Goal: Task Accomplishment & Management: Manage account settings

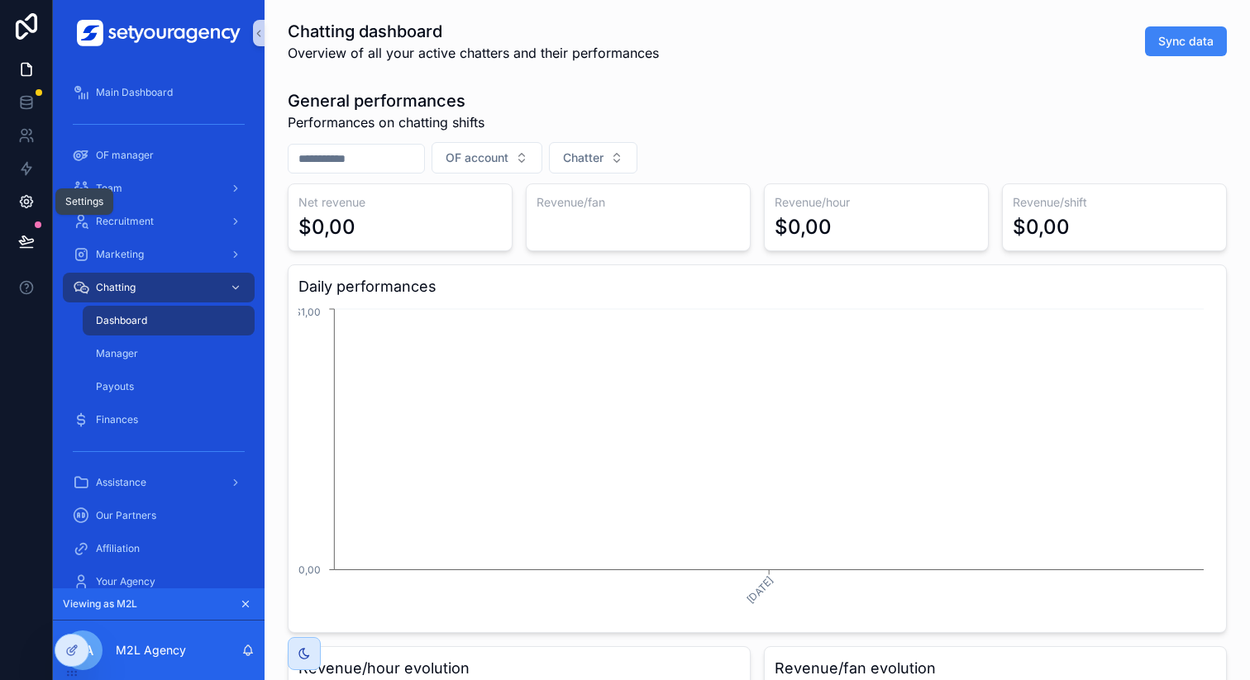
click at [24, 195] on icon at bounding box center [26, 201] width 17 height 17
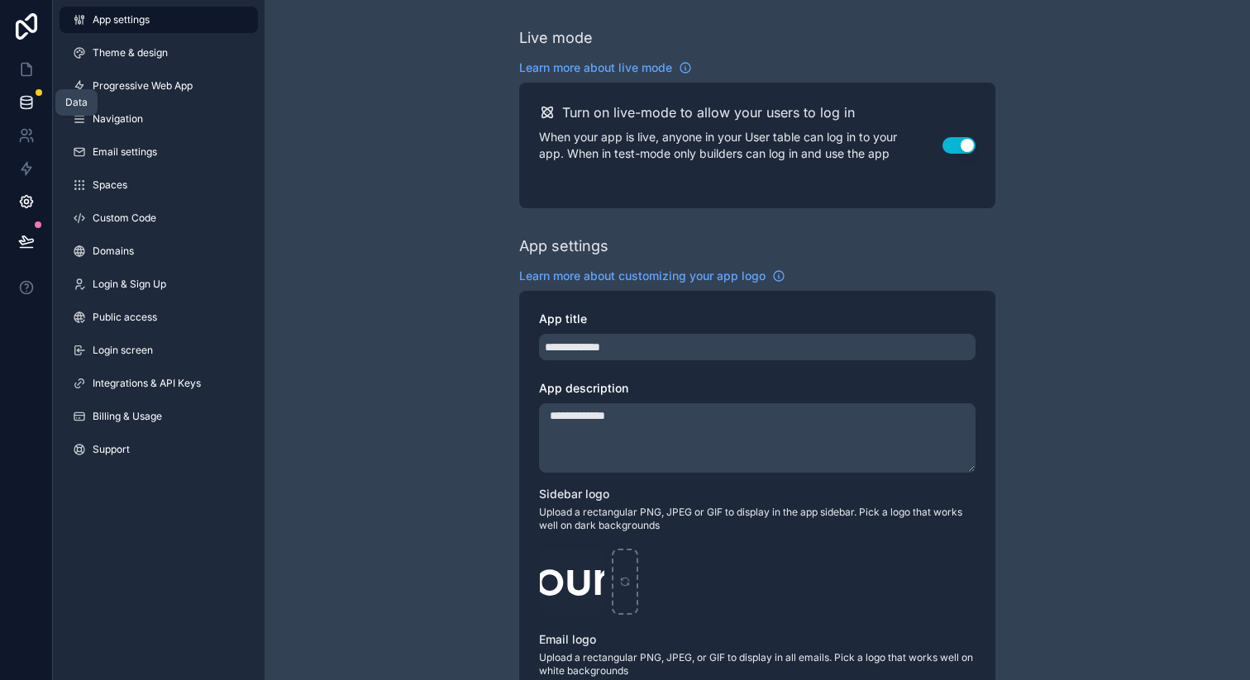
click at [26, 101] on icon at bounding box center [26, 102] width 17 height 17
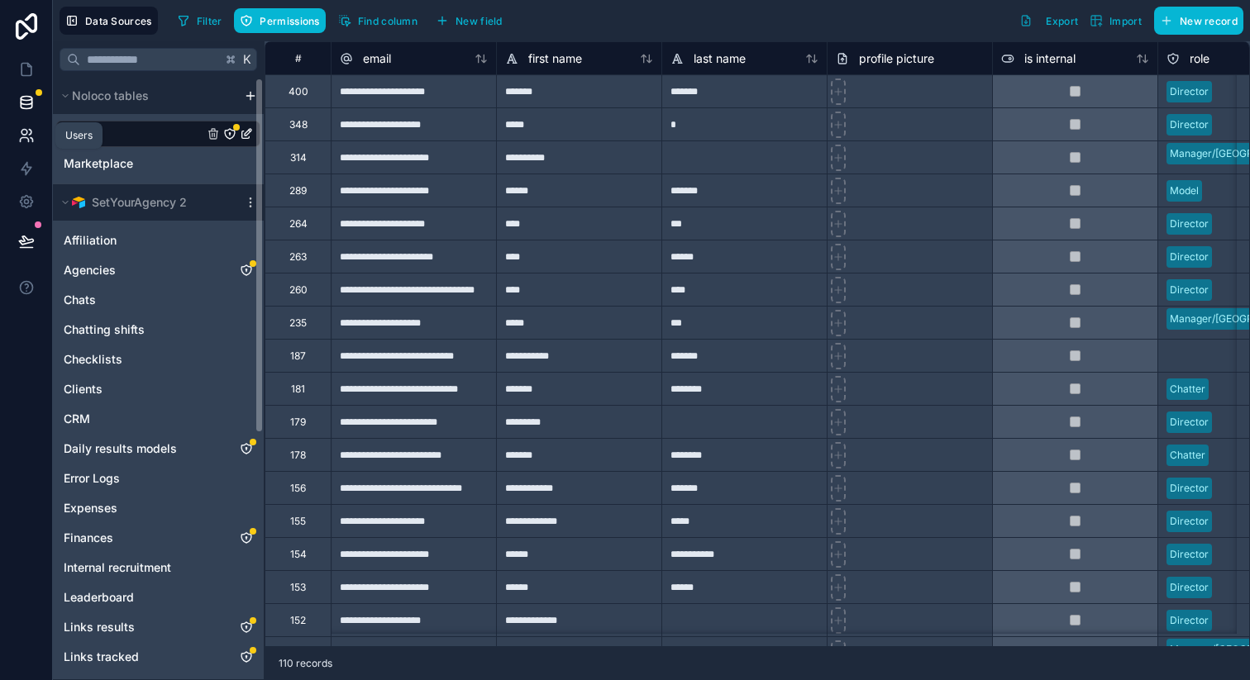
click at [24, 130] on icon at bounding box center [26, 135] width 17 height 17
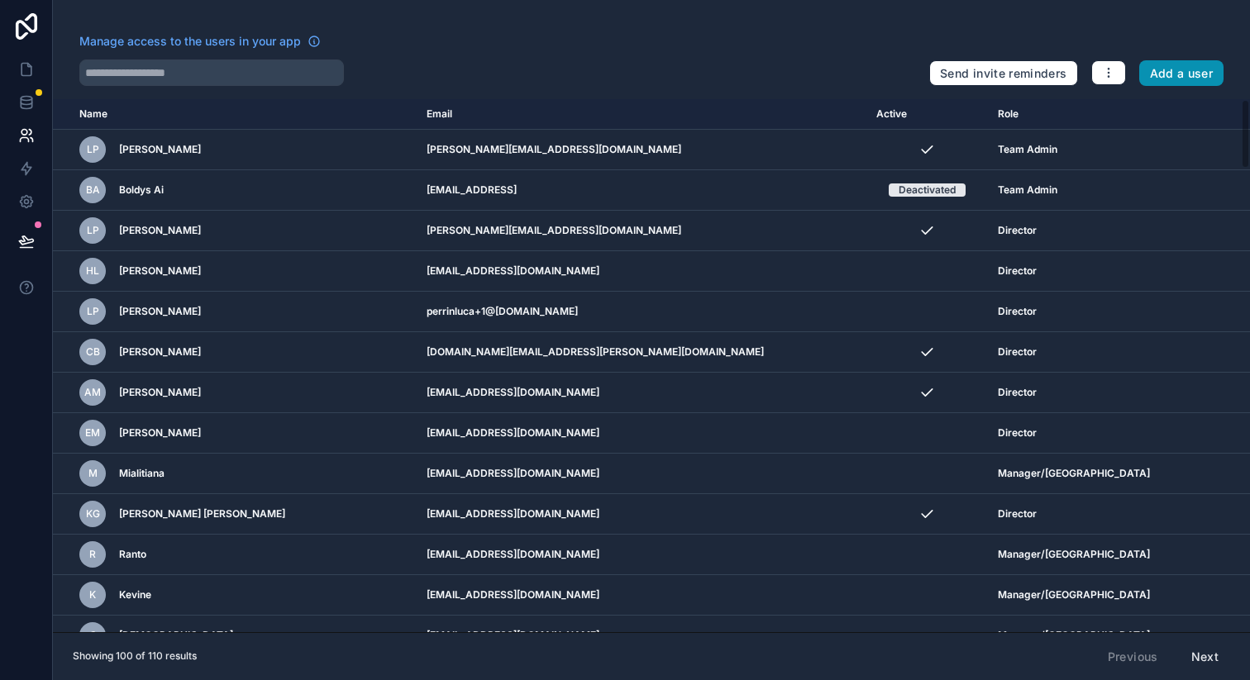
click at [1177, 77] on button "Add a user" at bounding box center [1181, 73] width 85 height 26
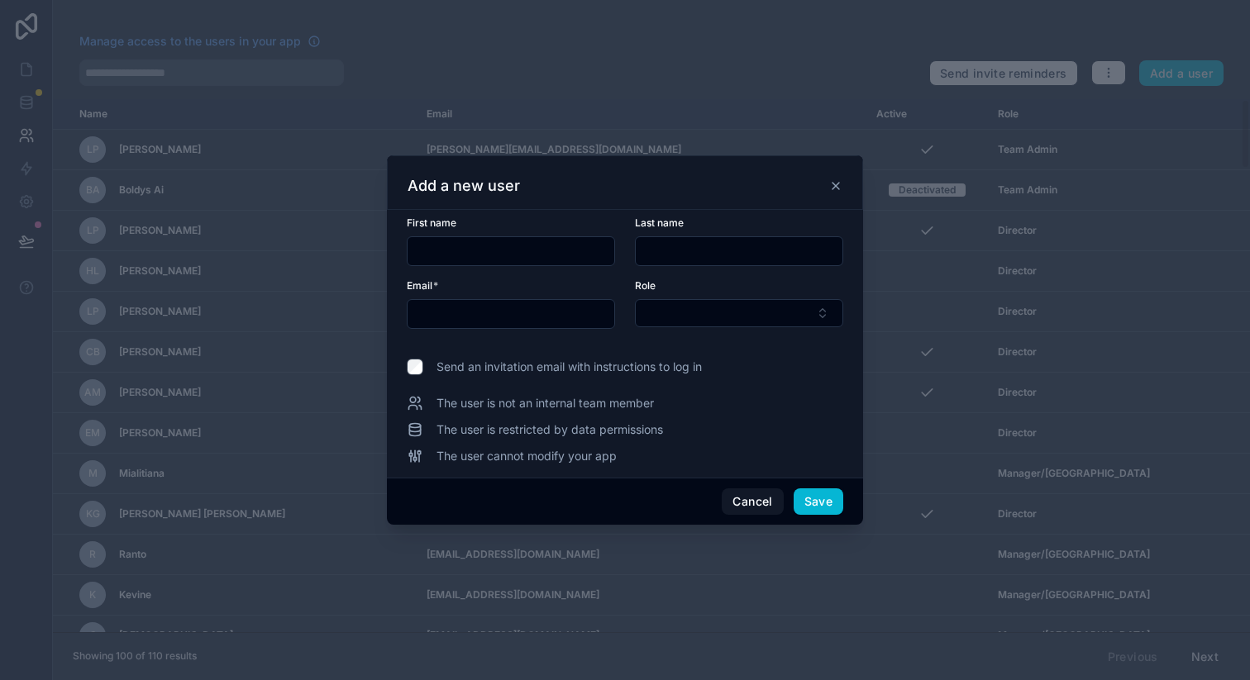
click at [837, 184] on icon at bounding box center [835, 186] width 7 height 7
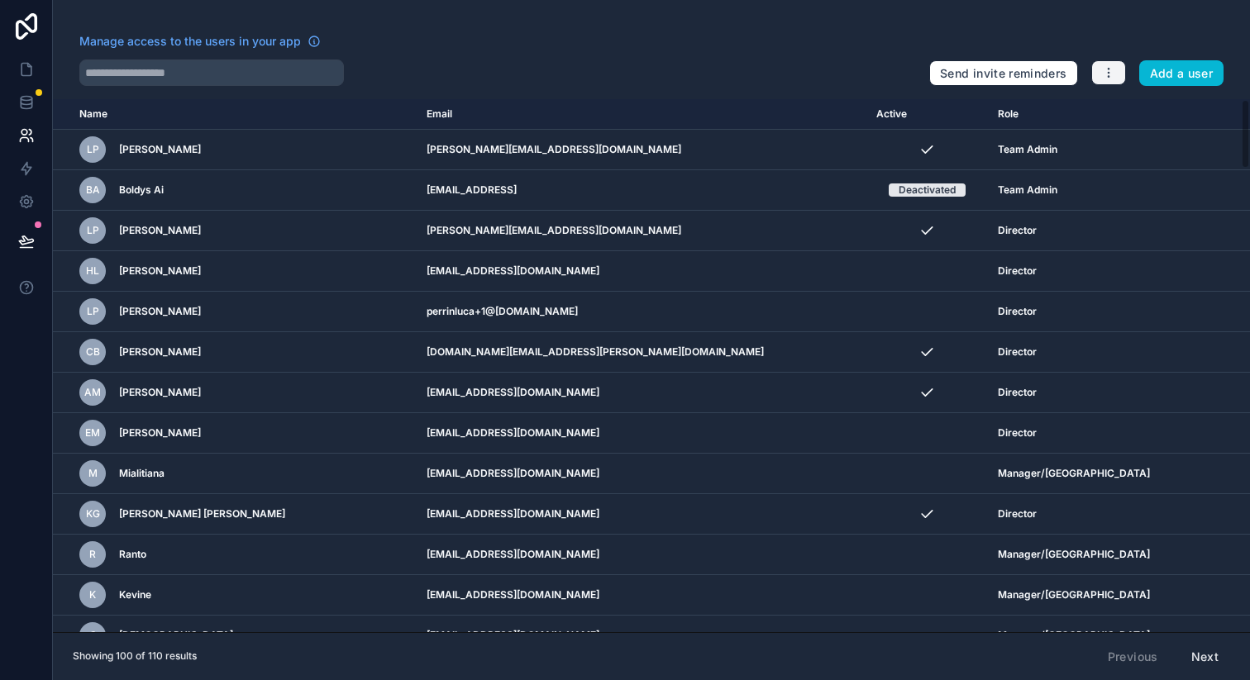
click at [1108, 79] on icon "button" at bounding box center [1108, 72] width 13 height 13
click at [1113, 104] on link "Manage roles" at bounding box center [1148, 112] width 116 height 26
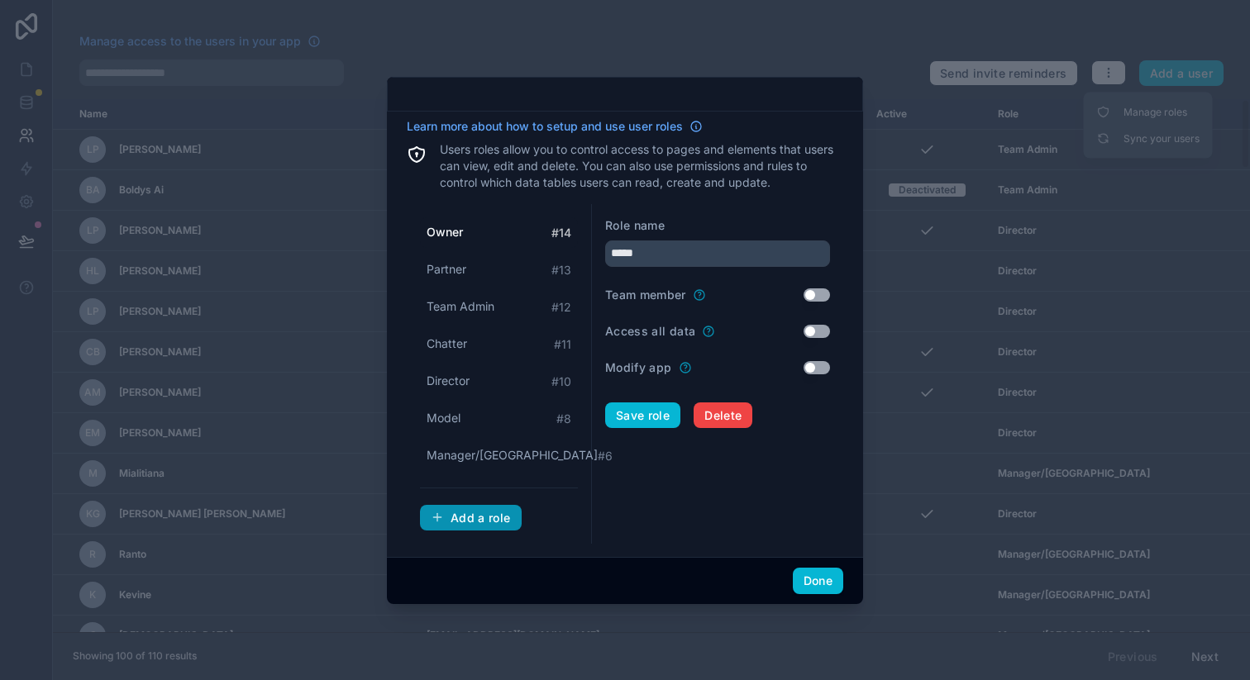
click at [484, 514] on div "Add a role" at bounding box center [471, 518] width 80 height 15
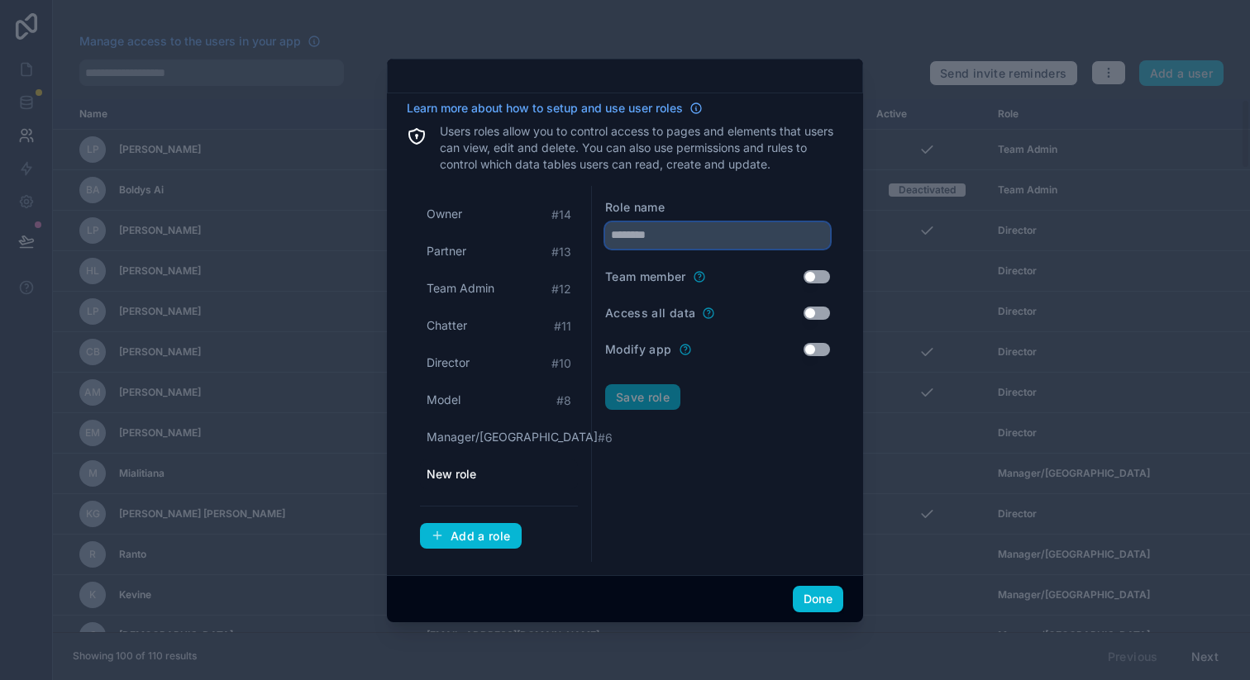
click at [670, 243] on input "text" at bounding box center [717, 235] width 225 height 26
type input "**********"
click at [669, 396] on button "Save role" at bounding box center [642, 397] width 75 height 26
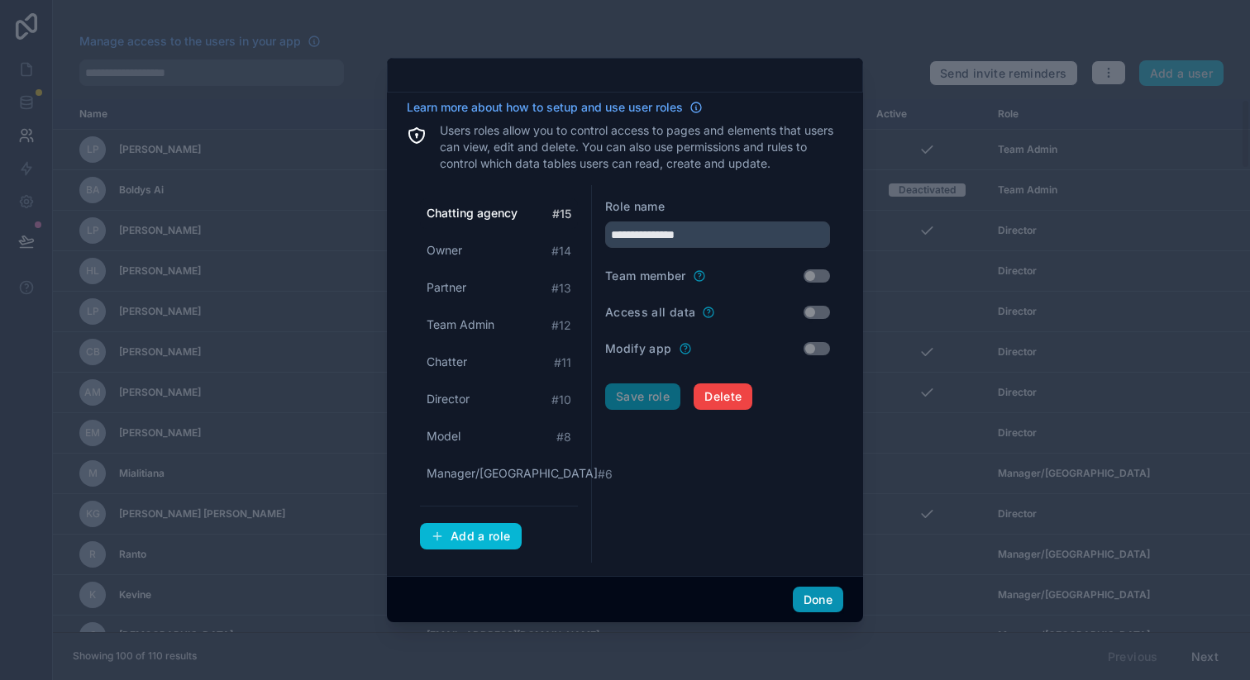
click at [830, 604] on button "Done" at bounding box center [818, 600] width 50 height 26
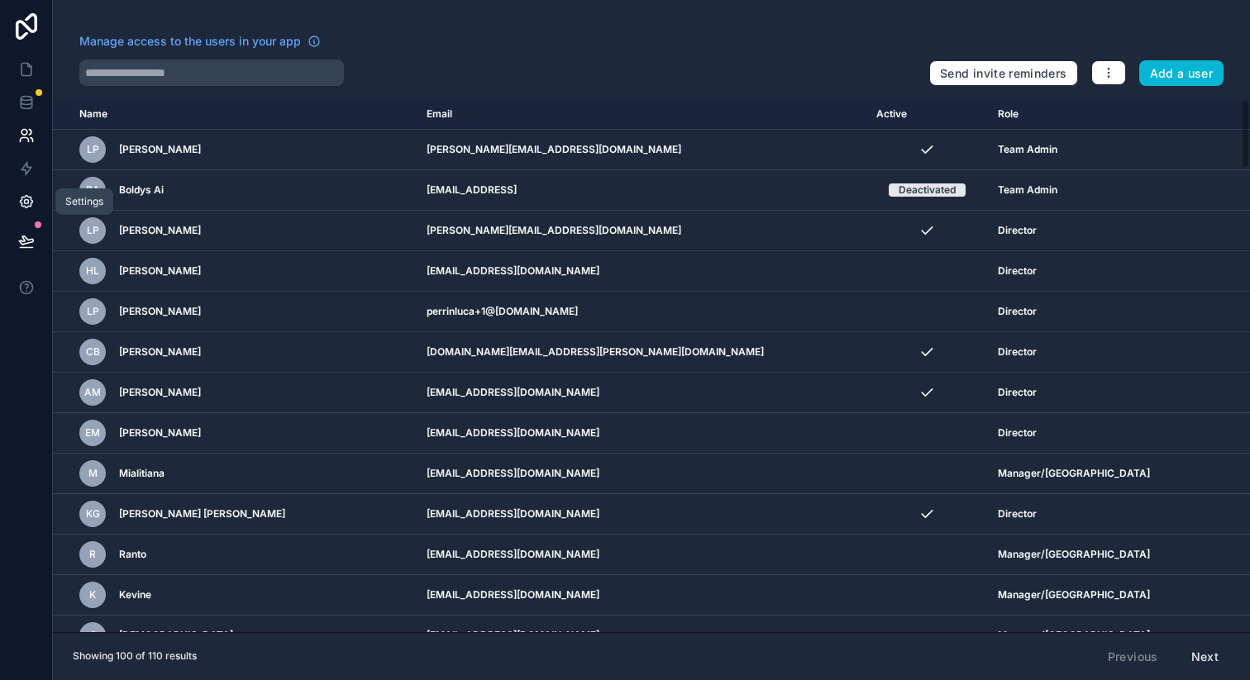
click at [31, 198] on icon at bounding box center [26, 201] width 17 height 17
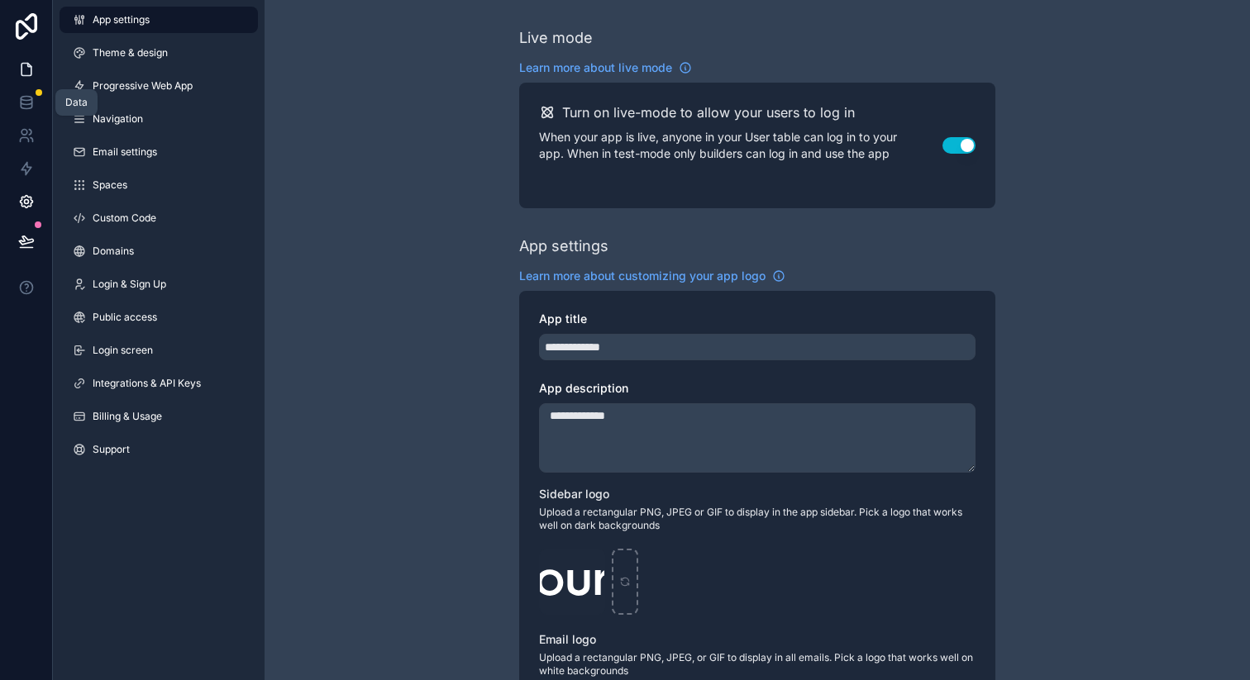
click at [24, 76] on icon at bounding box center [26, 69] width 17 height 17
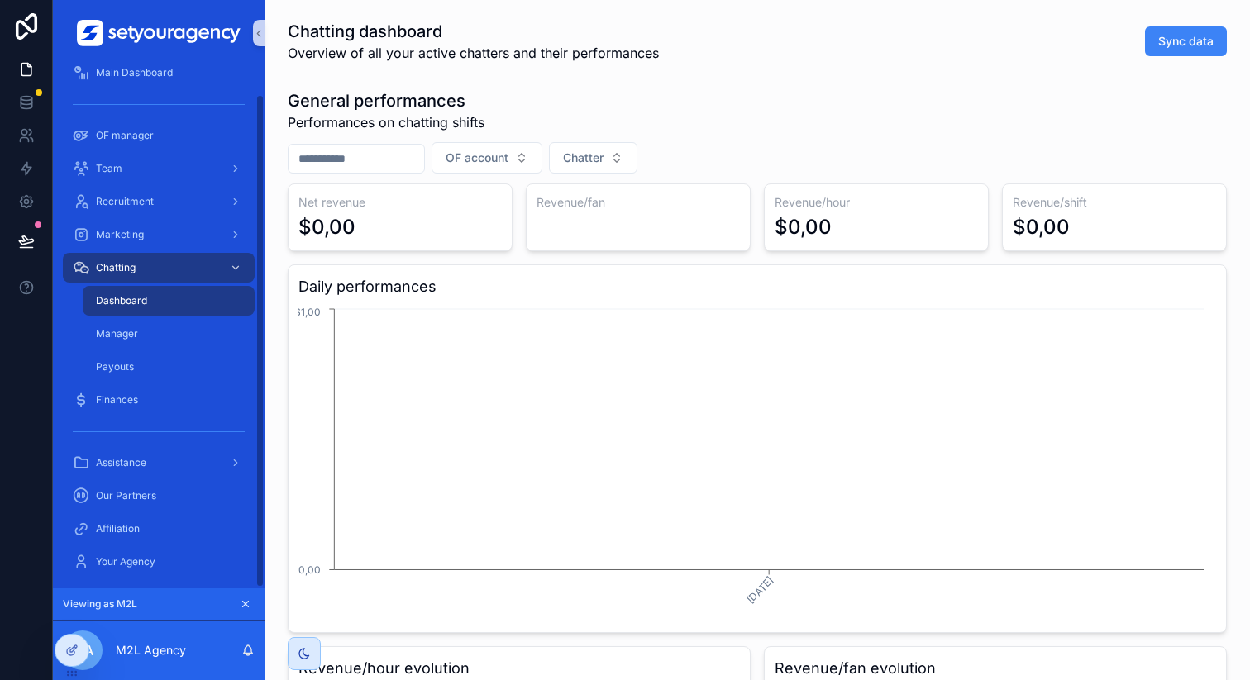
scroll to position [29, 0]
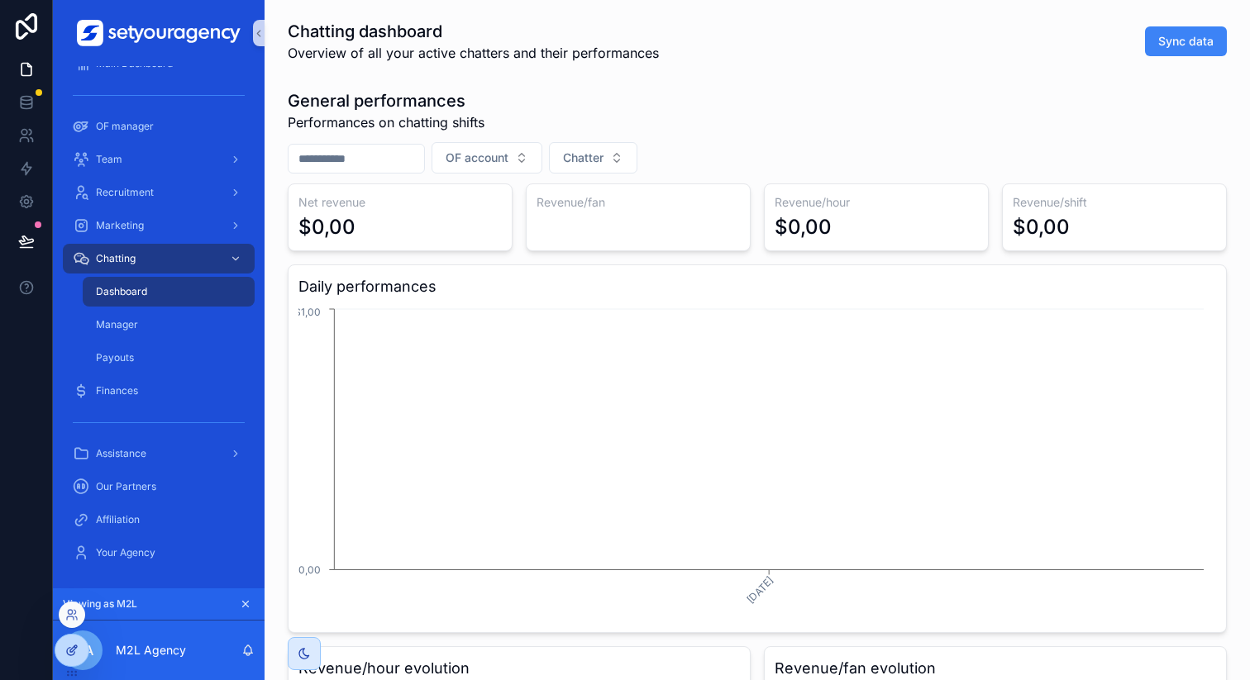
click at [80, 651] on div at bounding box center [71, 650] width 33 height 31
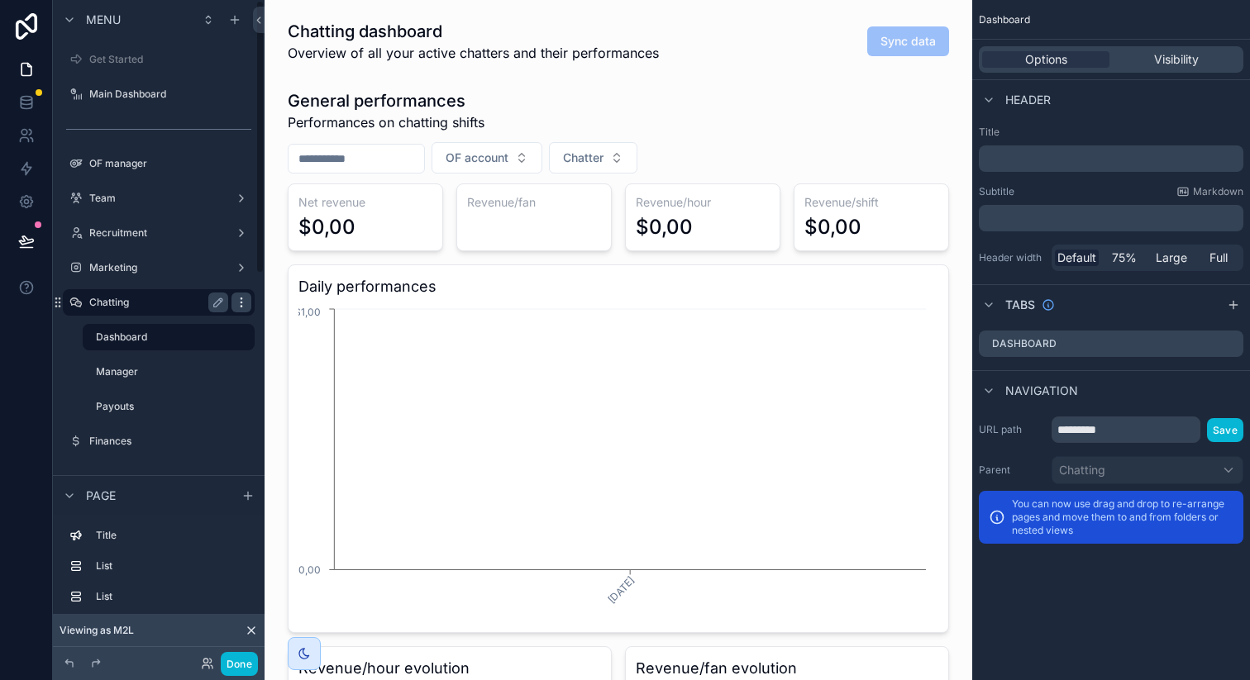
click at [238, 303] on icon "scrollable content" at bounding box center [241, 302] width 13 height 13
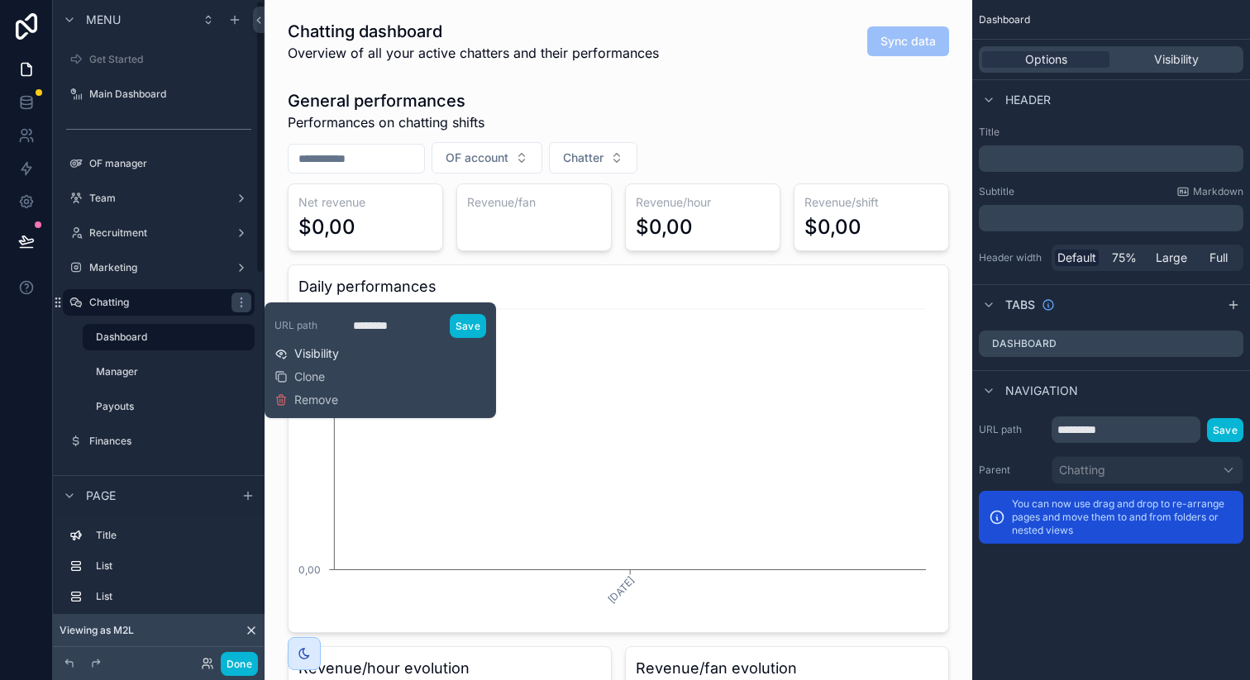
click at [293, 348] on button "Visibility" at bounding box center [306, 354] width 64 height 17
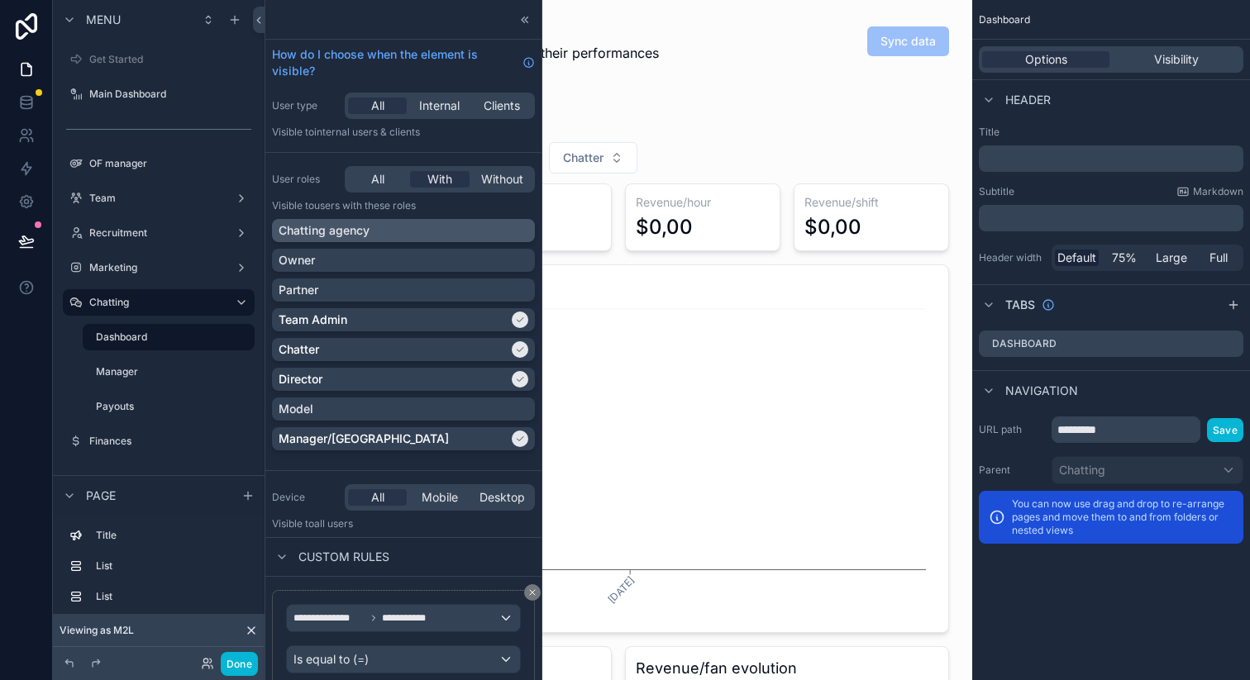
click at [378, 237] on div "Chatting agency" at bounding box center [404, 230] width 250 height 17
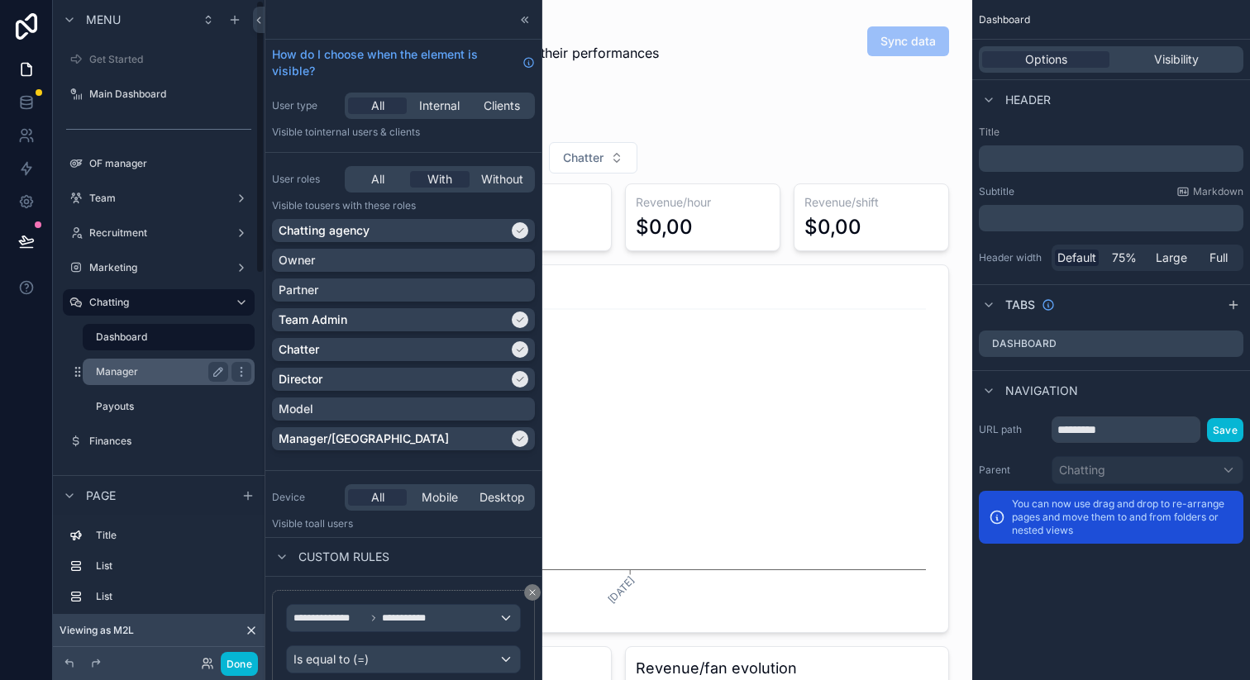
click at [169, 365] on label "Manager" at bounding box center [159, 371] width 126 height 13
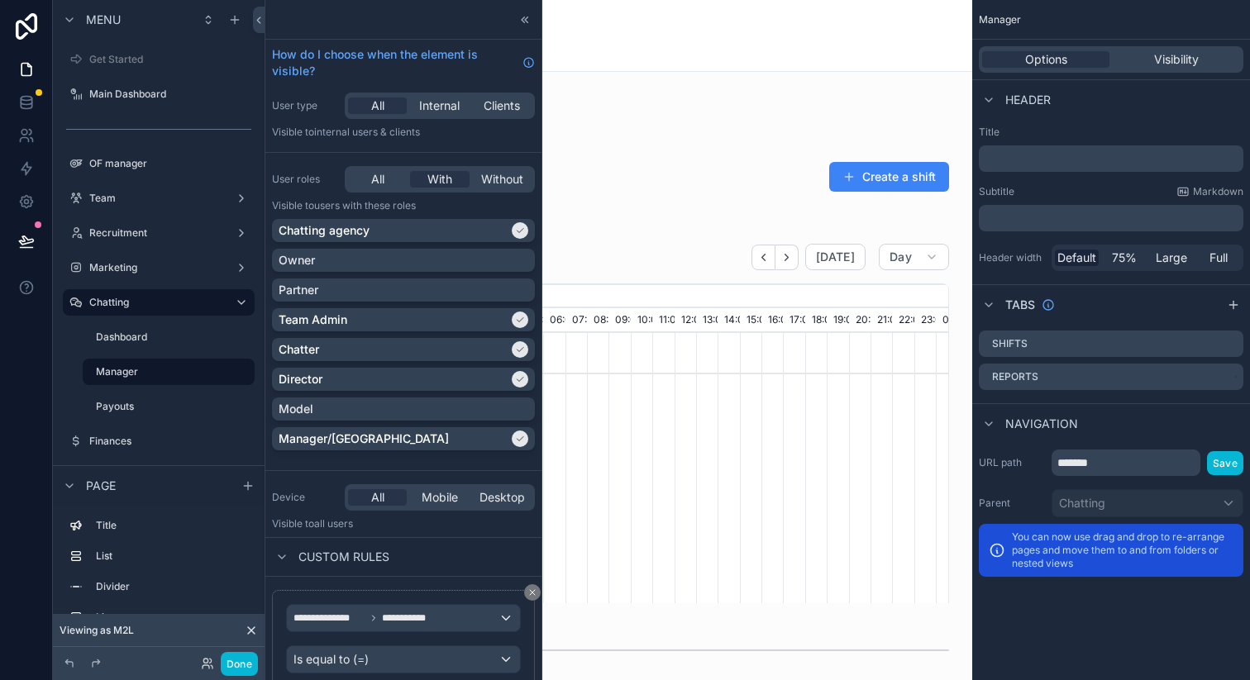
scroll to position [0, 3663]
click at [187, 393] on div "Payouts" at bounding box center [168, 406] width 165 height 26
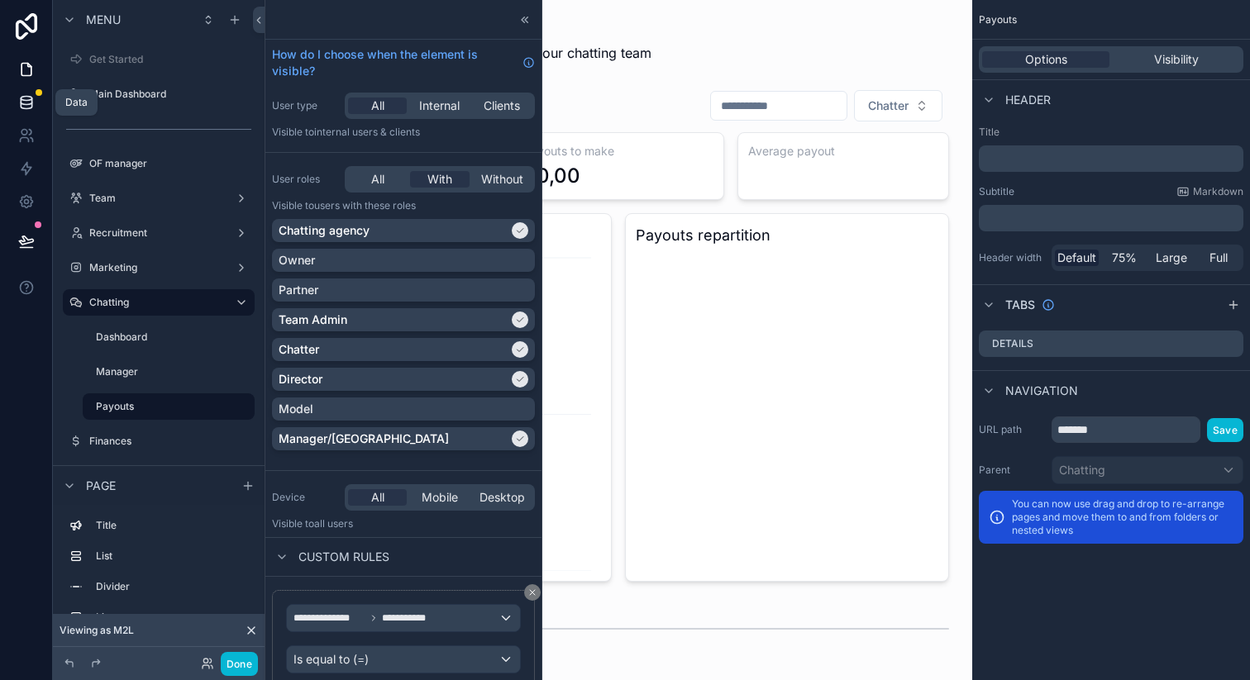
click at [30, 110] on icon at bounding box center [26, 102] width 17 height 17
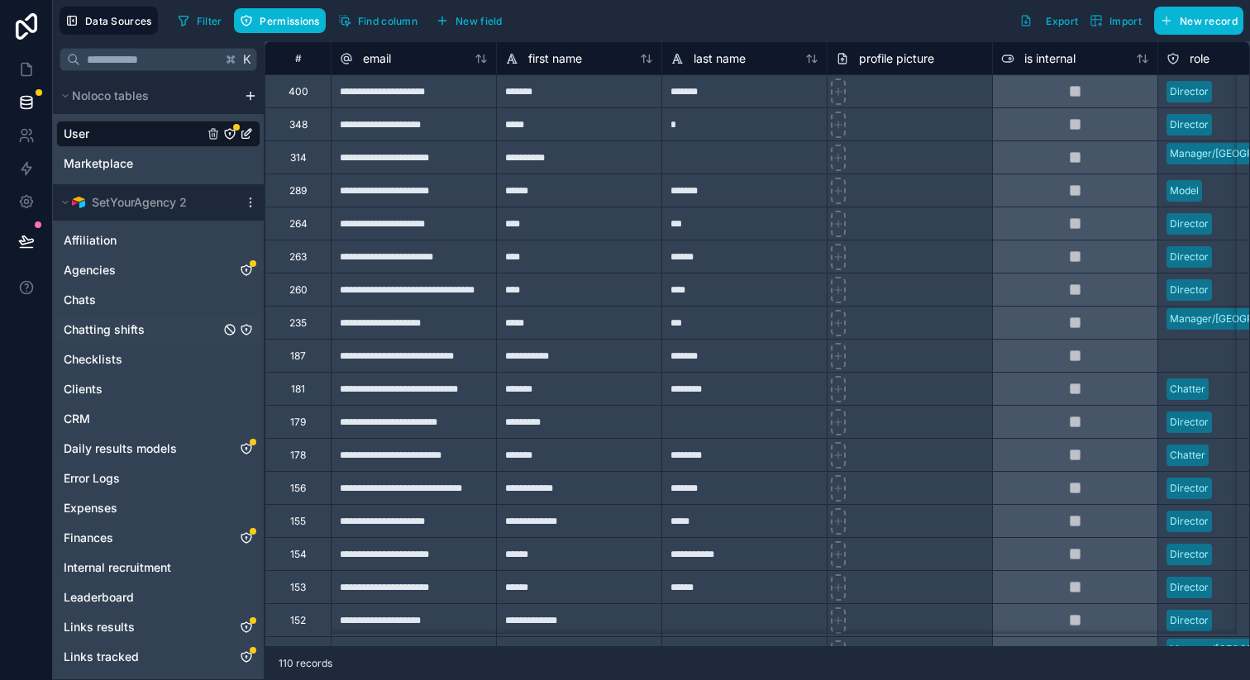
click at [249, 330] on icon "Chatting shifts" at bounding box center [246, 329] width 13 height 13
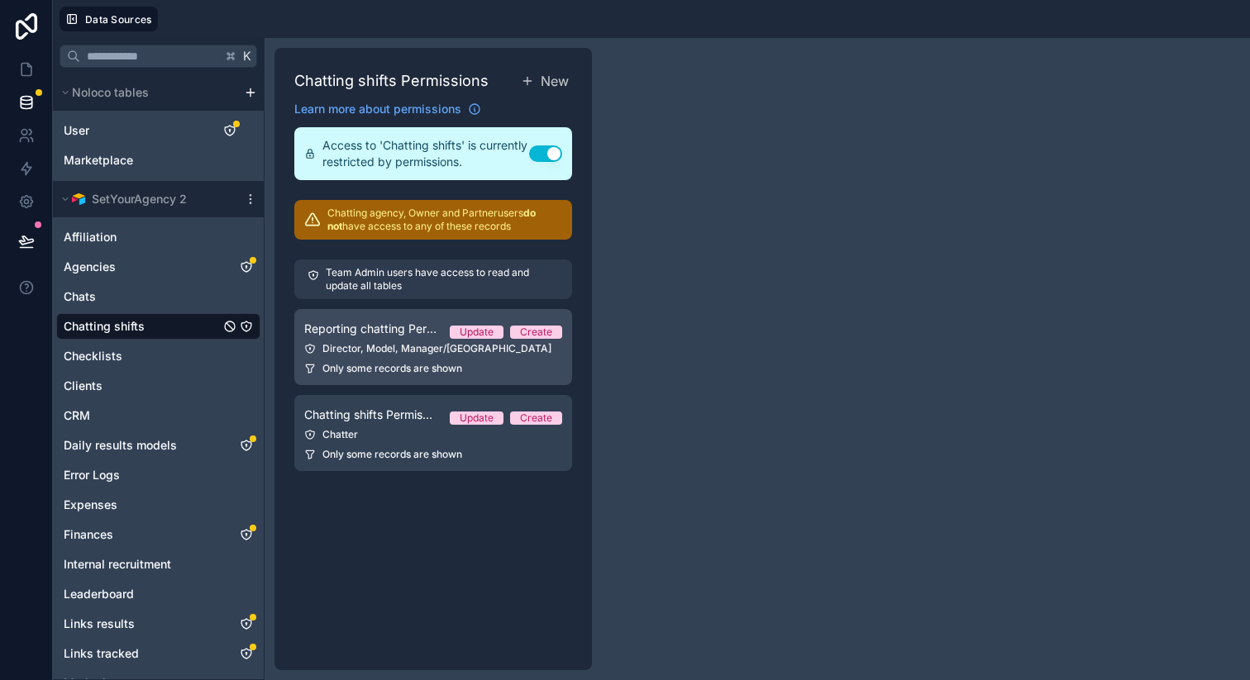
click at [384, 336] on span "Reporting chatting Permission 1" at bounding box center [370, 329] width 132 height 17
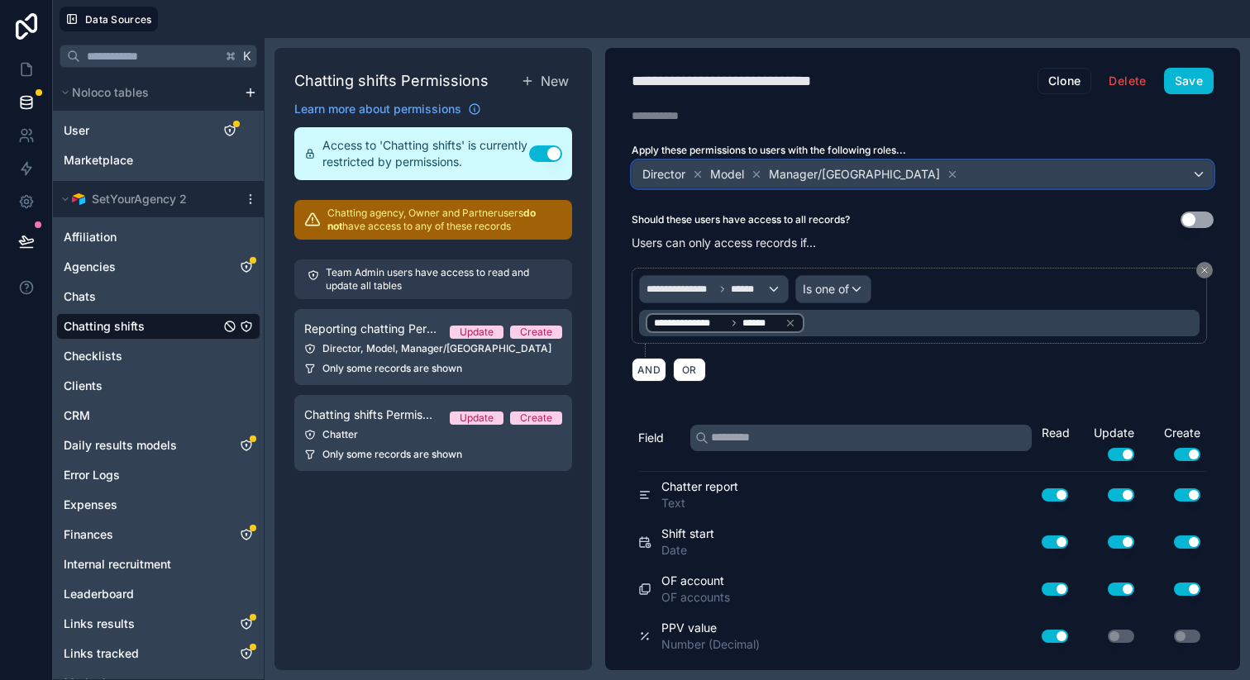
click at [884, 184] on div "Director Model Manager/VA" at bounding box center [922, 174] width 580 height 26
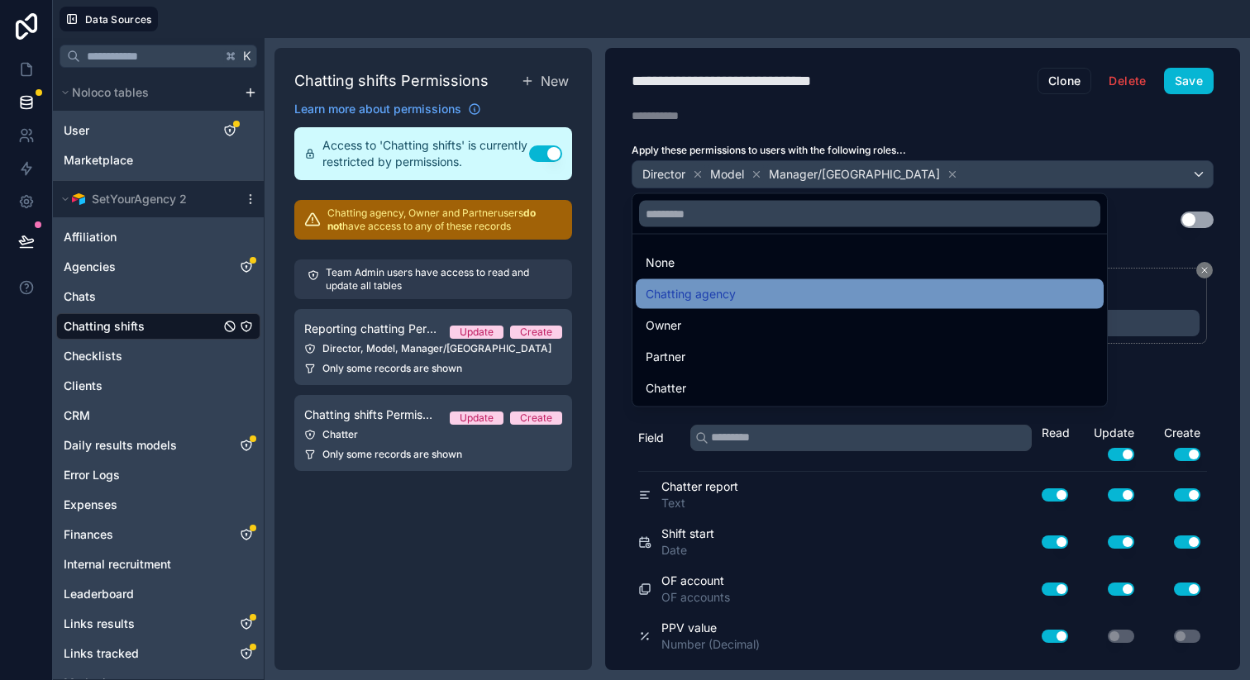
click at [743, 296] on div "Chatting agency" at bounding box center [870, 294] width 448 height 20
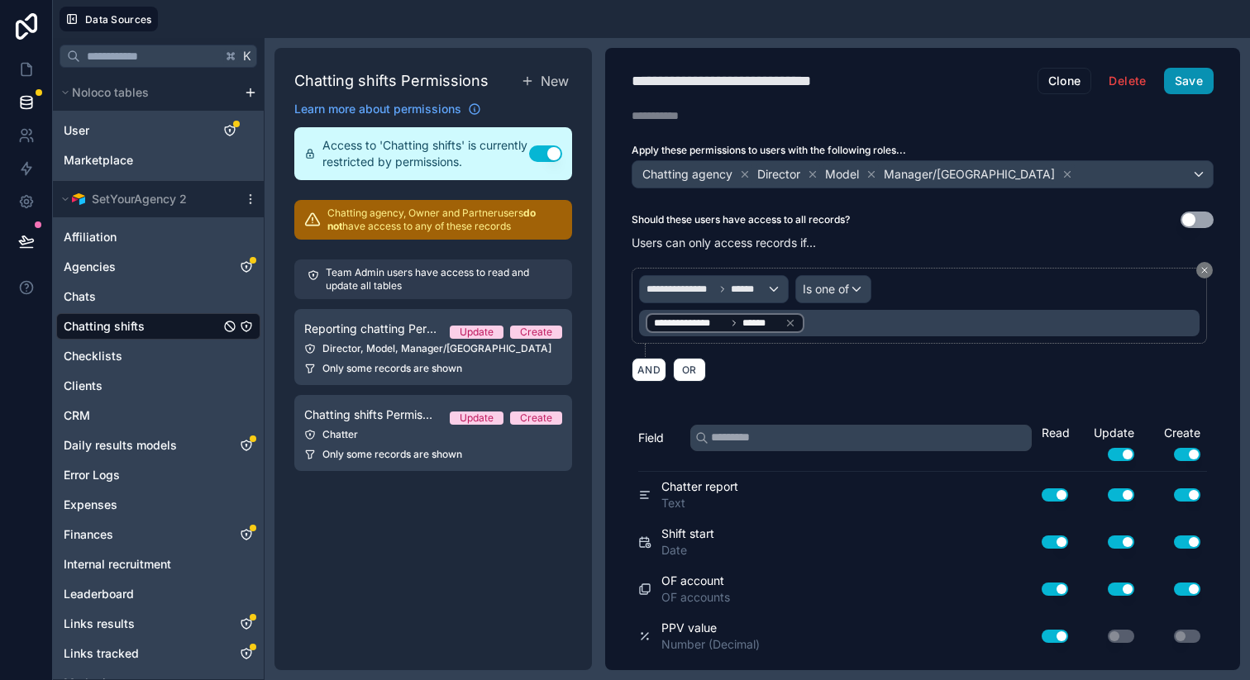
click at [1174, 87] on button "Save" at bounding box center [1189, 81] width 50 height 26
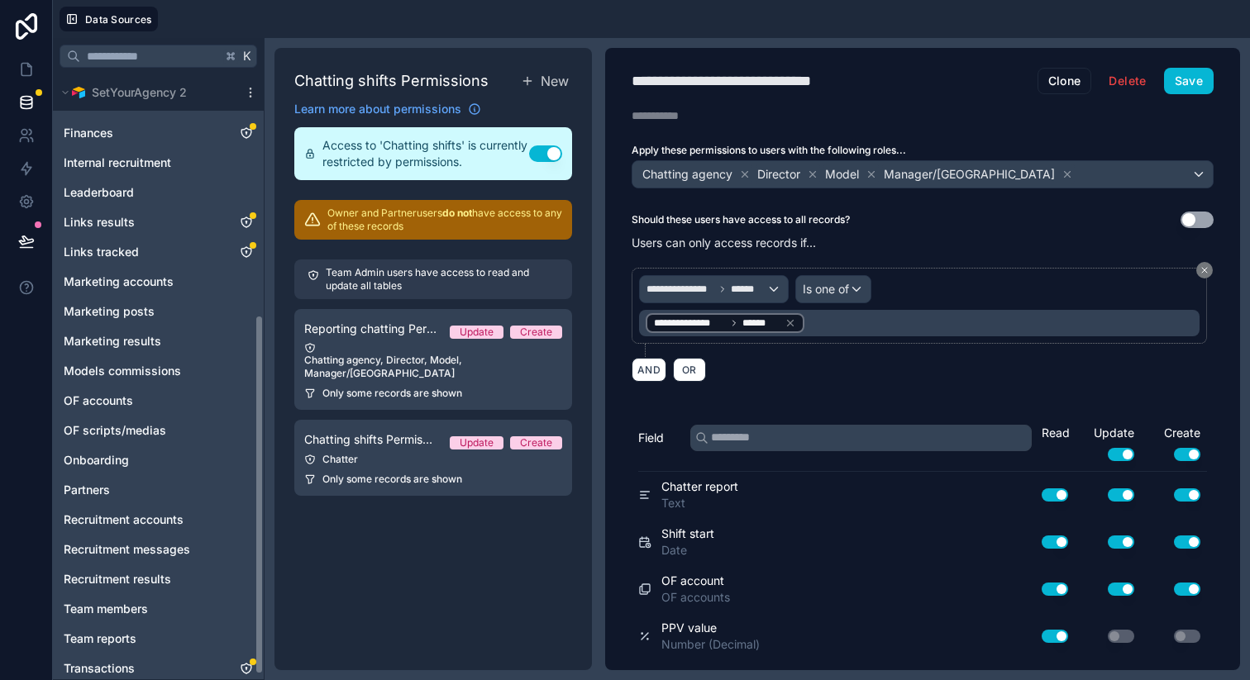
scroll to position [412, 0]
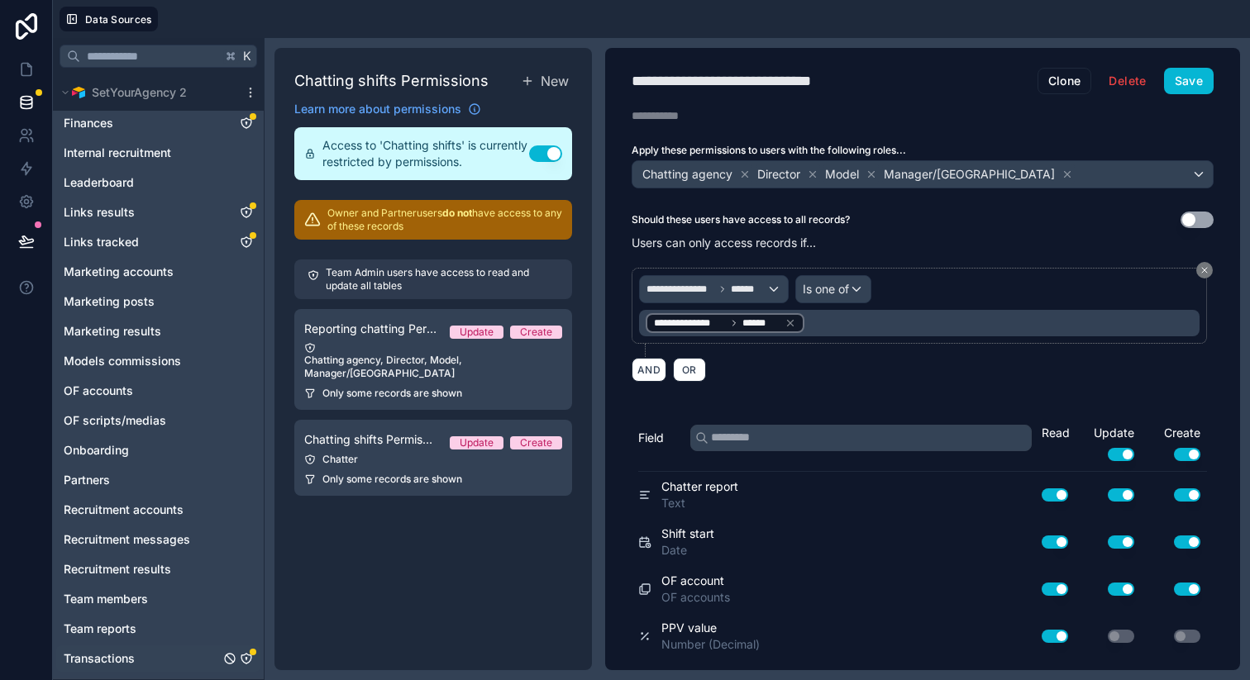
click at [249, 655] on icon "Transactions" at bounding box center [246, 659] width 10 height 10
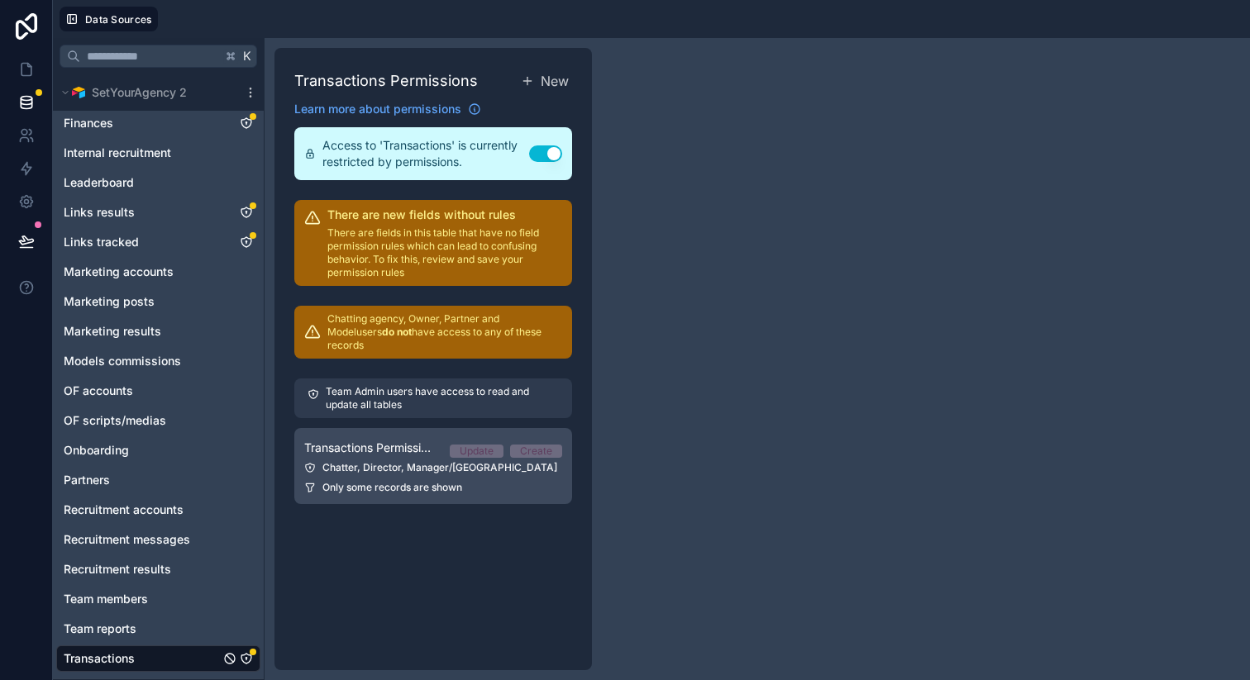
click at [438, 461] on div "Chatter, Director, Manager/VA" at bounding box center [433, 467] width 258 height 13
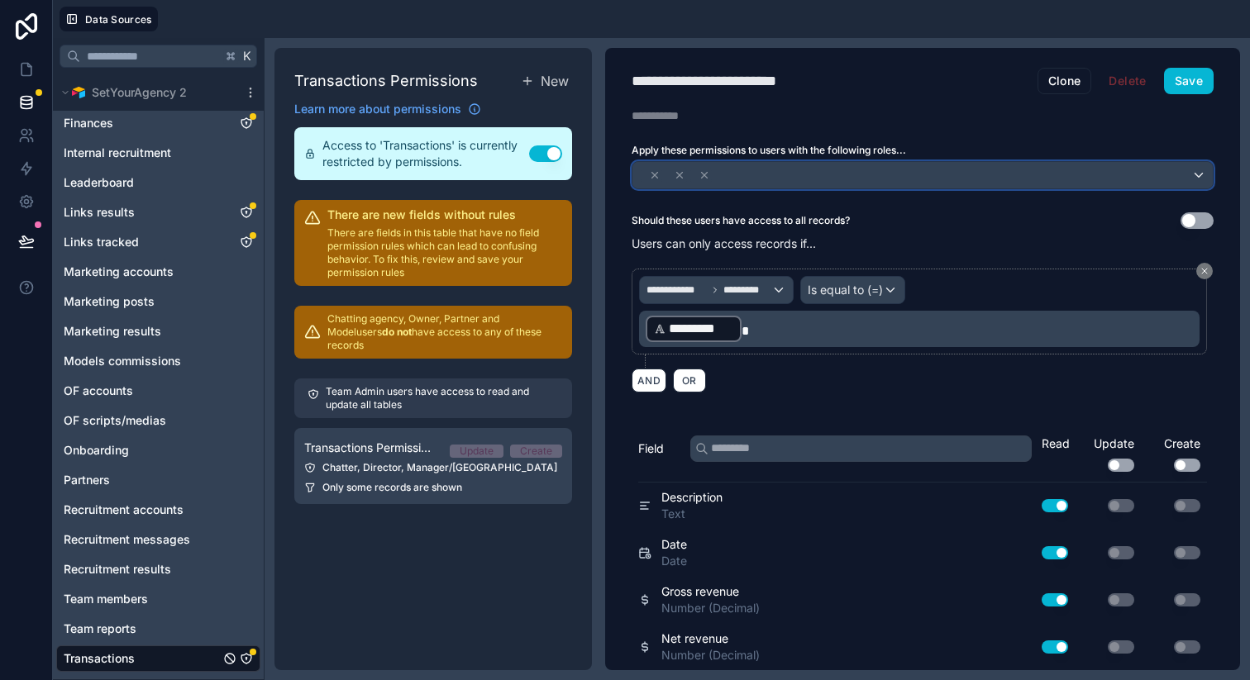
click at [891, 176] on div at bounding box center [922, 175] width 580 height 26
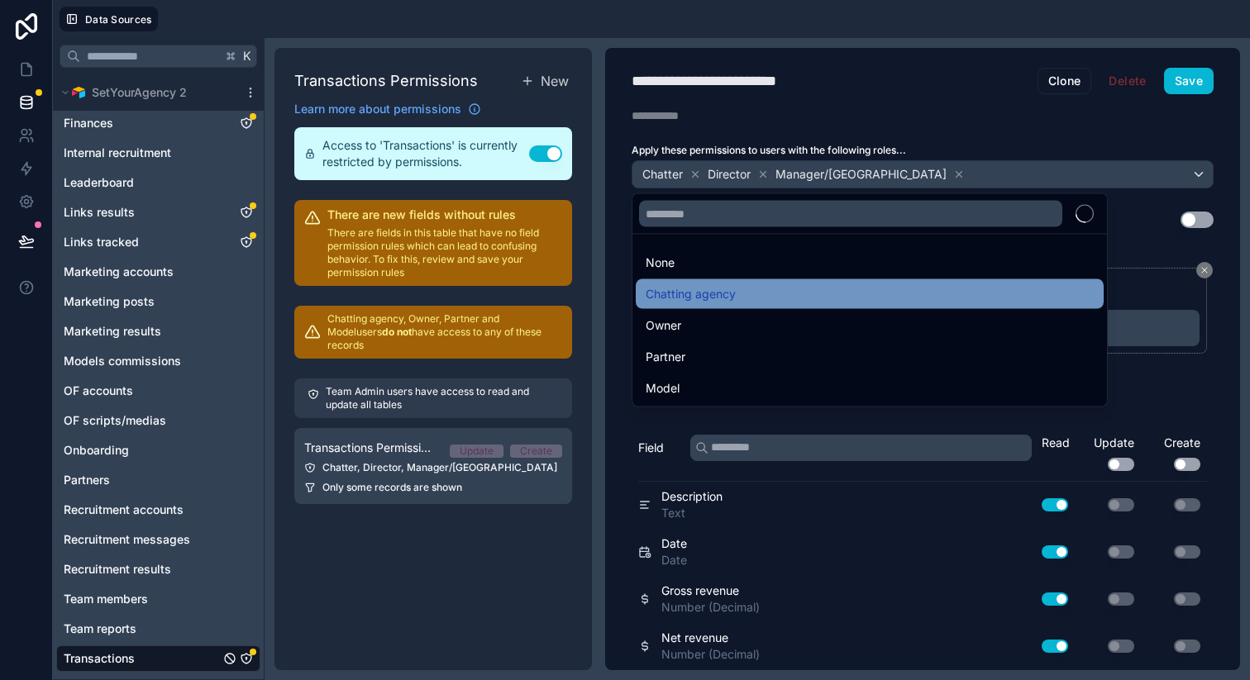
click at [697, 299] on span "Chatting agency" at bounding box center [691, 294] width 90 height 20
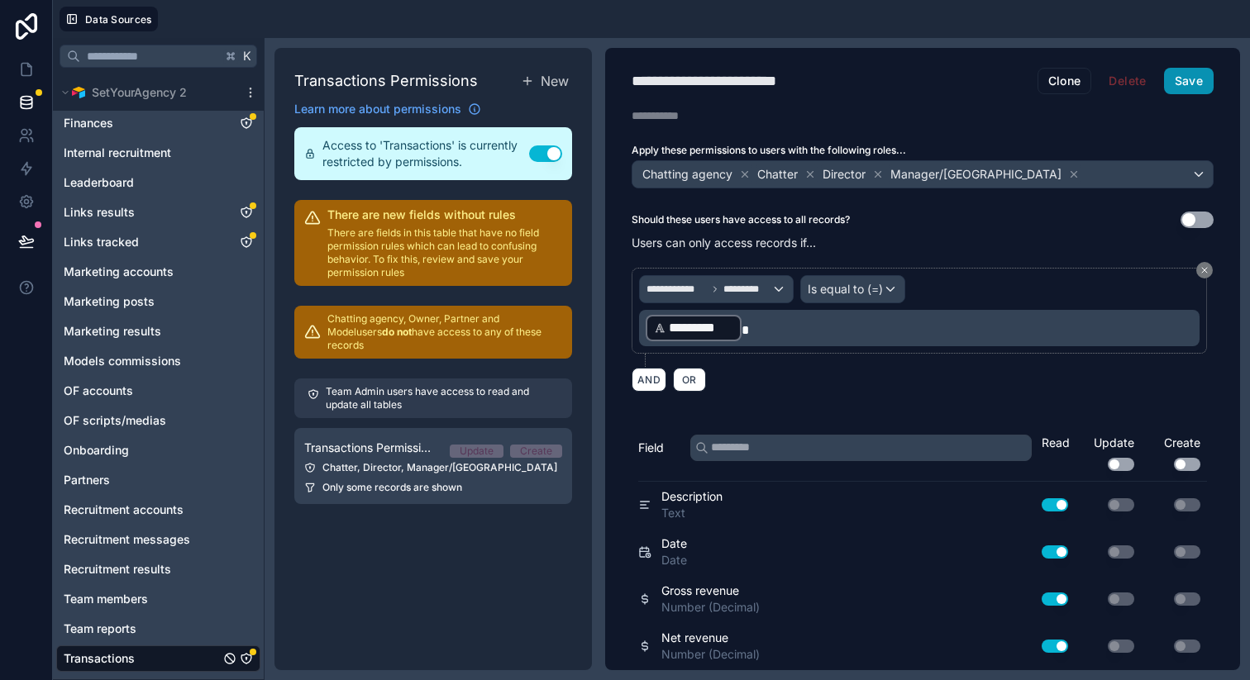
click at [1180, 81] on button "Save" at bounding box center [1189, 81] width 50 height 26
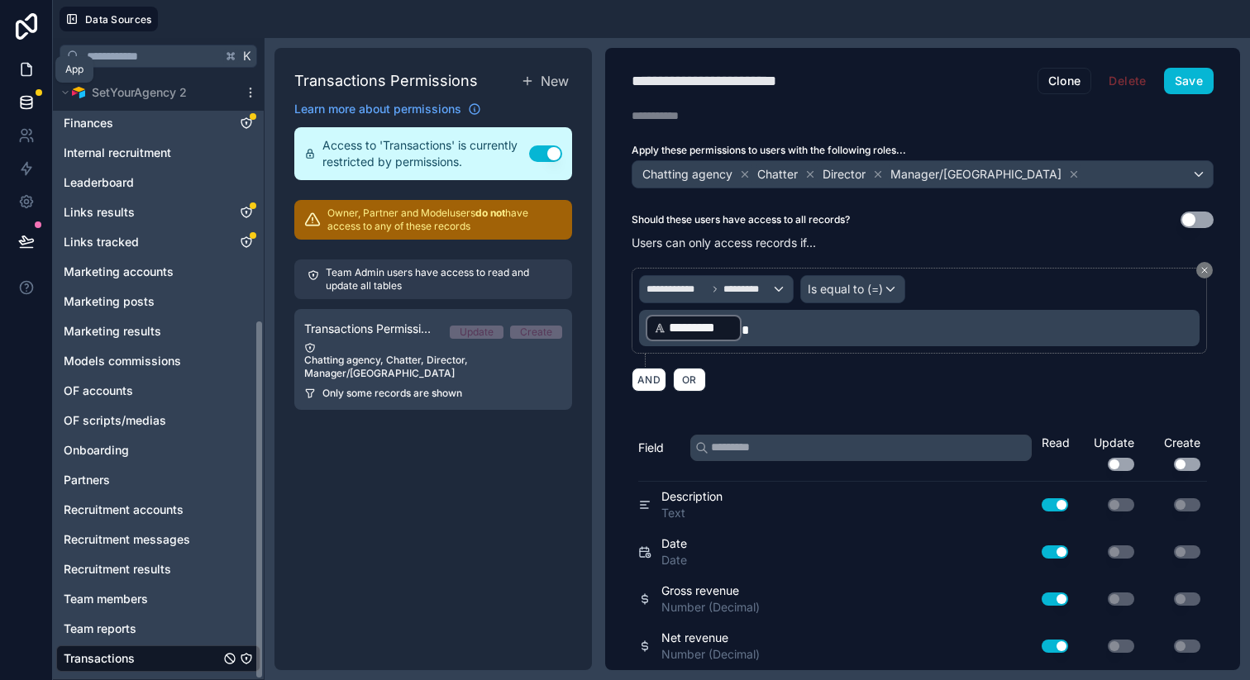
click at [26, 70] on icon at bounding box center [26, 69] width 17 height 17
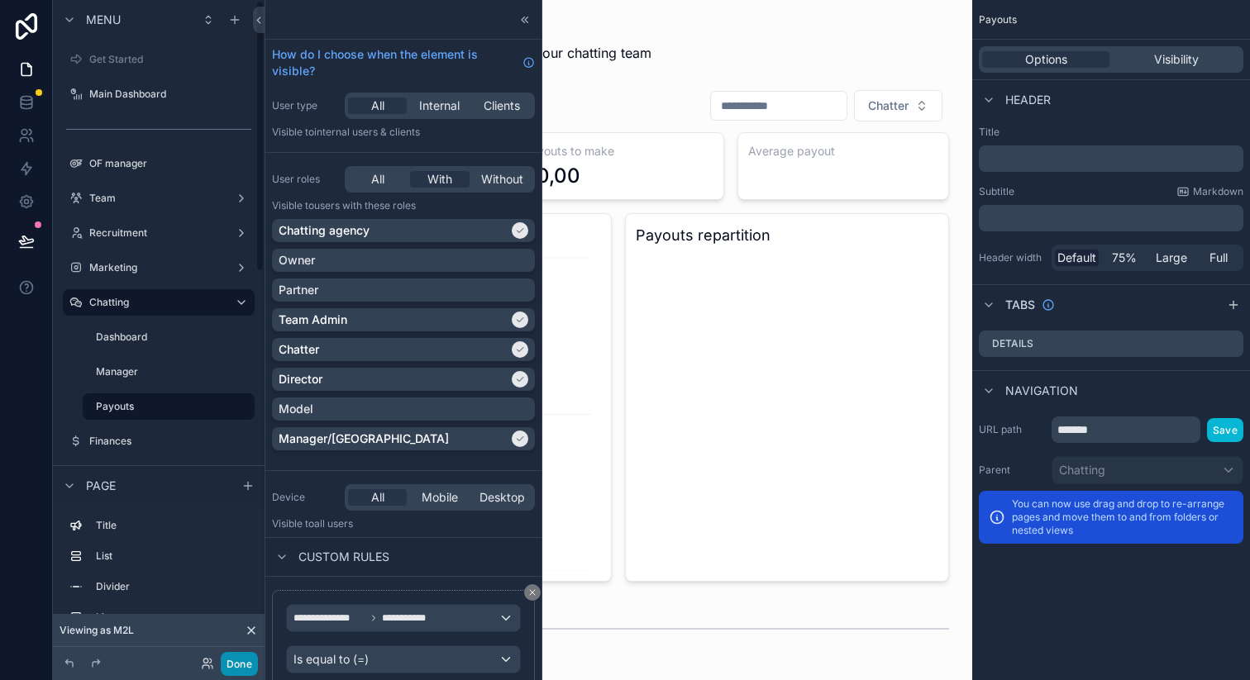
click at [229, 658] on button "Done" at bounding box center [239, 664] width 37 height 24
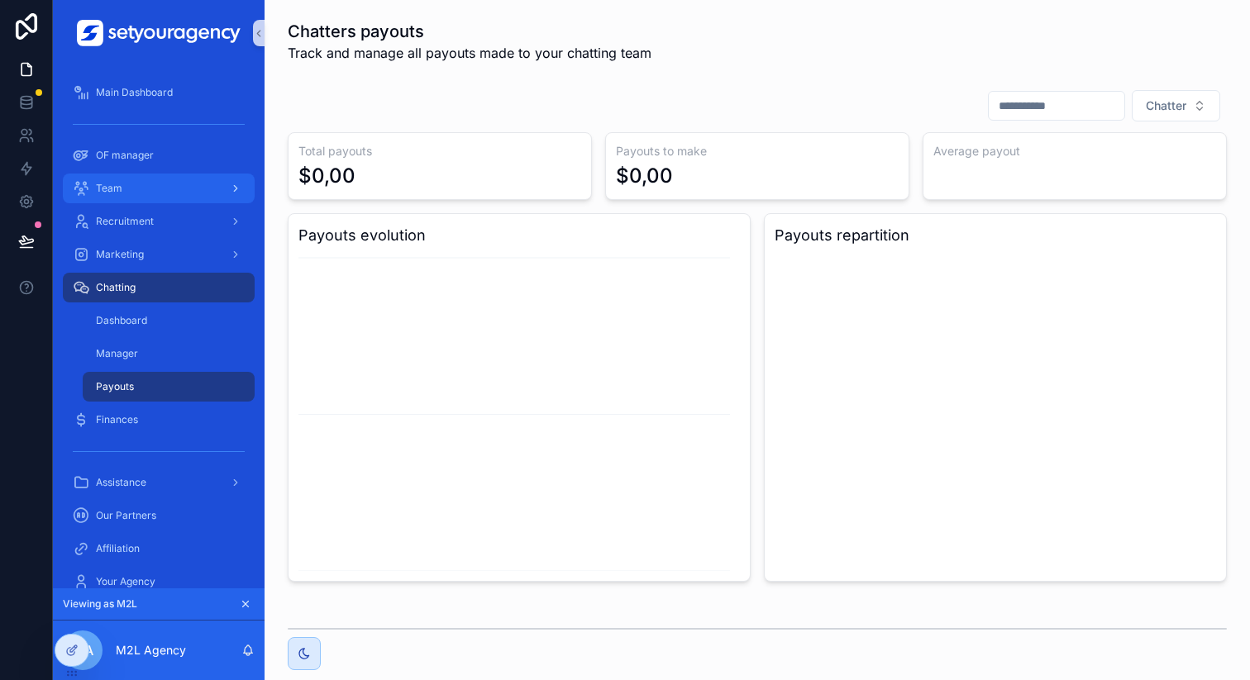
click at [156, 185] on div "Team" at bounding box center [159, 188] width 172 height 26
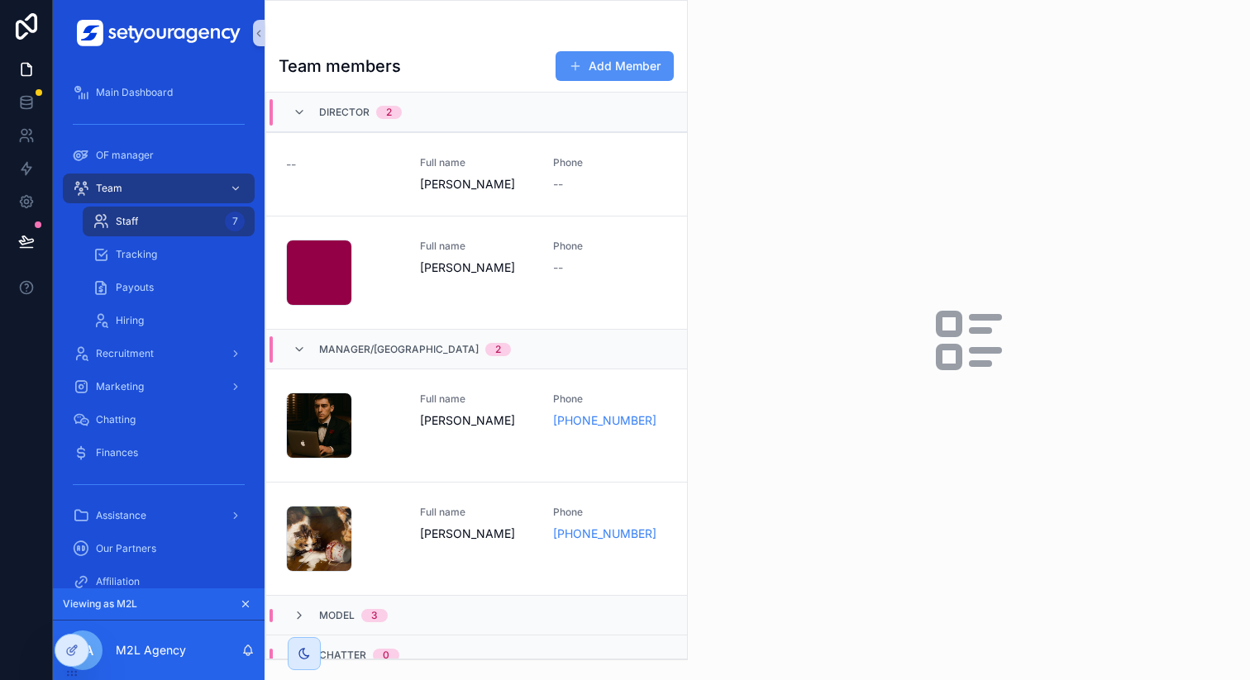
click at [624, 69] on button "Add Member" at bounding box center [615, 66] width 118 height 30
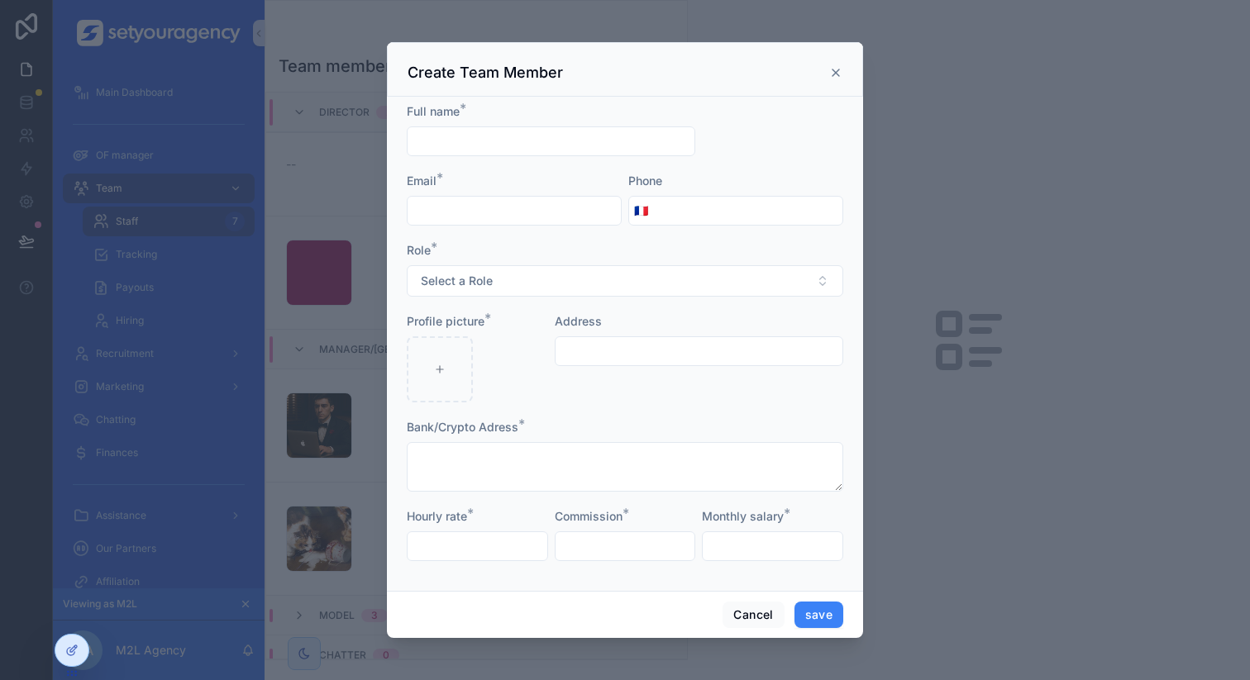
click at [292, 357] on div "scrollable content" at bounding box center [625, 340] width 1250 height 680
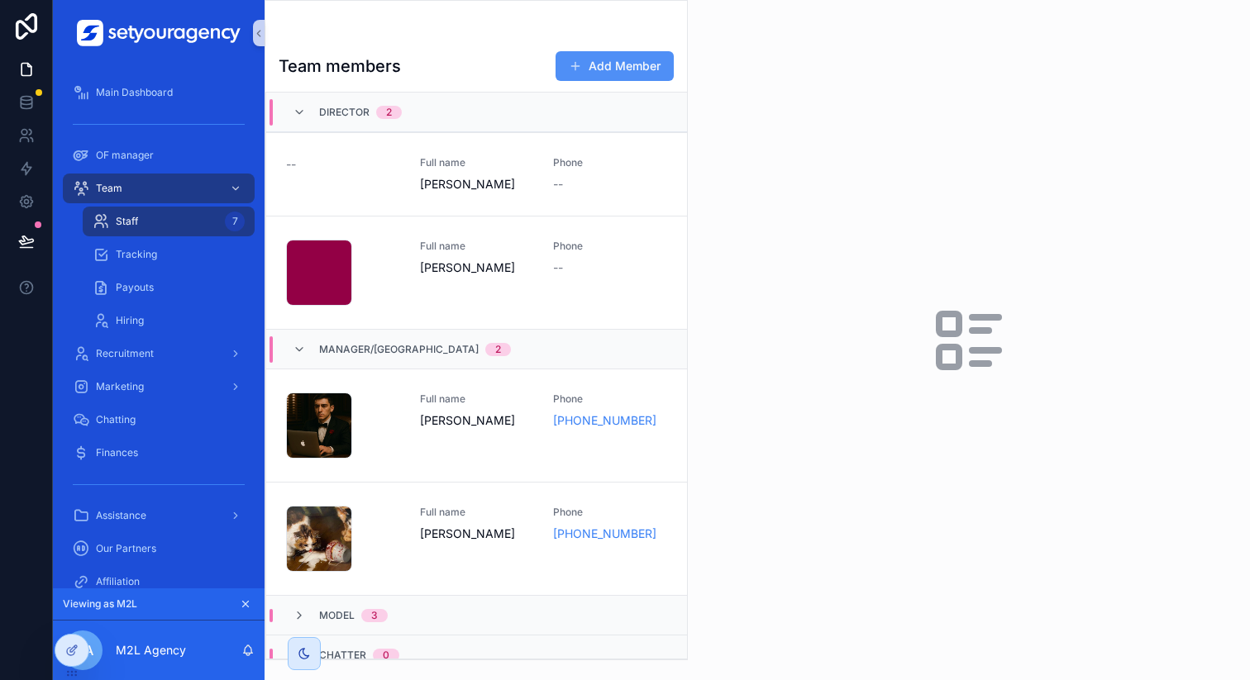
click at [592, 74] on button "Add Member" at bounding box center [615, 66] width 118 height 30
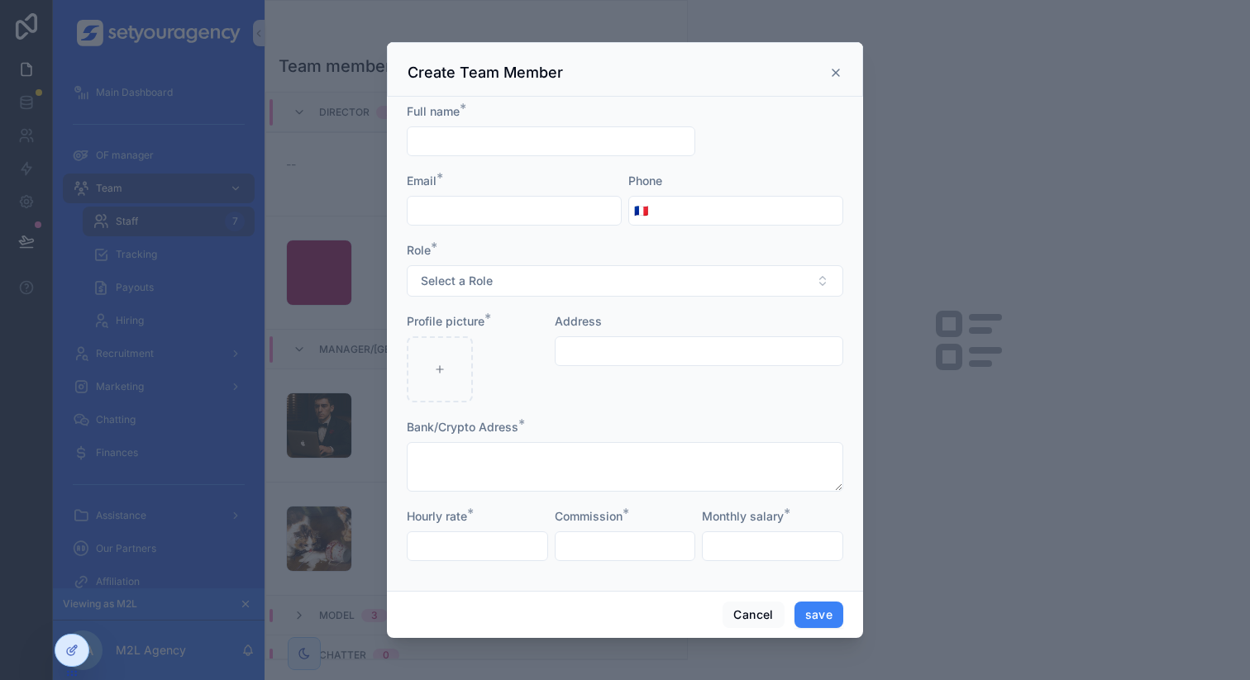
click at [569, 137] on input "scrollable content" at bounding box center [551, 141] width 287 height 23
type input "**********"
click at [513, 220] on input "scrollable content" at bounding box center [514, 210] width 213 height 23
type input "**********"
click at [536, 286] on button "Select a Role" at bounding box center [625, 280] width 436 height 31
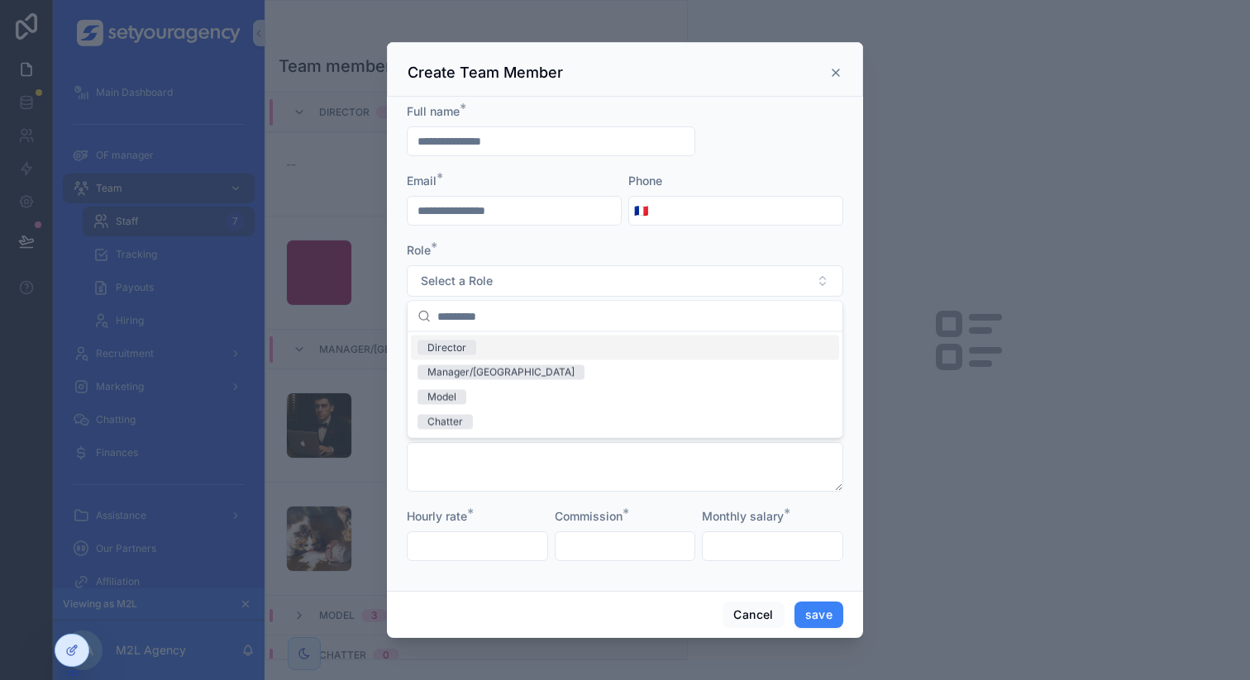
click at [706, 245] on div "Role *" at bounding box center [625, 250] width 436 height 17
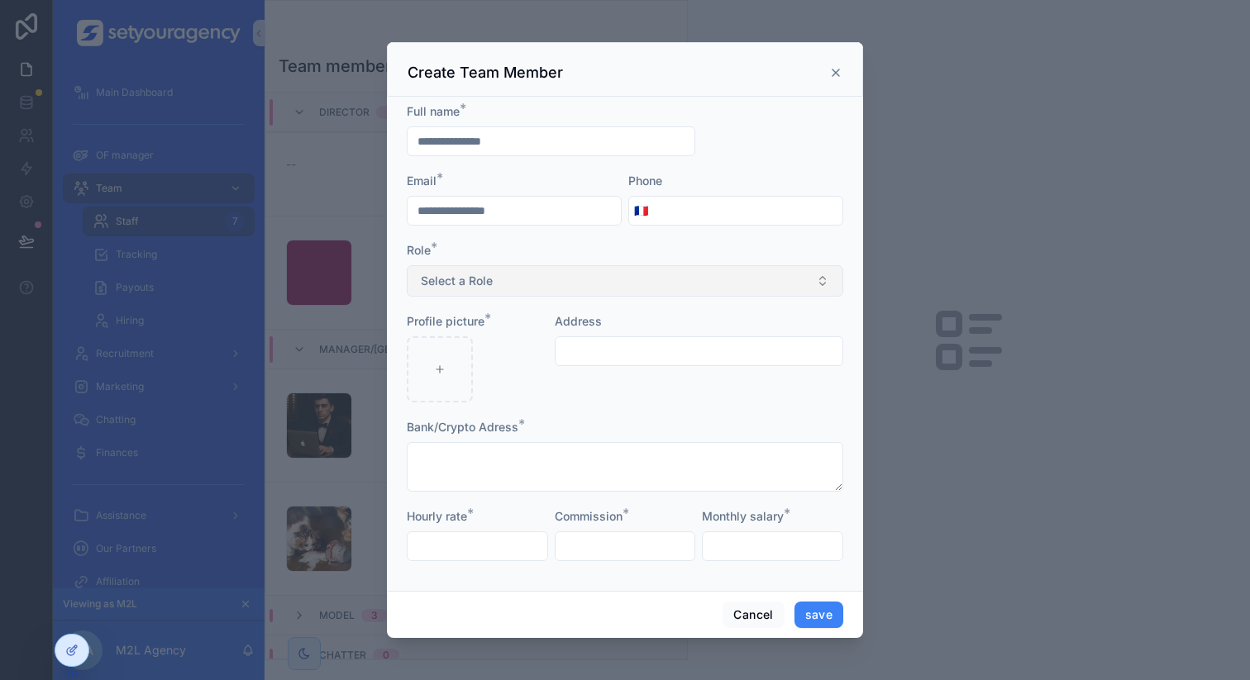
click at [531, 272] on button "Select a Role" at bounding box center [625, 280] width 436 height 31
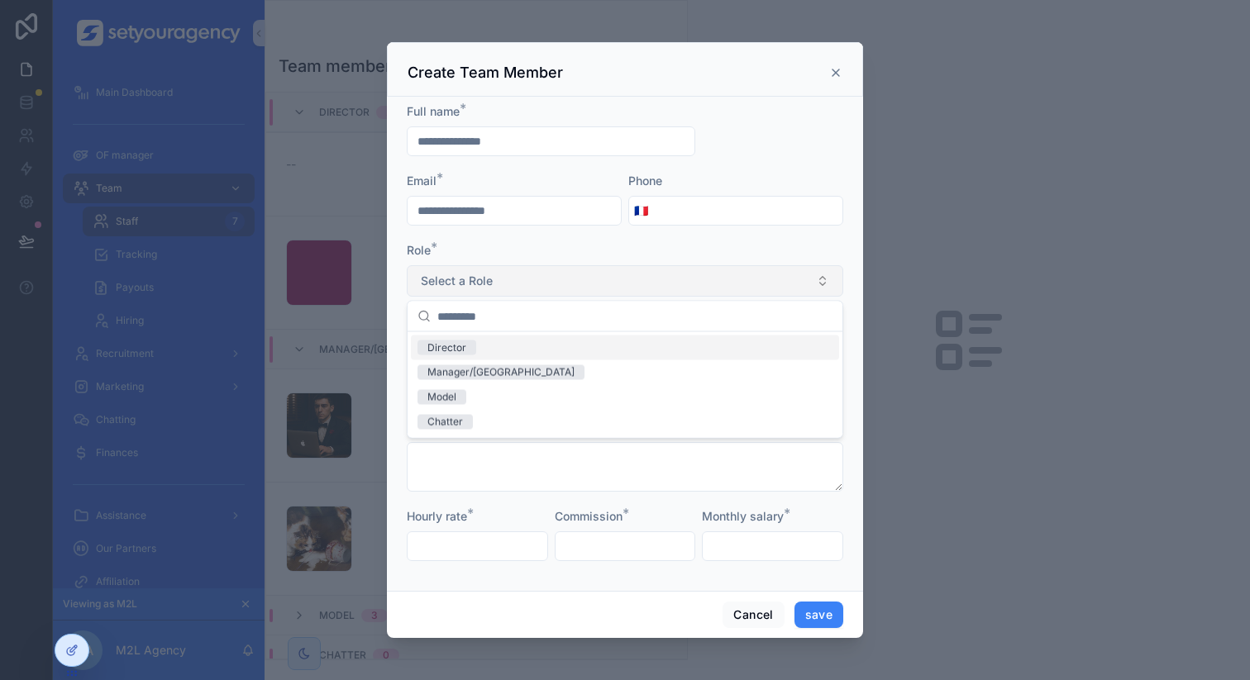
click at [531, 272] on button "Select a Role" at bounding box center [625, 280] width 436 height 31
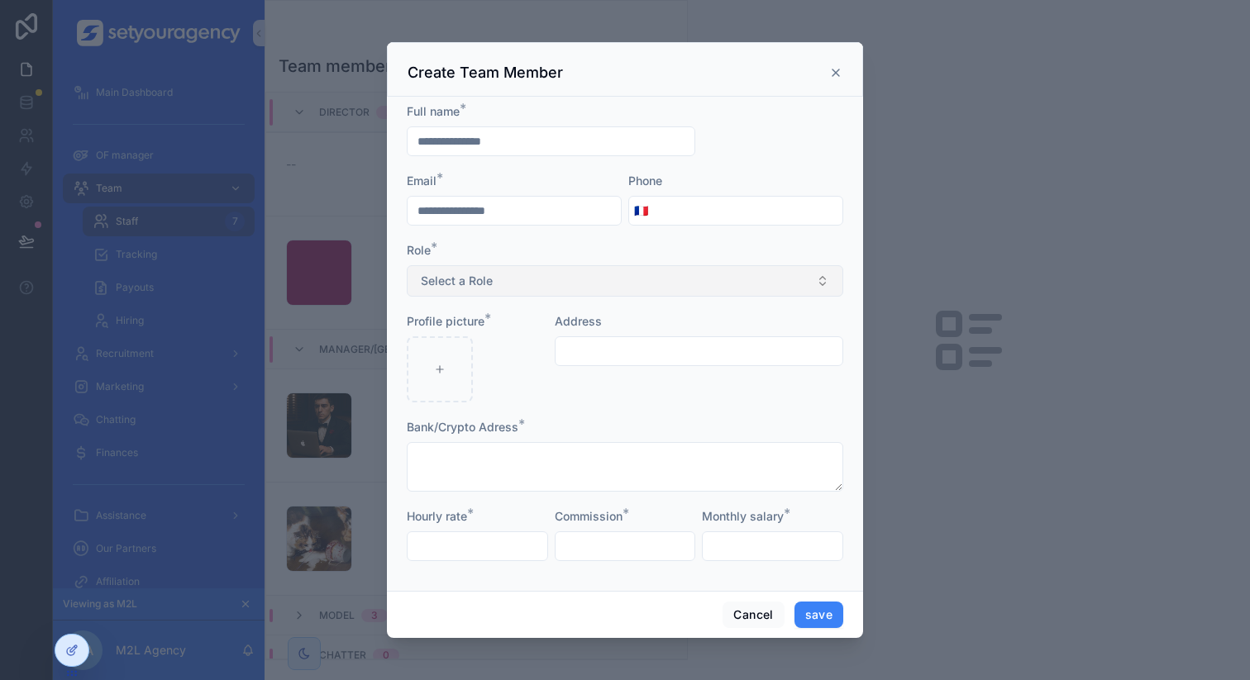
click at [531, 272] on button "Select a Role" at bounding box center [625, 280] width 436 height 31
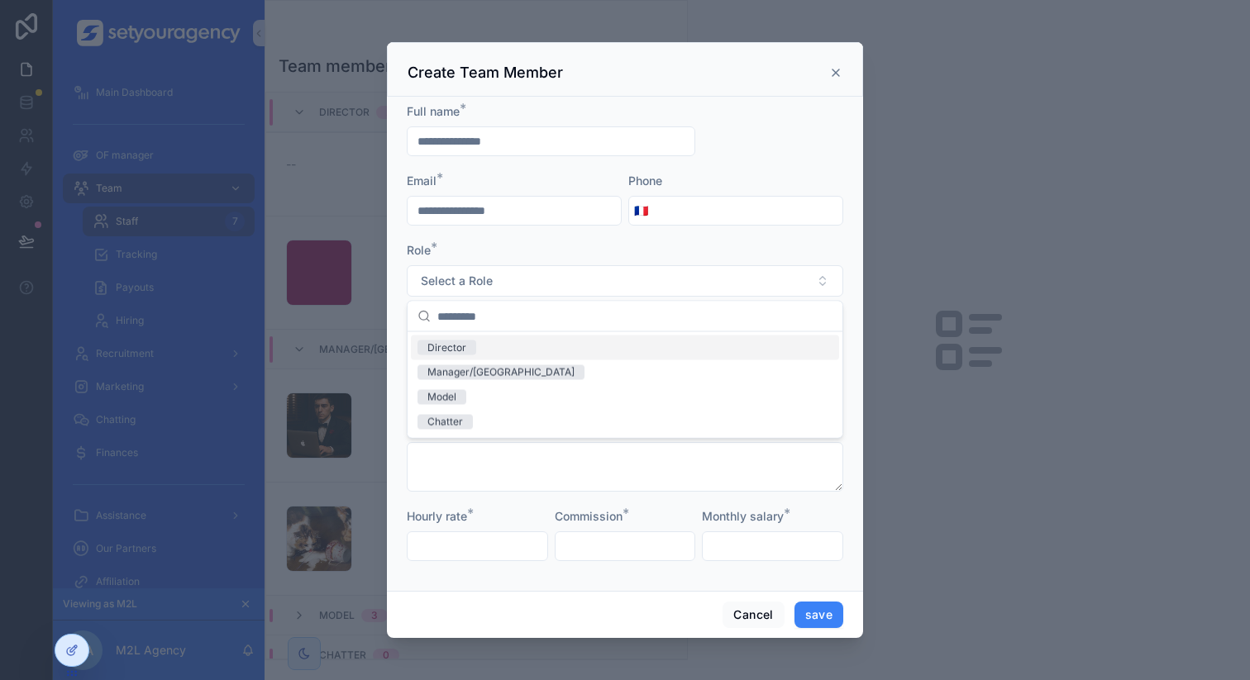
click at [770, 248] on div "Role *" at bounding box center [625, 250] width 436 height 17
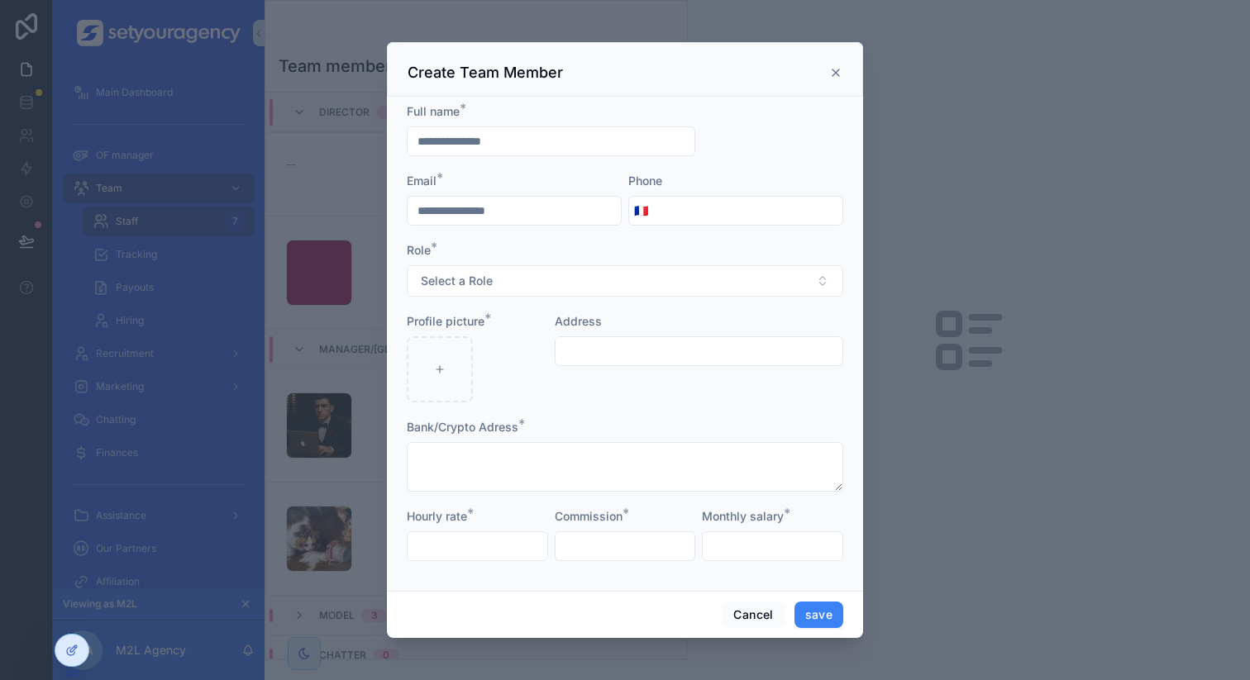
click at [839, 74] on icon "scrollable content" at bounding box center [835, 72] width 13 height 13
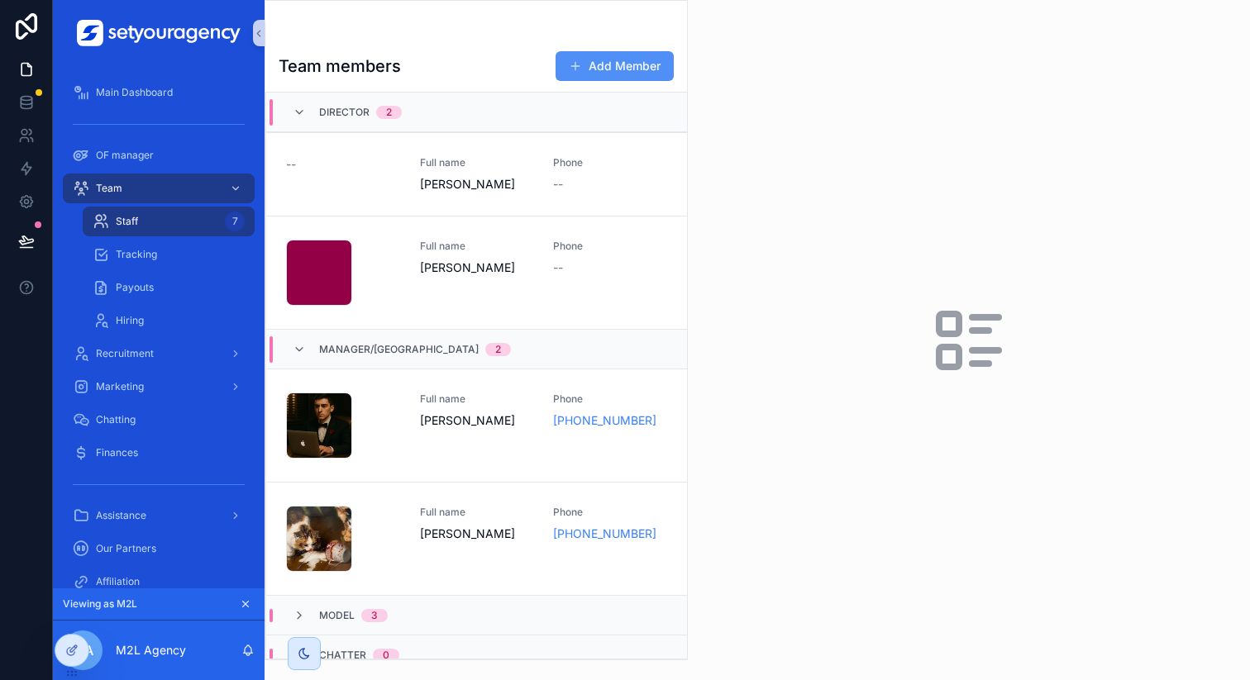
click at [641, 56] on button "Add Member" at bounding box center [615, 66] width 118 height 30
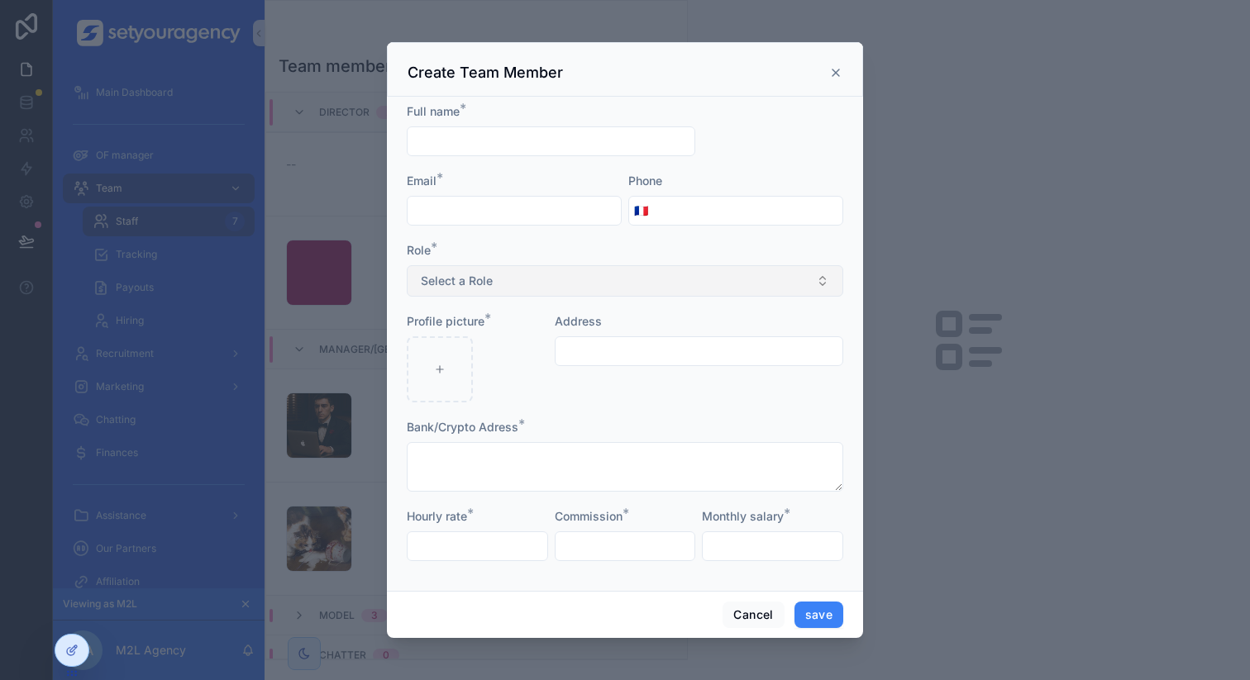
click at [565, 275] on button "Select a Role" at bounding box center [625, 280] width 436 height 31
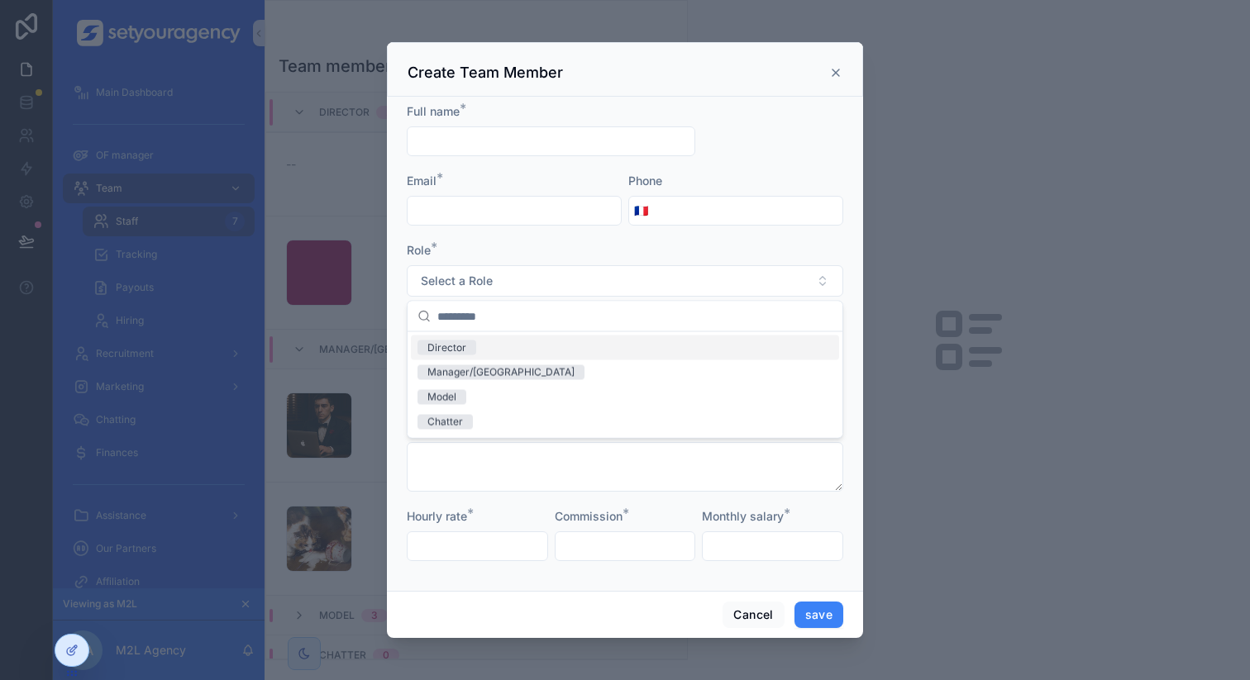
click at [837, 64] on div "Create Team Member" at bounding box center [625, 73] width 435 height 20
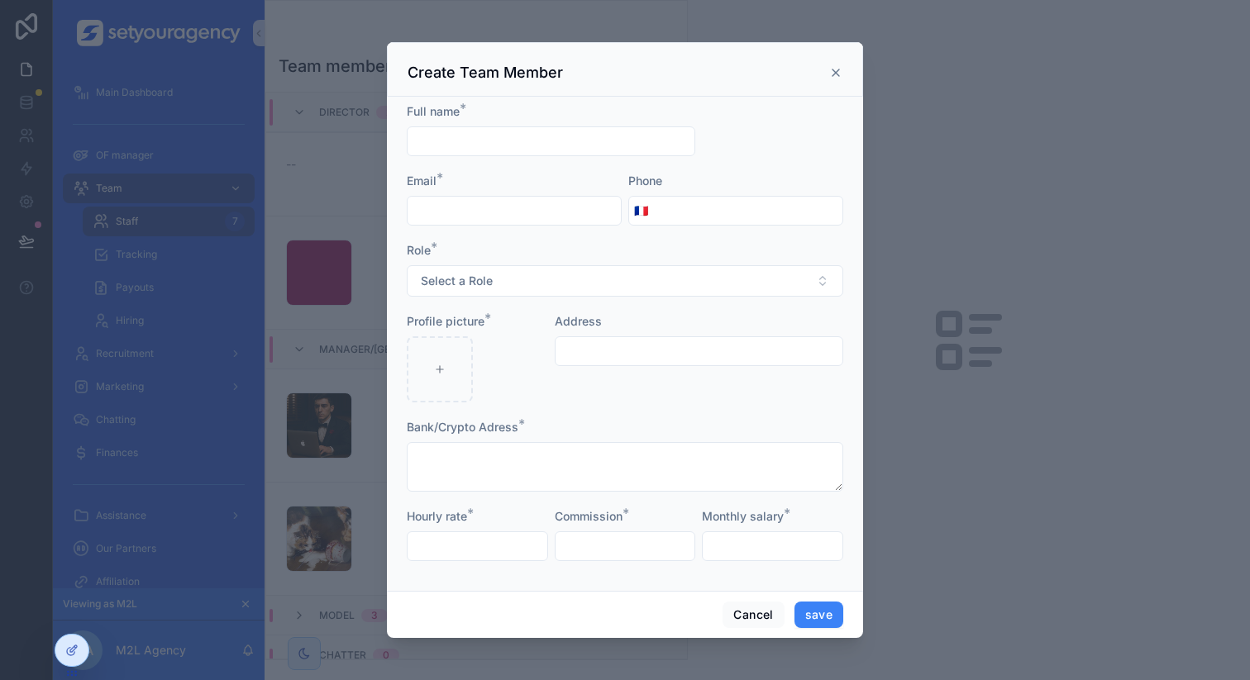
click at [837, 64] on div "Create Team Member" at bounding box center [625, 73] width 435 height 20
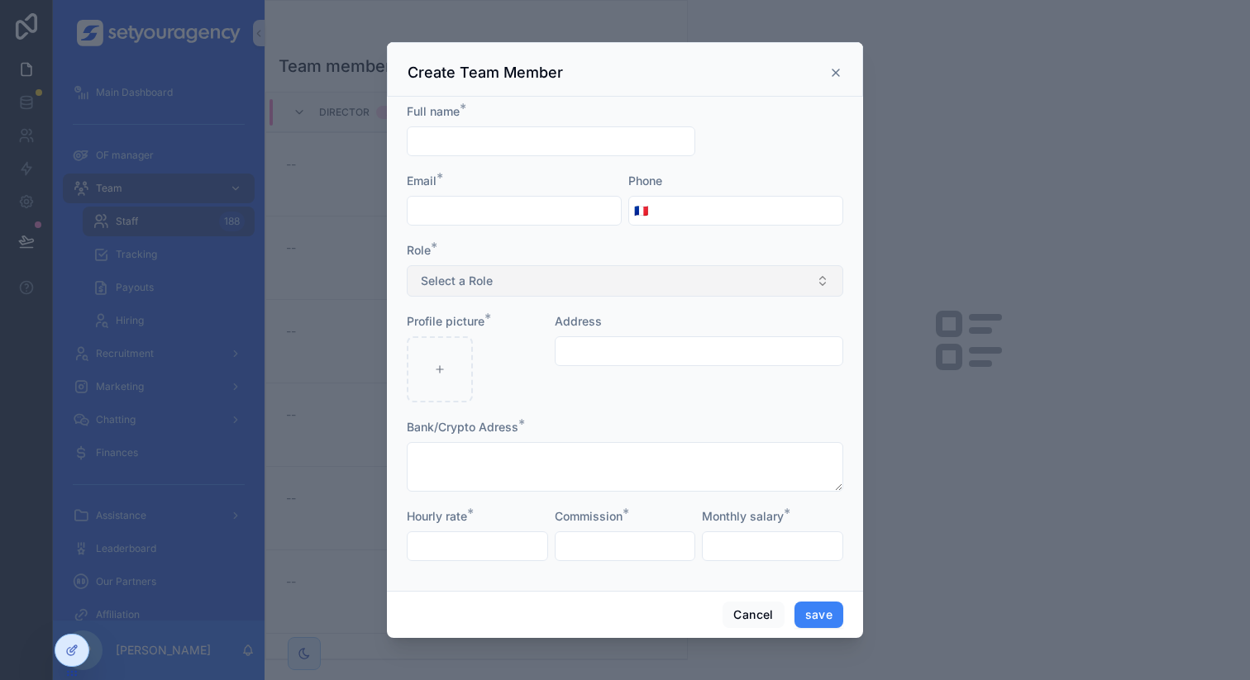
click at [533, 276] on button "Select a Role" at bounding box center [625, 280] width 436 height 31
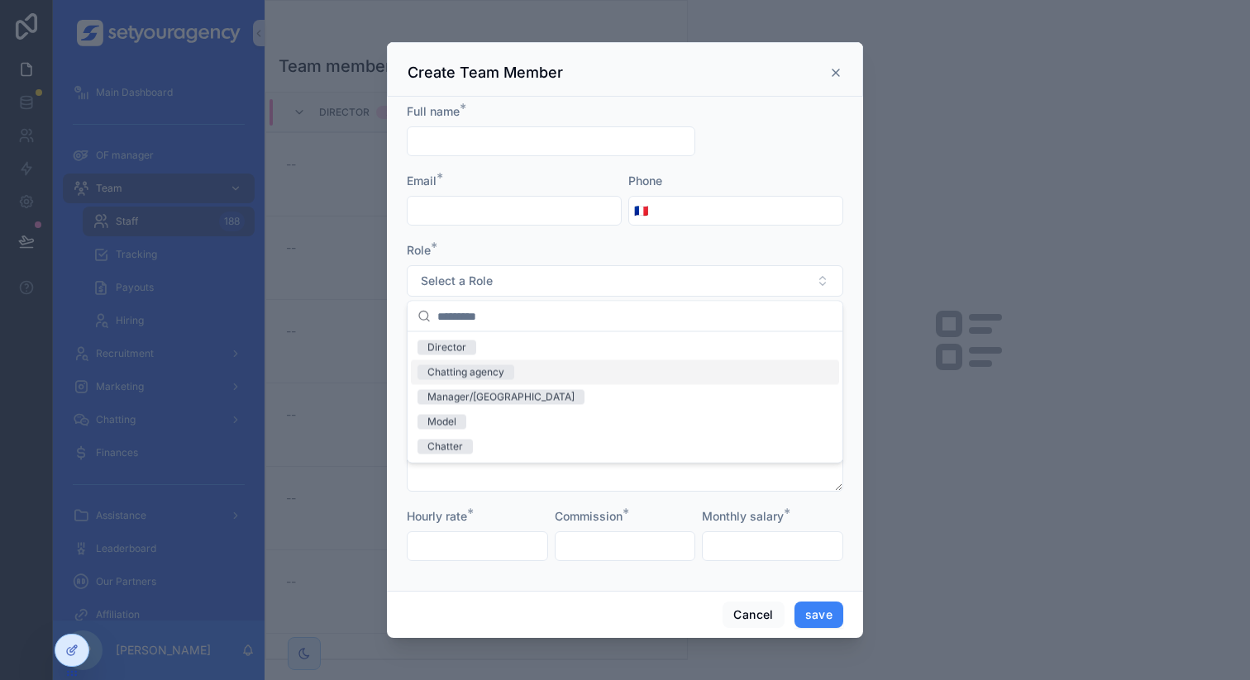
click at [498, 365] on div "Chatting agency" at bounding box center [465, 372] width 77 height 15
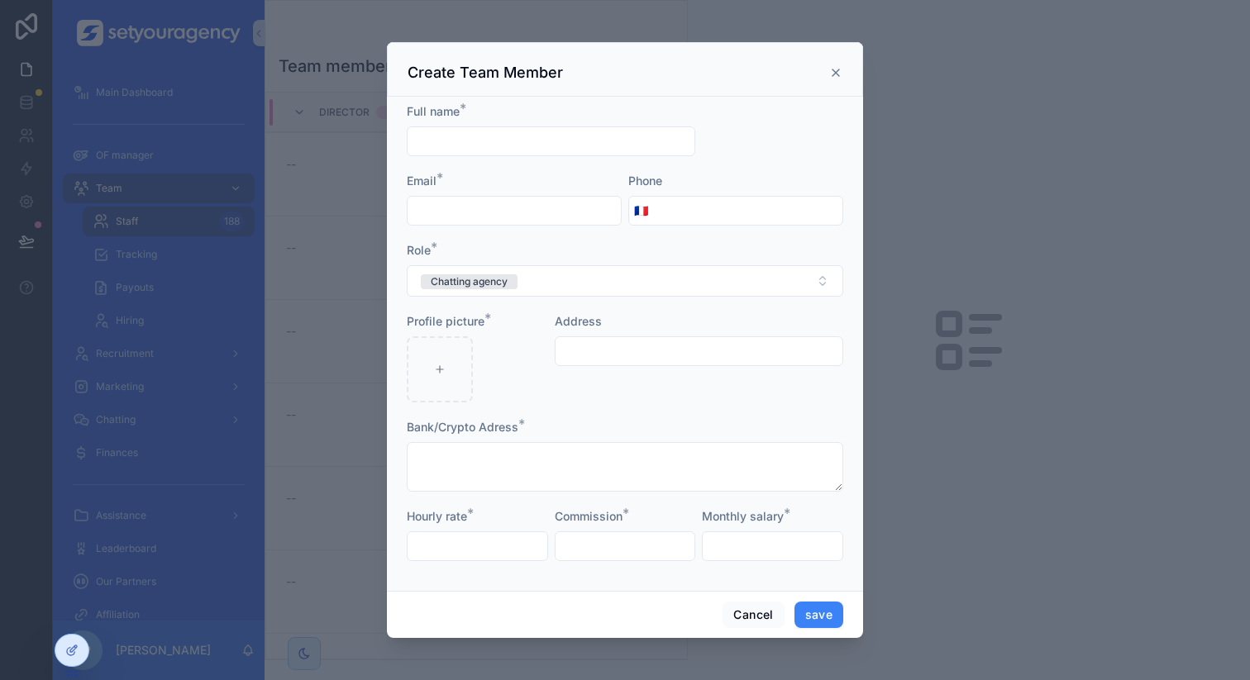
click at [487, 147] on input "scrollable content" at bounding box center [551, 141] width 287 height 23
type input "**********"
click at [515, 220] on input "scrollable content" at bounding box center [514, 210] width 213 height 23
type input "**********"
click at [462, 378] on div "scrollable content" at bounding box center [440, 369] width 66 height 66
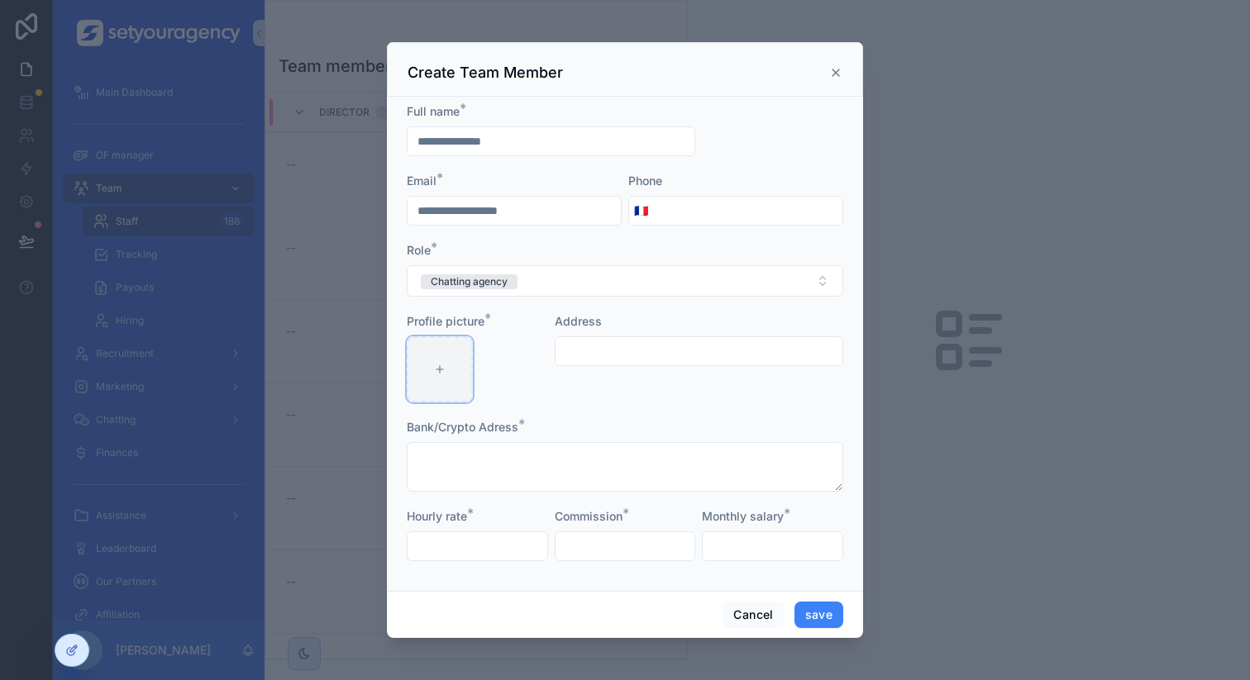
type input "**********"
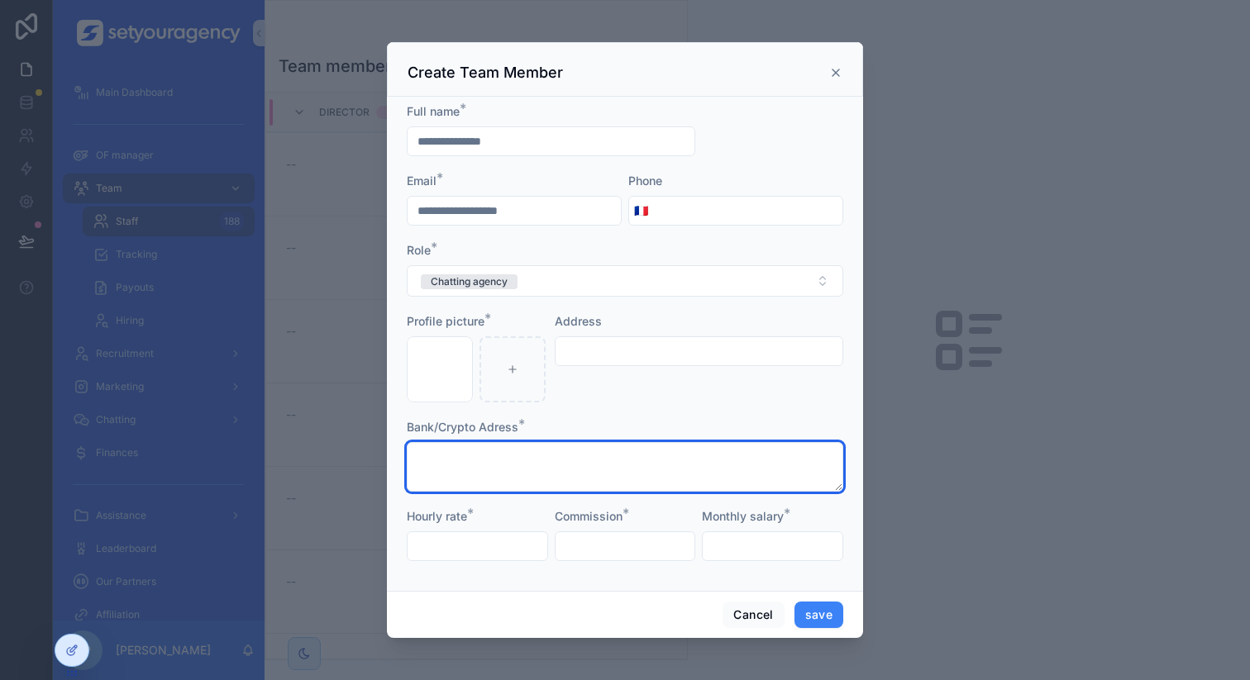
click at [489, 464] on textarea "scrollable content" at bounding box center [625, 467] width 436 height 50
type textarea "*"
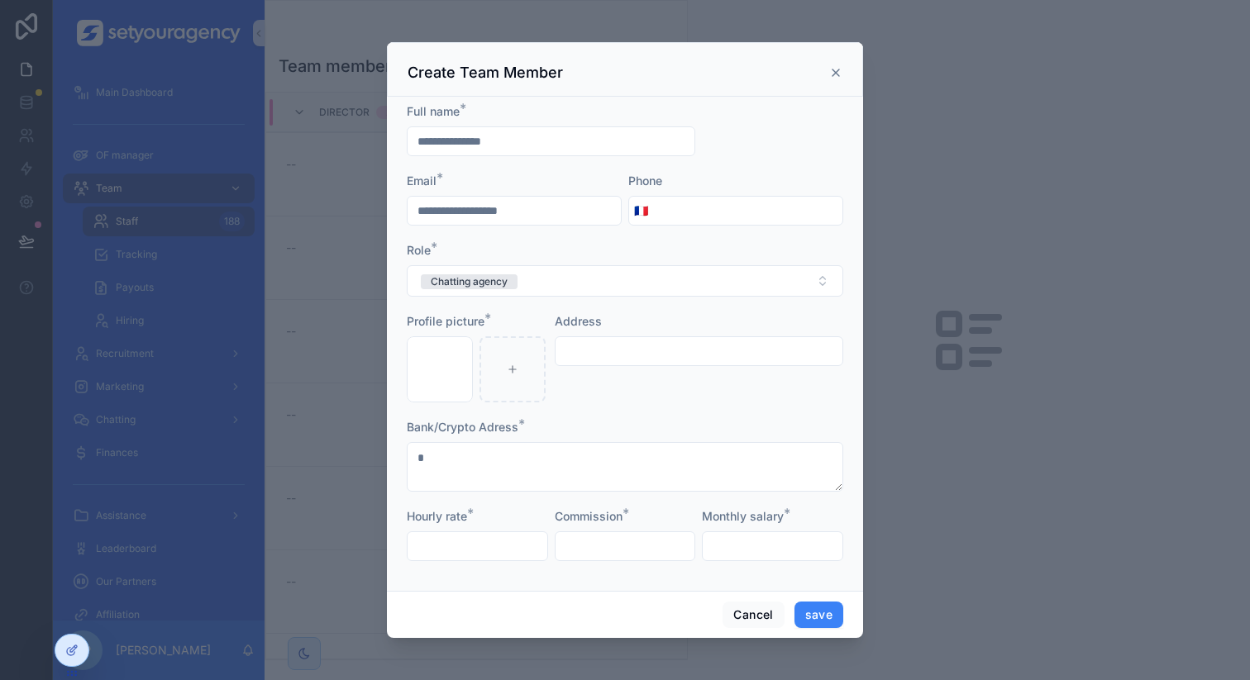
click at [470, 542] on input "scrollable content" at bounding box center [478, 546] width 140 height 23
type input "*****"
click at [623, 545] on input "scrollable content" at bounding box center [626, 546] width 140 height 23
type input "****"
click at [727, 547] on input "scrollable content" at bounding box center [773, 546] width 140 height 23
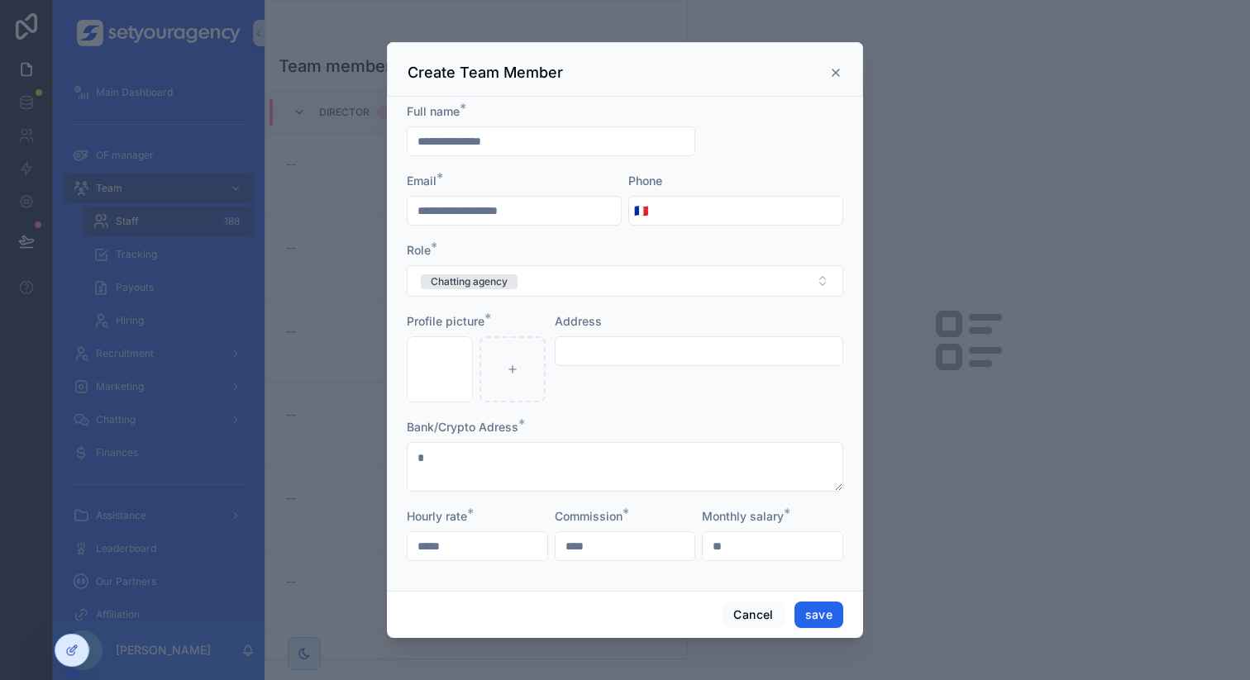
type input "**"
click at [813, 607] on button "save" at bounding box center [818, 615] width 49 height 26
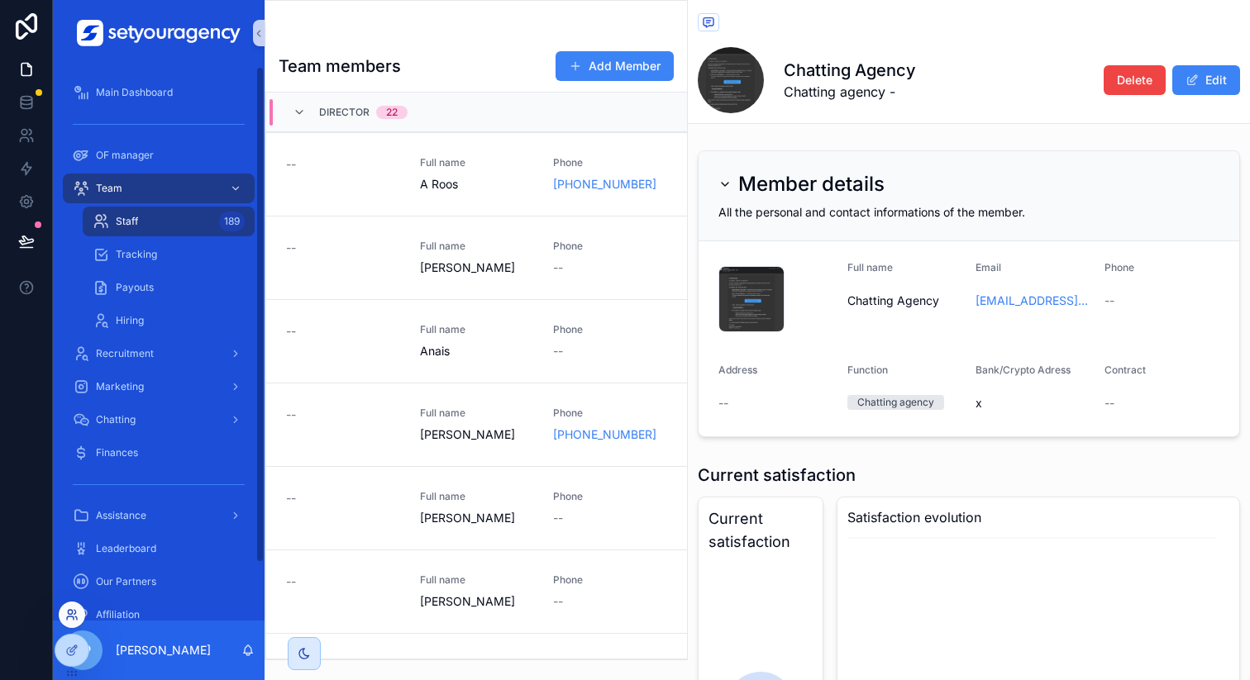
click at [73, 618] on icon at bounding box center [70, 618] width 7 height 3
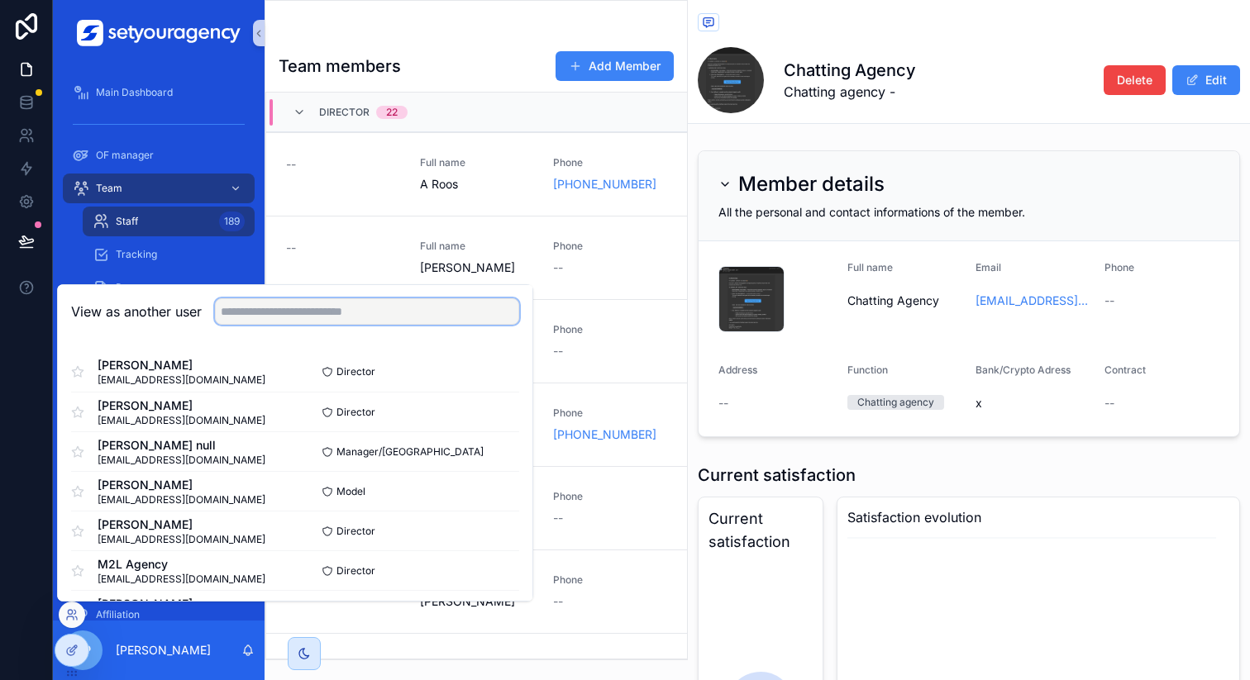
click at [349, 312] on input "text" at bounding box center [367, 311] width 304 height 26
type input "********"
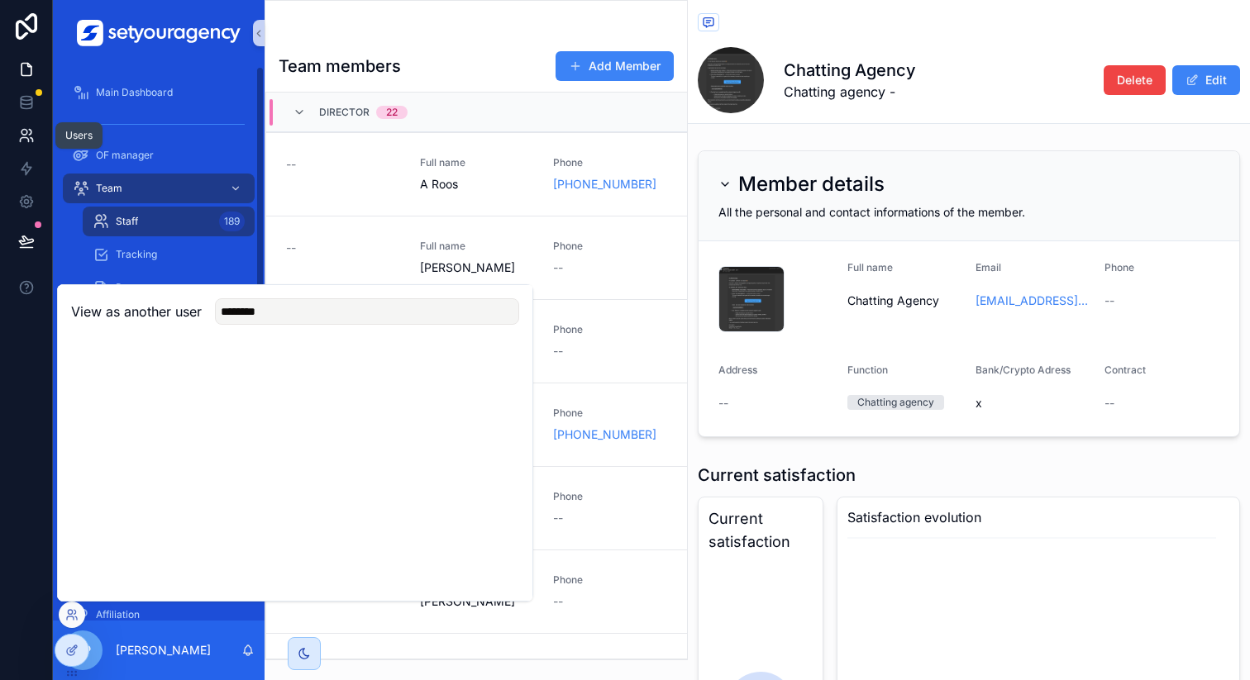
click at [27, 131] on icon at bounding box center [26, 135] width 17 height 17
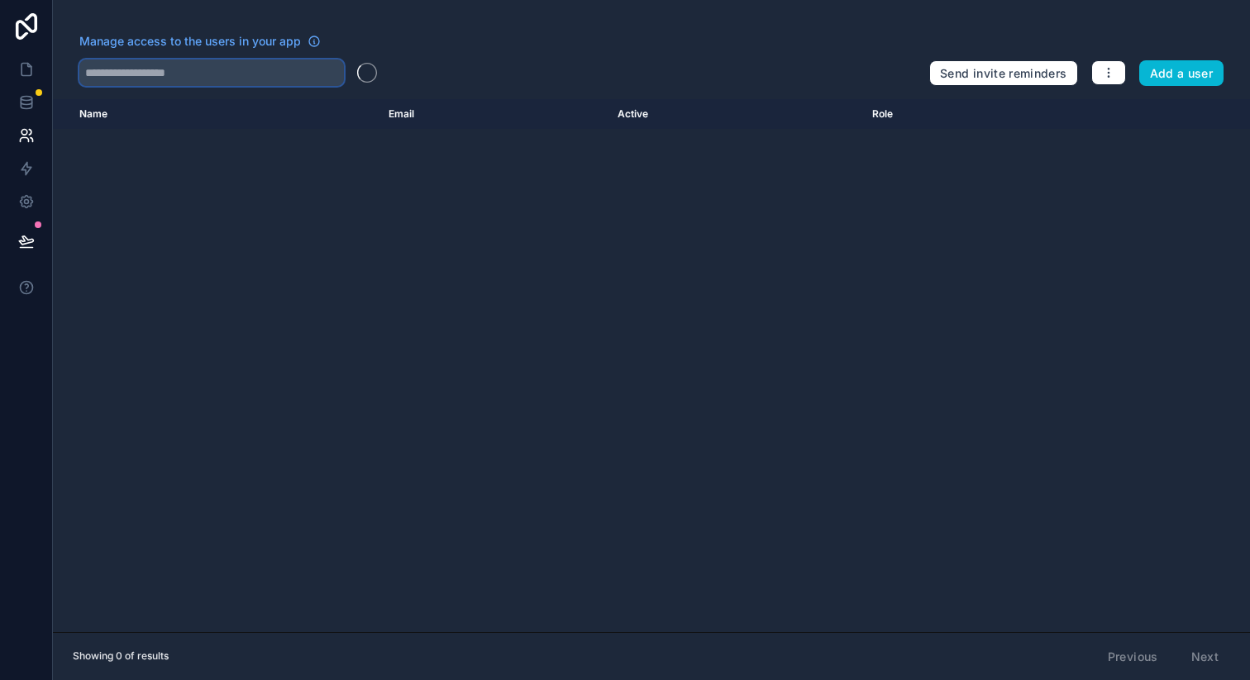
click at [219, 74] on input "text" at bounding box center [211, 73] width 265 height 26
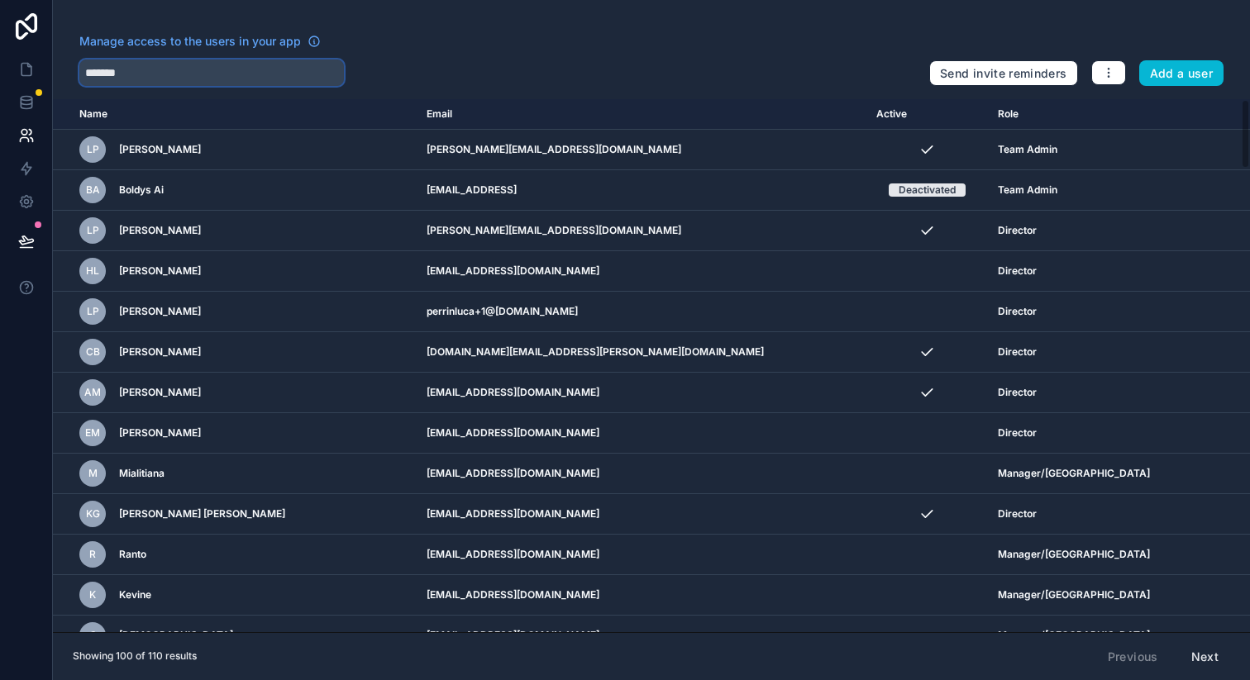
type input "********"
click at [432, 62] on div at bounding box center [497, 73] width 837 height 26
click at [1149, 72] on button "Add a user" at bounding box center [1181, 73] width 85 height 26
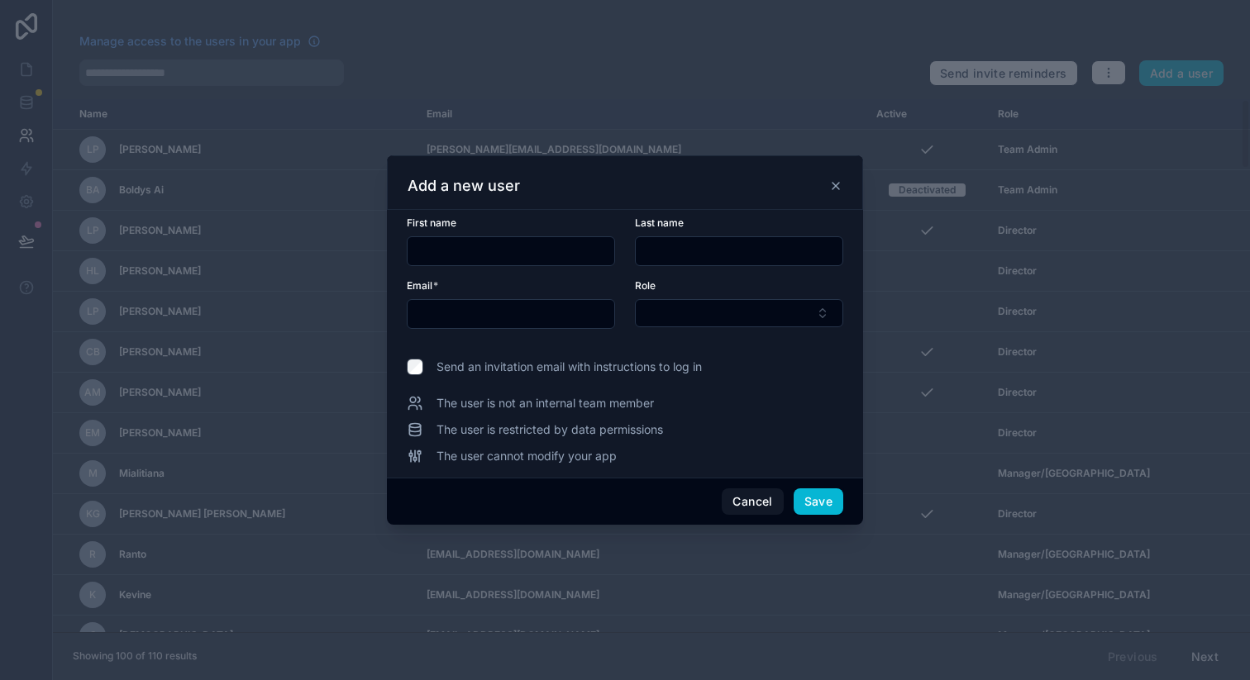
click at [526, 30] on div at bounding box center [625, 340] width 1250 height 680
click at [841, 179] on div "Add a new user" at bounding box center [625, 186] width 435 height 20
click at [838, 183] on icon at bounding box center [835, 186] width 7 height 7
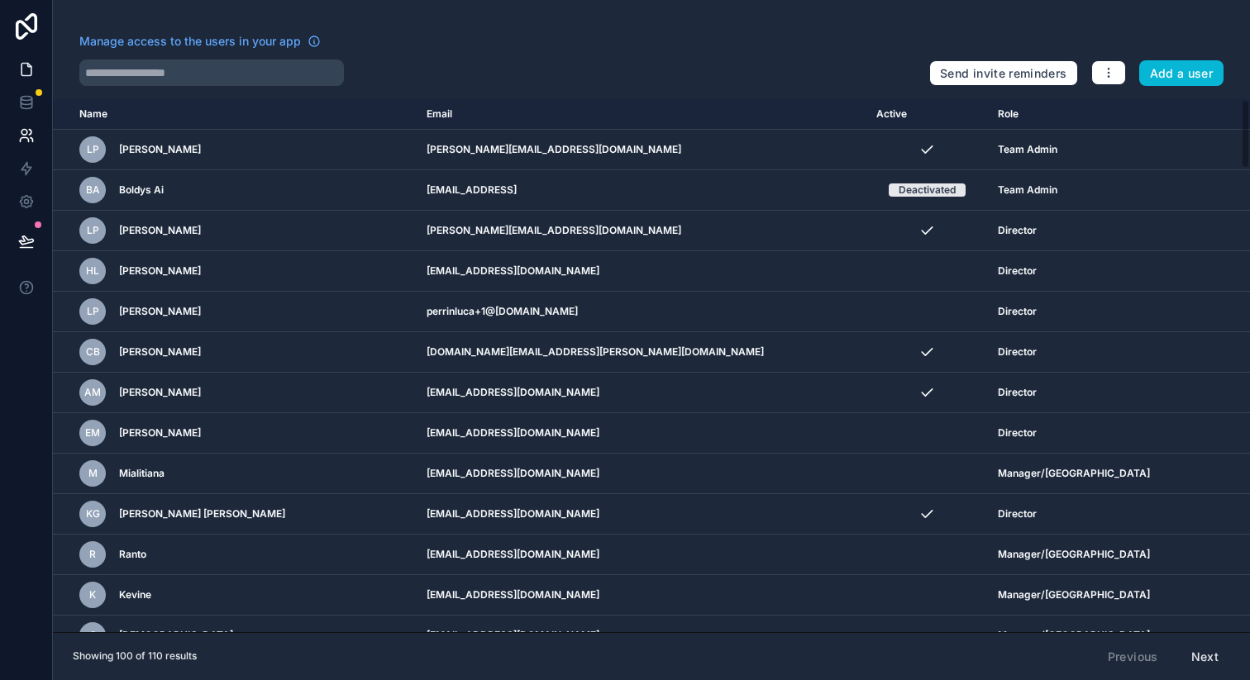
click at [25, 67] on icon at bounding box center [26, 69] width 17 height 17
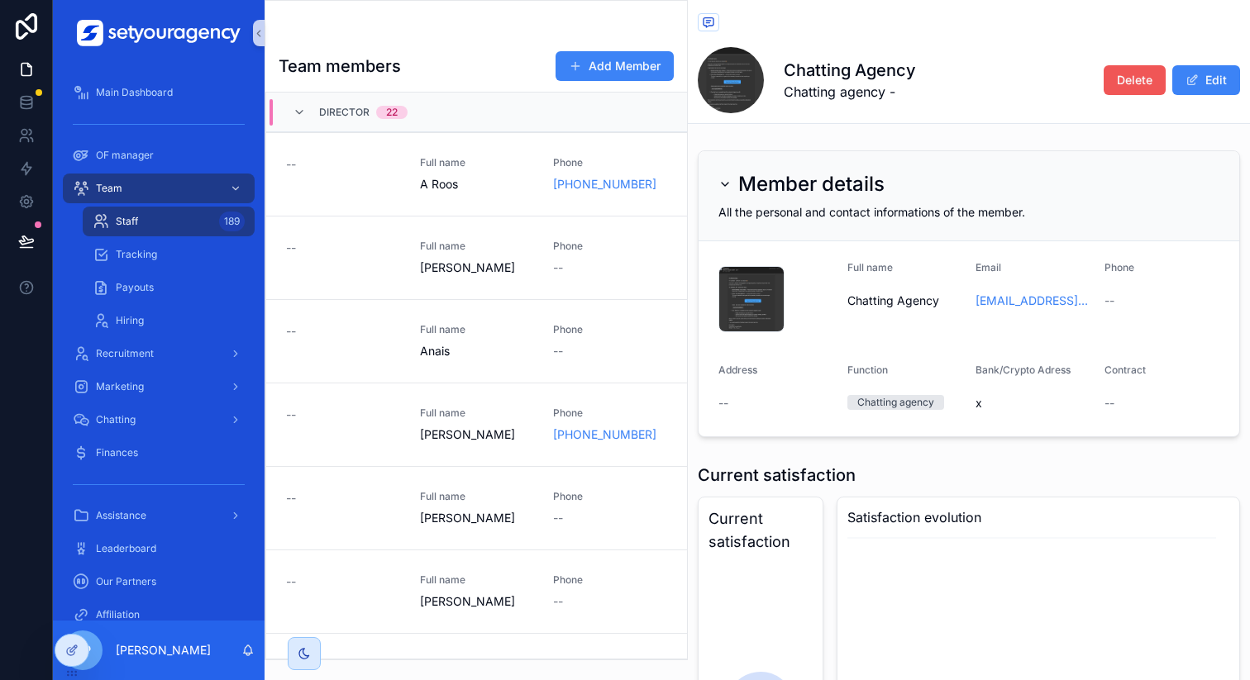
click at [1117, 87] on span "Delete" at bounding box center [1135, 80] width 36 height 17
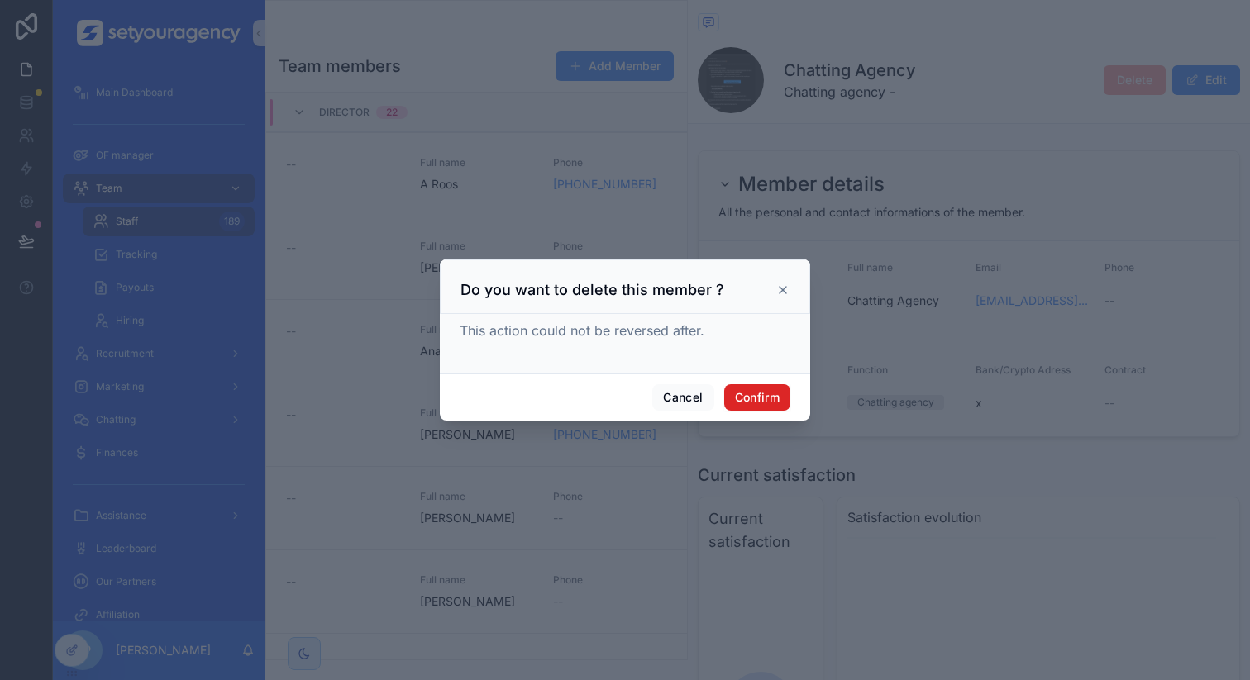
click at [770, 398] on button "Confirm" at bounding box center [757, 397] width 66 height 26
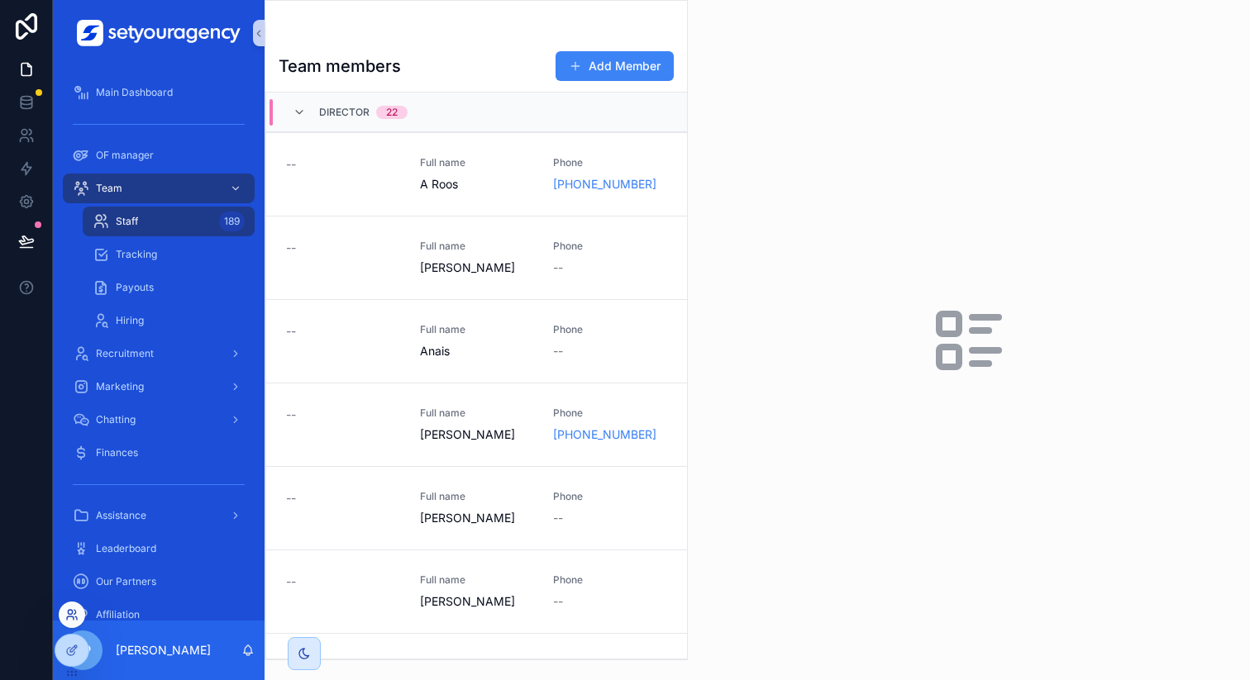
click at [67, 613] on icon at bounding box center [71, 614] width 13 height 13
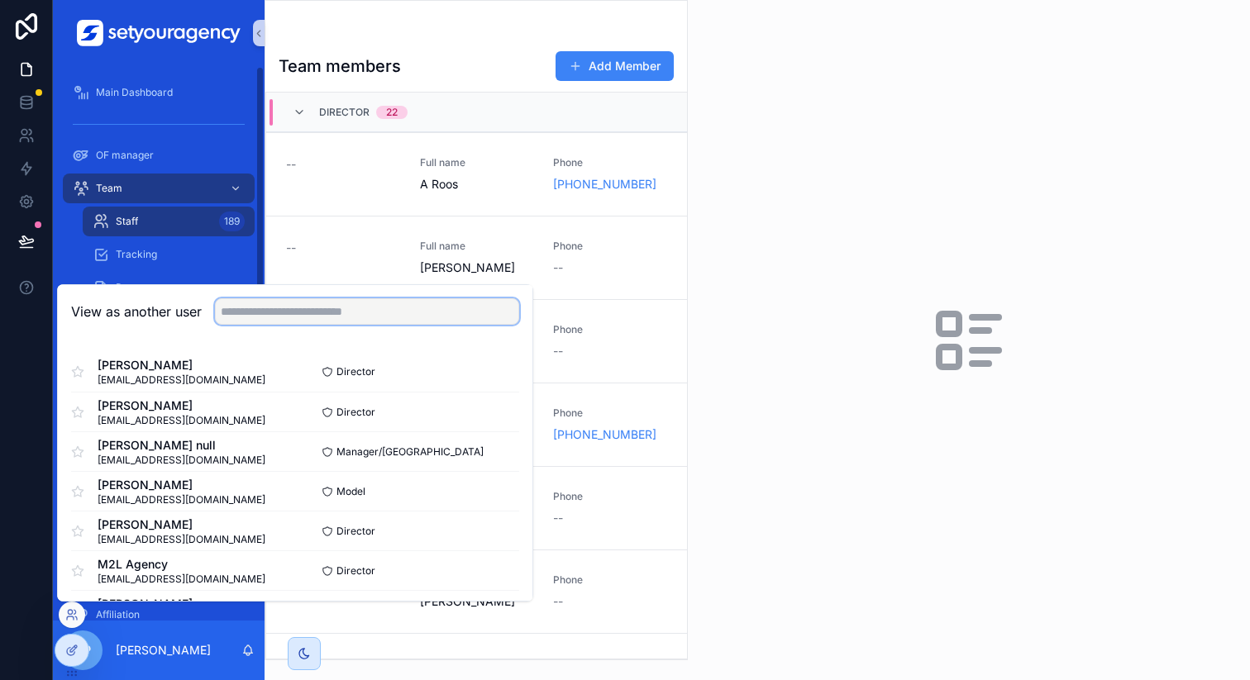
click at [350, 322] on input "text" at bounding box center [367, 311] width 304 height 26
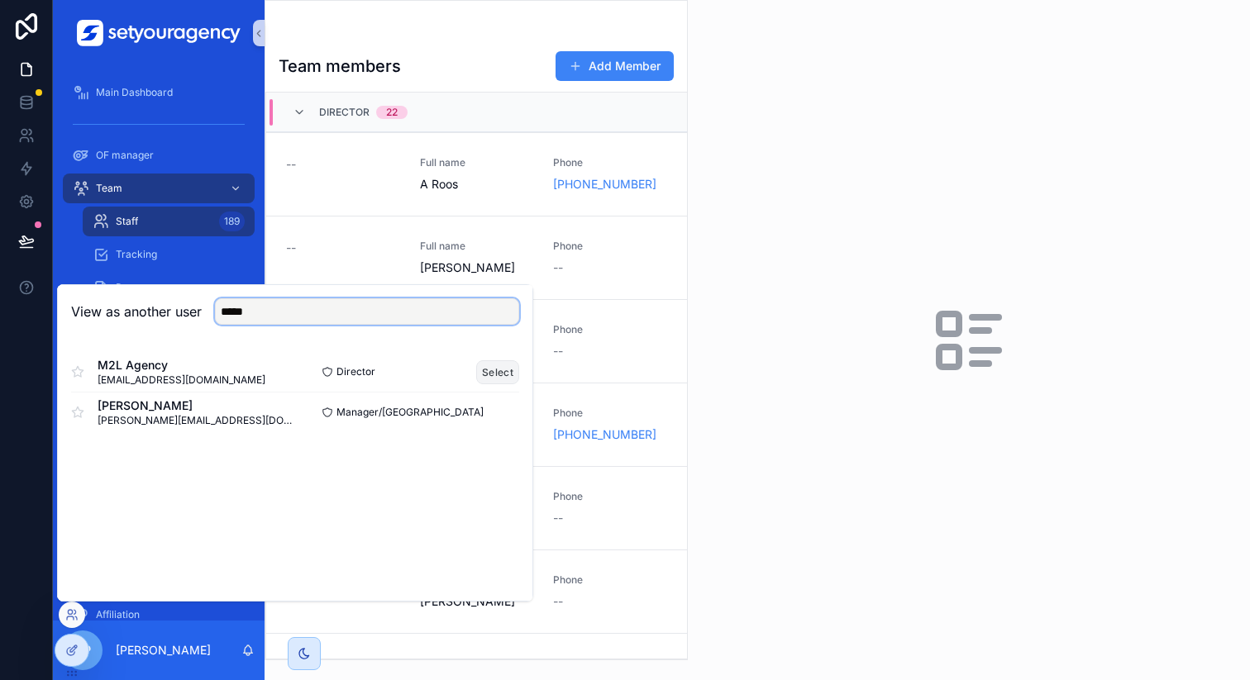
type input "*****"
click at [507, 366] on button "Select" at bounding box center [497, 372] width 43 height 24
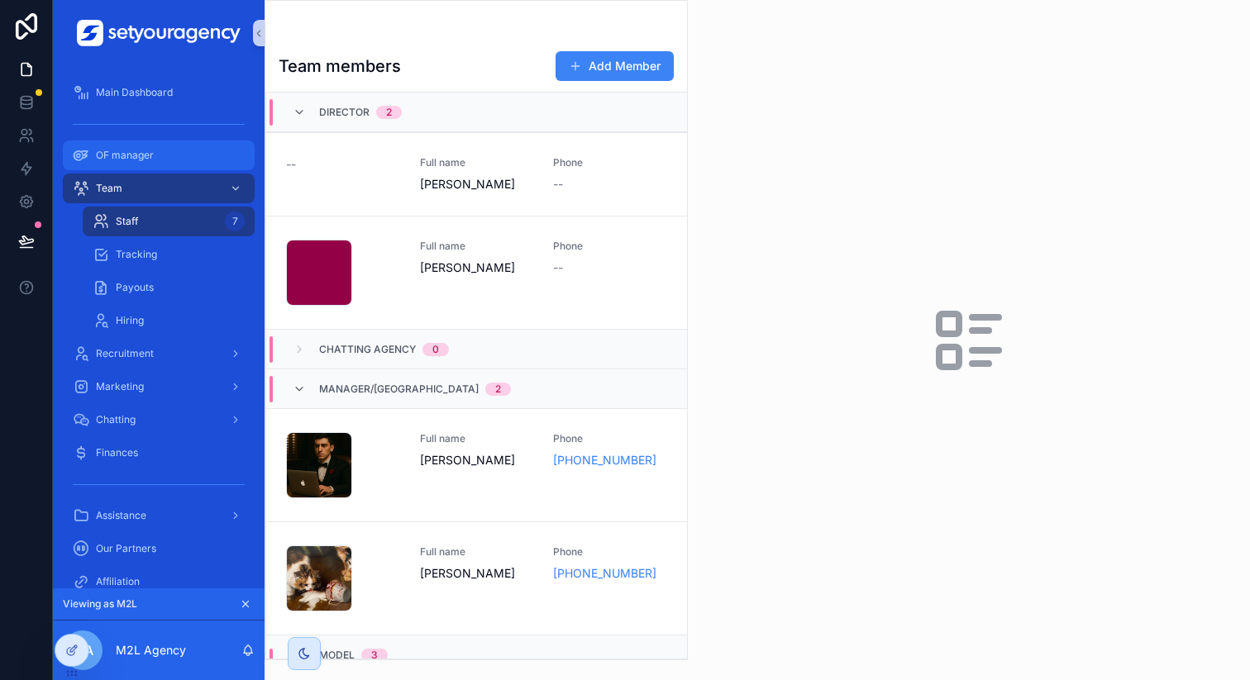
click at [155, 168] on div "OF manager" at bounding box center [159, 155] width 172 height 26
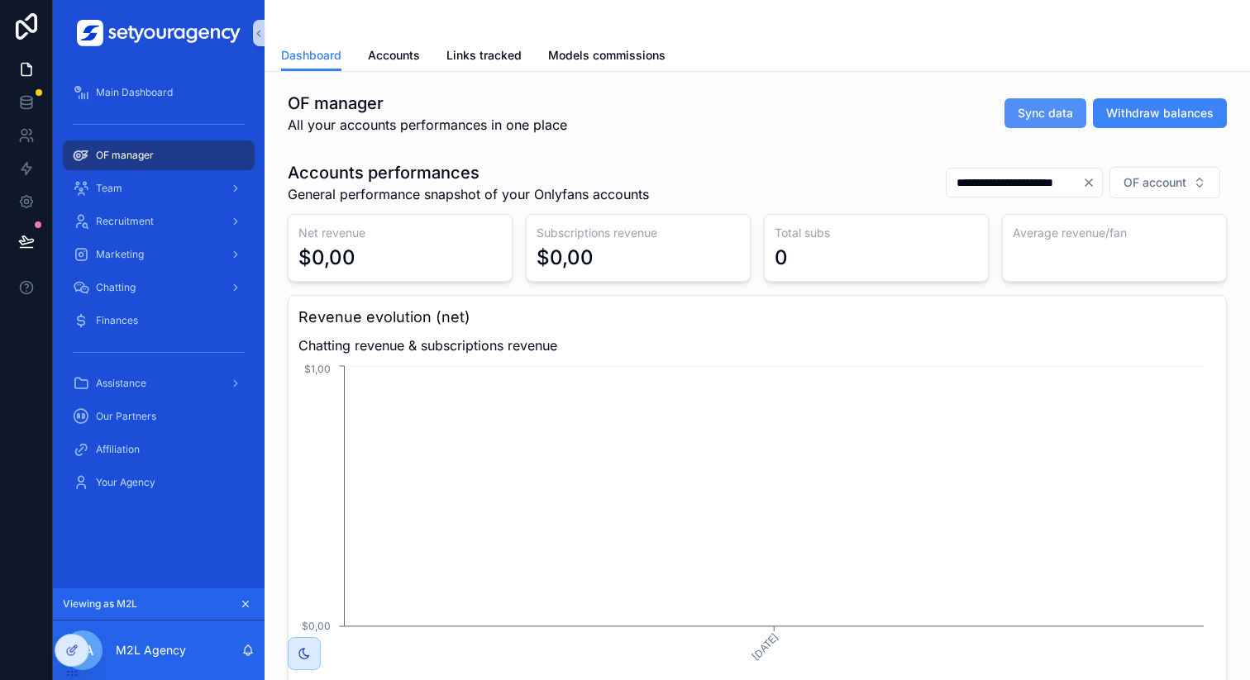
click at [1031, 116] on span "Sync data" at bounding box center [1045, 113] width 55 height 17
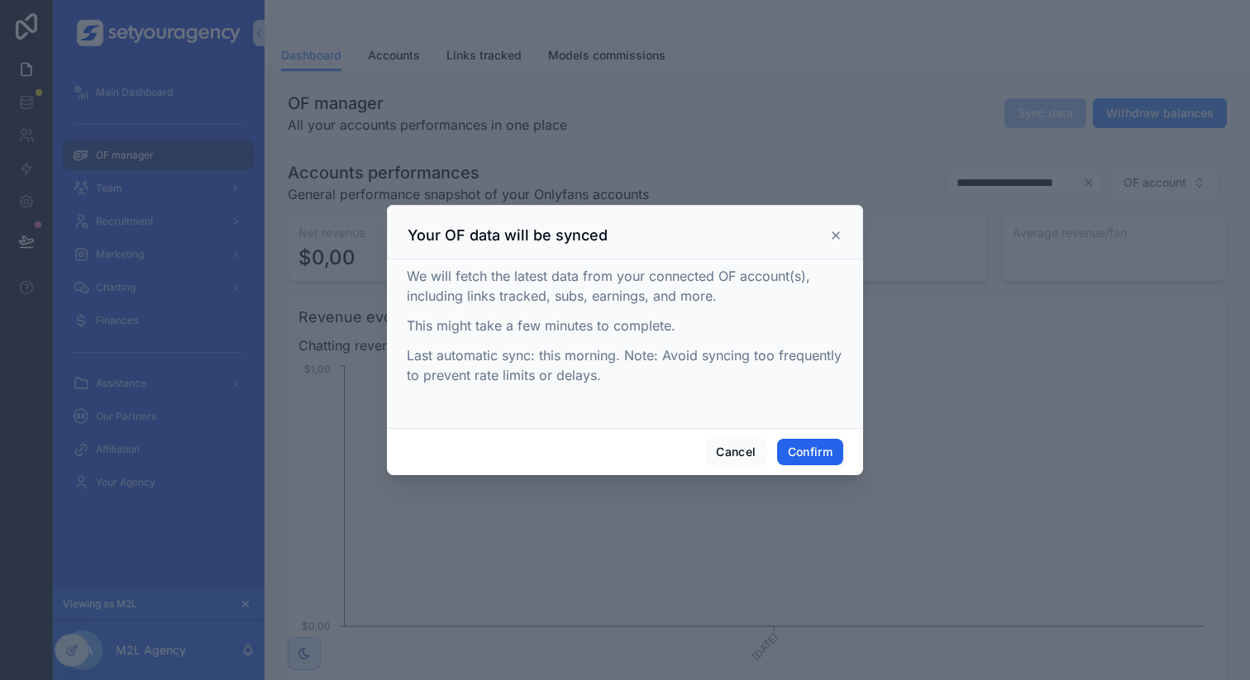
click at [799, 446] on button "Confirm" at bounding box center [810, 452] width 66 height 26
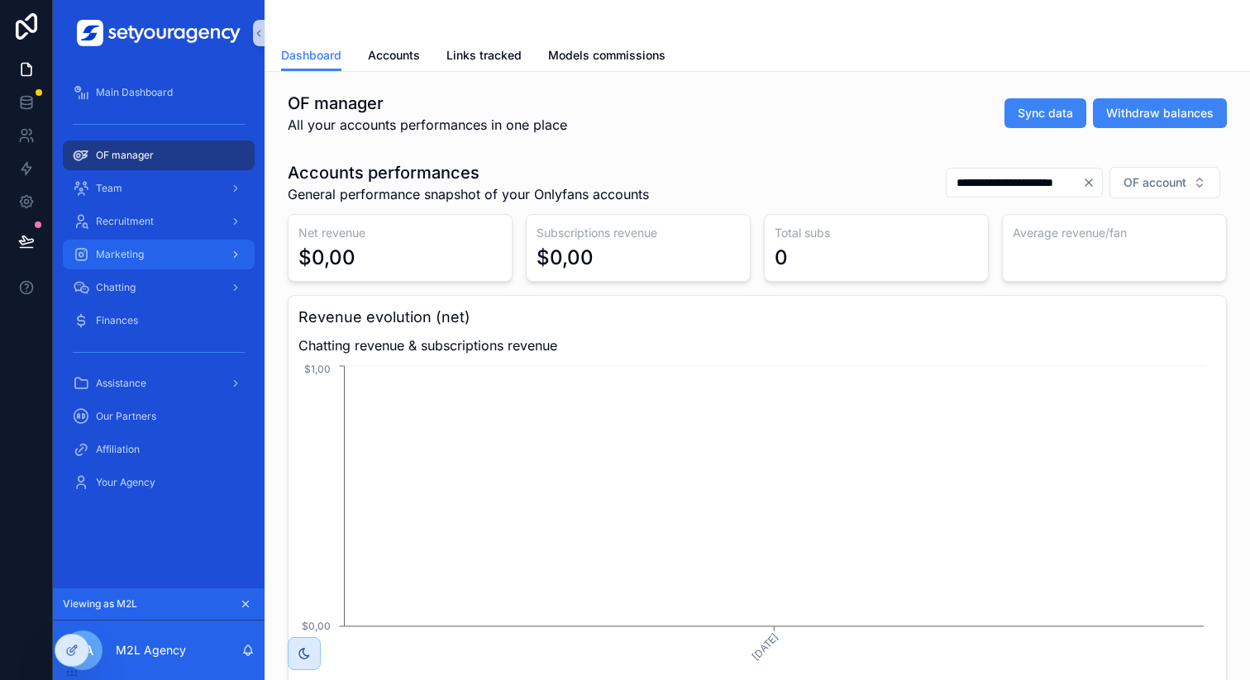
click at [160, 253] on div "Marketing" at bounding box center [159, 254] width 172 height 26
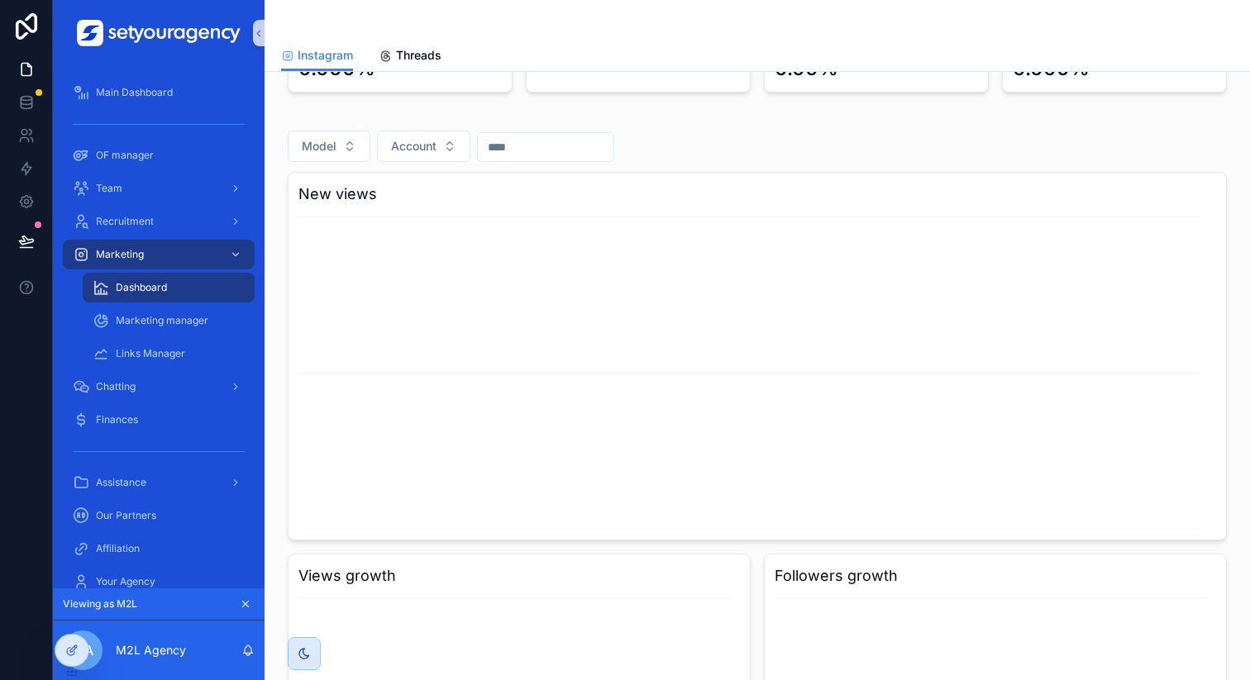
scroll to position [338, 0]
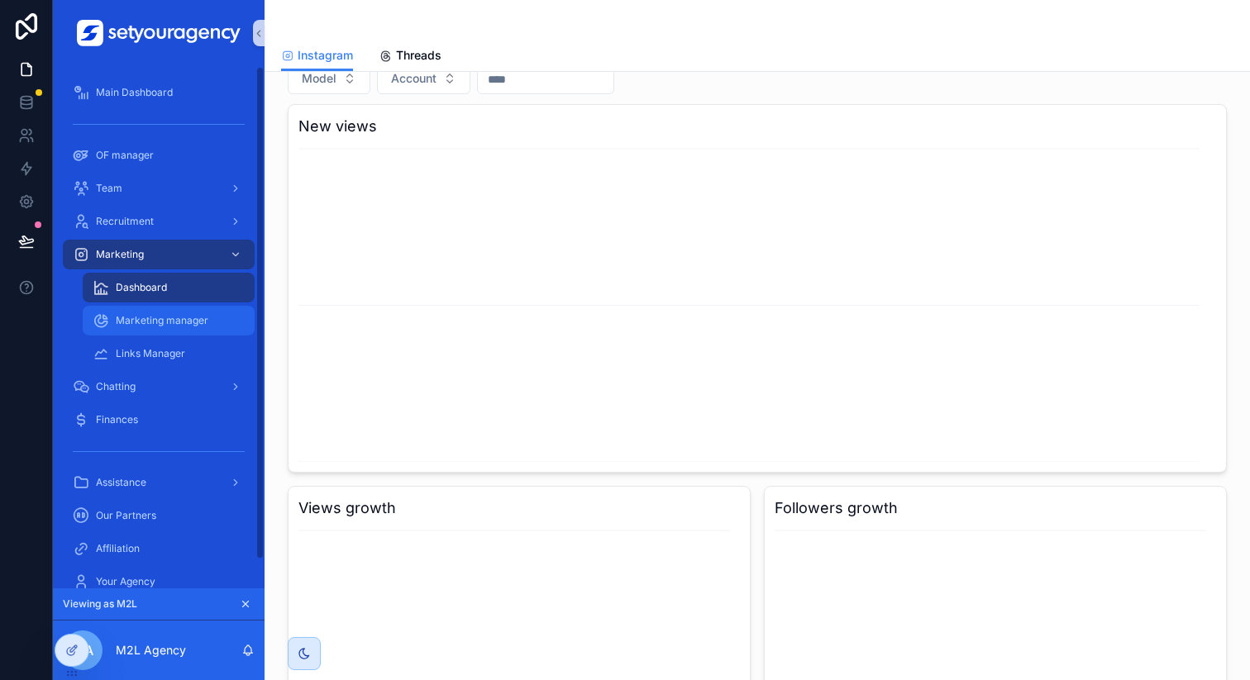
click at [158, 320] on span "Marketing manager" at bounding box center [162, 320] width 93 height 13
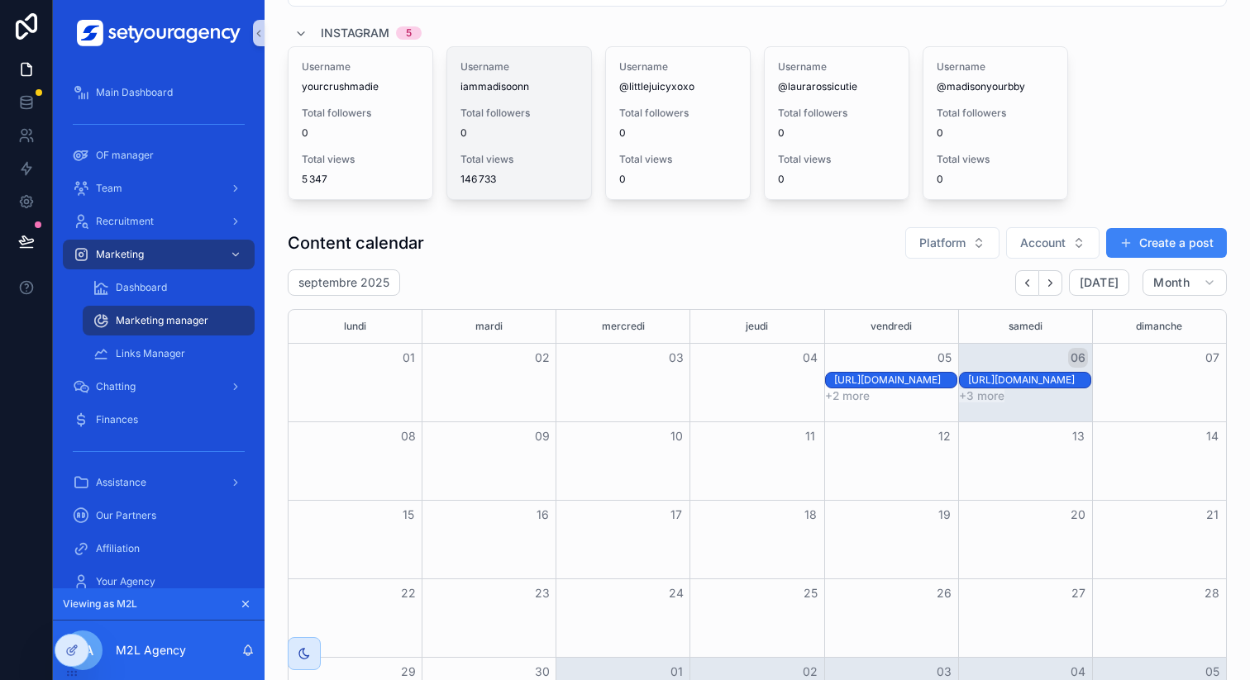
scroll to position [338, 0]
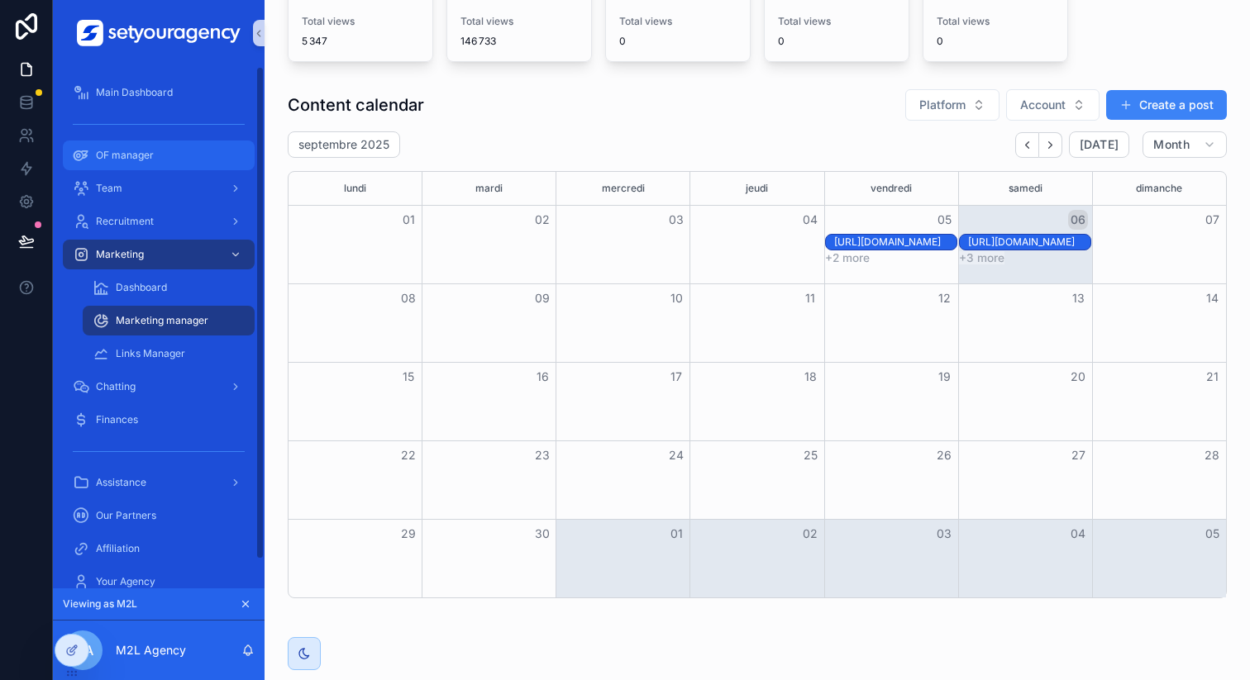
click at [145, 161] on span "OF manager" at bounding box center [125, 155] width 58 height 13
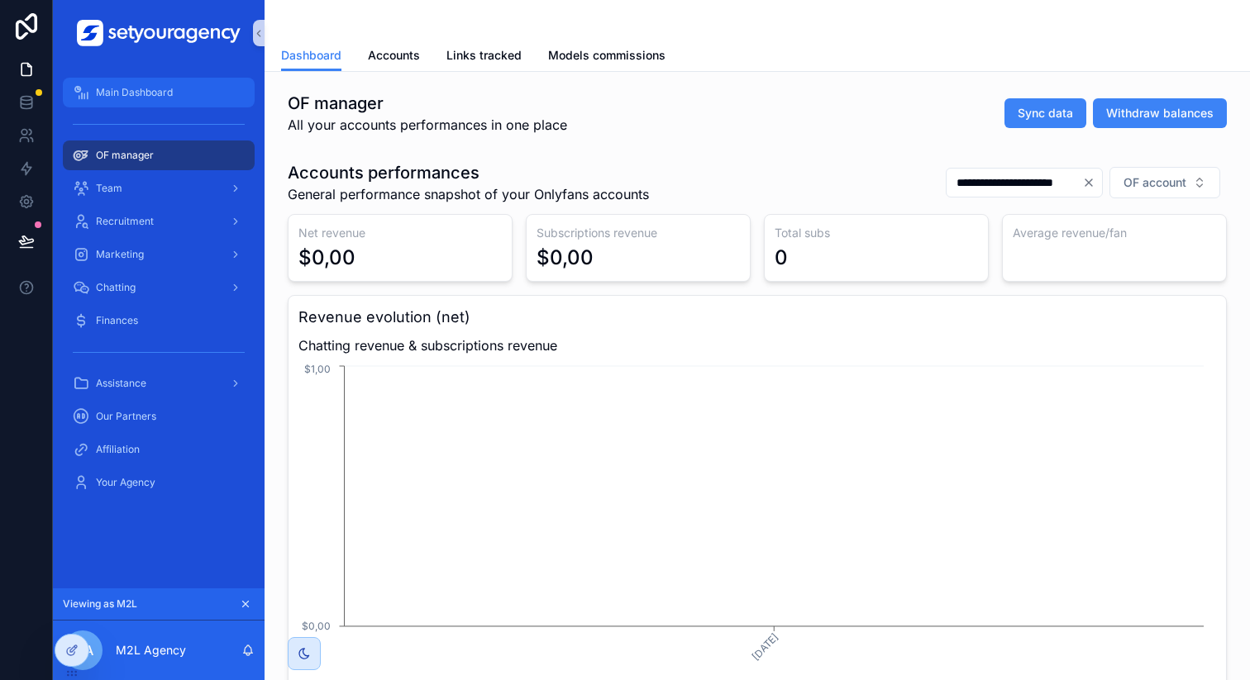
click at [157, 91] on span "Main Dashboard" at bounding box center [134, 92] width 77 height 13
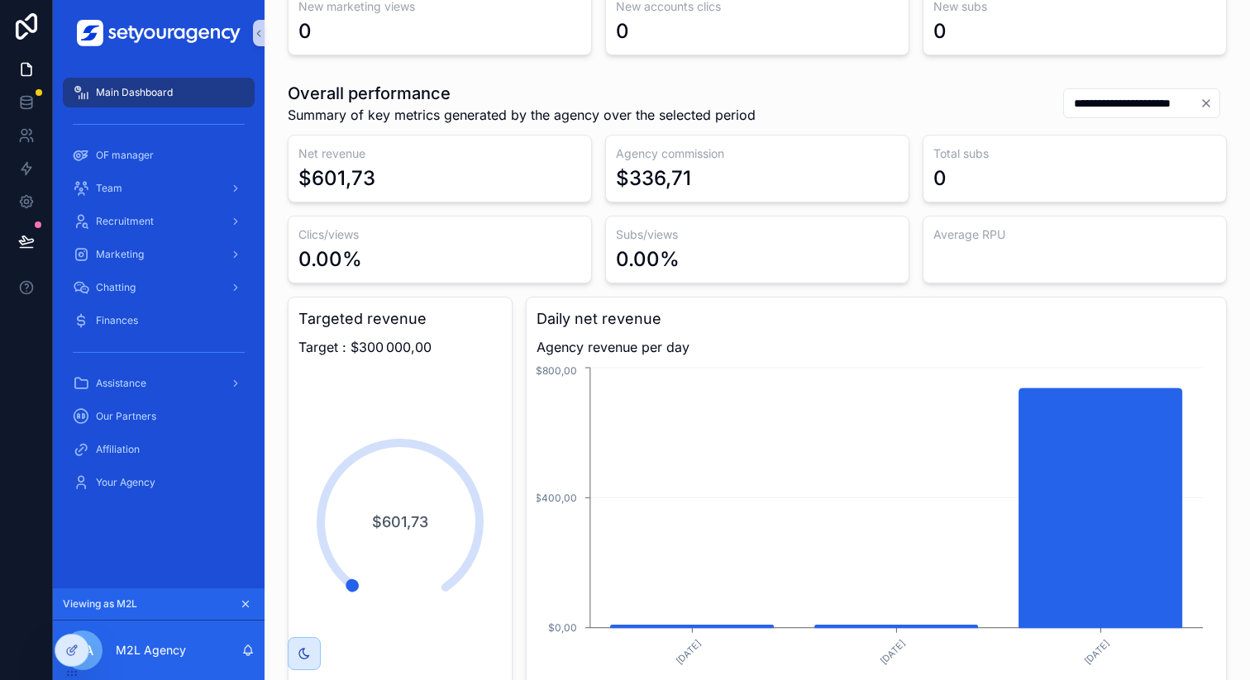
scroll to position [388, 0]
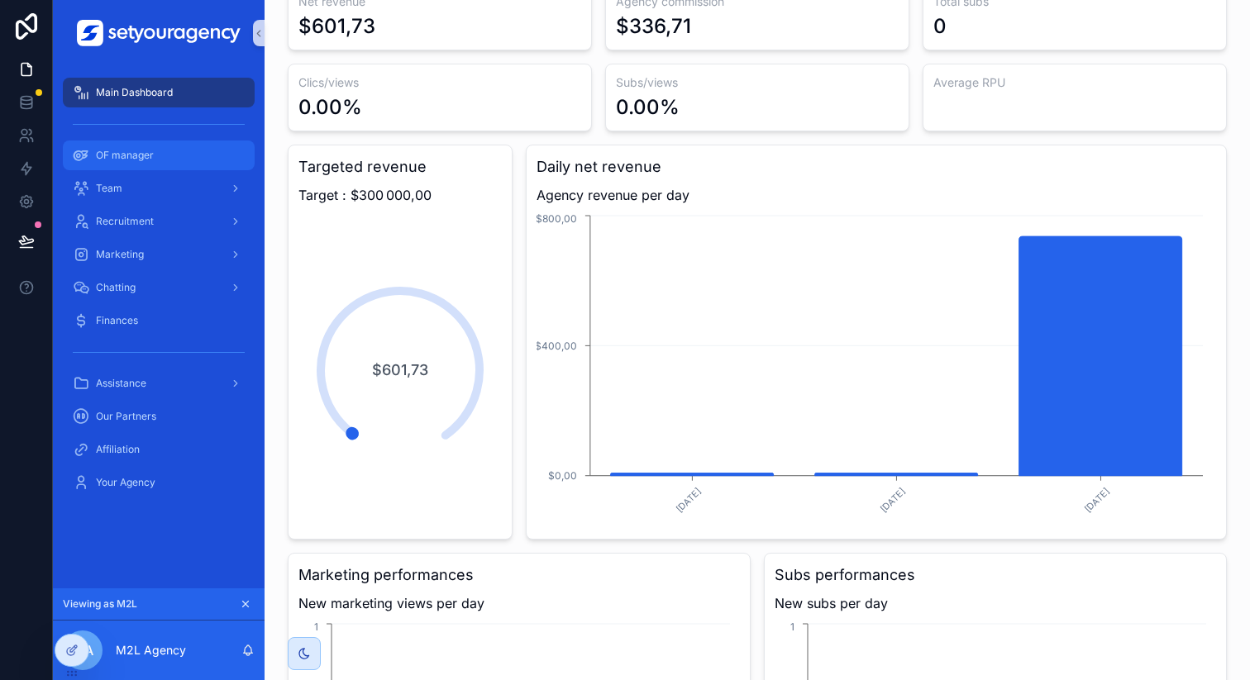
click at [180, 154] on div "OF manager" at bounding box center [159, 155] width 172 height 26
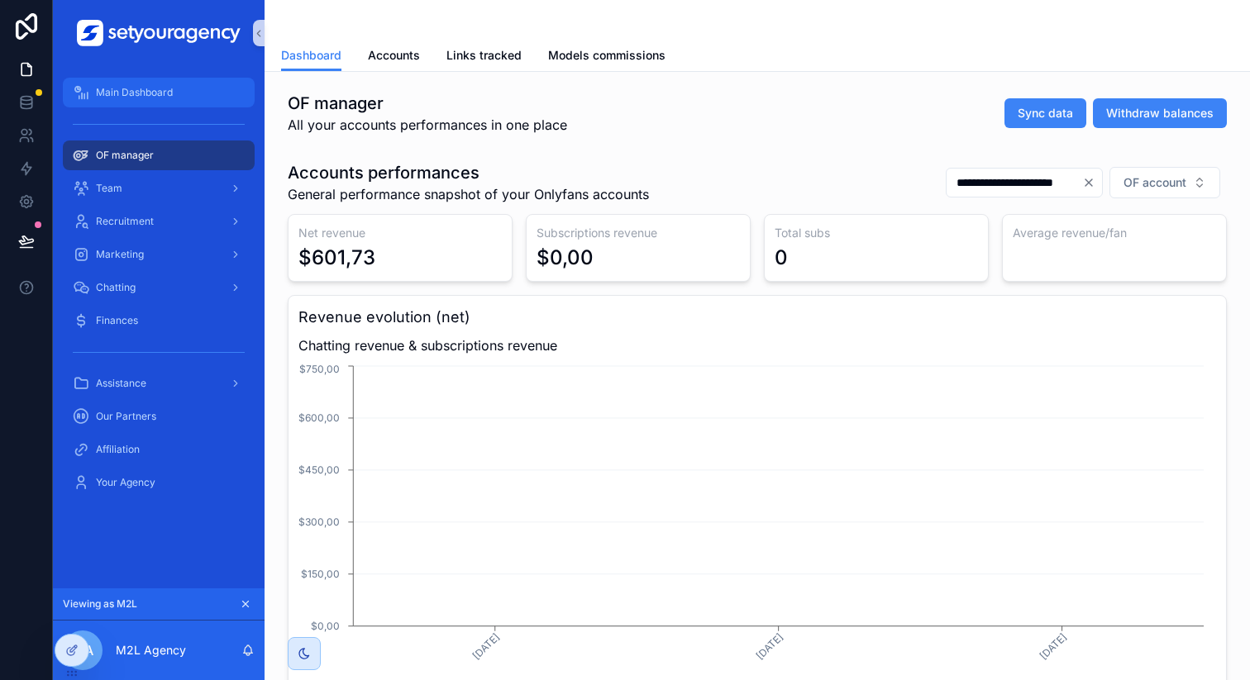
click at [184, 96] on div "Main Dashboard" at bounding box center [159, 92] width 172 height 26
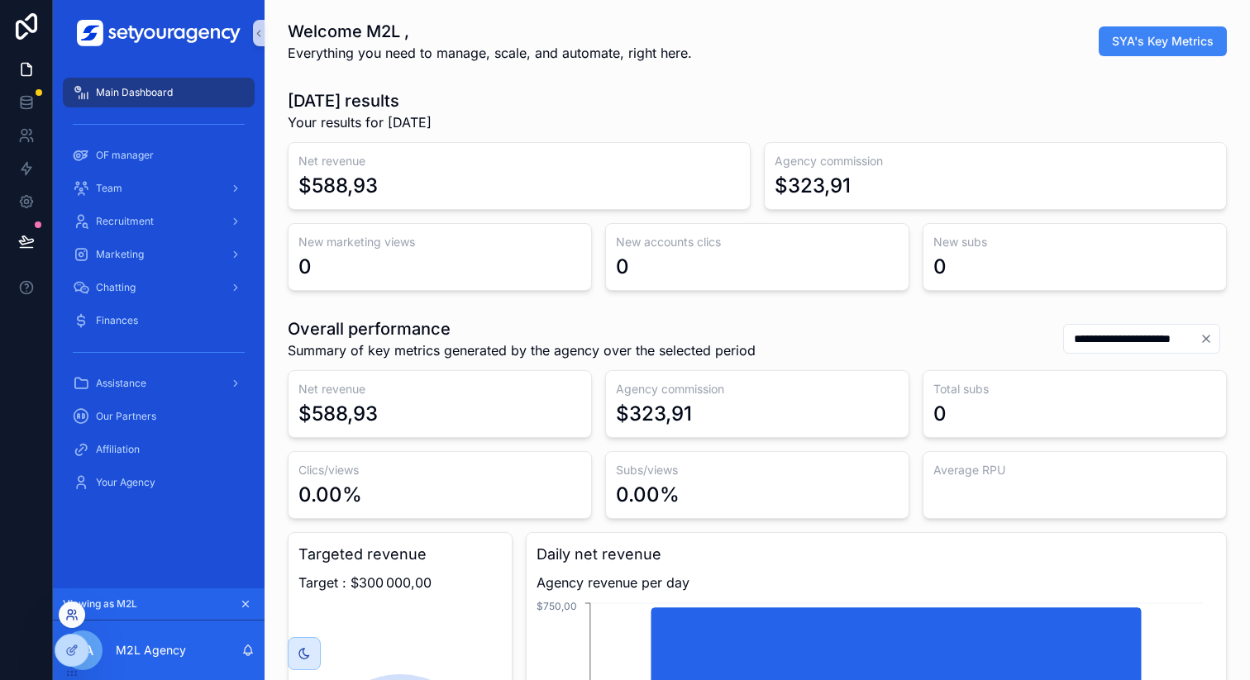
click at [71, 615] on icon at bounding box center [71, 614] width 13 height 13
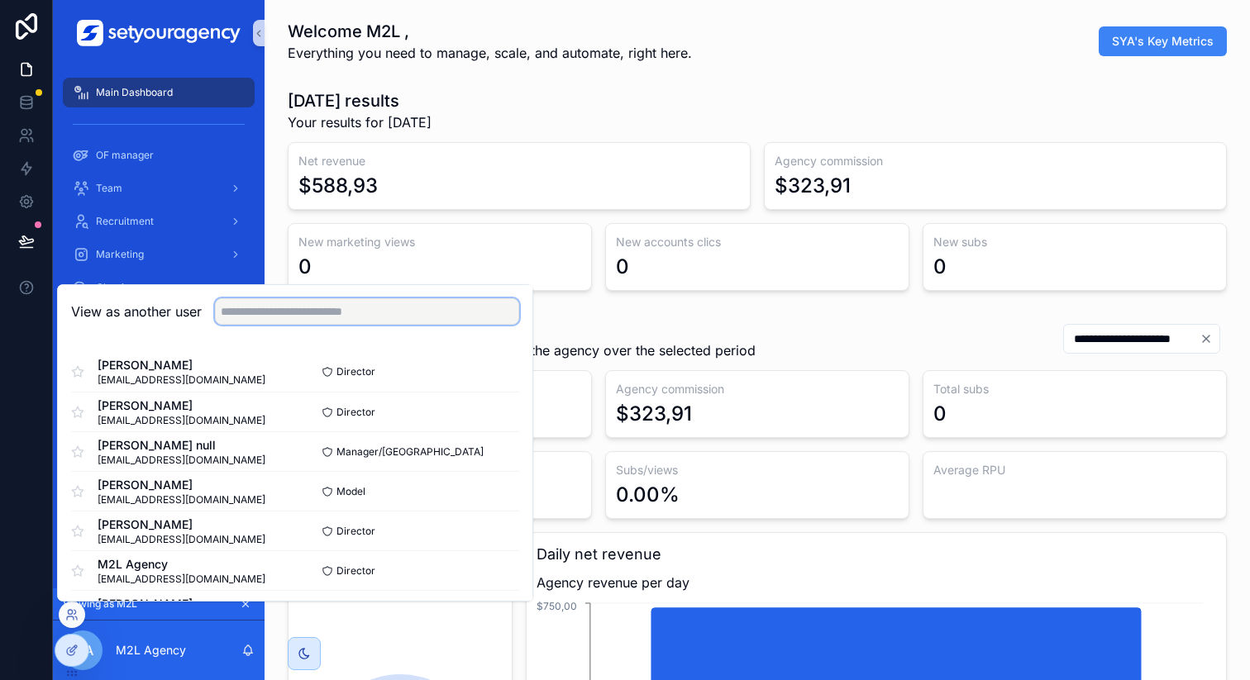
click at [263, 311] on input "text" at bounding box center [367, 311] width 304 height 26
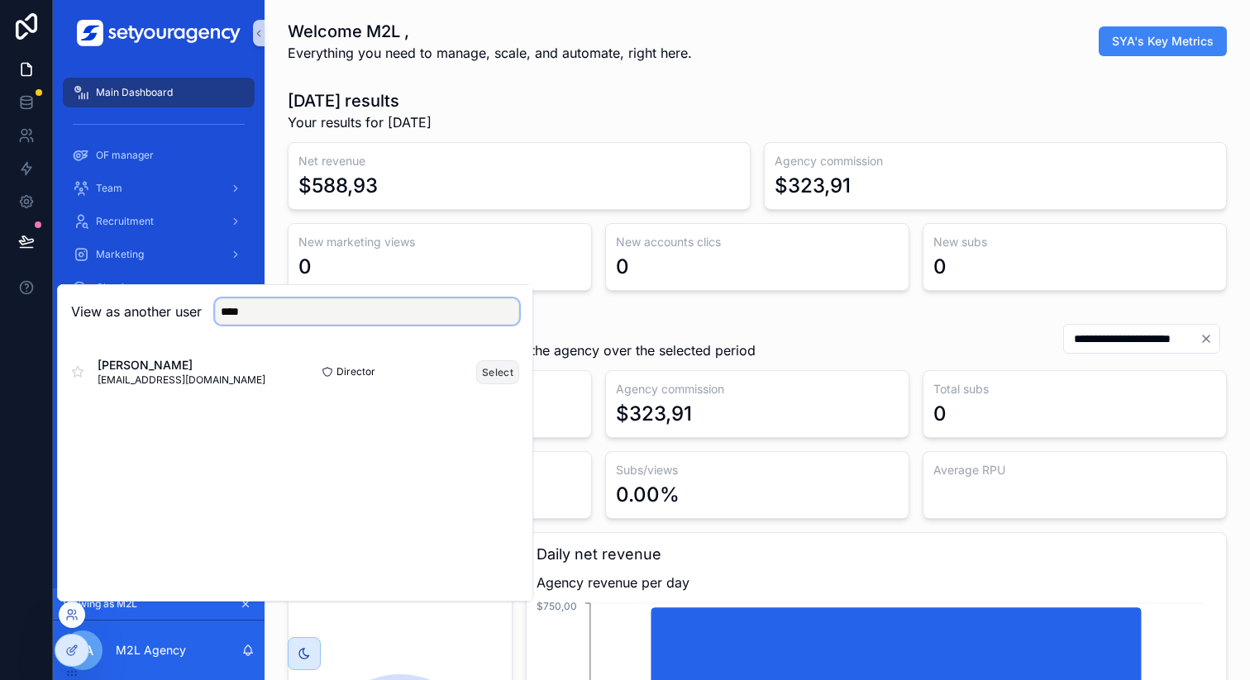
type input "****"
click at [484, 370] on button "Select" at bounding box center [497, 372] width 43 height 24
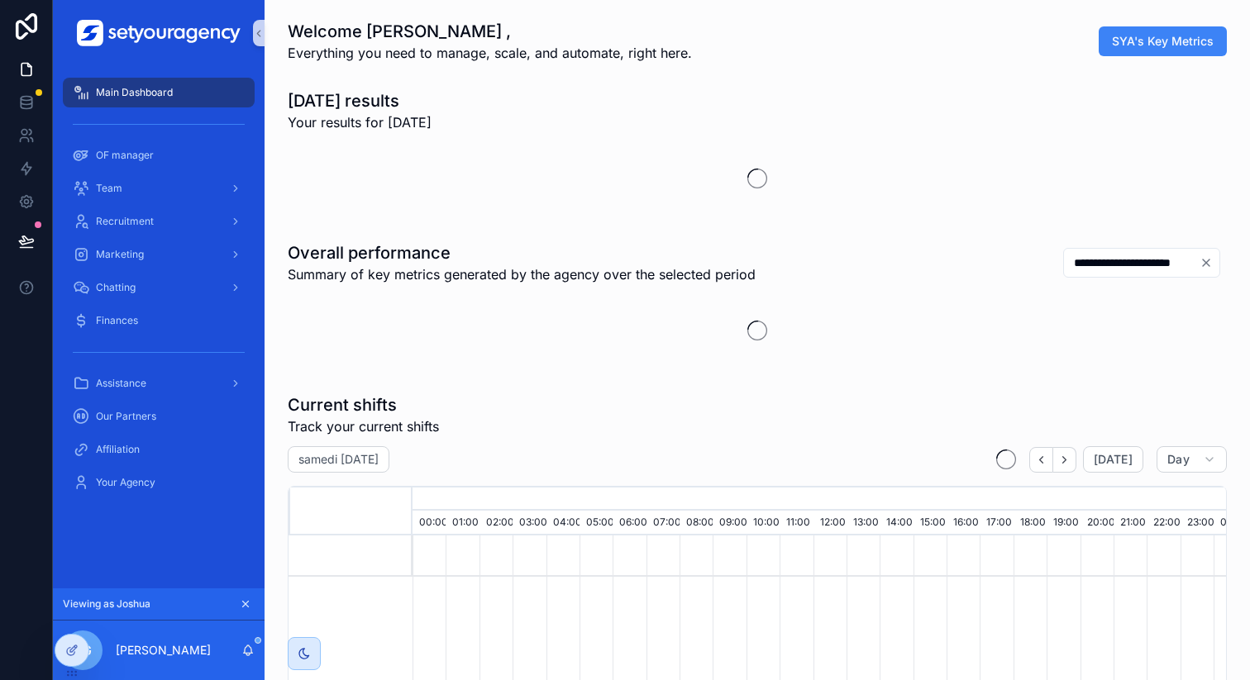
scroll to position [0, 5607]
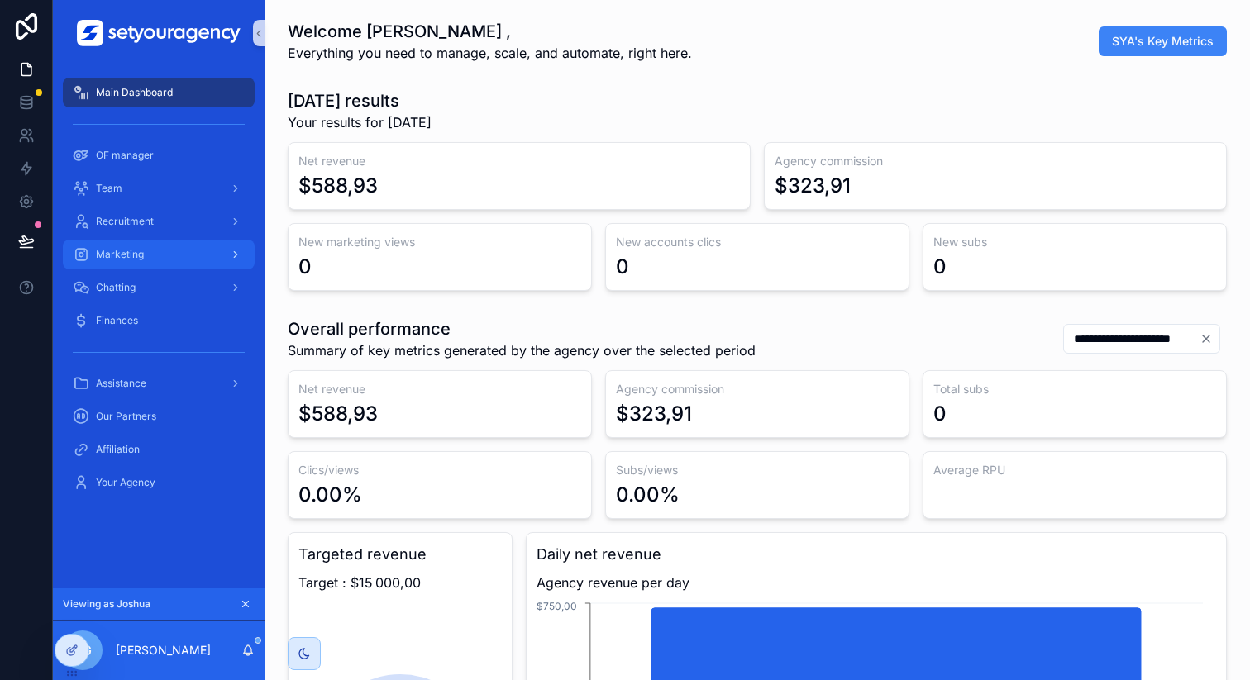
click at [134, 248] on span "Marketing" at bounding box center [120, 254] width 48 height 13
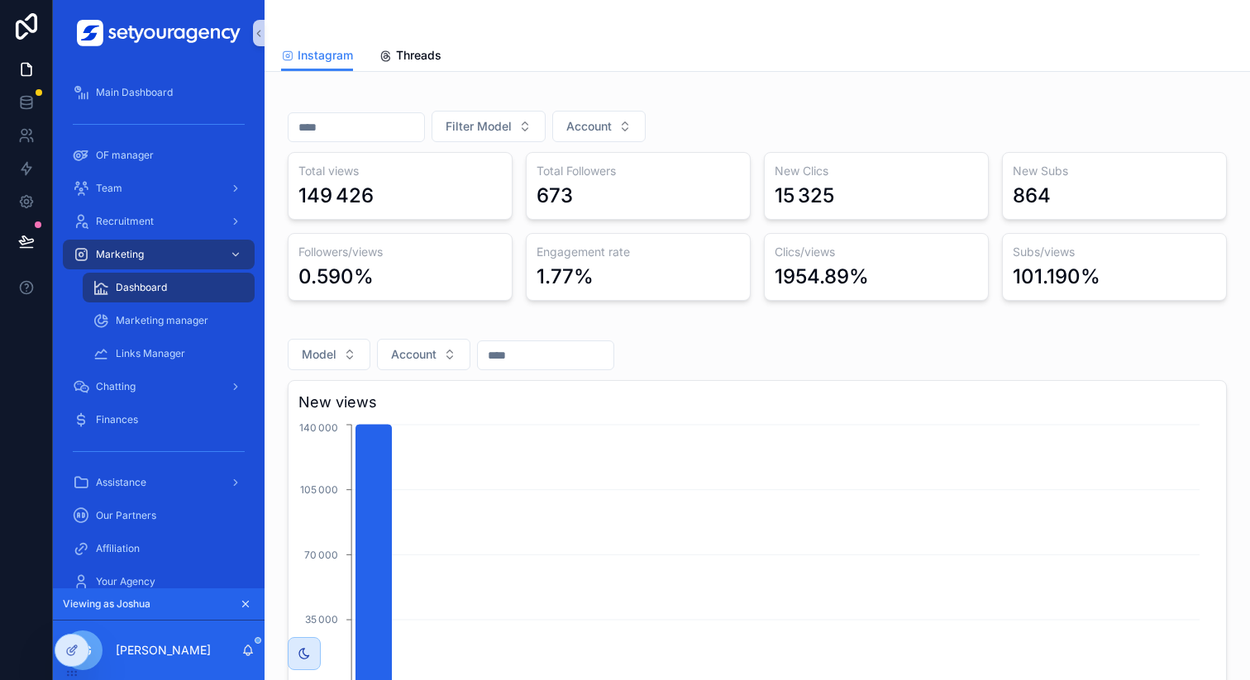
scroll to position [169, 0]
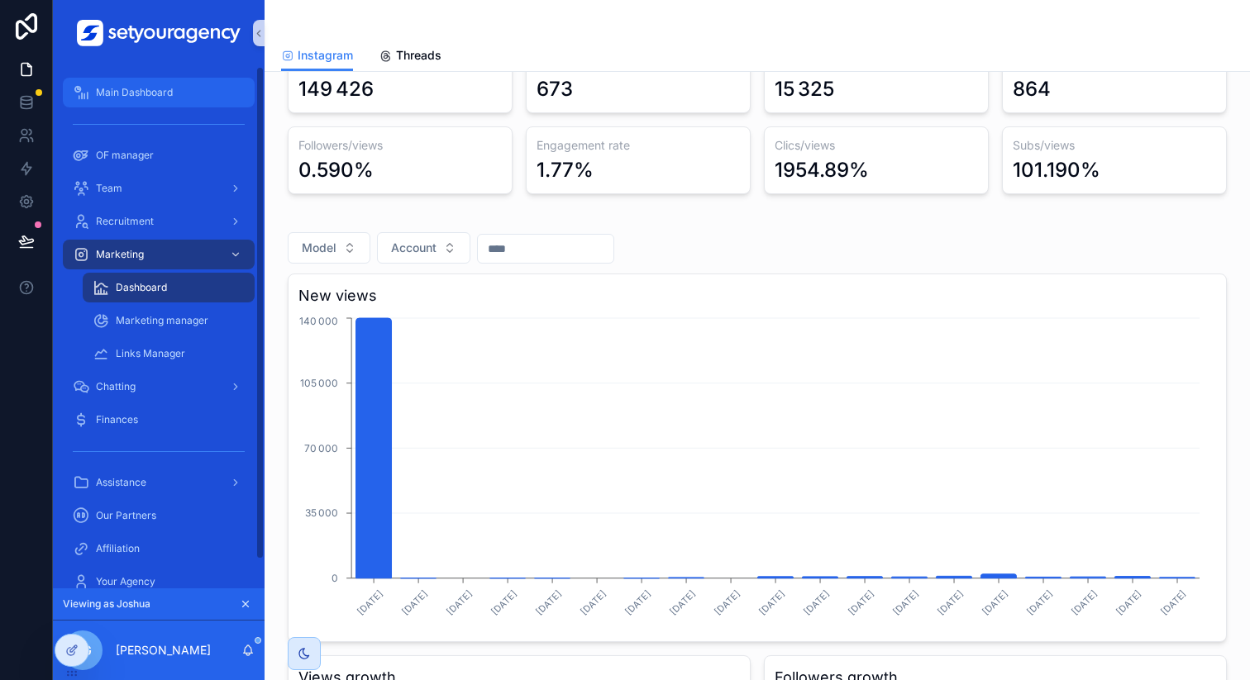
click at [142, 101] on div "Main Dashboard" at bounding box center [159, 92] width 172 height 26
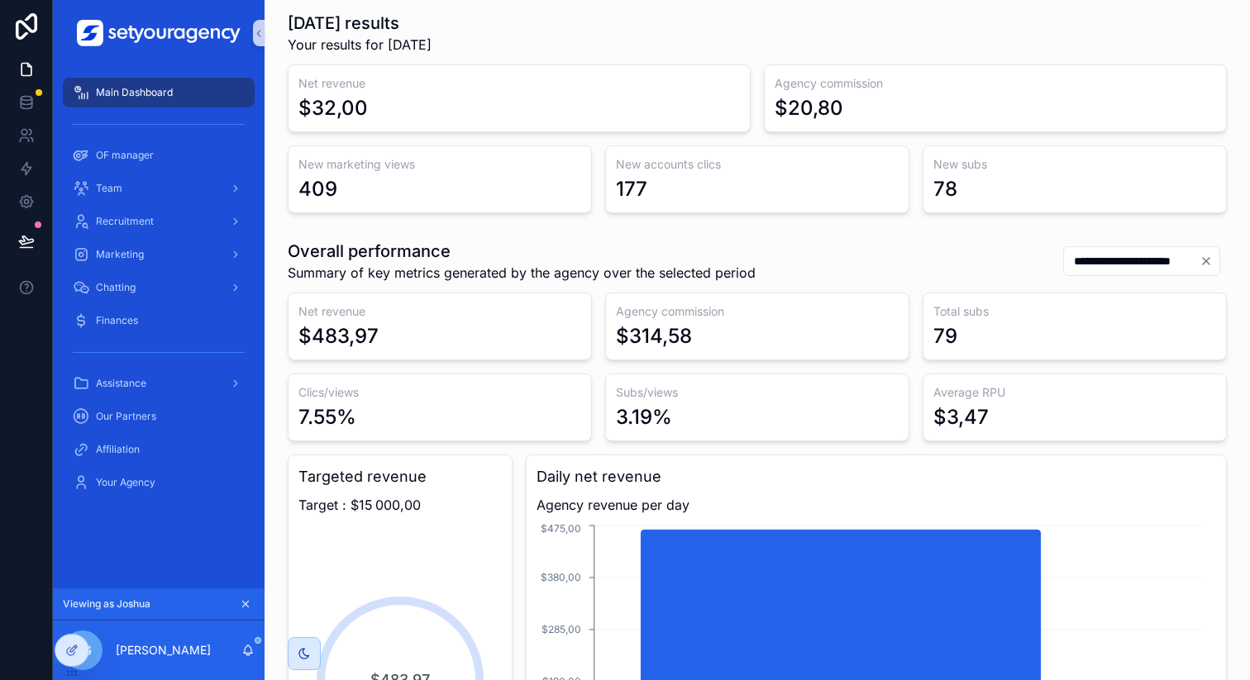
scroll to position [38, 0]
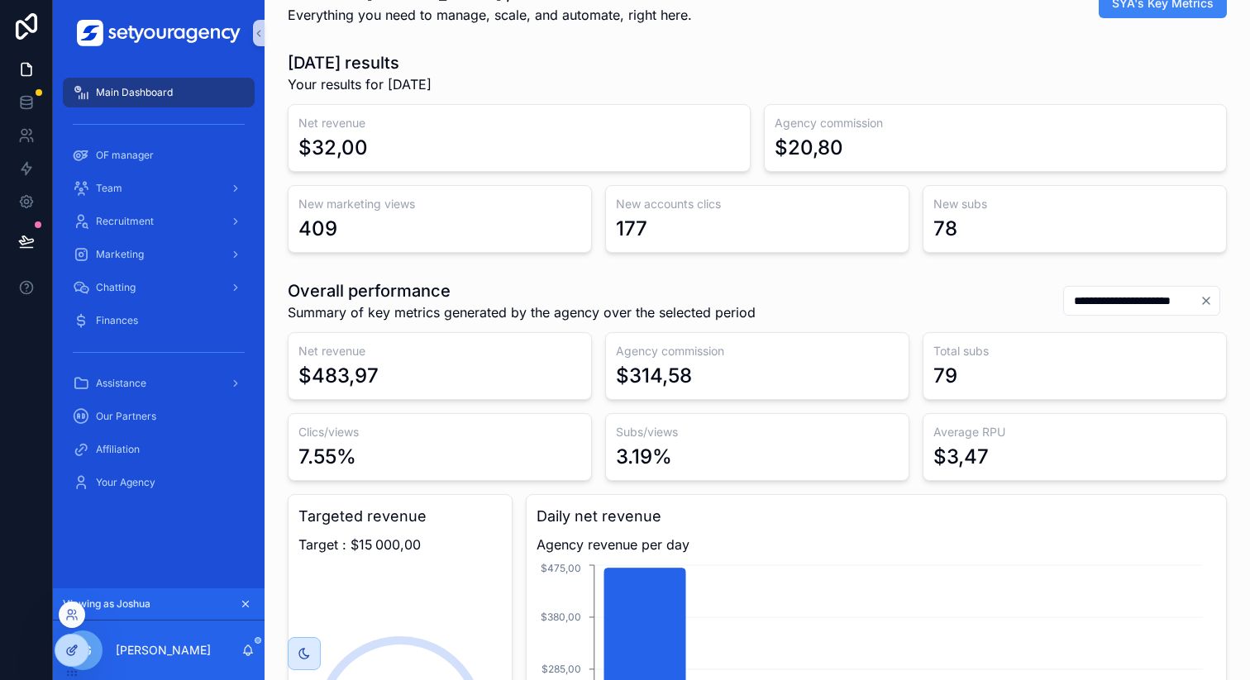
click at [63, 651] on div at bounding box center [71, 650] width 33 height 31
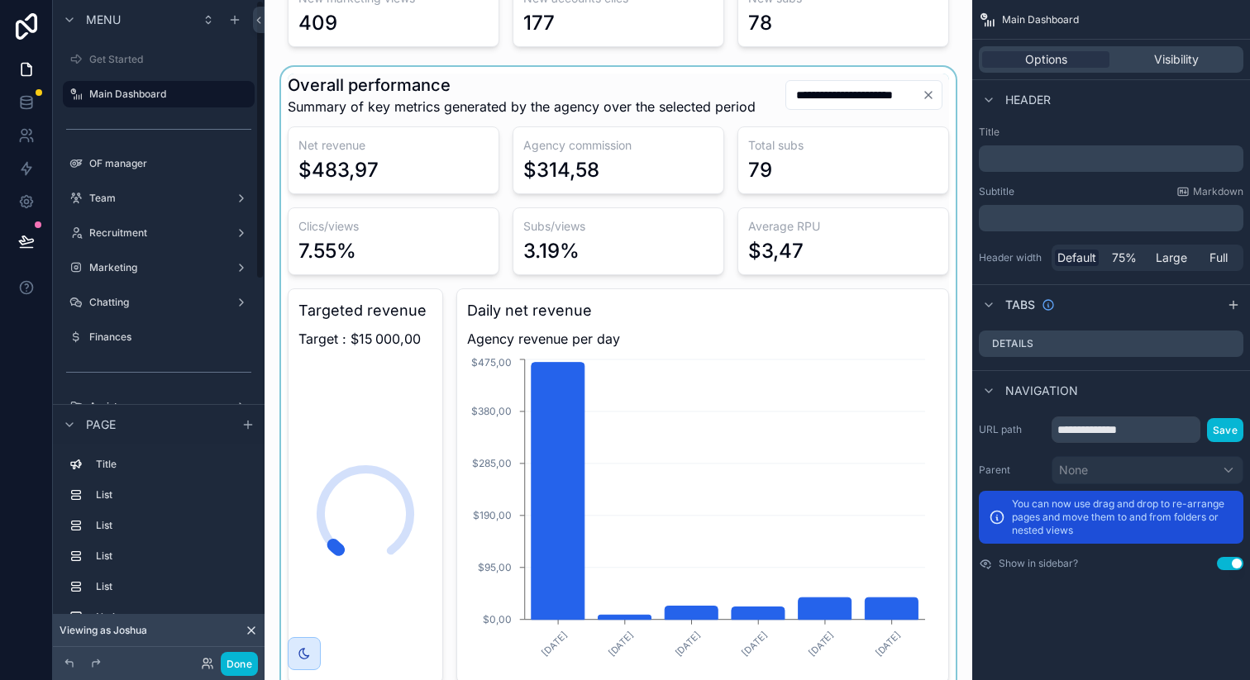
scroll to position [286, 0]
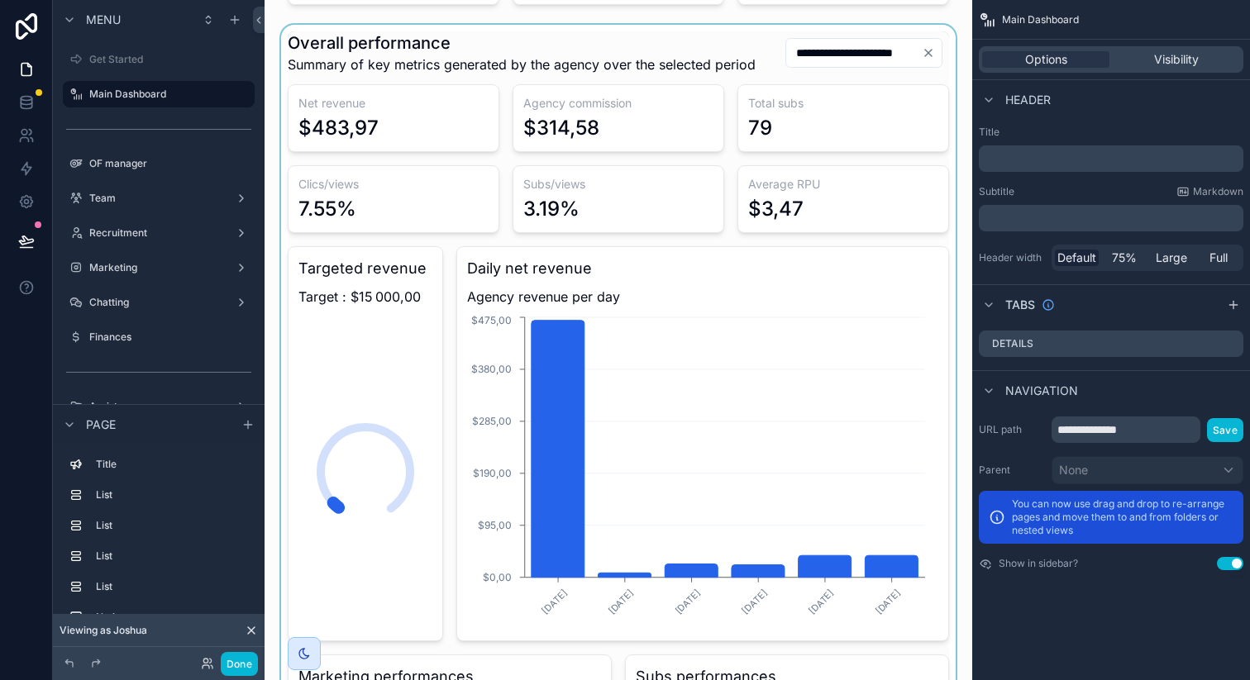
click at [542, 387] on div "scrollable content" at bounding box center [618, 541] width 681 height 1032
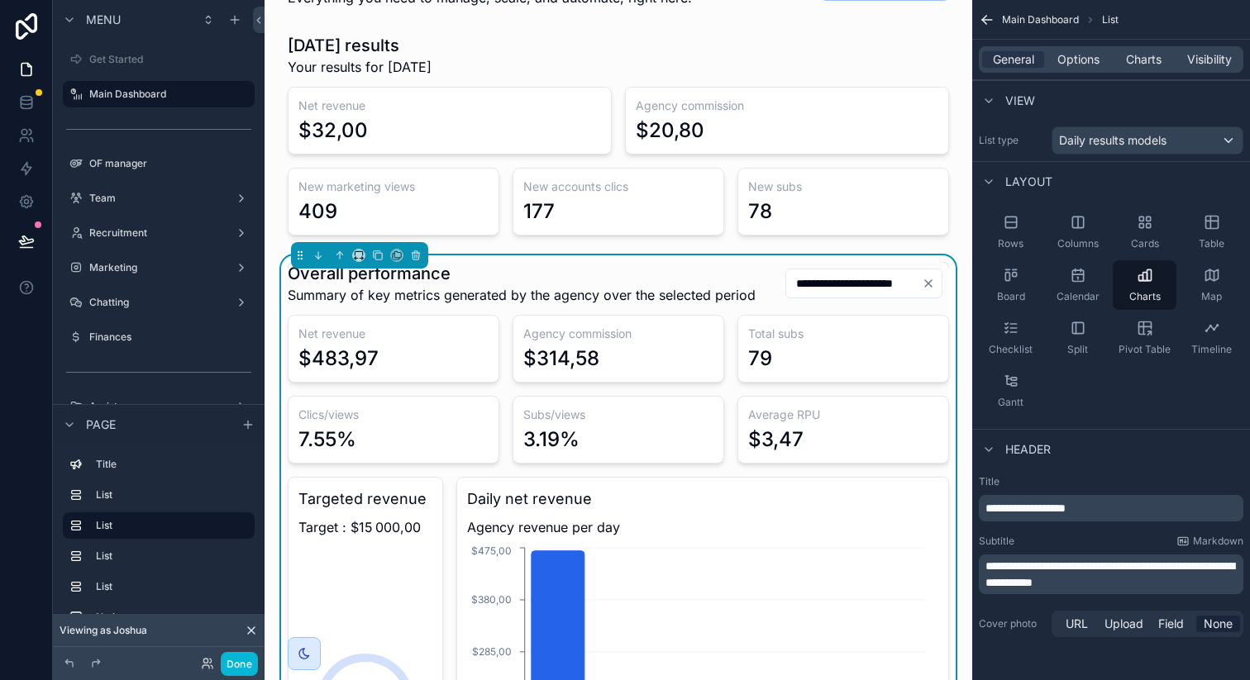
scroll to position [21, 0]
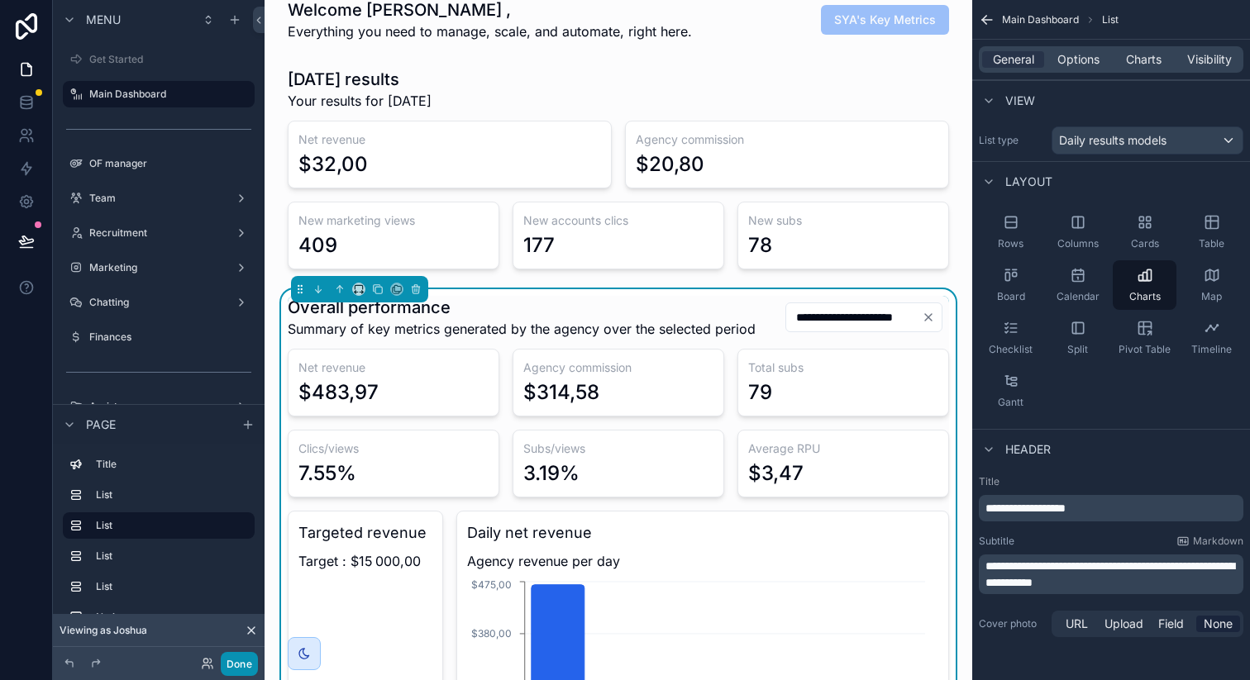
click at [240, 670] on button "Done" at bounding box center [239, 664] width 37 height 24
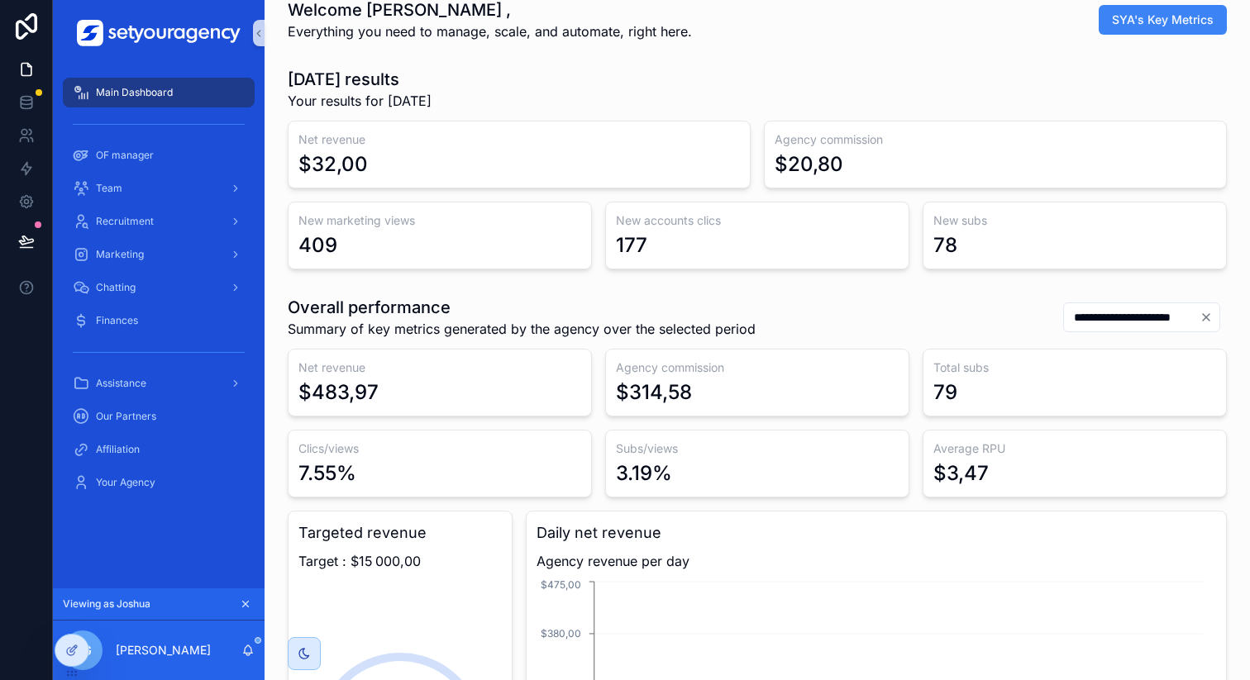
scroll to position [0, 5607]
click at [247, 642] on div "JG Joshua Guerard" at bounding box center [159, 651] width 212 height 60
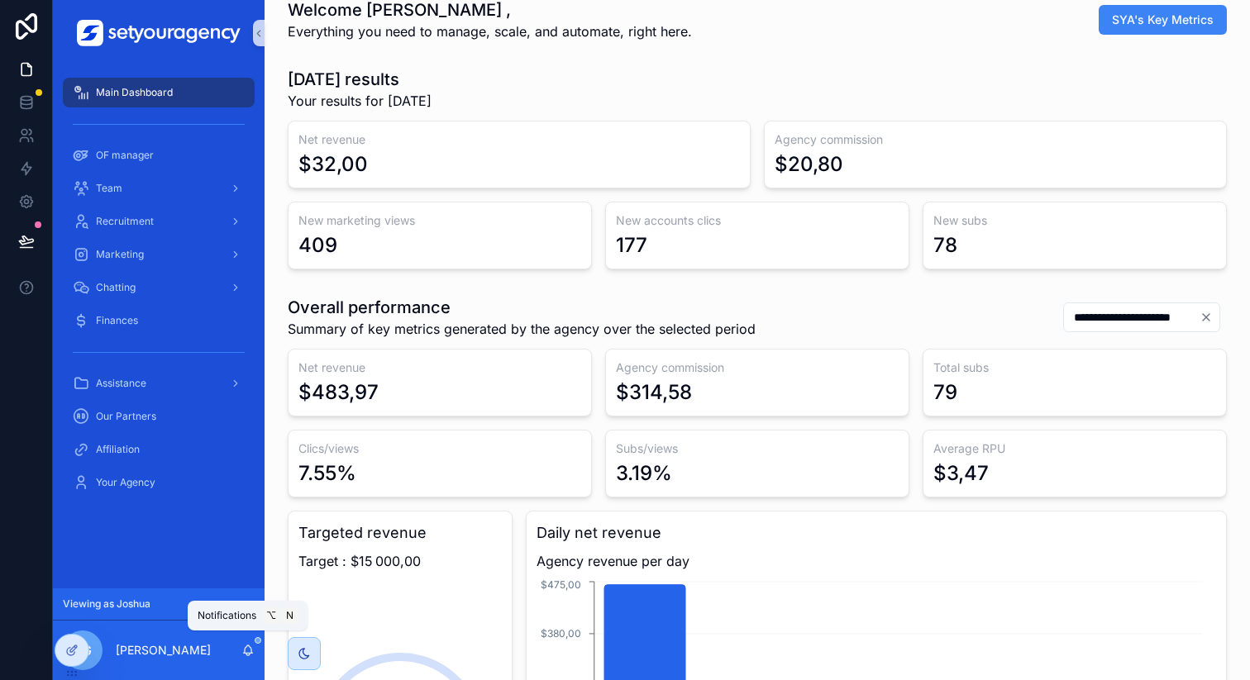
click at [247, 649] on icon "scrollable content" at bounding box center [247, 650] width 13 height 13
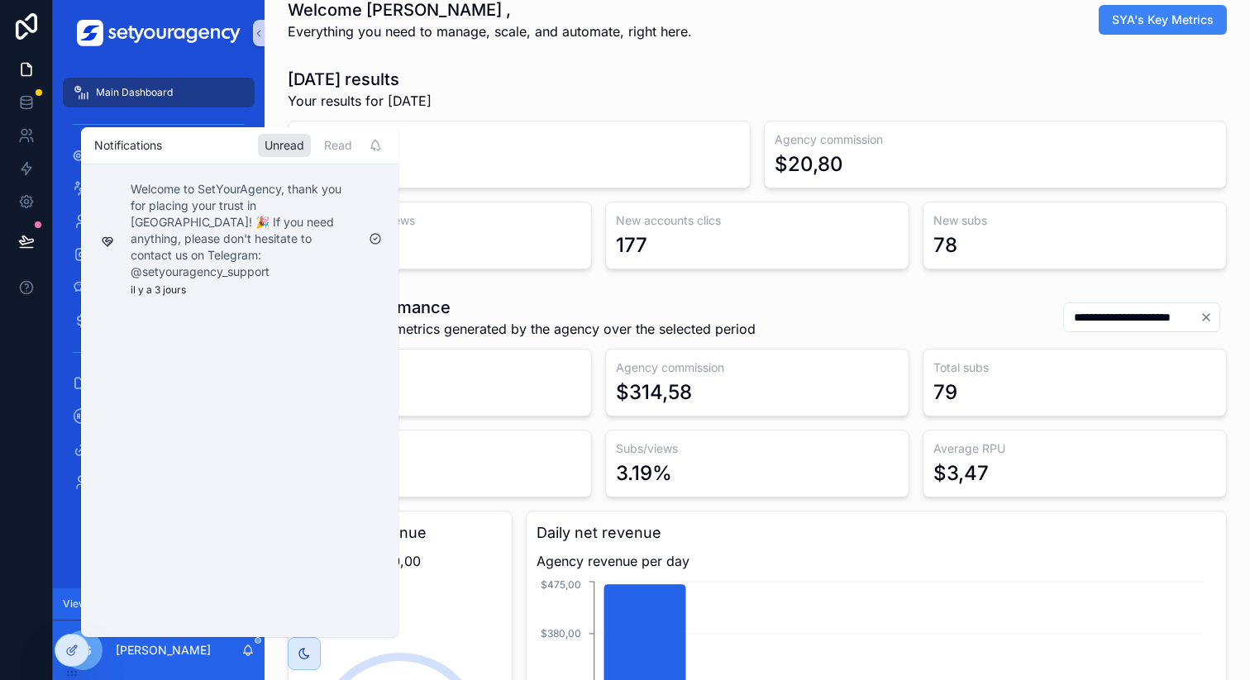
click at [511, 101] on div "Today's results Your results for today" at bounding box center [757, 89] width 939 height 43
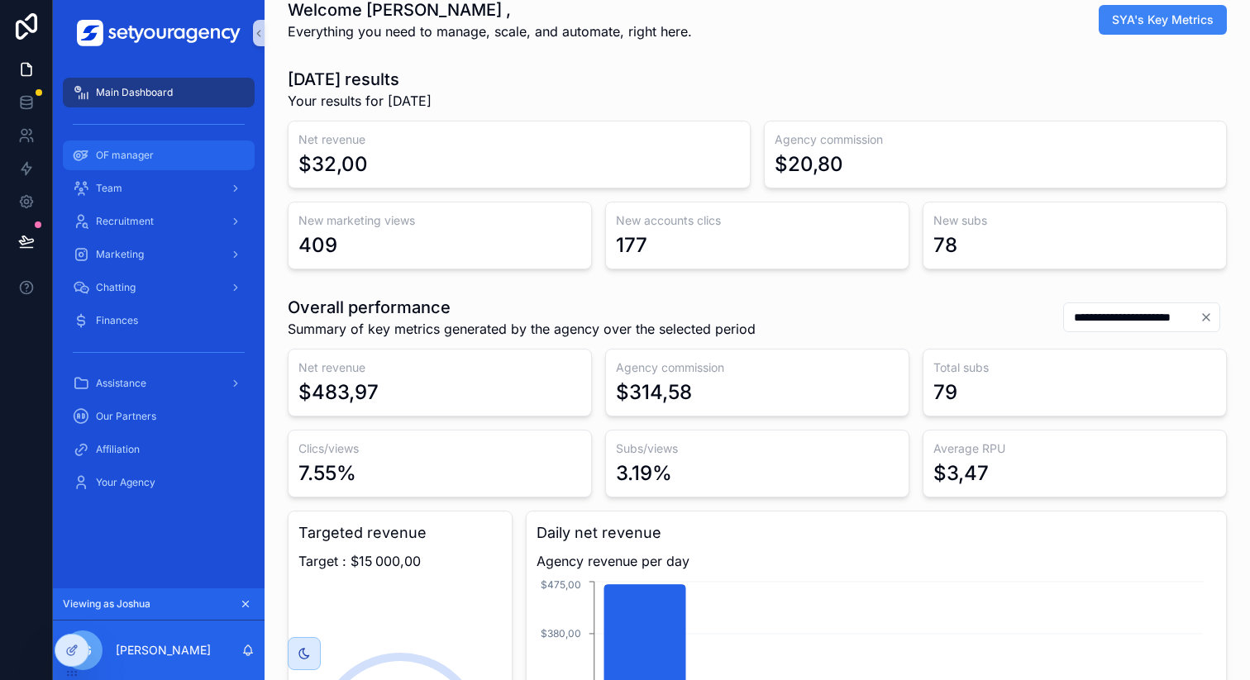
click at [192, 162] on div "OF manager" at bounding box center [159, 155] width 172 height 26
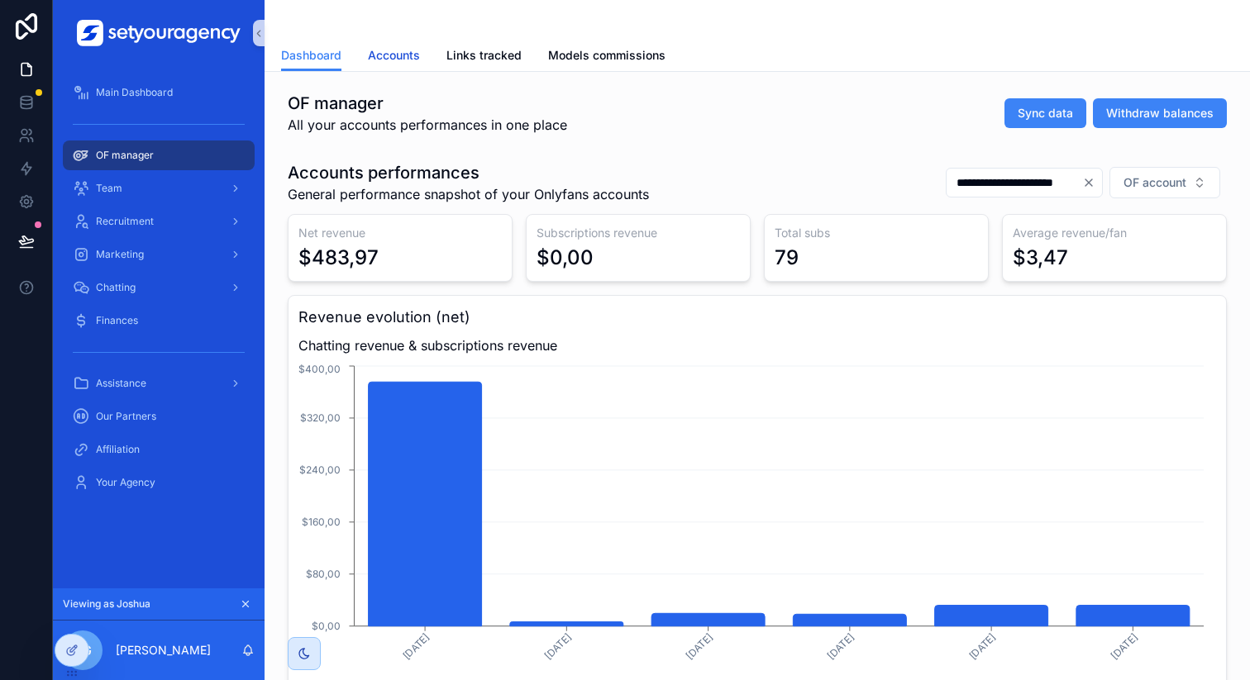
click at [392, 67] on link "Accounts" at bounding box center [394, 57] width 52 height 33
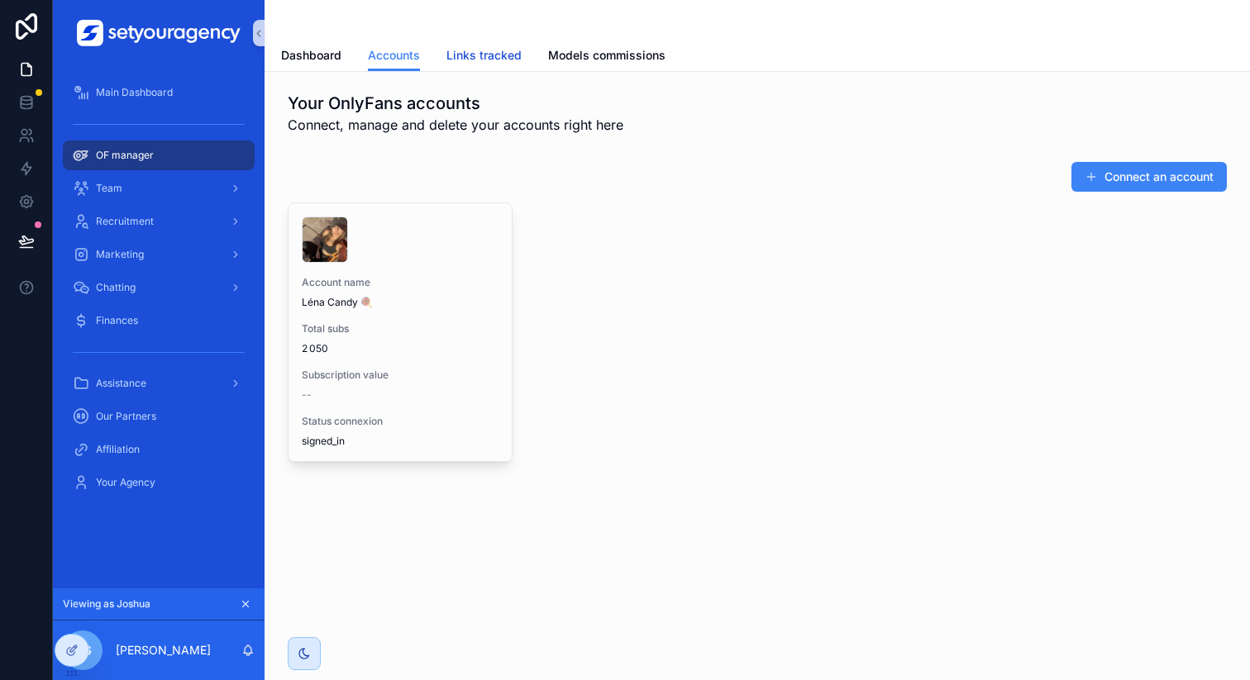
click at [472, 59] on span "Links tracked" at bounding box center [483, 55] width 75 height 17
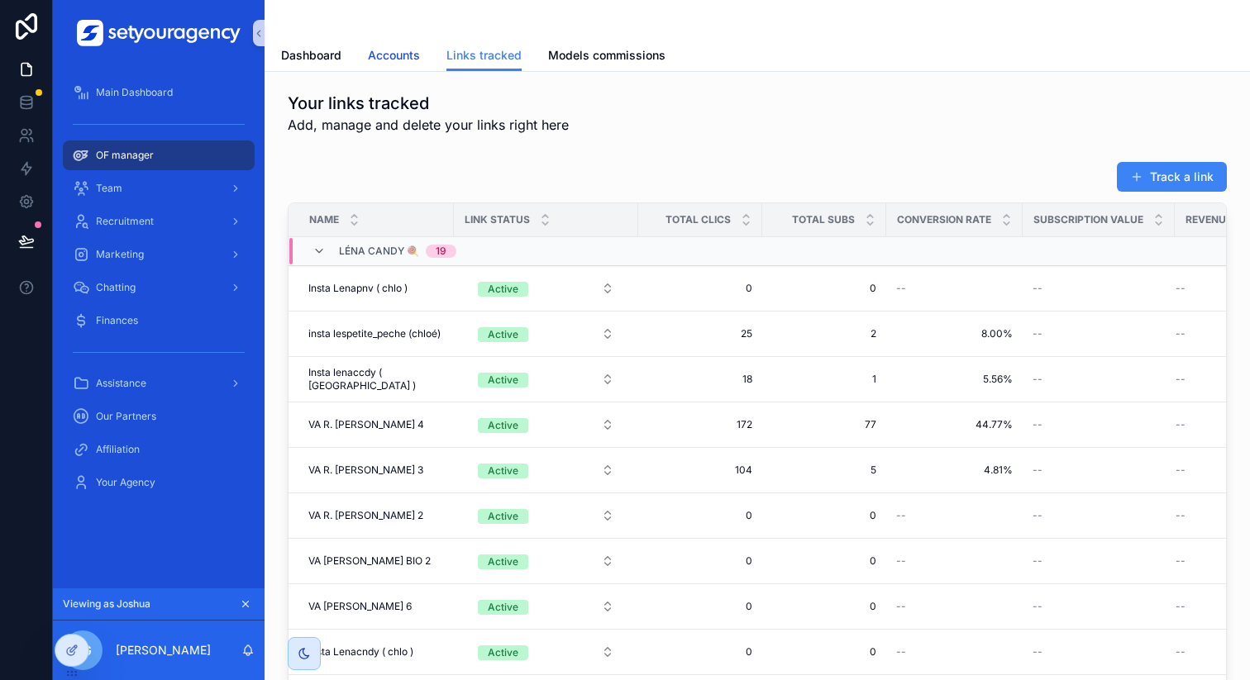
click at [398, 59] on span "Accounts" at bounding box center [394, 55] width 52 height 17
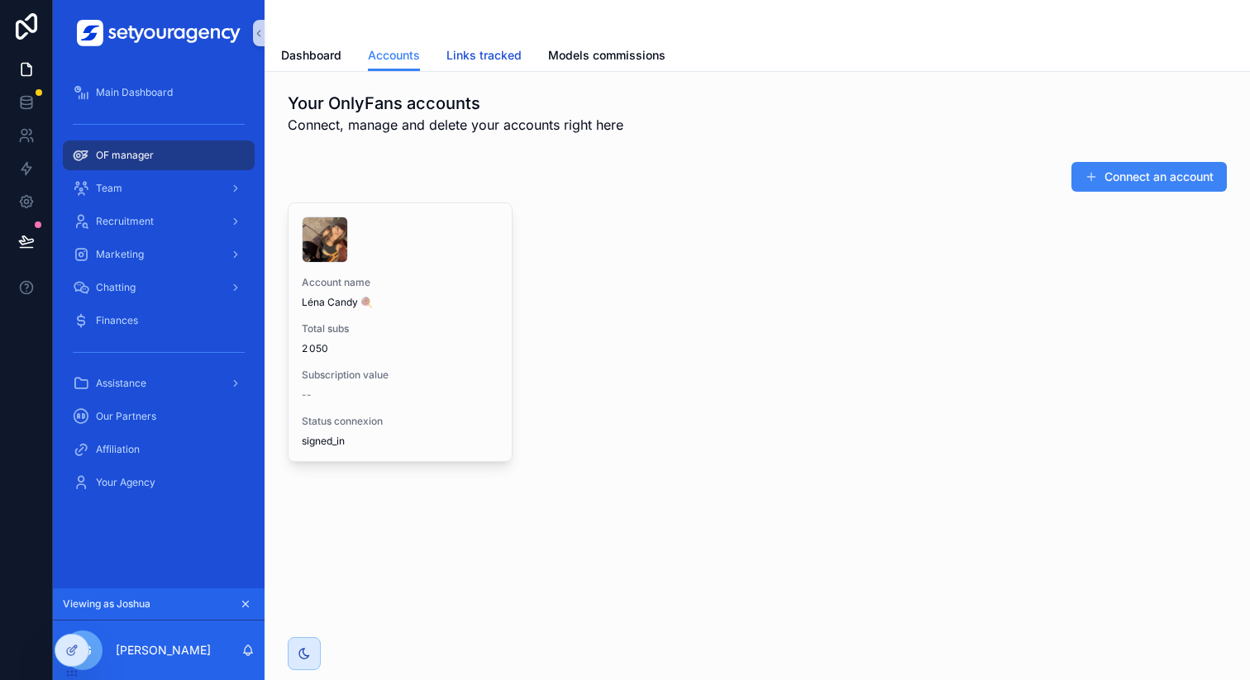
click at [499, 55] on span "Links tracked" at bounding box center [483, 55] width 75 height 17
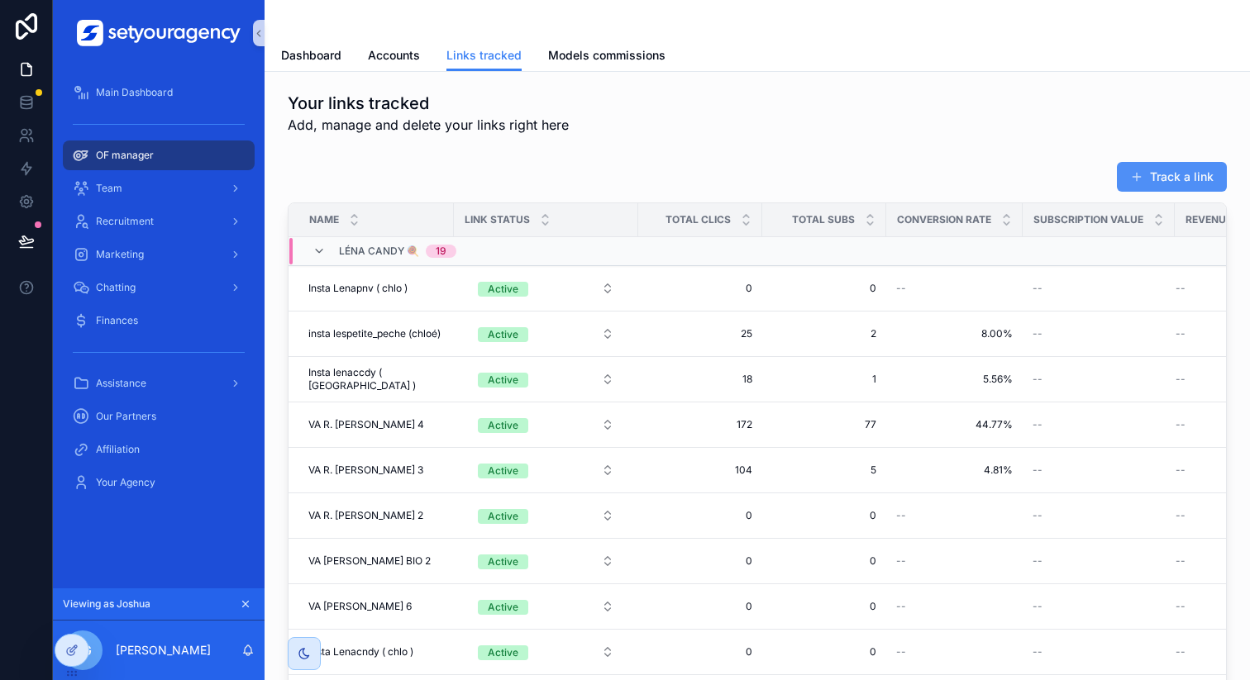
click at [1156, 168] on button "Track a link" at bounding box center [1172, 177] width 110 height 30
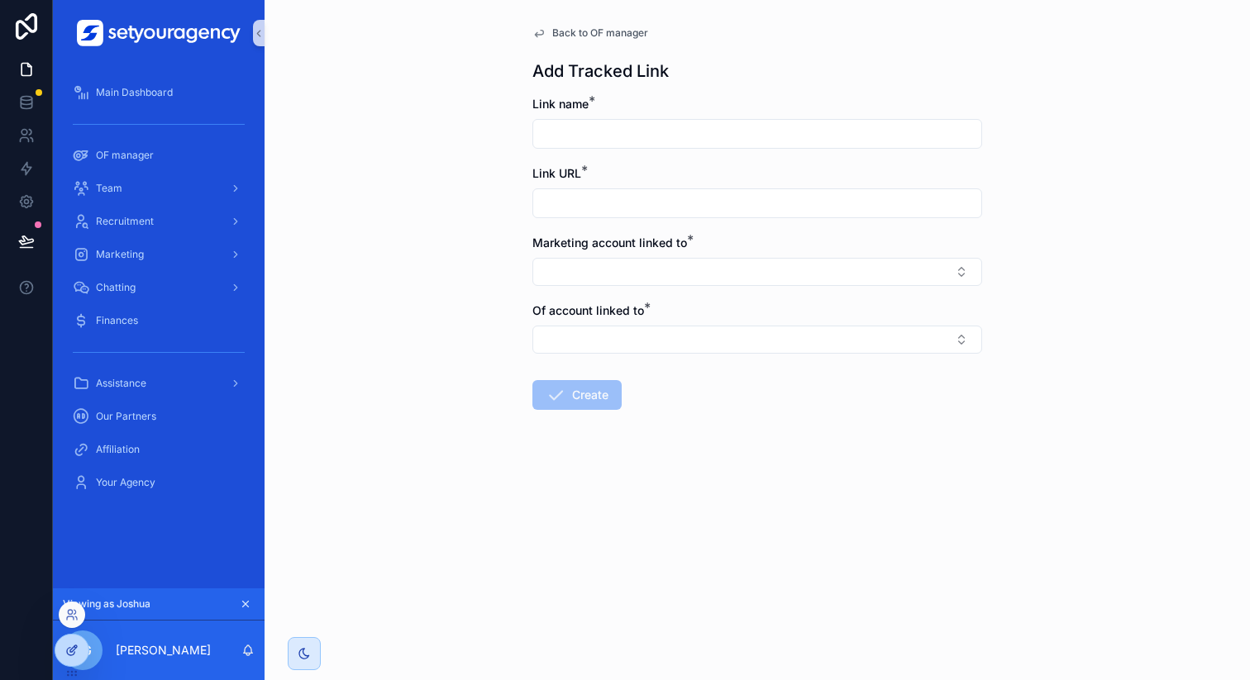
click at [70, 649] on icon at bounding box center [71, 650] width 13 height 13
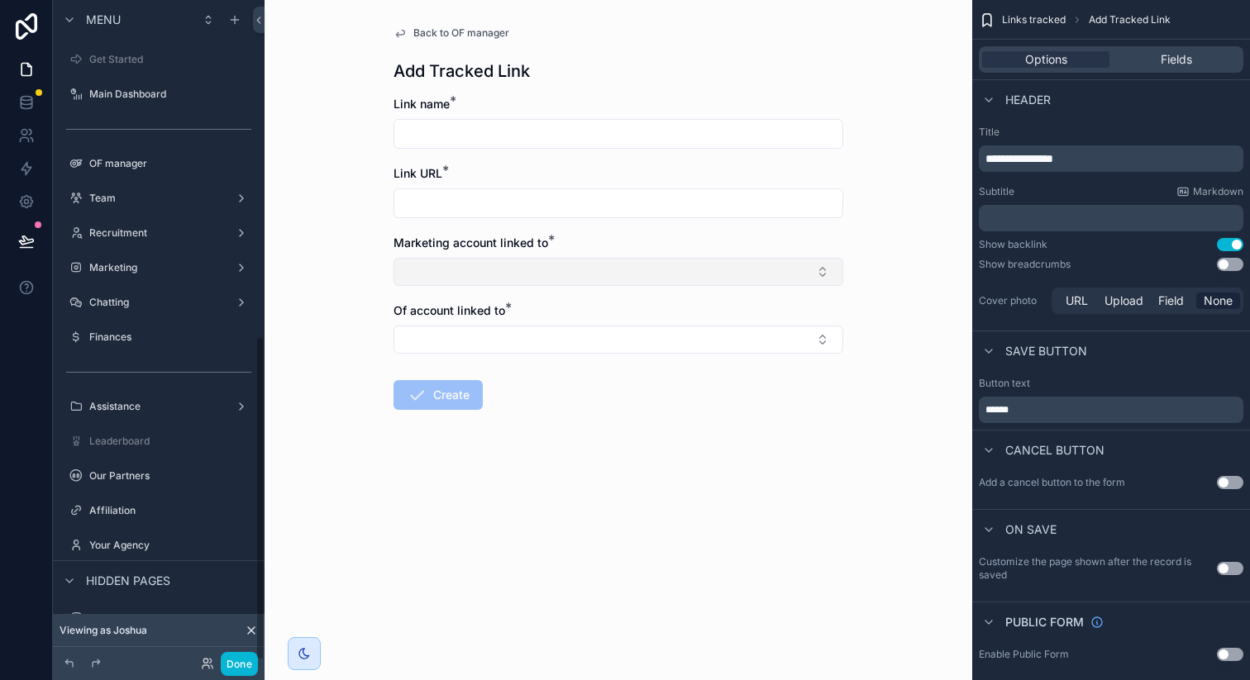
scroll to position [684, 0]
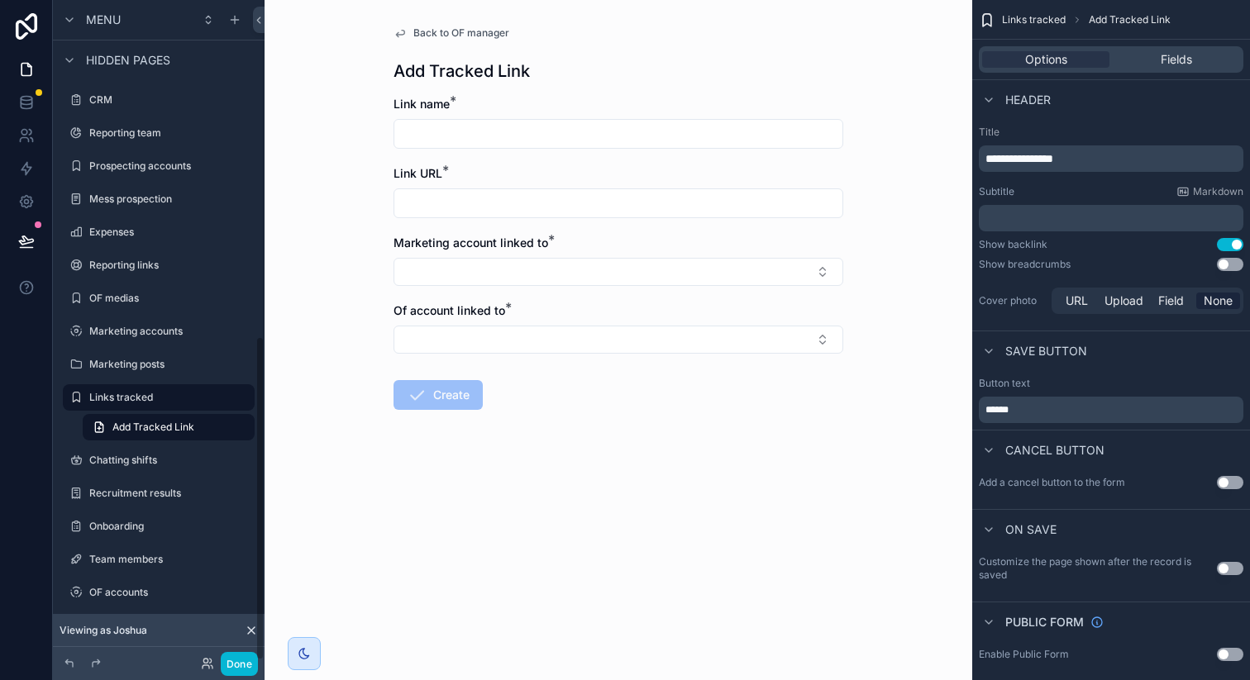
click at [683, 236] on div "Marketing account linked to *" at bounding box center [618, 243] width 450 height 17
click at [536, 243] on span "Marketing account linked to" at bounding box center [470, 243] width 155 height 14
click at [582, 244] on div "Marketing account linked to *" at bounding box center [618, 243] width 450 height 17
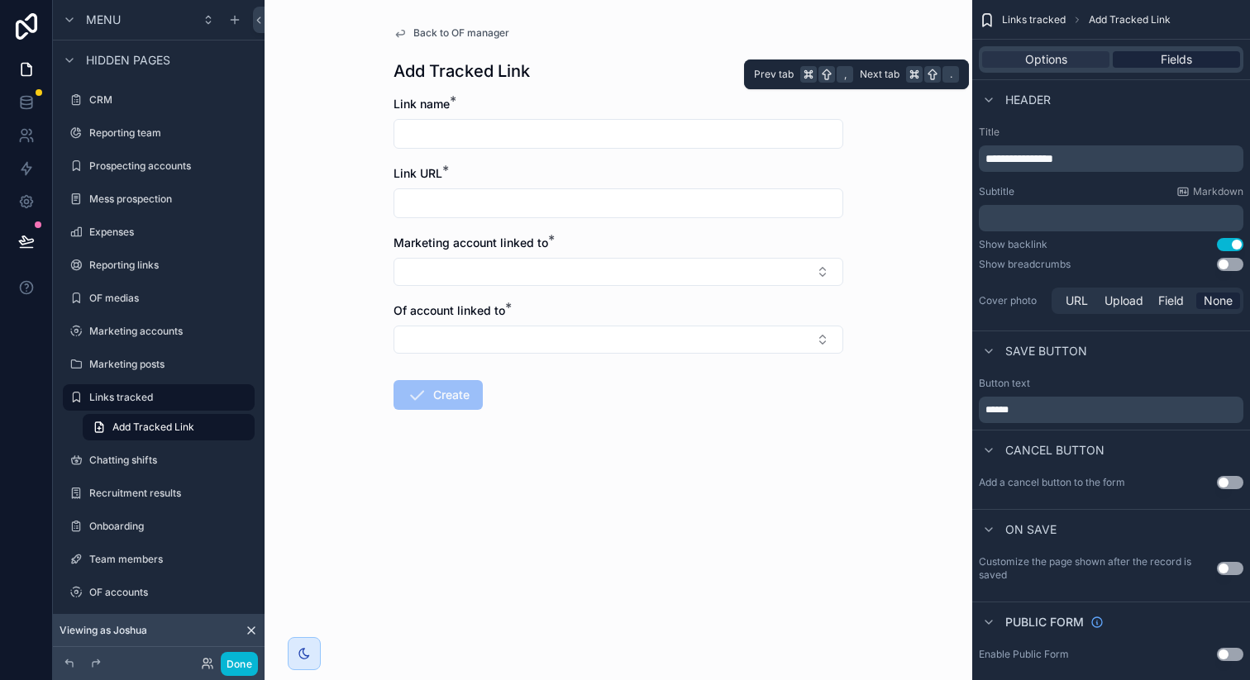
click at [1155, 56] on div "Fields" at bounding box center [1176, 59] width 127 height 17
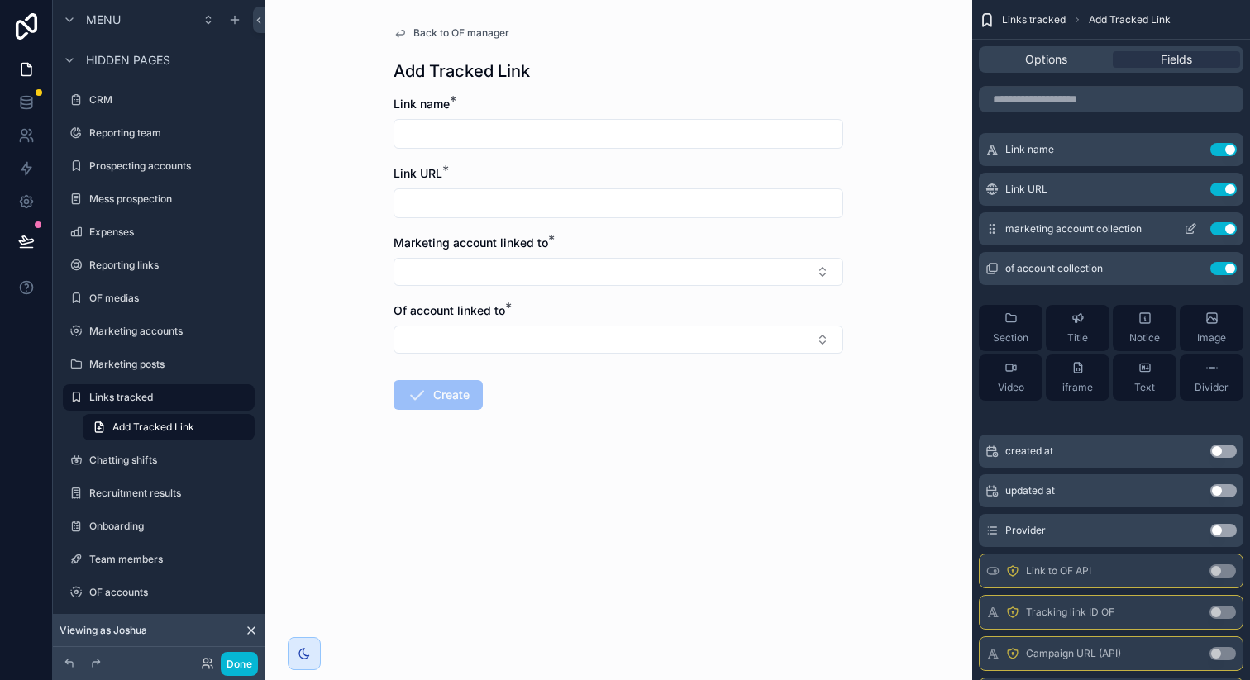
click at [1192, 232] on icon "scrollable content" at bounding box center [1190, 228] width 13 height 13
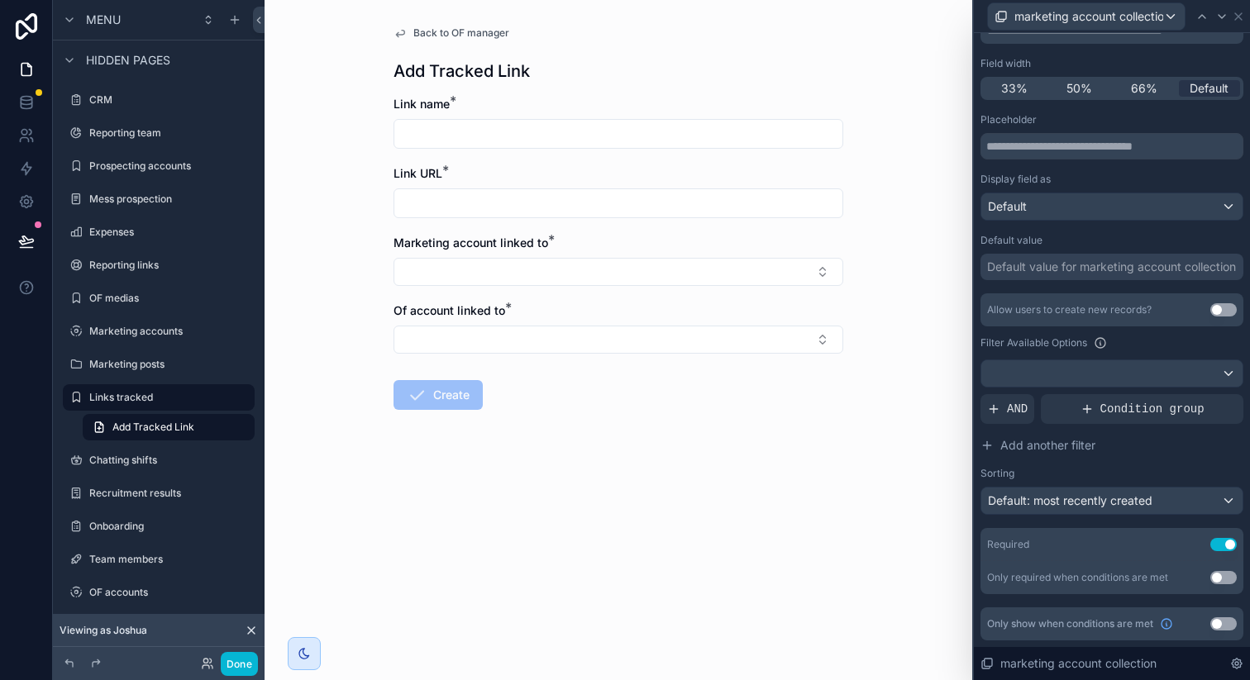
click at [1210, 543] on button "Use setting" at bounding box center [1223, 544] width 26 height 13
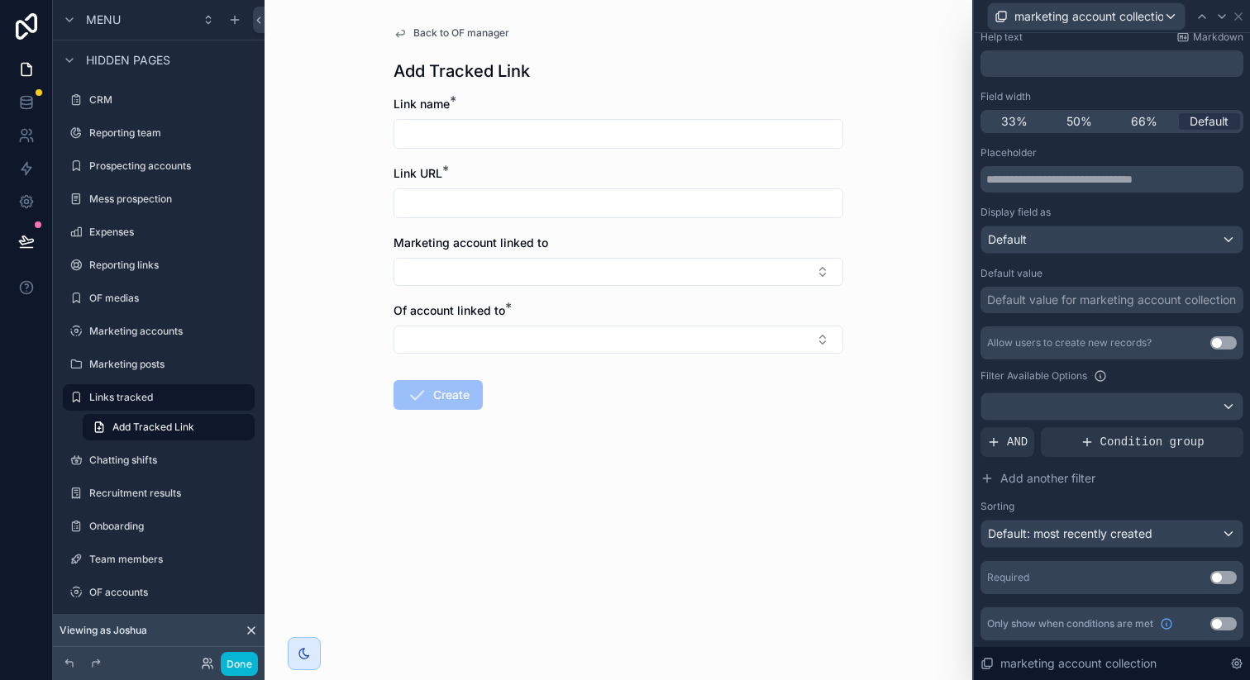
scroll to position [98, 0]
click at [429, 33] on span "Back to OF manager" at bounding box center [461, 32] width 96 height 13
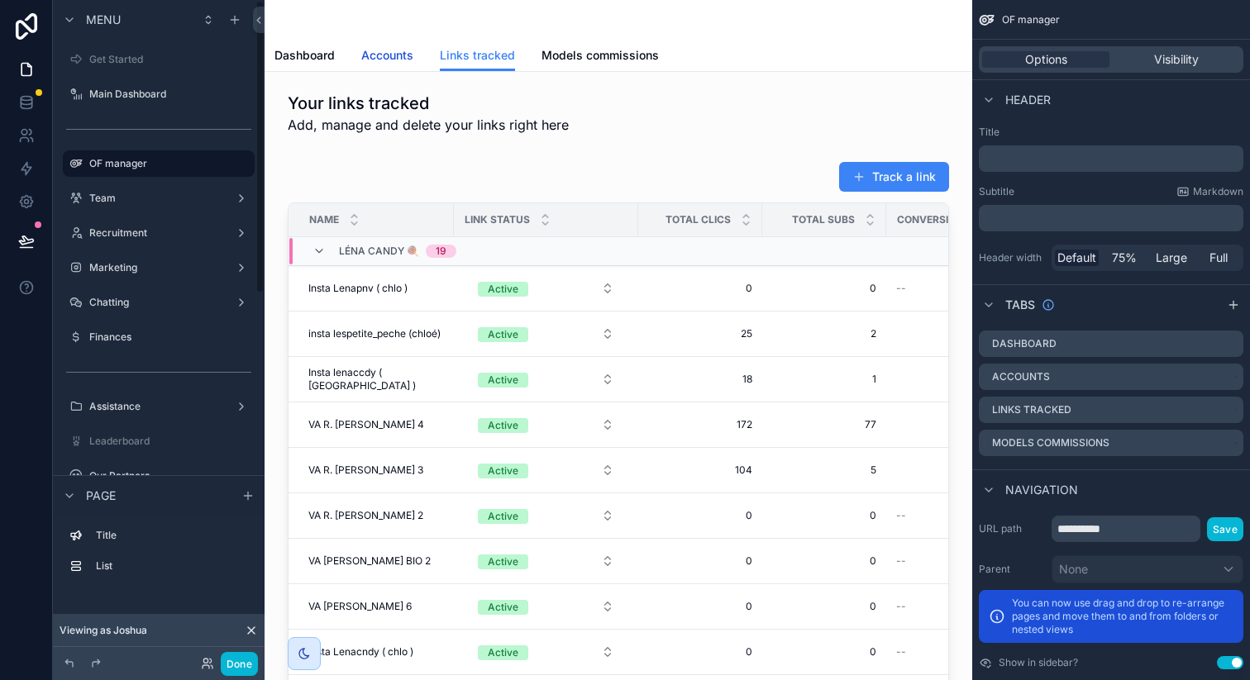
click at [402, 55] on span "Accounts" at bounding box center [387, 55] width 52 height 17
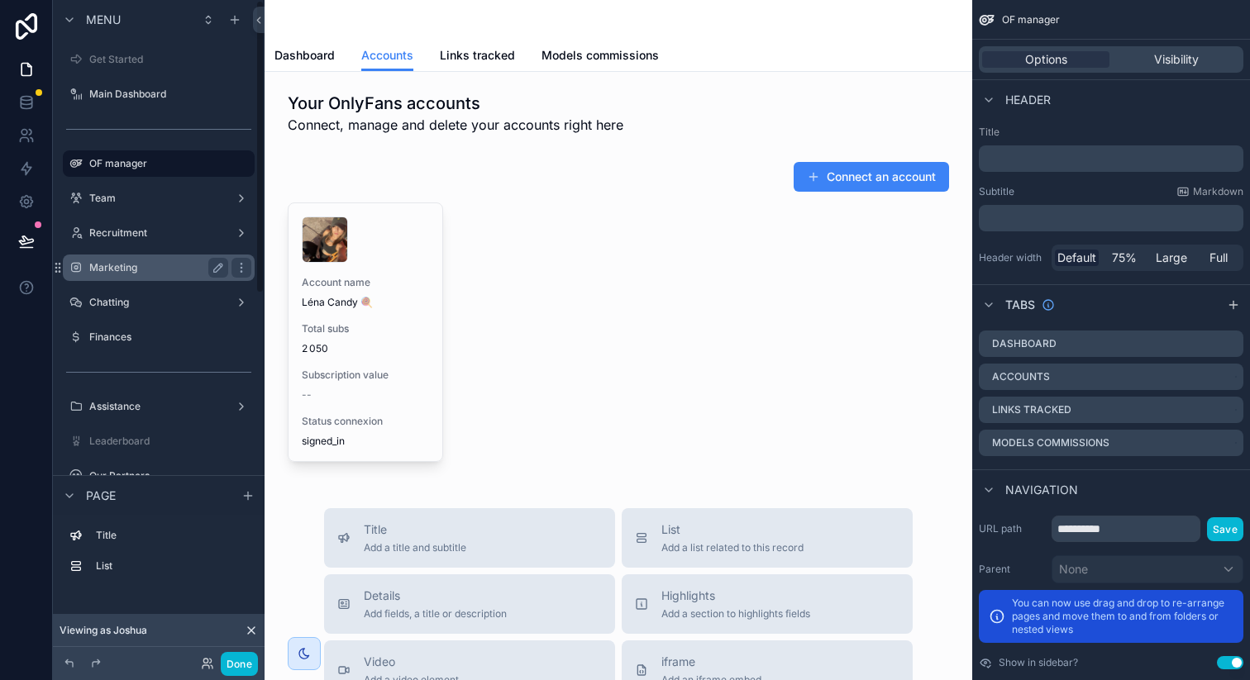
click at [141, 268] on label "Marketing" at bounding box center [155, 267] width 132 height 13
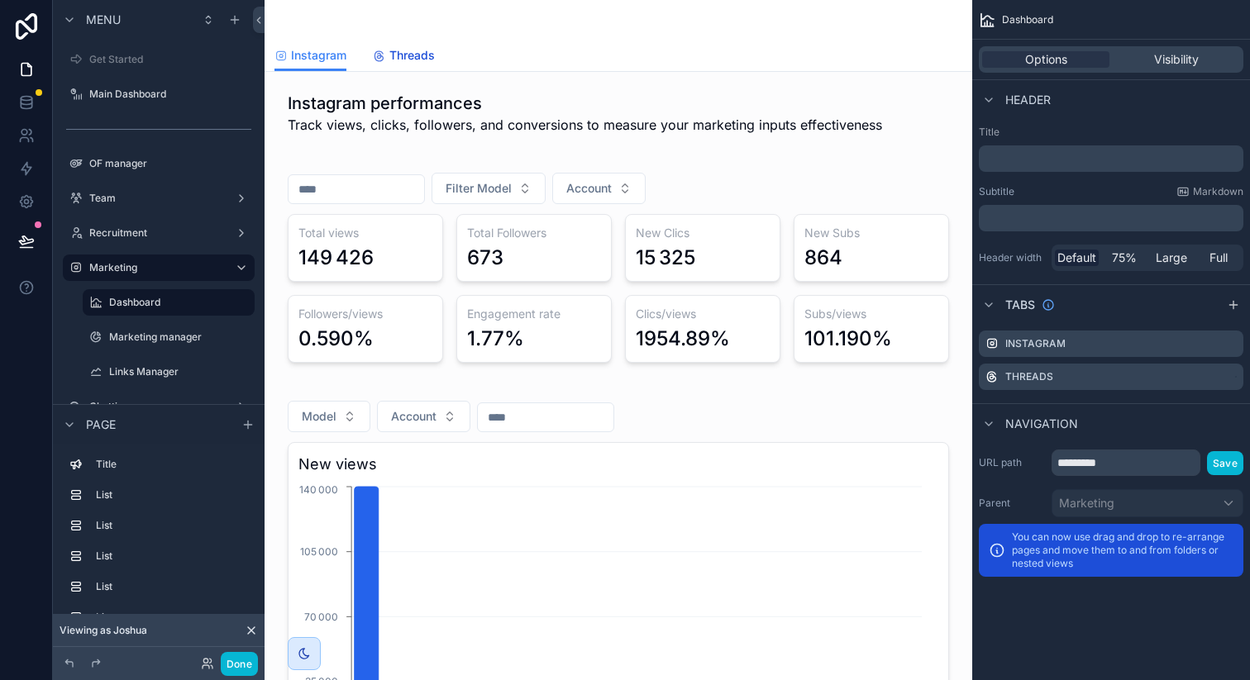
click at [395, 60] on span "Threads" at bounding box center [411, 55] width 45 height 17
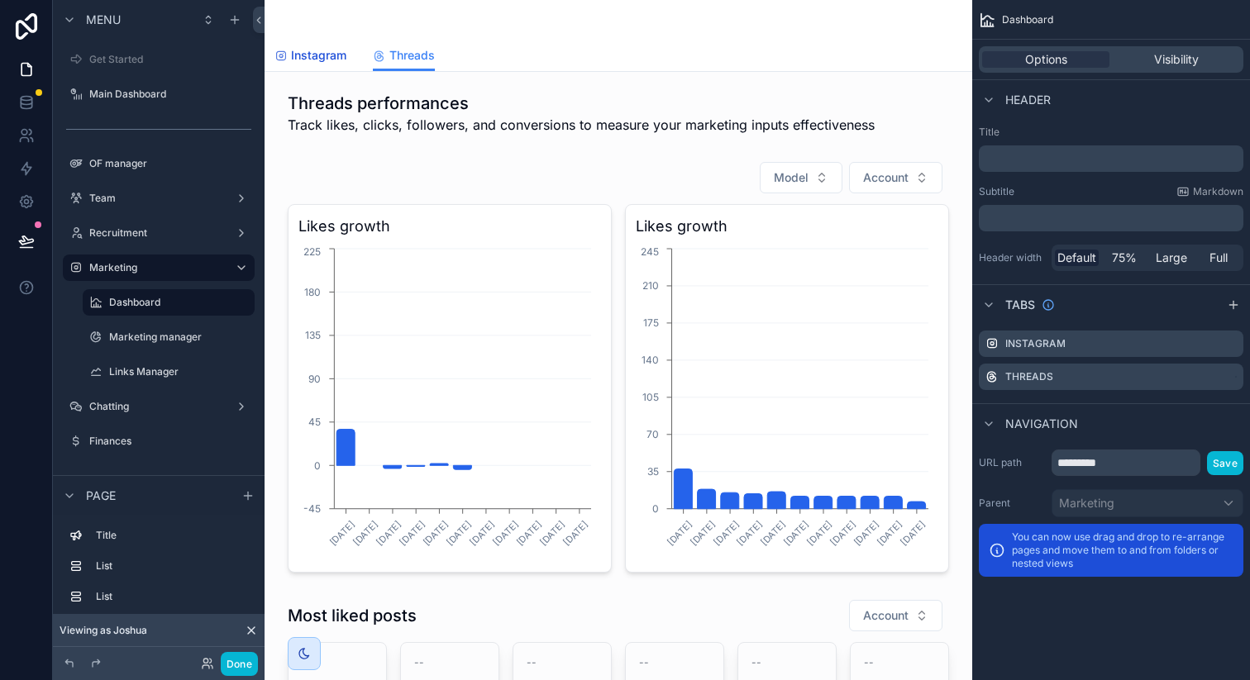
click at [323, 57] on span "Instagram" at bounding box center [318, 55] width 55 height 17
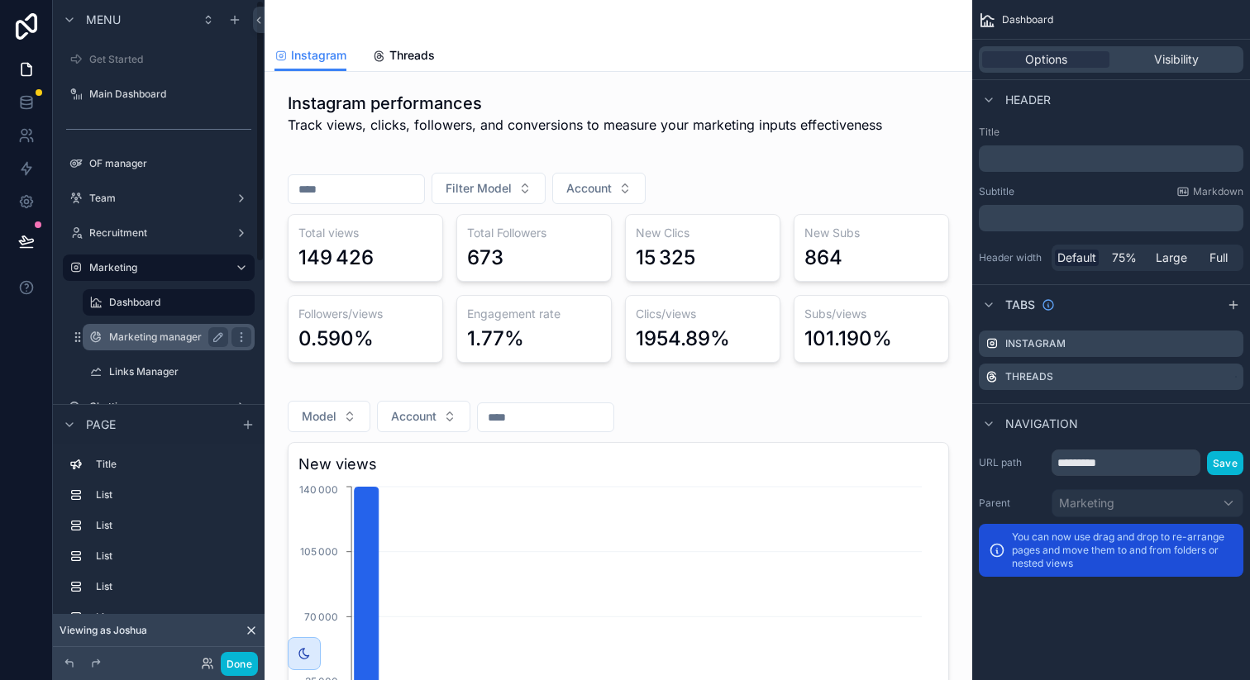
click at [149, 332] on label "Marketing manager" at bounding box center [165, 337] width 112 height 13
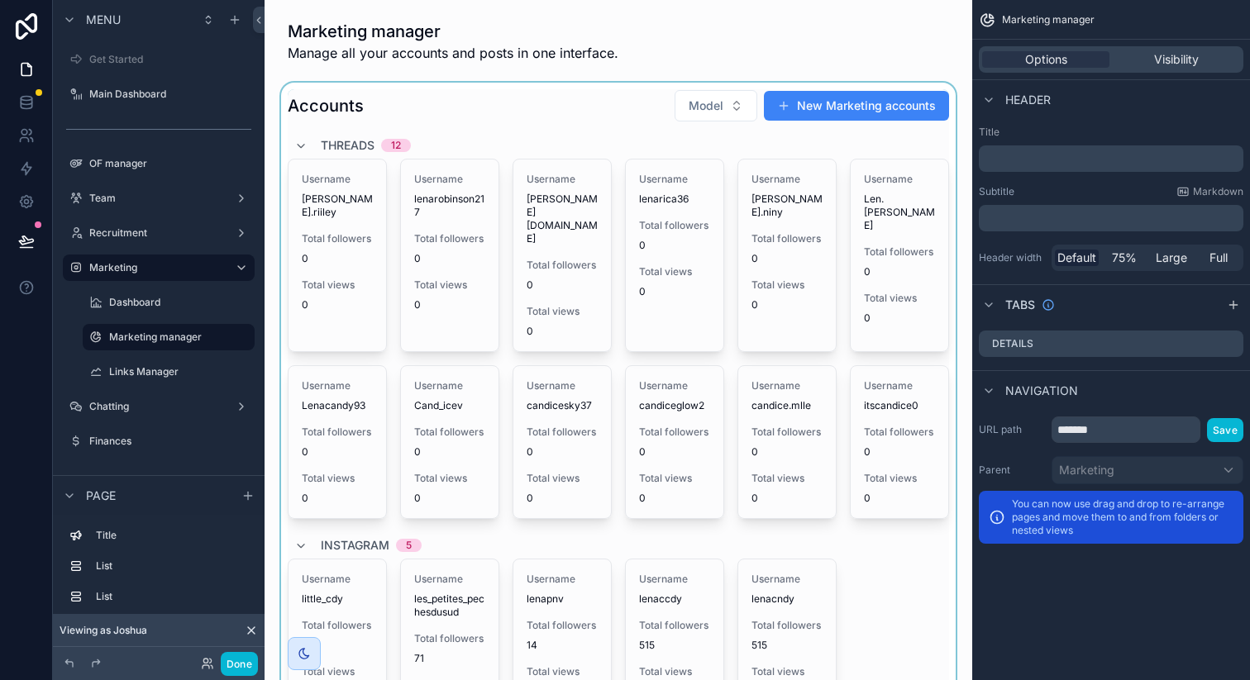
click at [456, 143] on div "scrollable content" at bounding box center [618, 408] width 681 height 650
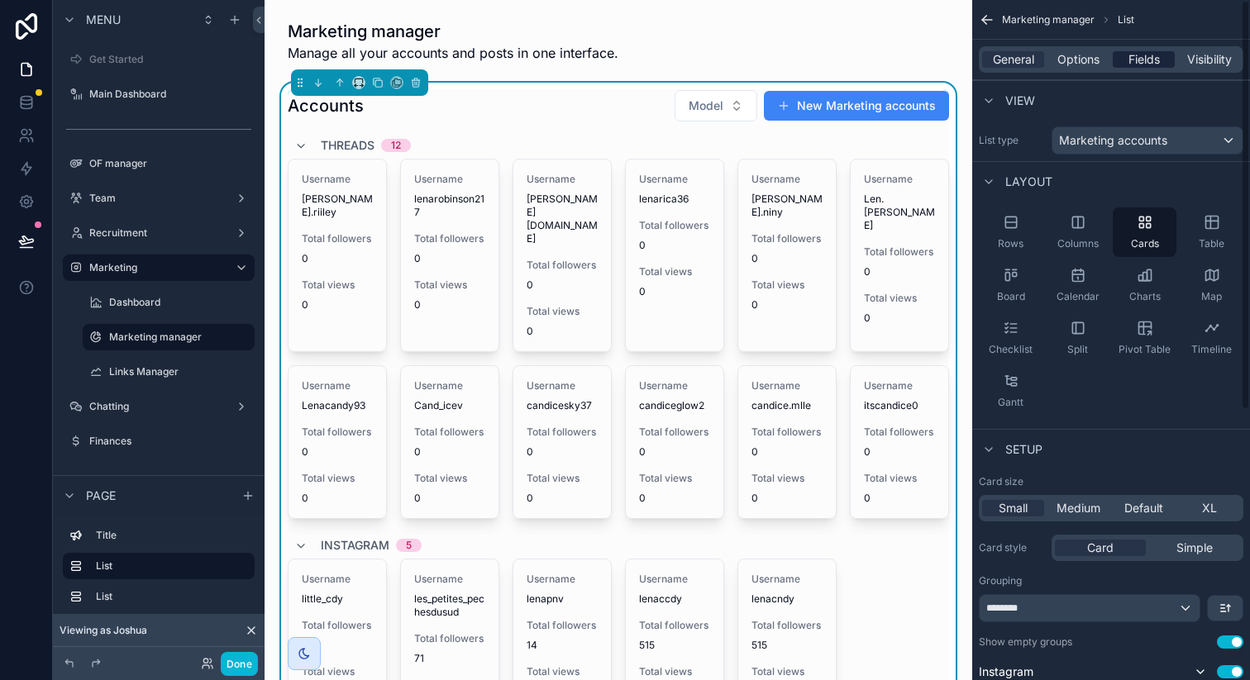
click at [1130, 55] on span "Fields" at bounding box center [1143, 59] width 31 height 17
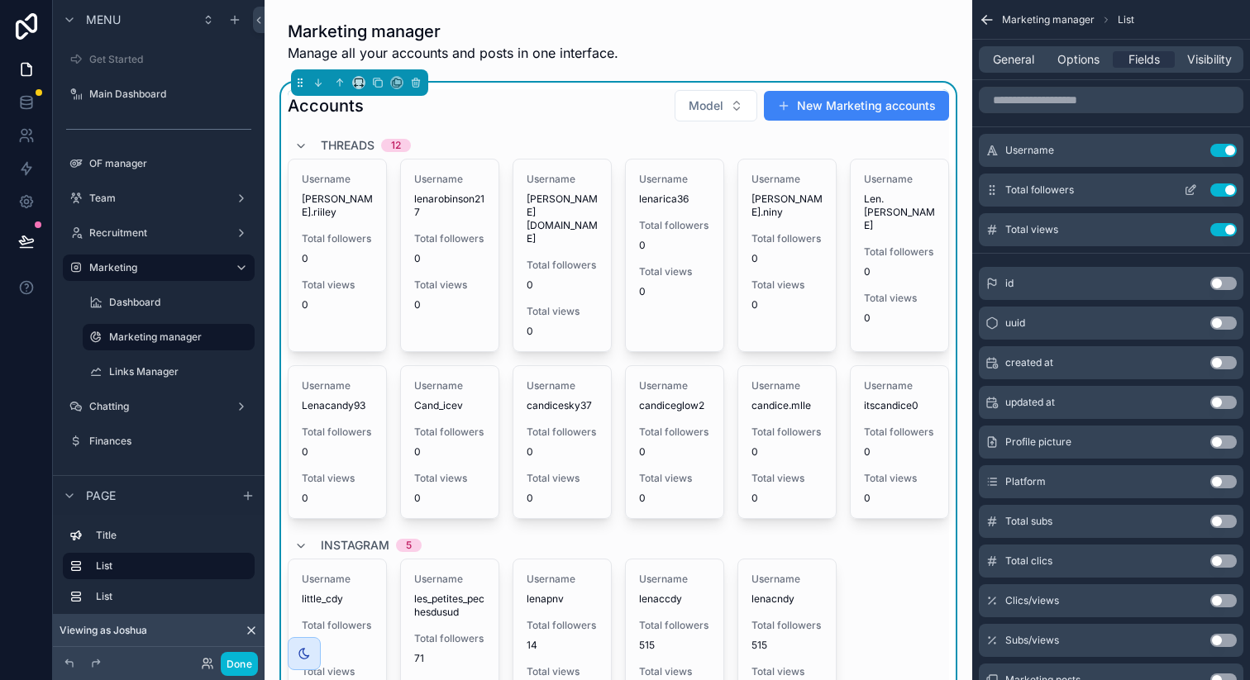
click at [1190, 192] on icon "scrollable content" at bounding box center [1192, 188] width 7 height 7
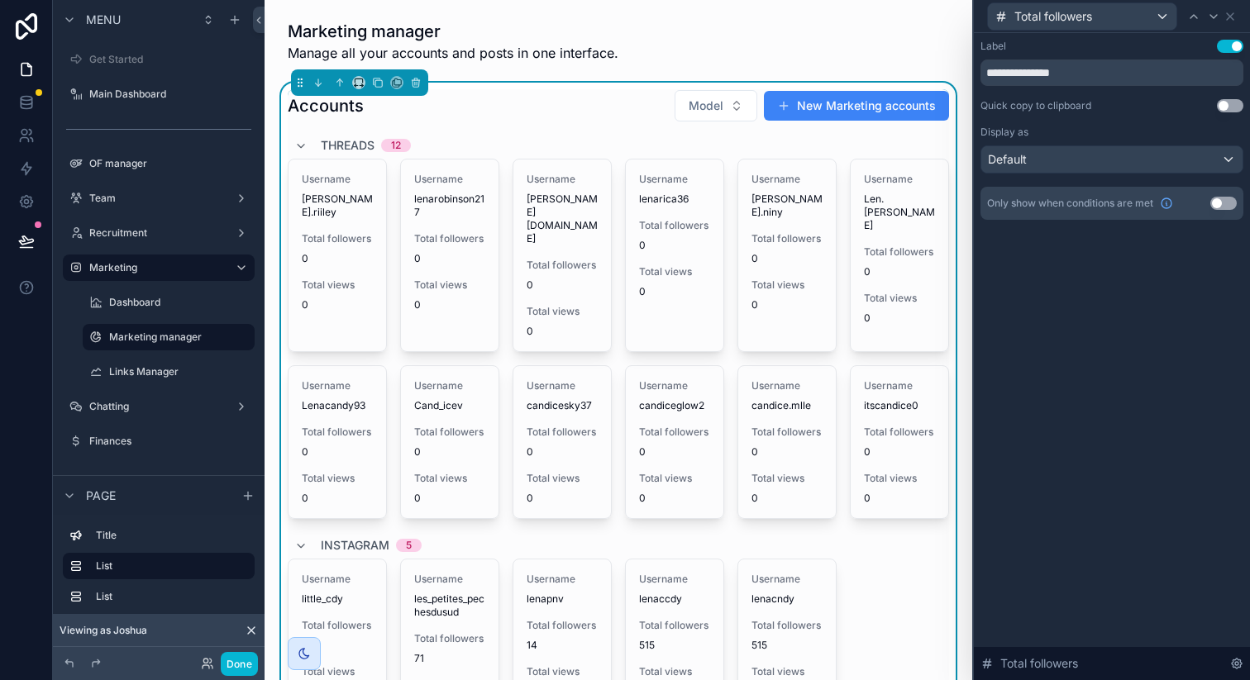
click at [1221, 206] on button "Use setting" at bounding box center [1223, 203] width 26 height 13
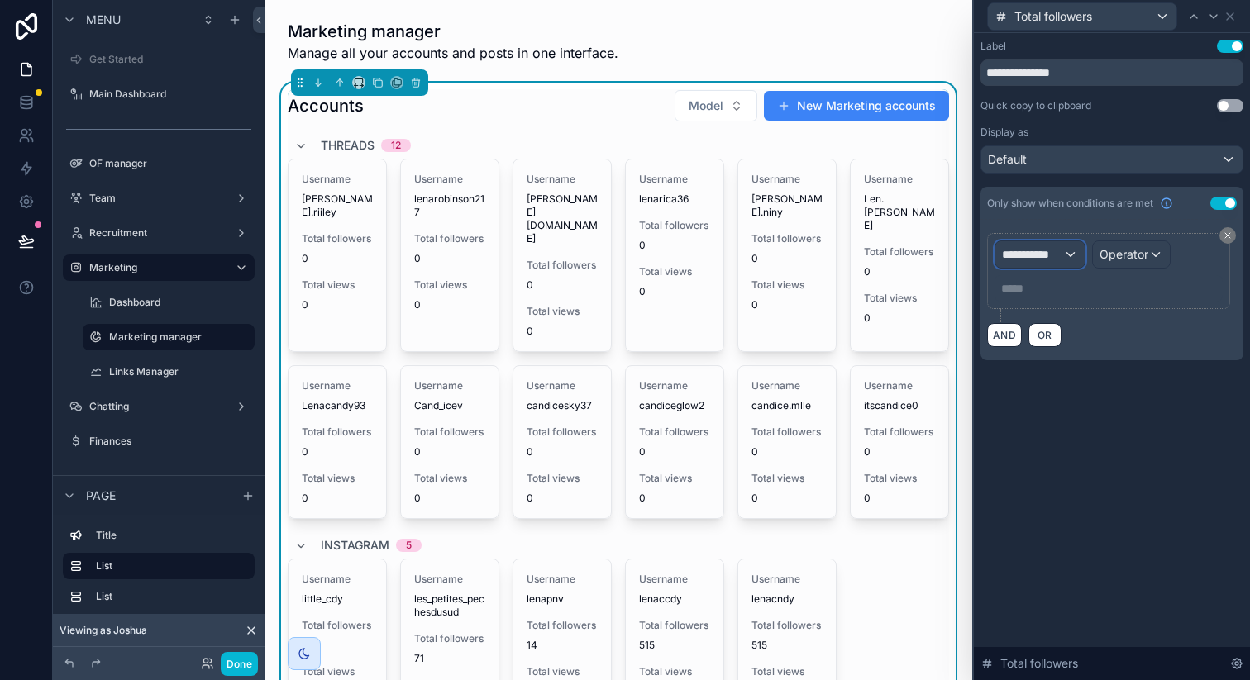
click at [1069, 255] on div "**********" at bounding box center [1039, 254] width 89 height 26
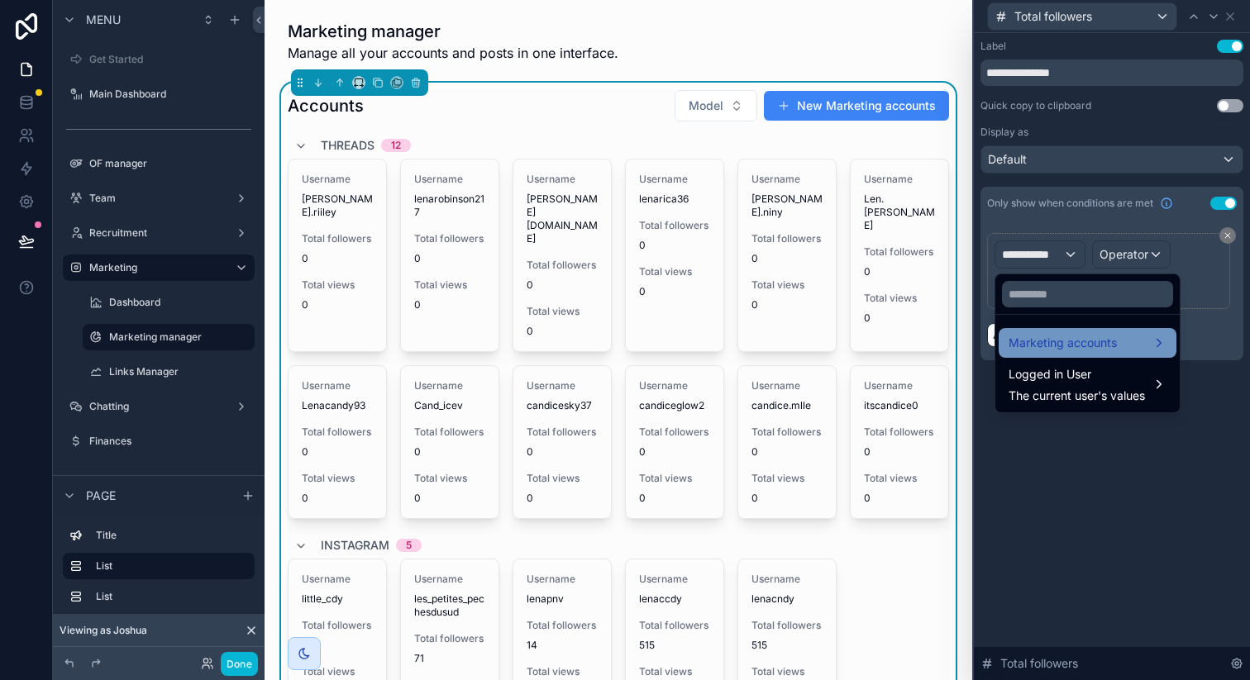
click at [1056, 344] on span "Marketing accounts" at bounding box center [1063, 343] width 108 height 20
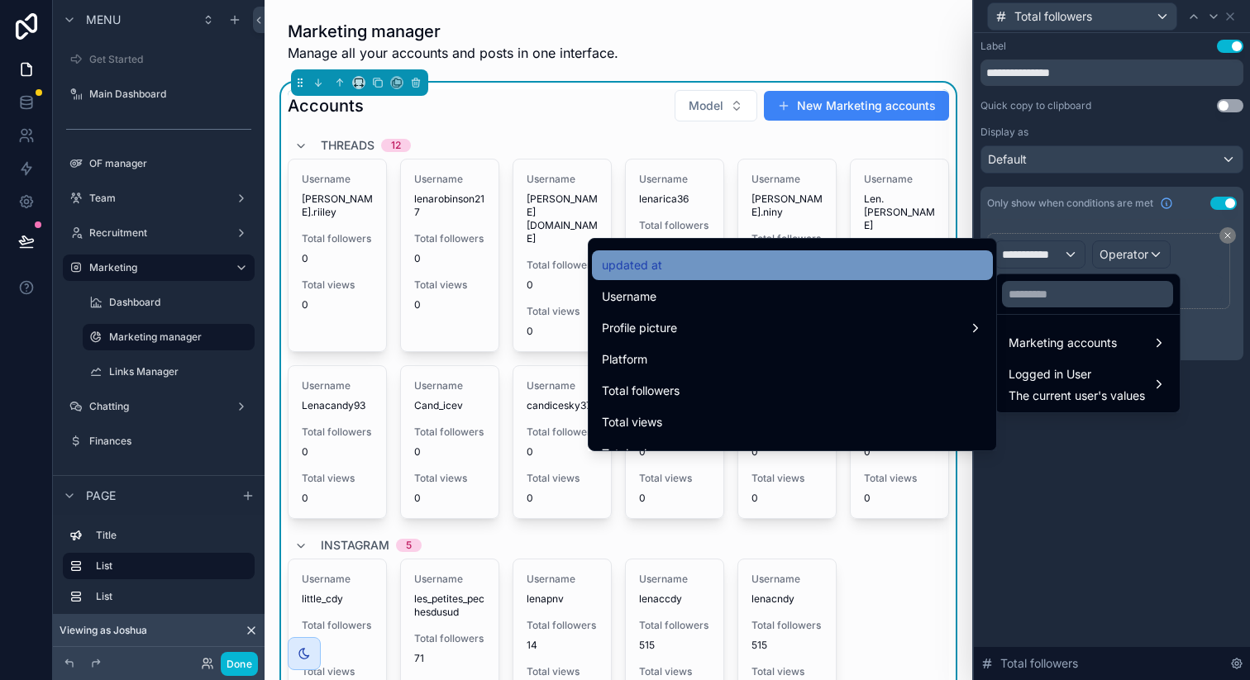
scroll to position [103, 0]
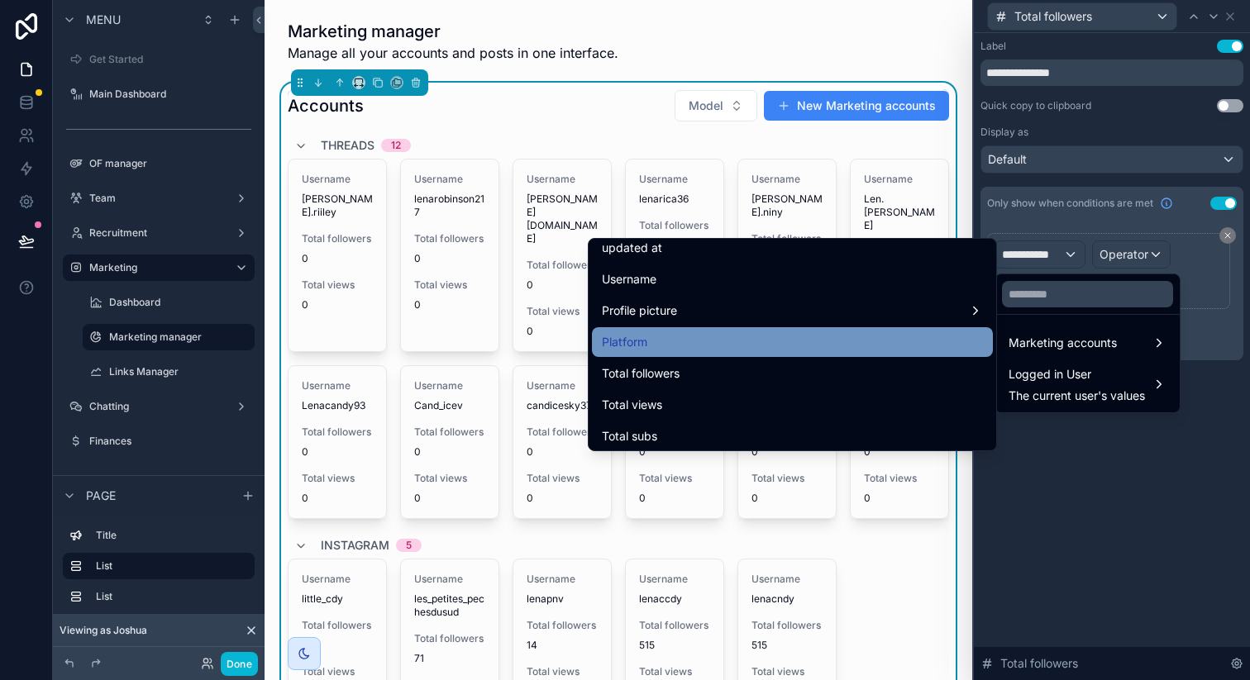
click at [745, 349] on div "Platform" at bounding box center [792, 342] width 381 height 20
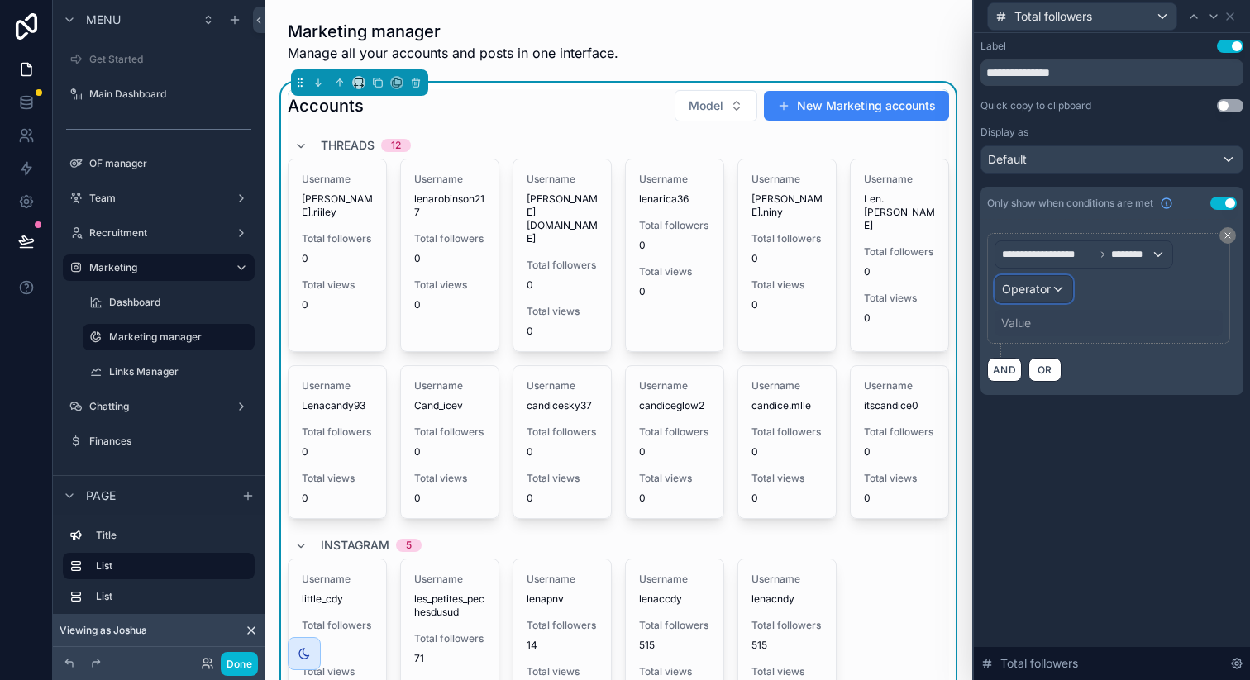
click at [1042, 281] on span "Operator" at bounding box center [1026, 289] width 49 height 17
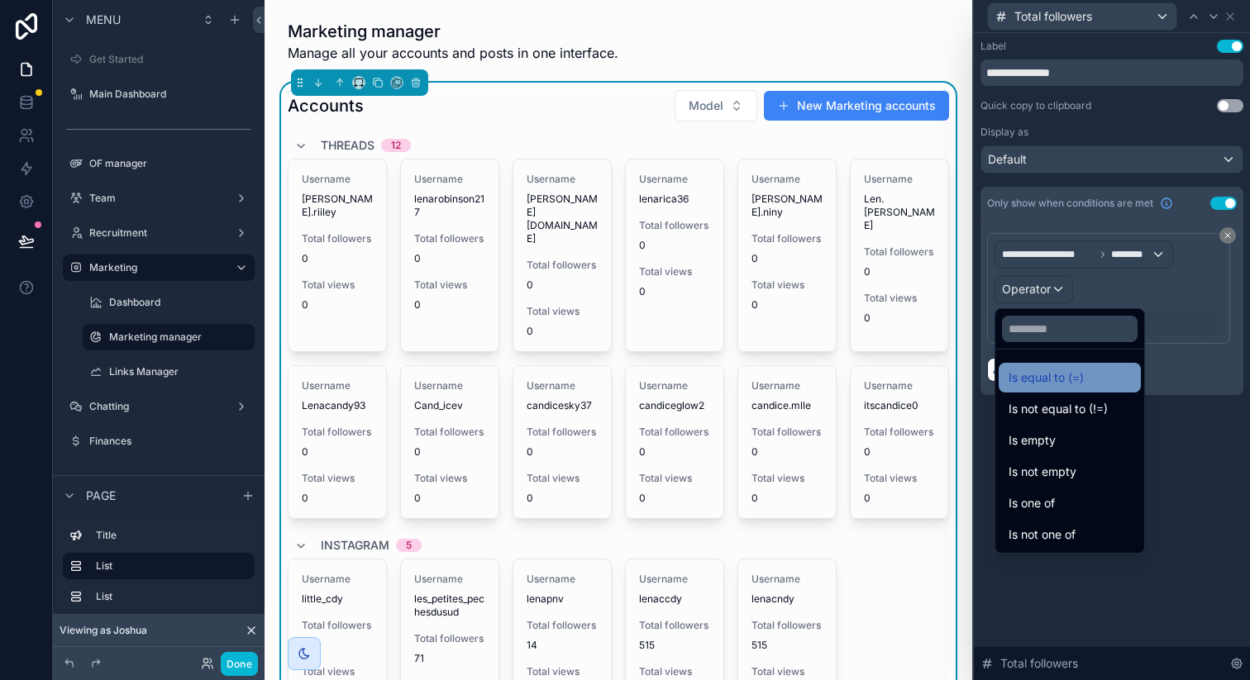
click at [1039, 375] on span "Is equal to (=)" at bounding box center [1046, 378] width 75 height 20
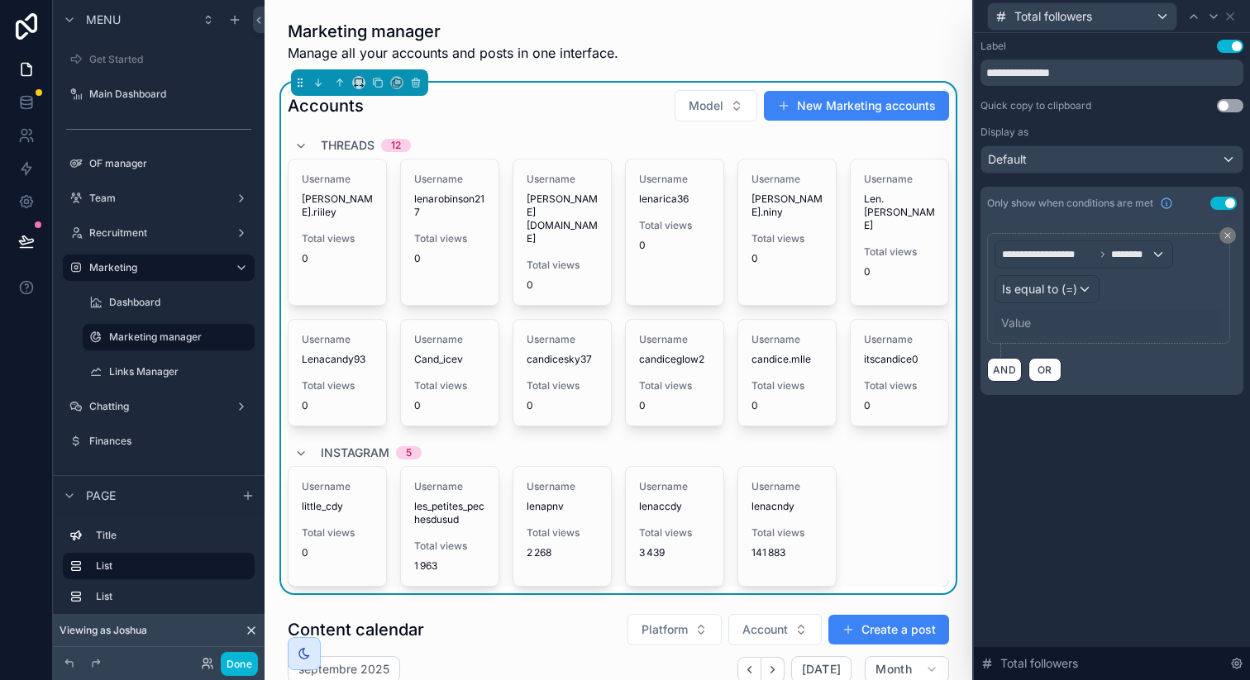
click at [1017, 327] on div "Value" at bounding box center [1016, 323] width 30 height 17
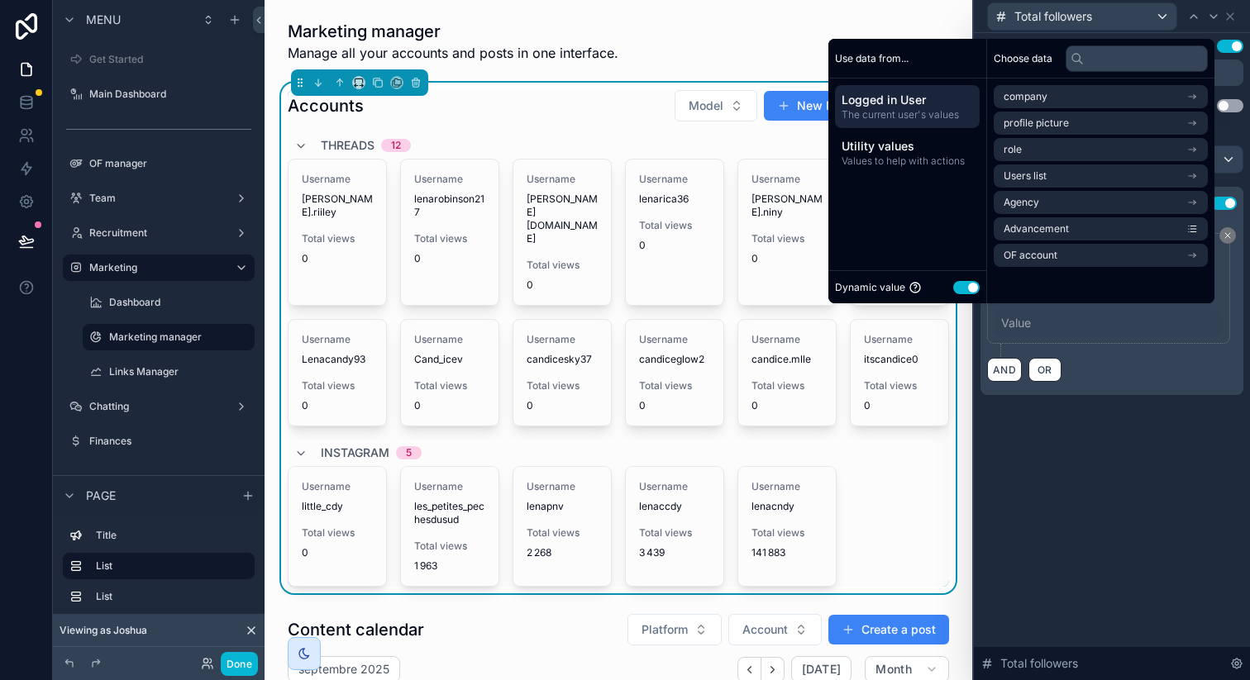
click at [957, 288] on button "Use setting" at bounding box center [966, 287] width 26 height 13
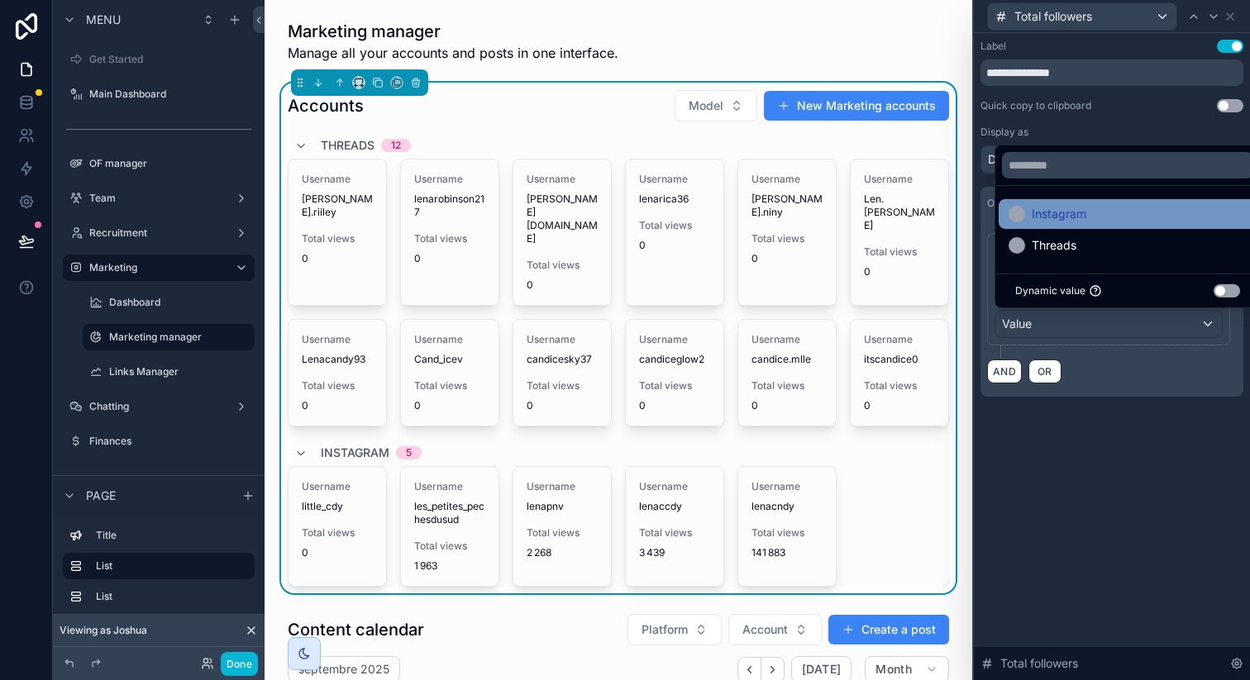
click at [1037, 223] on span "Instagram" at bounding box center [1059, 214] width 55 height 20
click at [1040, 472] on div "**********" at bounding box center [1112, 356] width 276 height 647
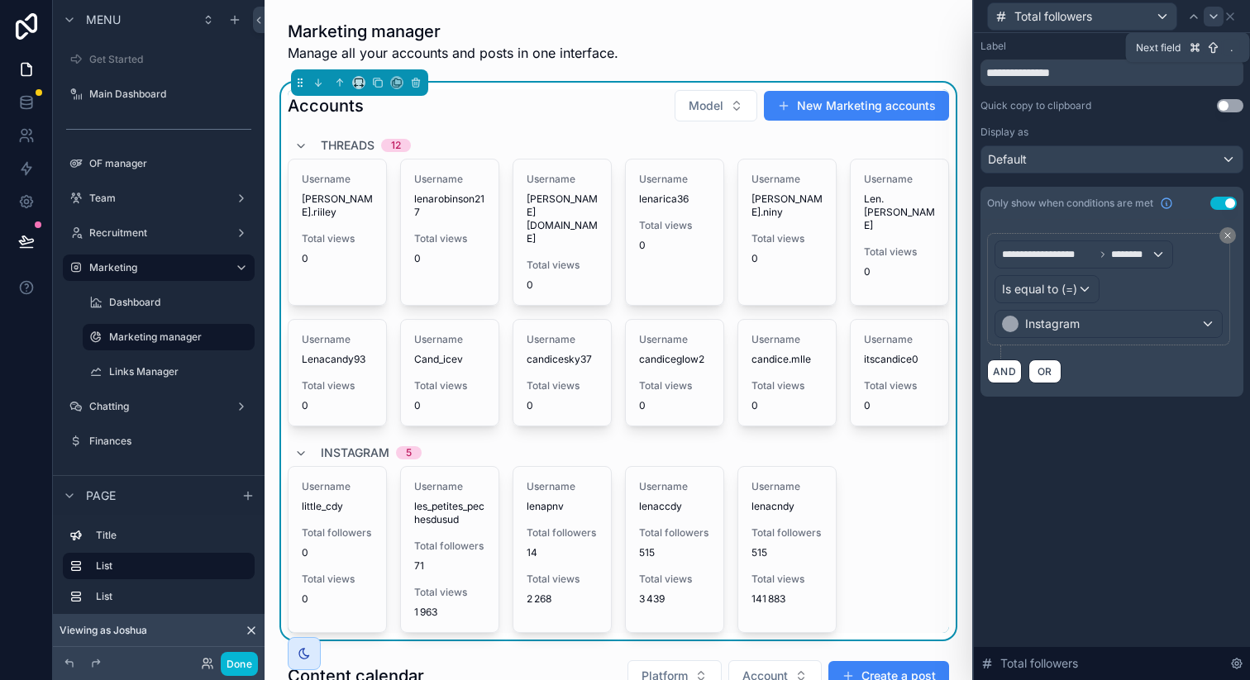
click at [1209, 21] on icon at bounding box center [1213, 16] width 13 height 13
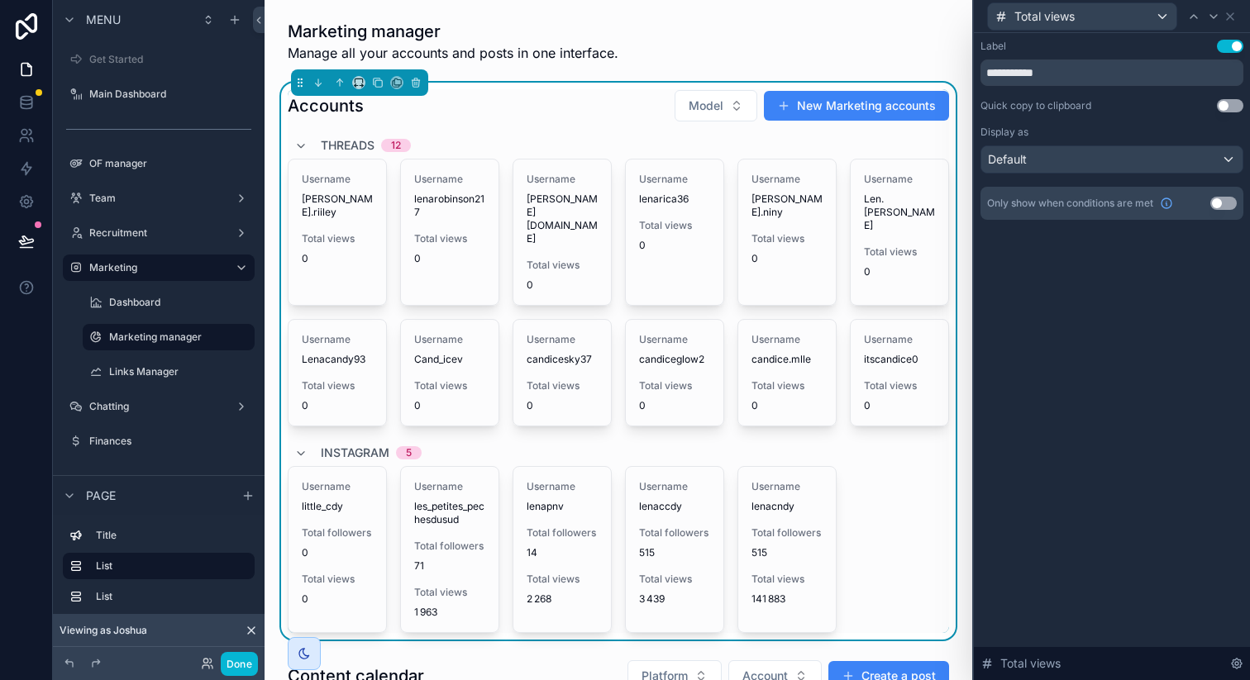
click at [1220, 200] on button "Use setting" at bounding box center [1223, 203] width 26 height 13
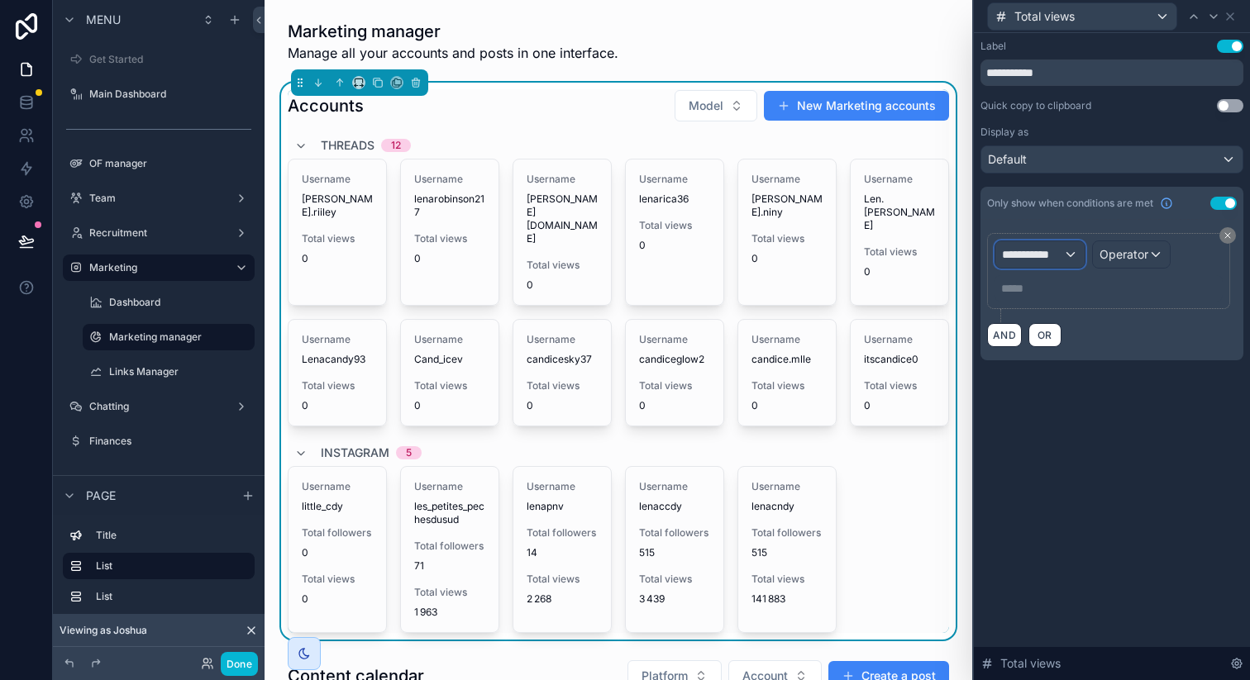
click at [1050, 246] on span "**********" at bounding box center [1032, 254] width 61 height 17
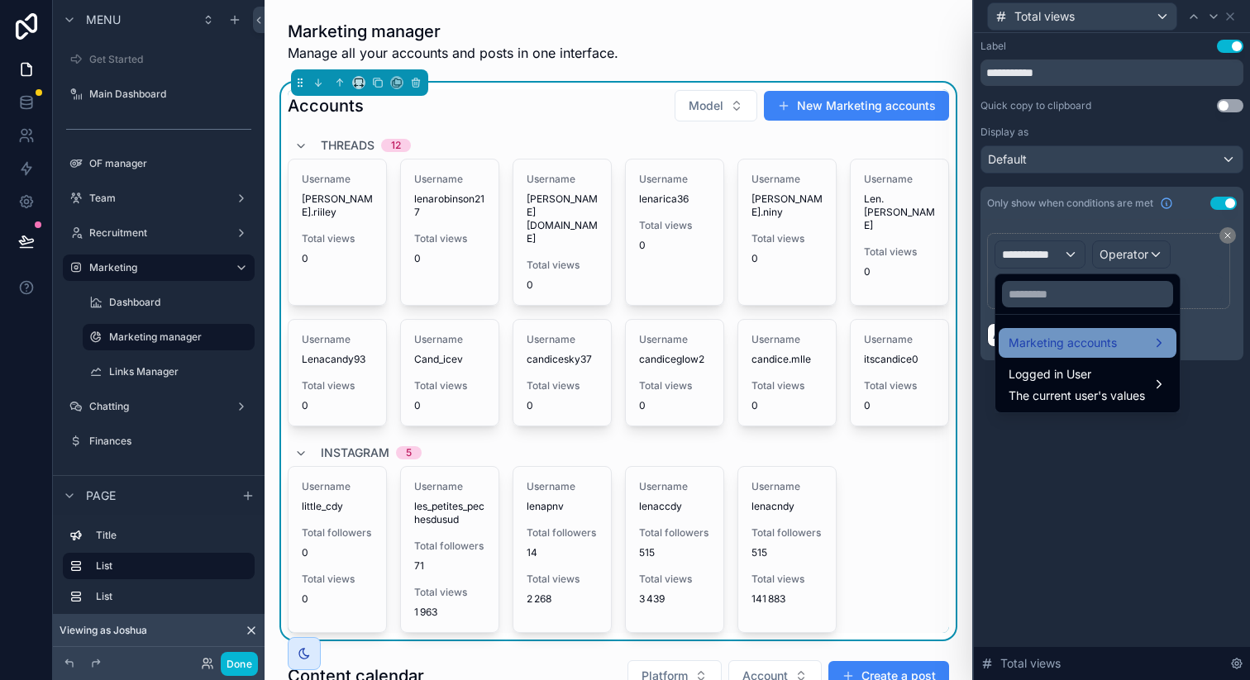
click at [1051, 346] on span "Marketing accounts" at bounding box center [1063, 343] width 108 height 20
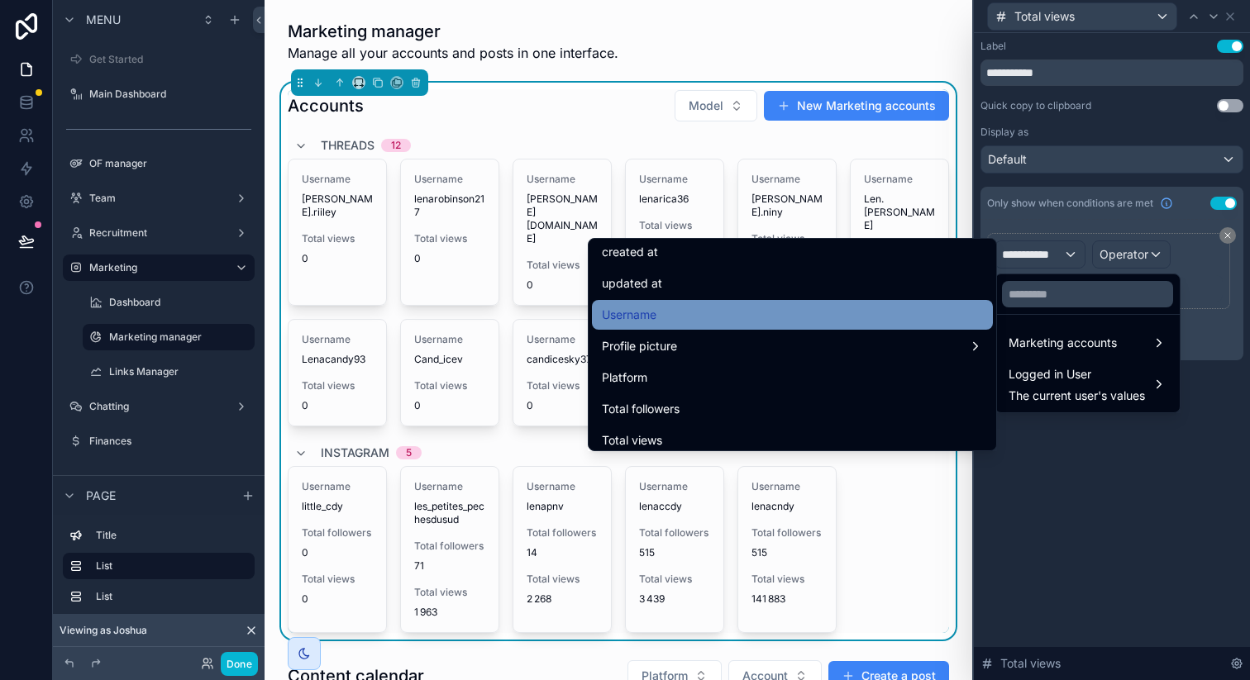
scroll to position [80, 0]
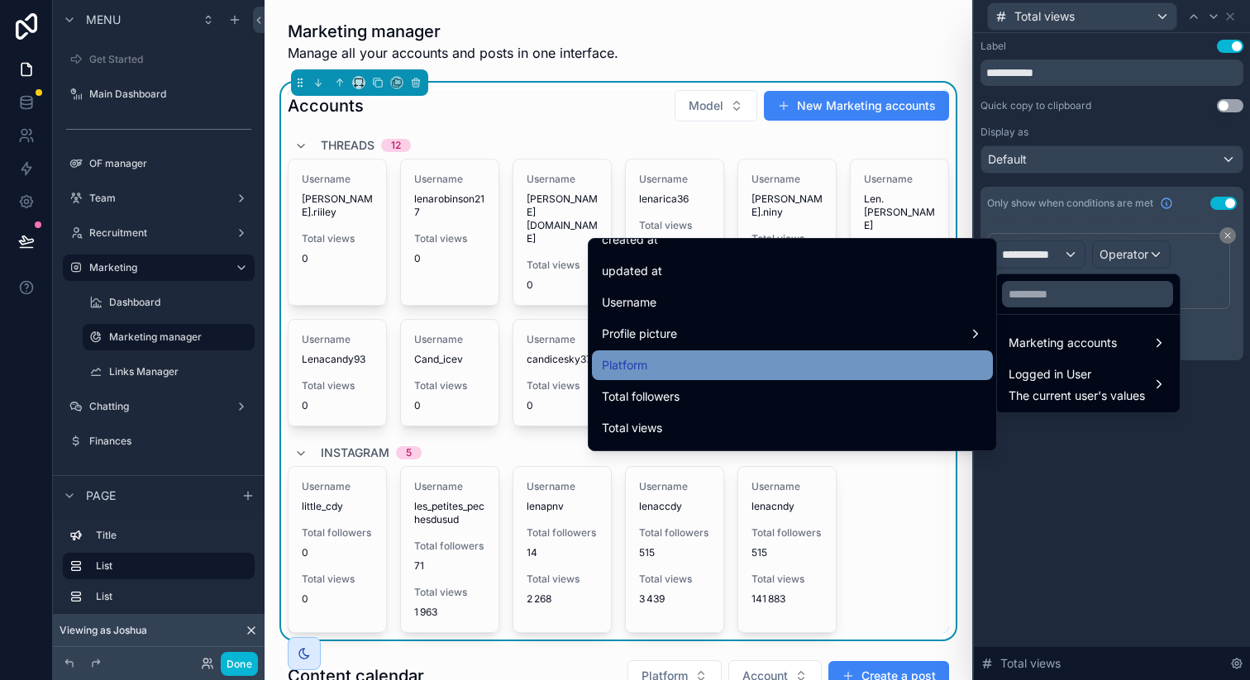
click at [737, 362] on div "Platform" at bounding box center [792, 365] width 381 height 20
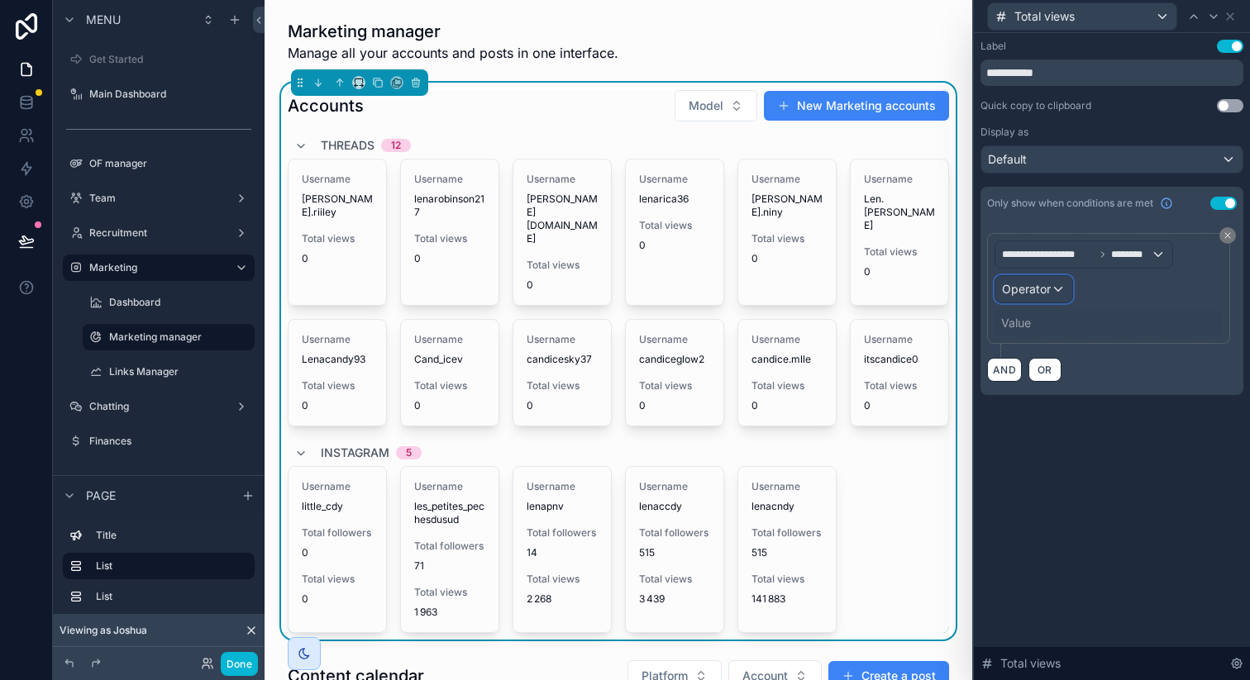
click at [1020, 296] on span "Operator" at bounding box center [1026, 289] width 49 height 14
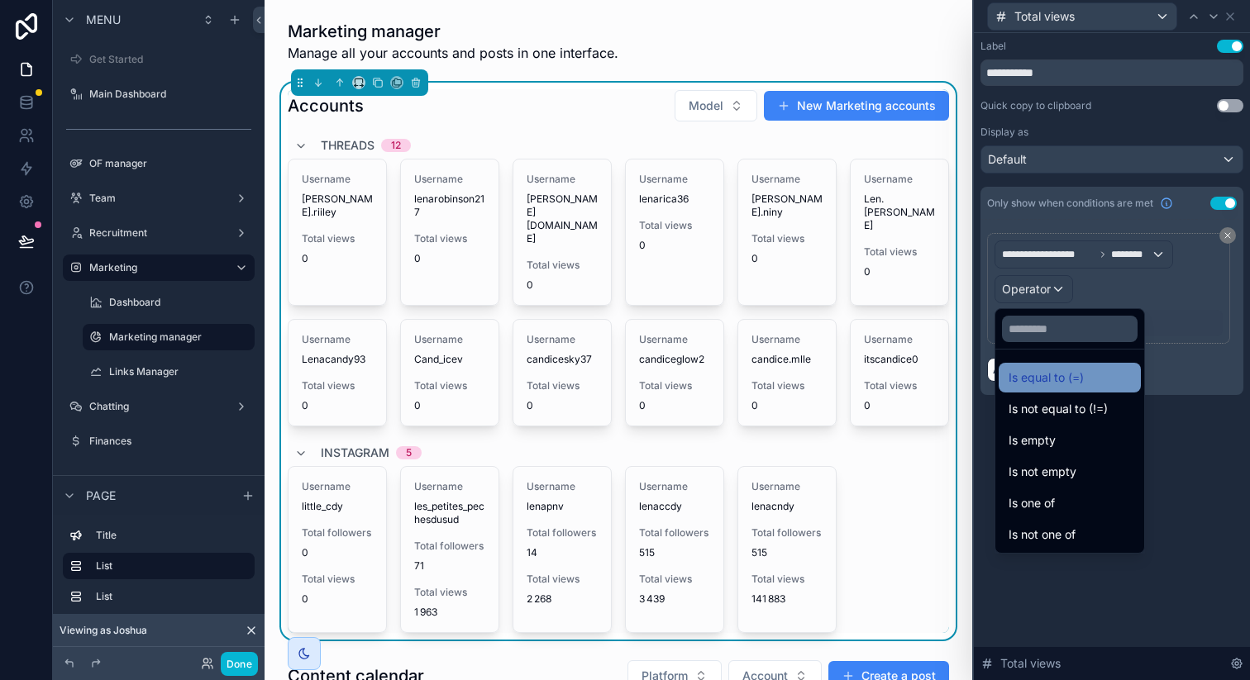
click at [1032, 374] on span "Is equal to (=)" at bounding box center [1046, 378] width 75 height 20
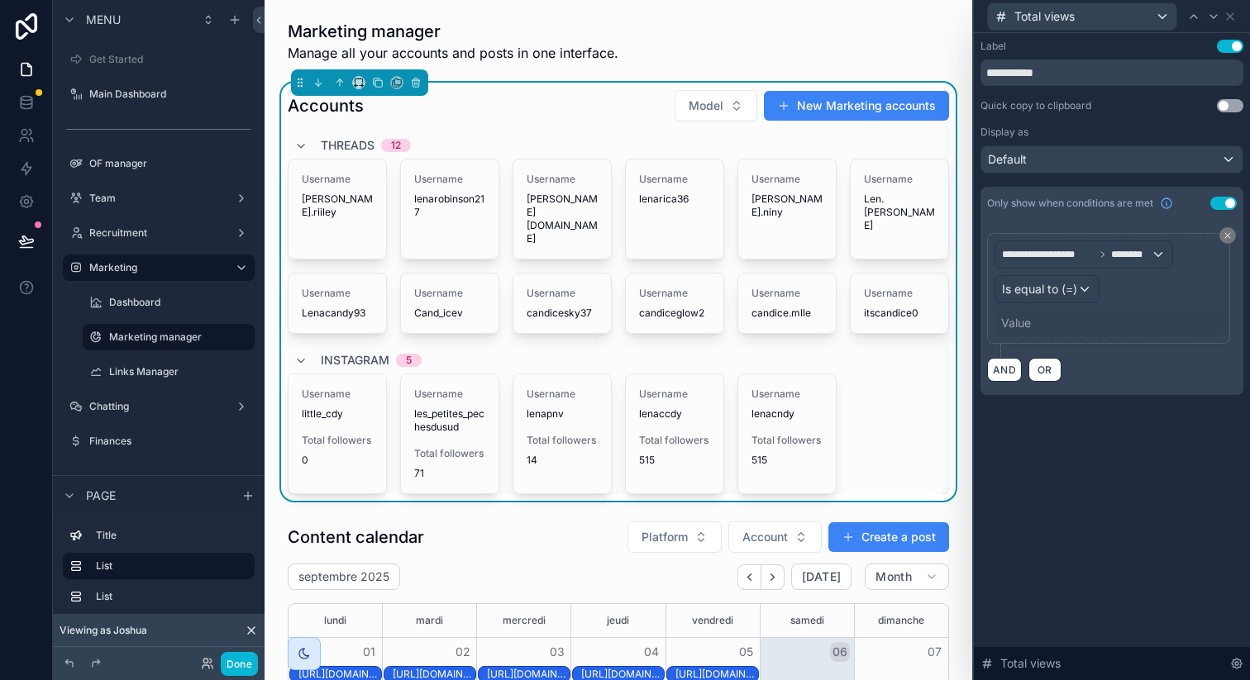
click at [1030, 326] on div "Value" at bounding box center [1016, 323] width 30 height 17
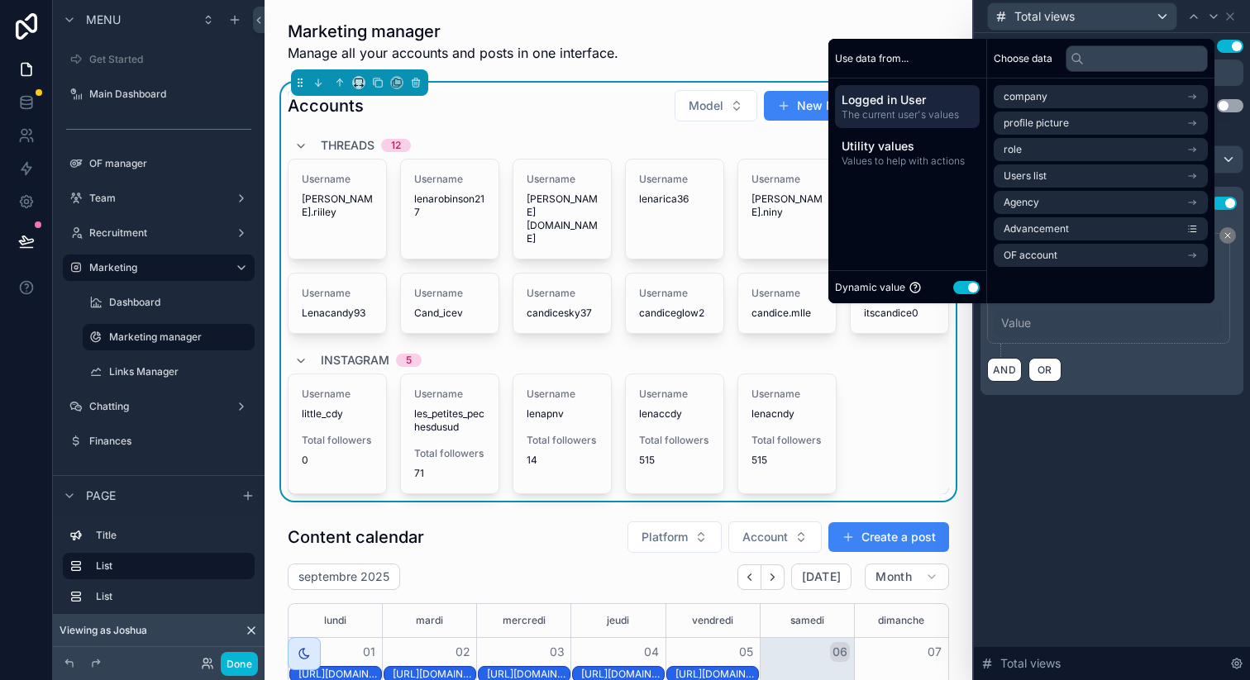
click at [964, 288] on button "Use setting" at bounding box center [966, 287] width 26 height 13
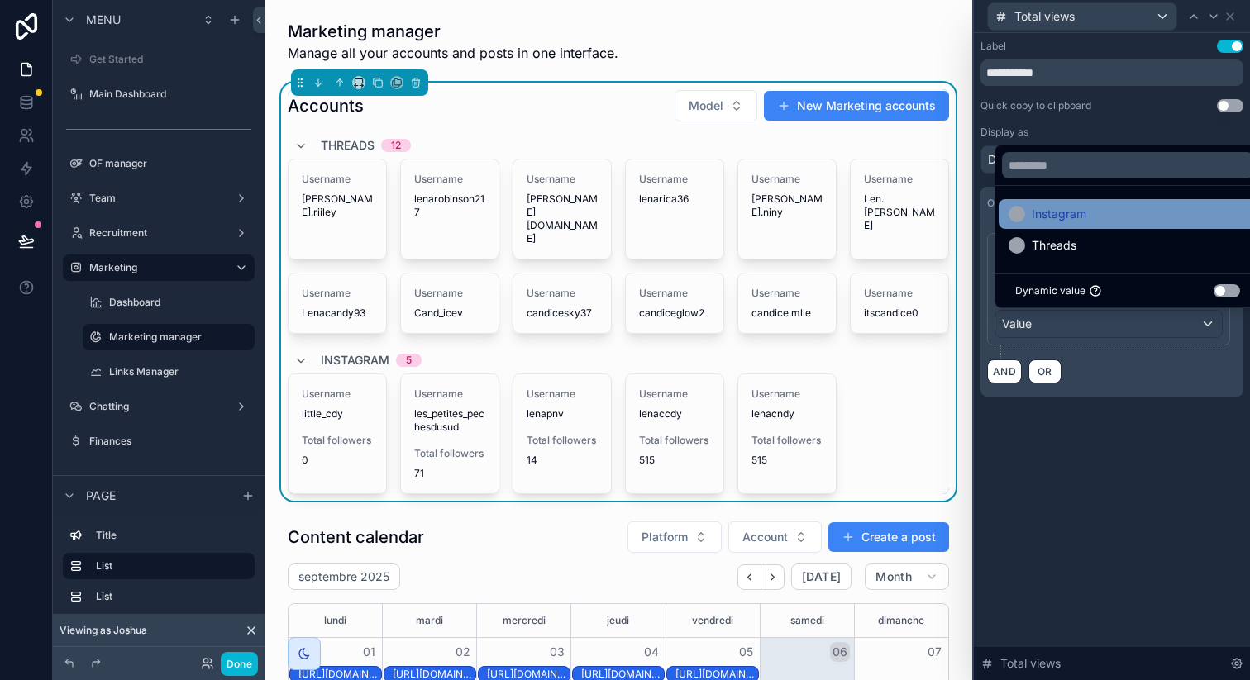
click at [1047, 222] on span "Instagram" at bounding box center [1059, 214] width 55 height 20
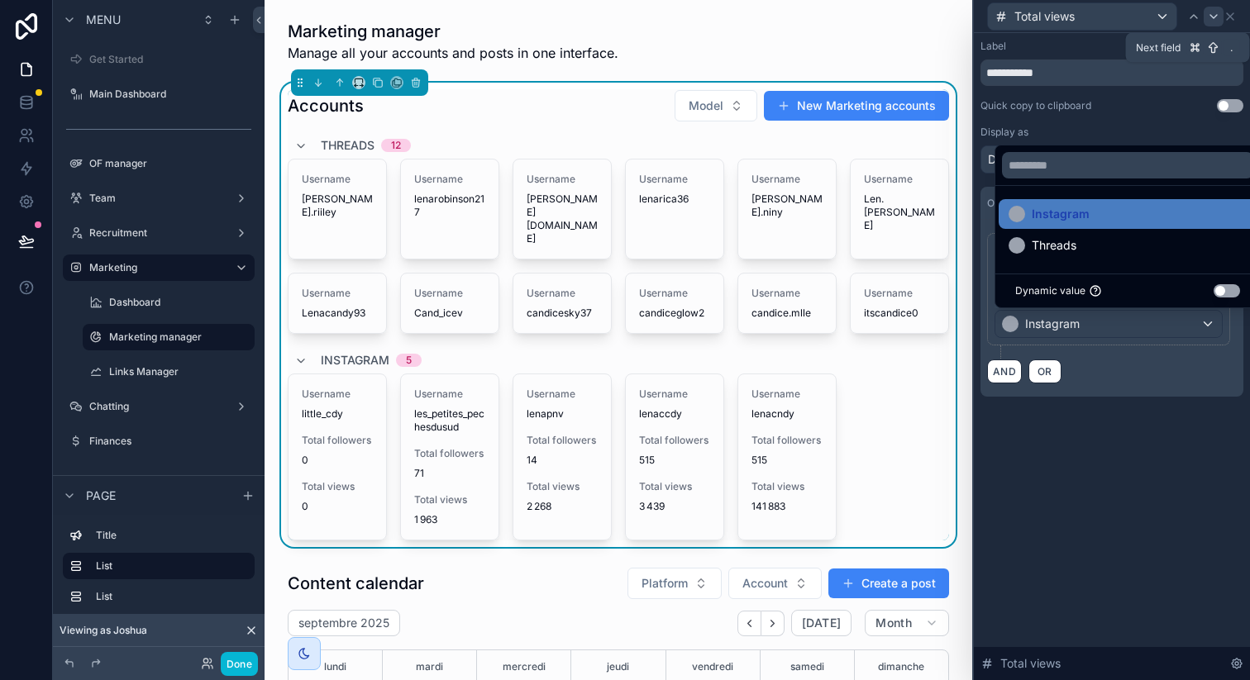
click at [1212, 12] on icon at bounding box center [1213, 16] width 13 height 13
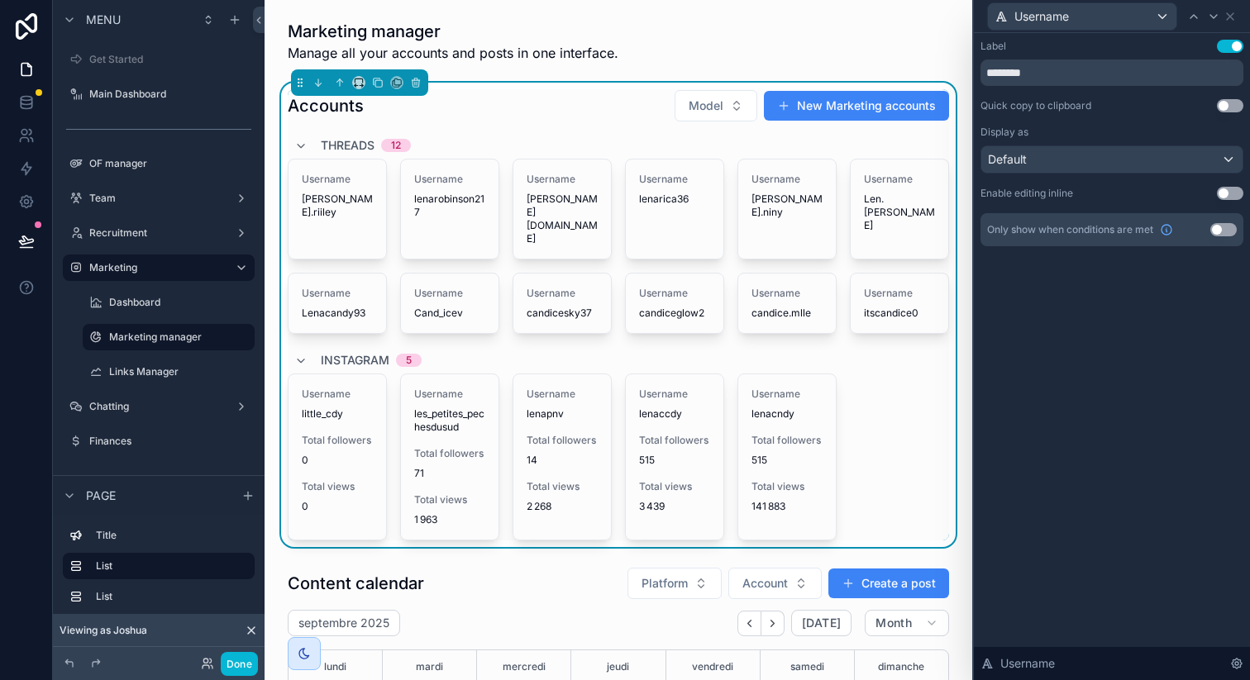
click at [1239, 16] on div "Username" at bounding box center [1111, 16] width 263 height 32
click at [1230, 17] on icon at bounding box center [1230, 16] width 7 height 7
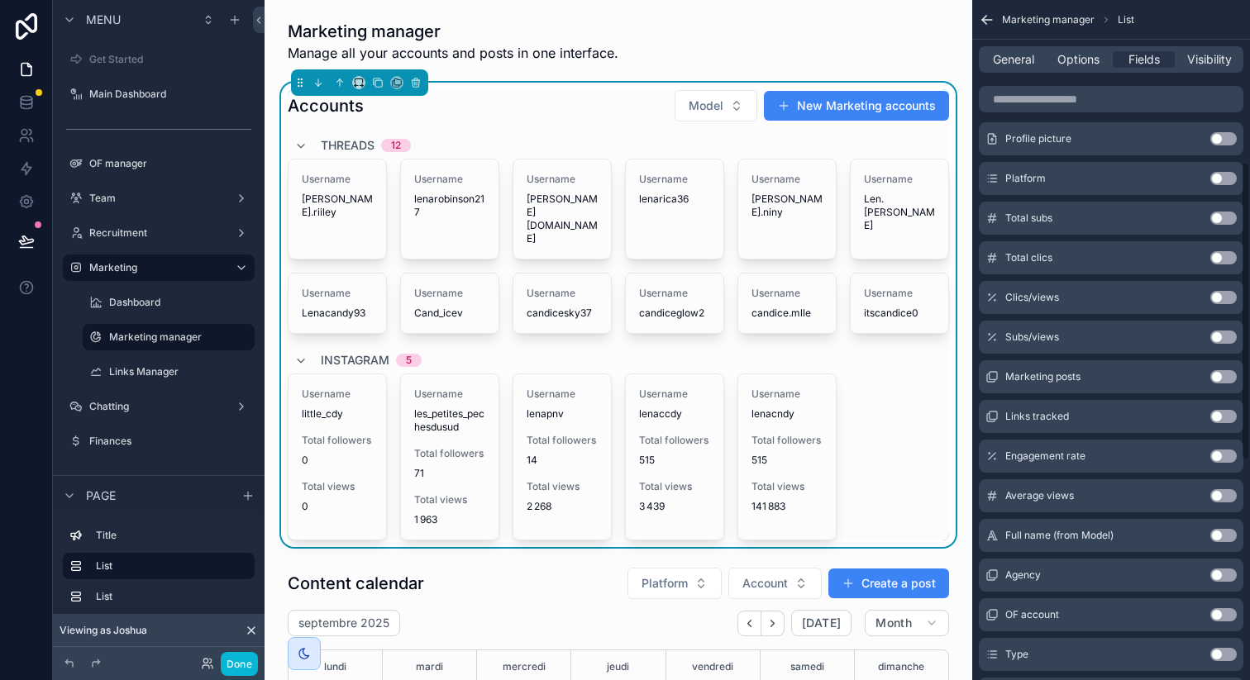
scroll to position [0, 0]
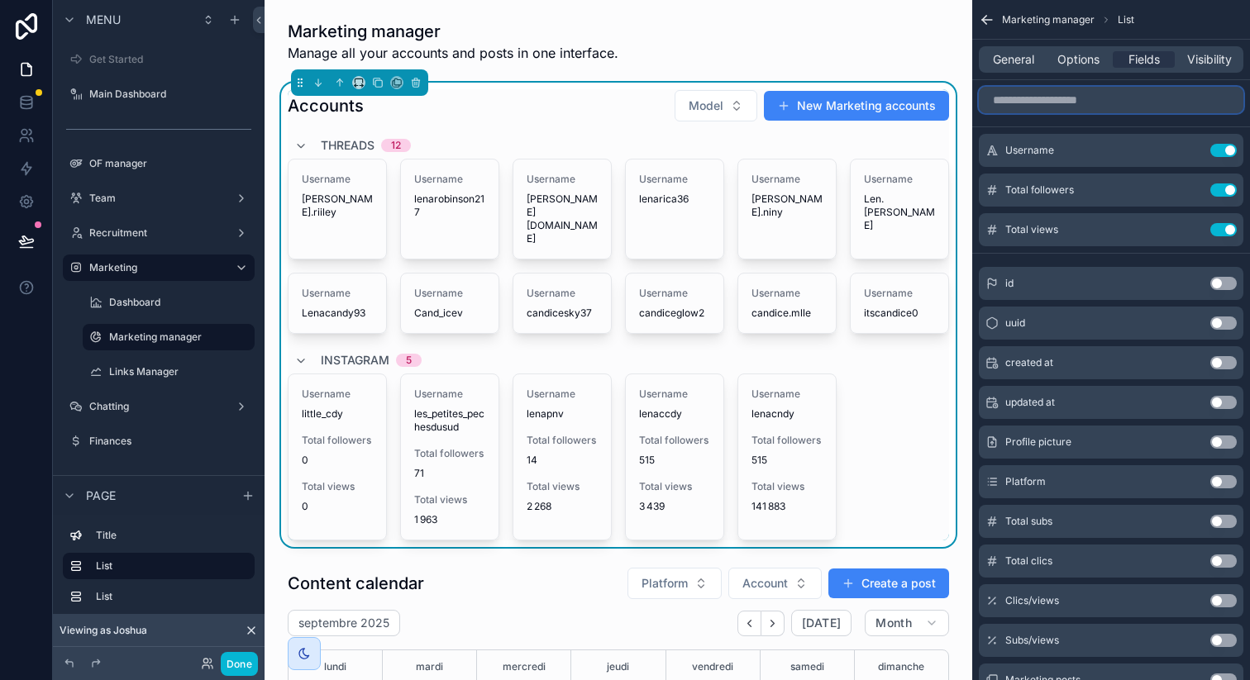
click at [1047, 101] on input "scrollable content" at bounding box center [1111, 100] width 265 height 26
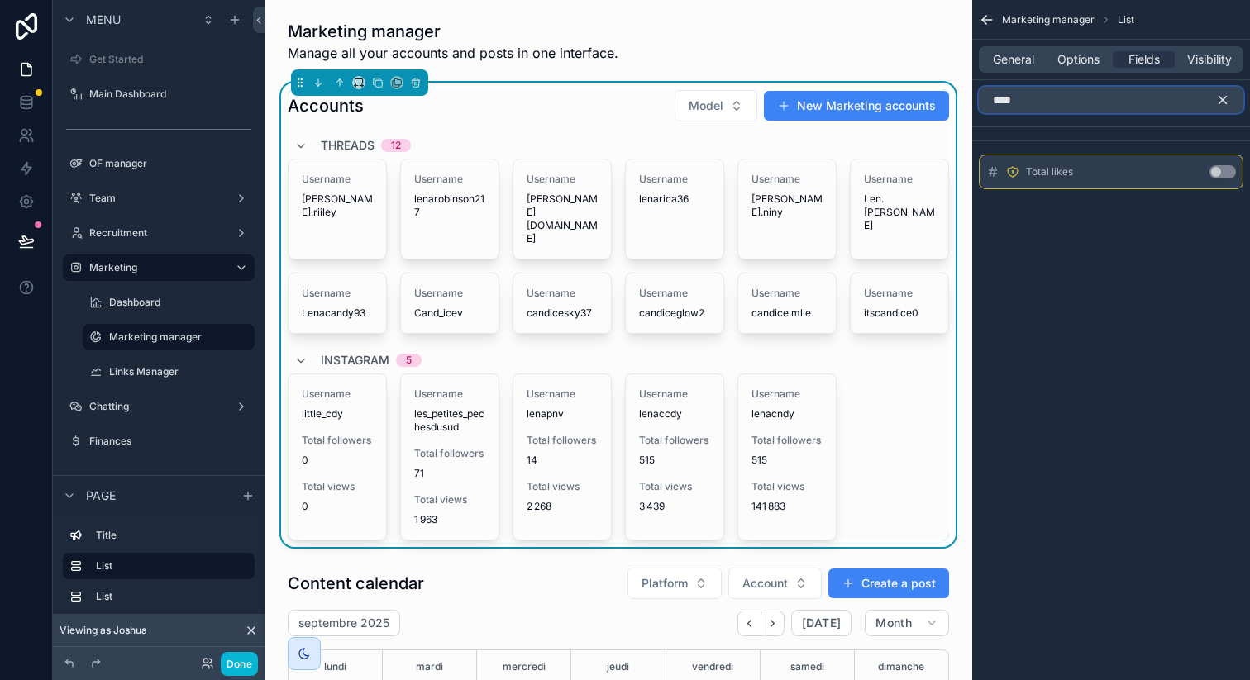
type input "****"
click at [1223, 167] on button "Use setting" at bounding box center [1222, 171] width 26 height 13
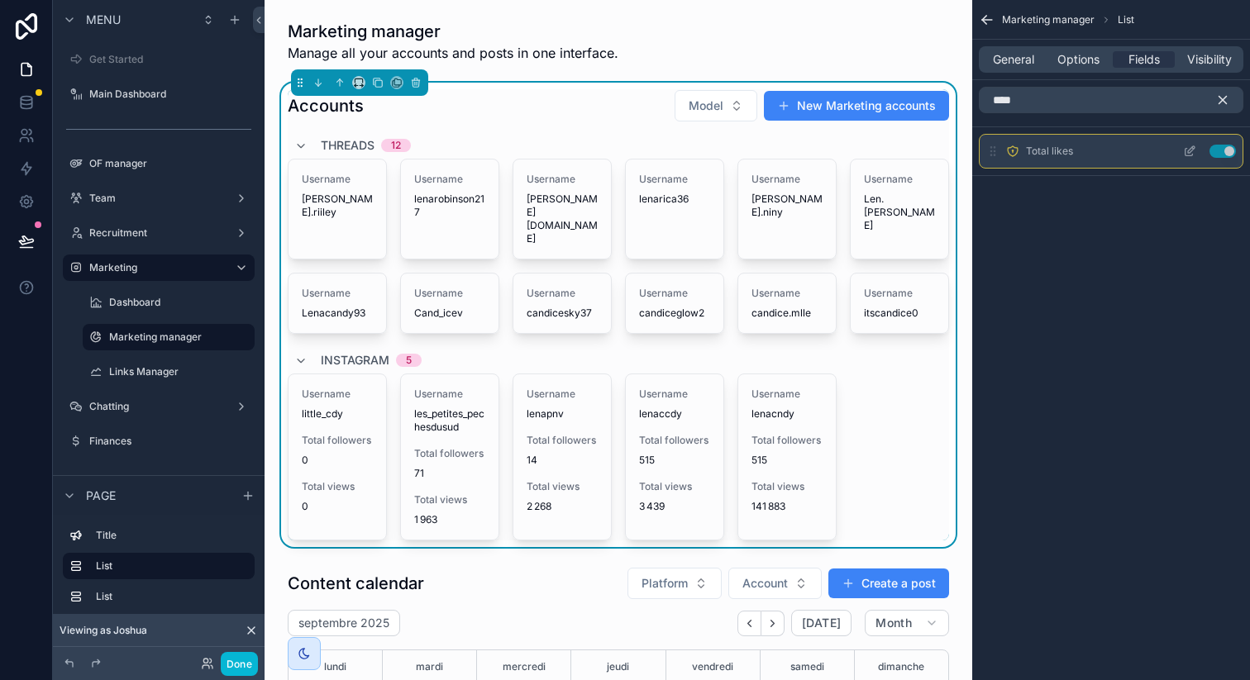
click at [1190, 150] on icon "scrollable content" at bounding box center [1191, 149] width 7 height 7
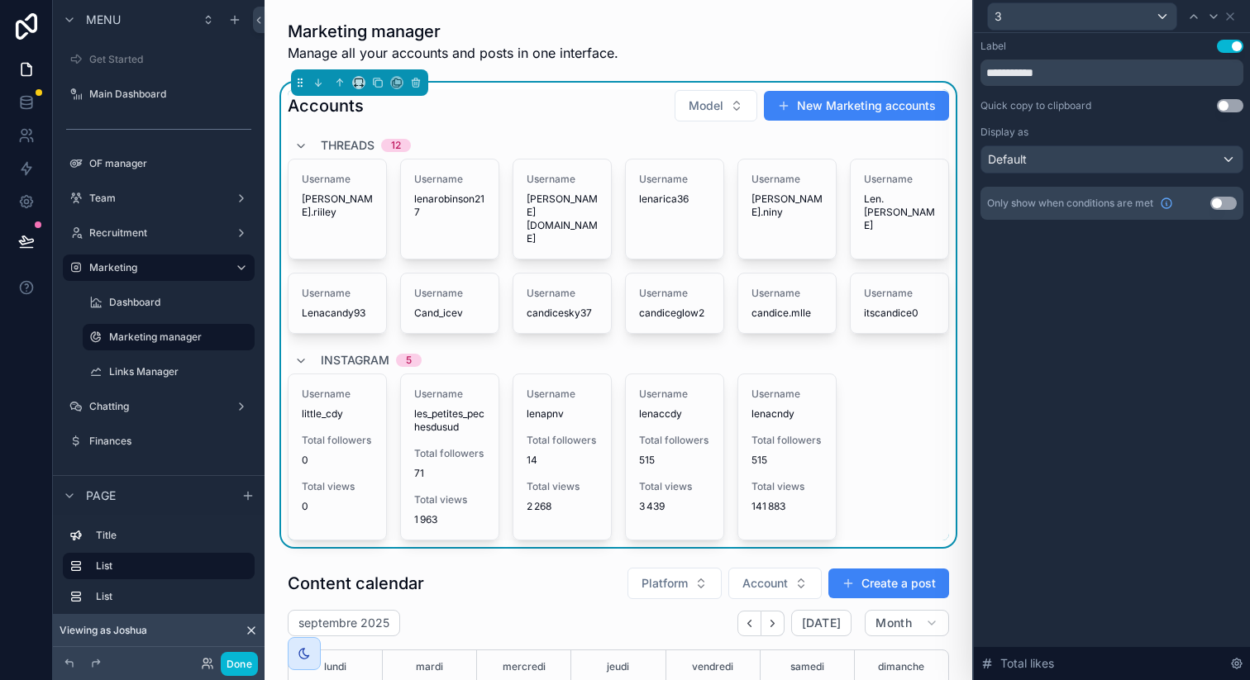
click at [1221, 206] on button "Use setting" at bounding box center [1223, 203] width 26 height 13
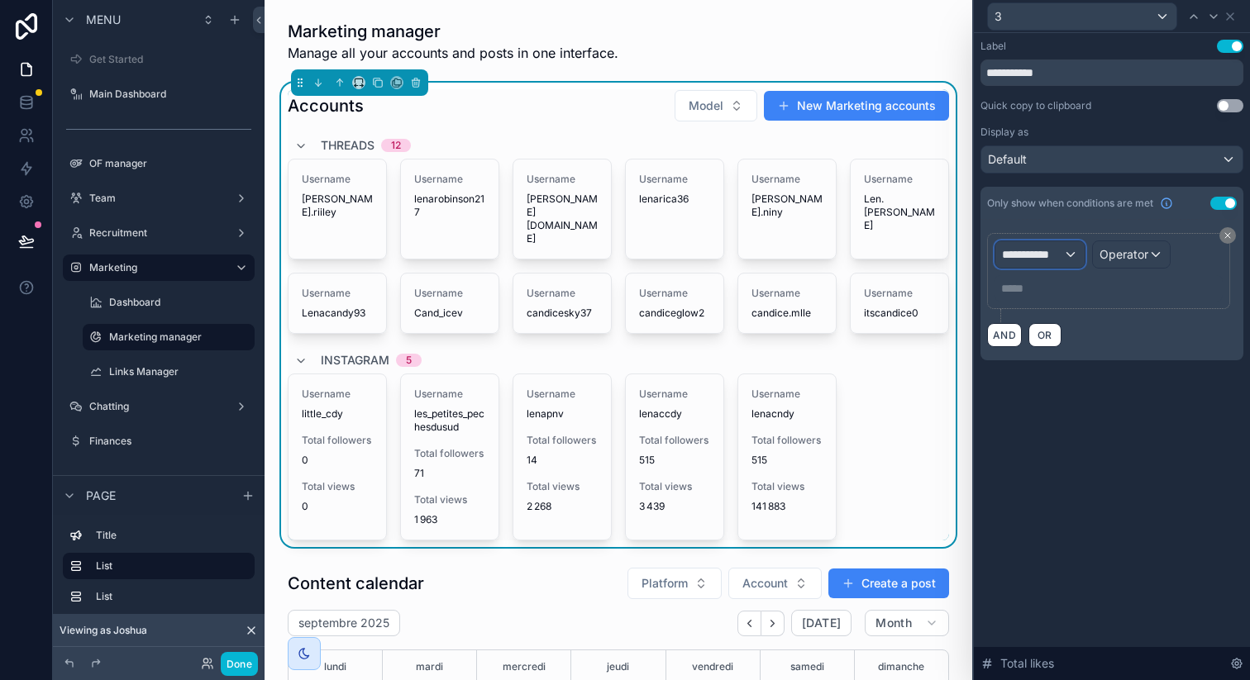
click at [1068, 245] on div "**********" at bounding box center [1039, 254] width 89 height 26
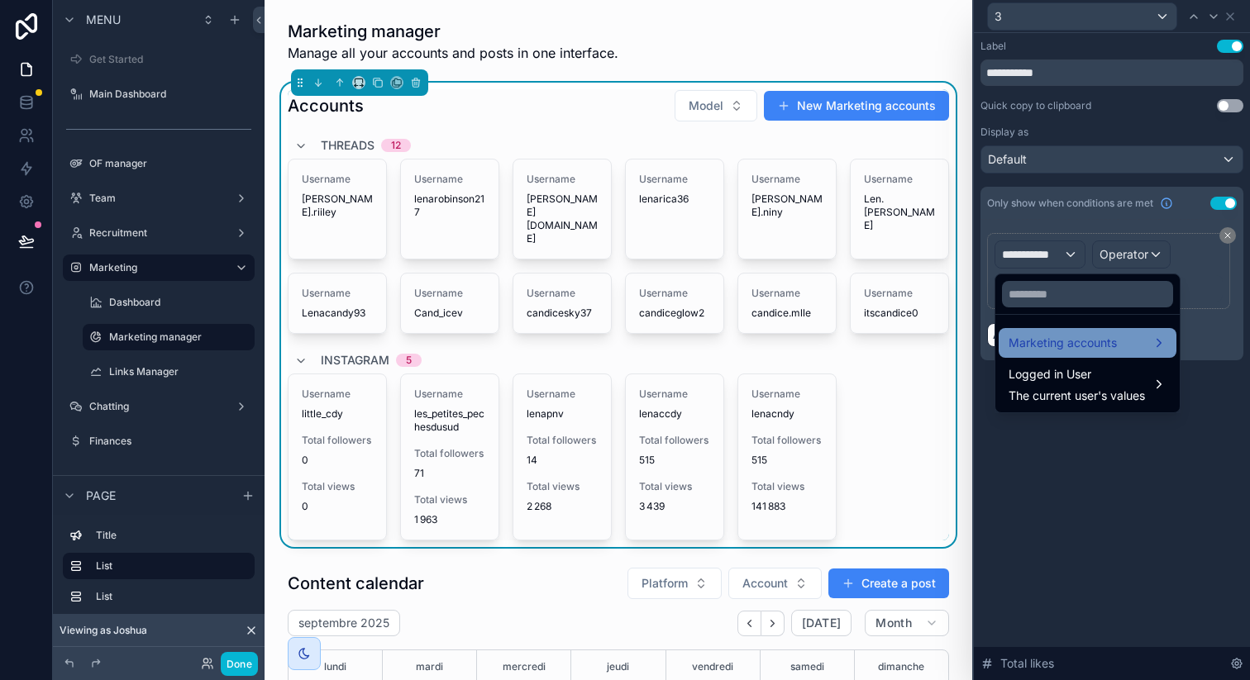
click at [1039, 337] on span "Marketing accounts" at bounding box center [1063, 343] width 108 height 20
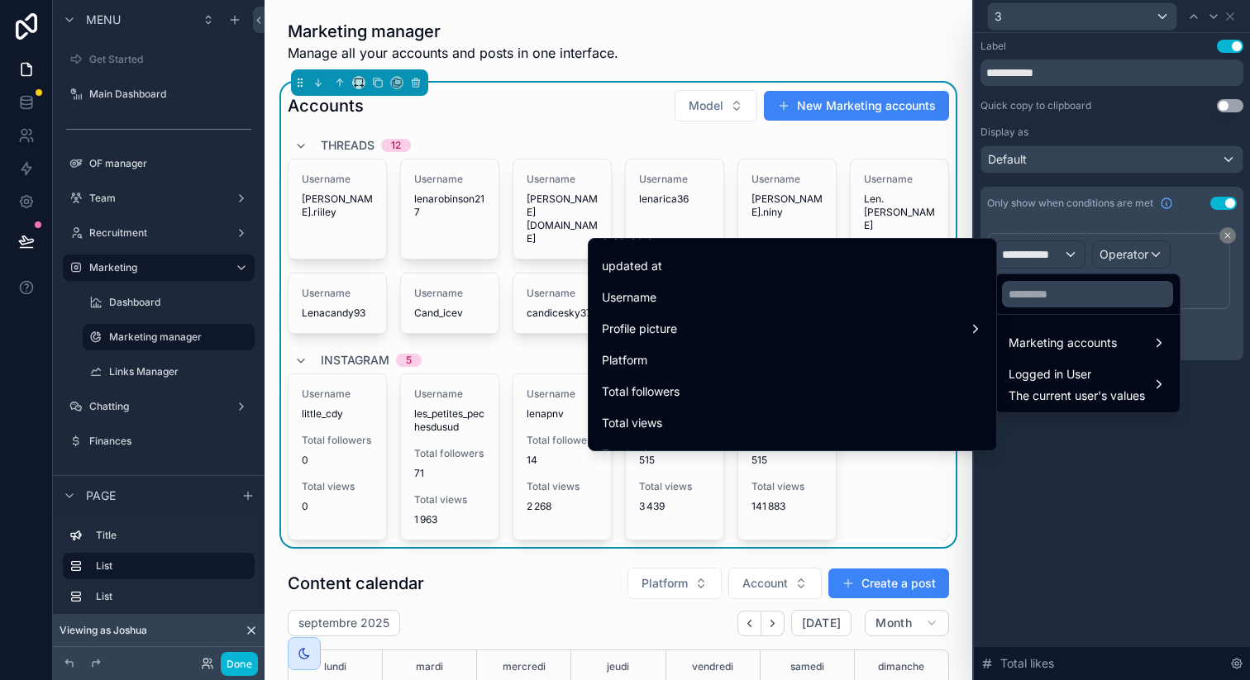
scroll to position [97, 0]
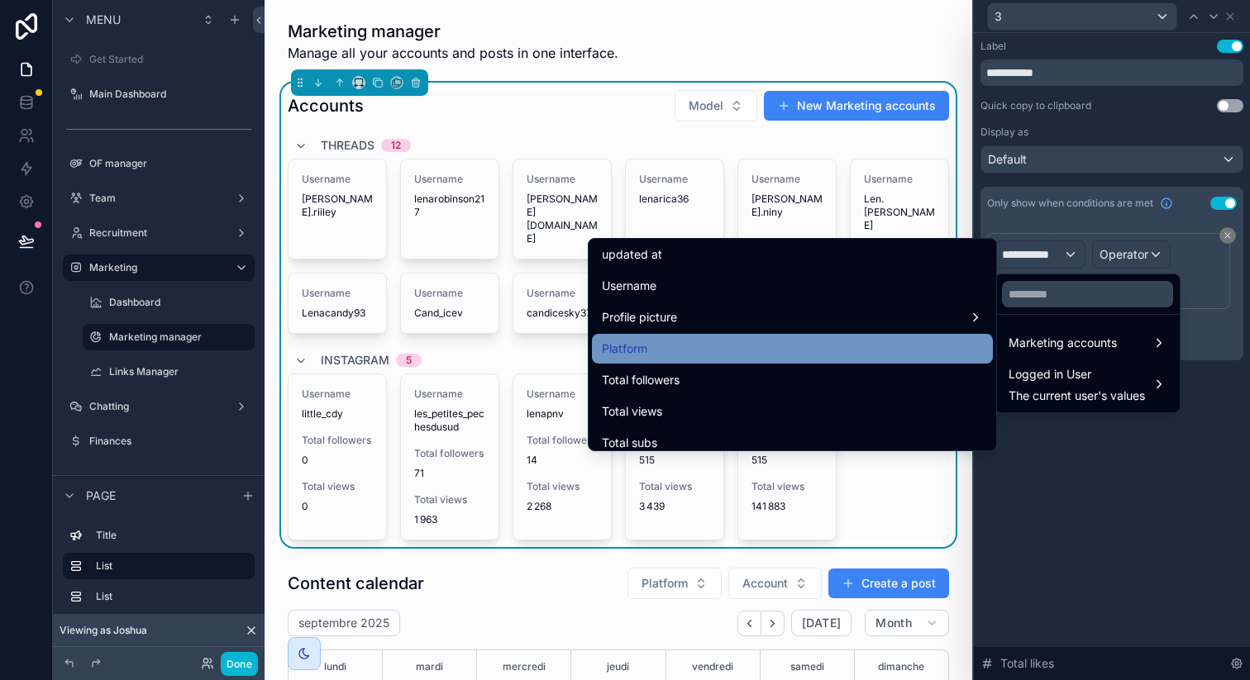
click at [661, 341] on div "Platform" at bounding box center [792, 349] width 381 height 20
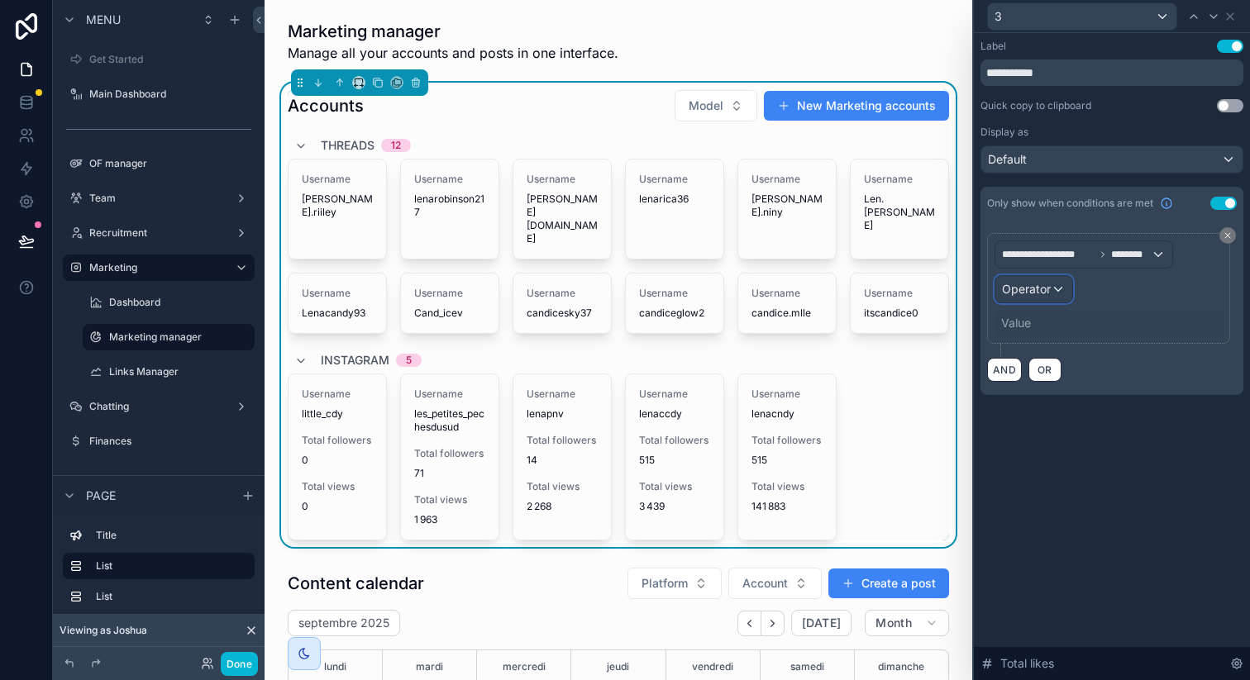
click at [1032, 293] on span "Operator" at bounding box center [1026, 289] width 49 height 14
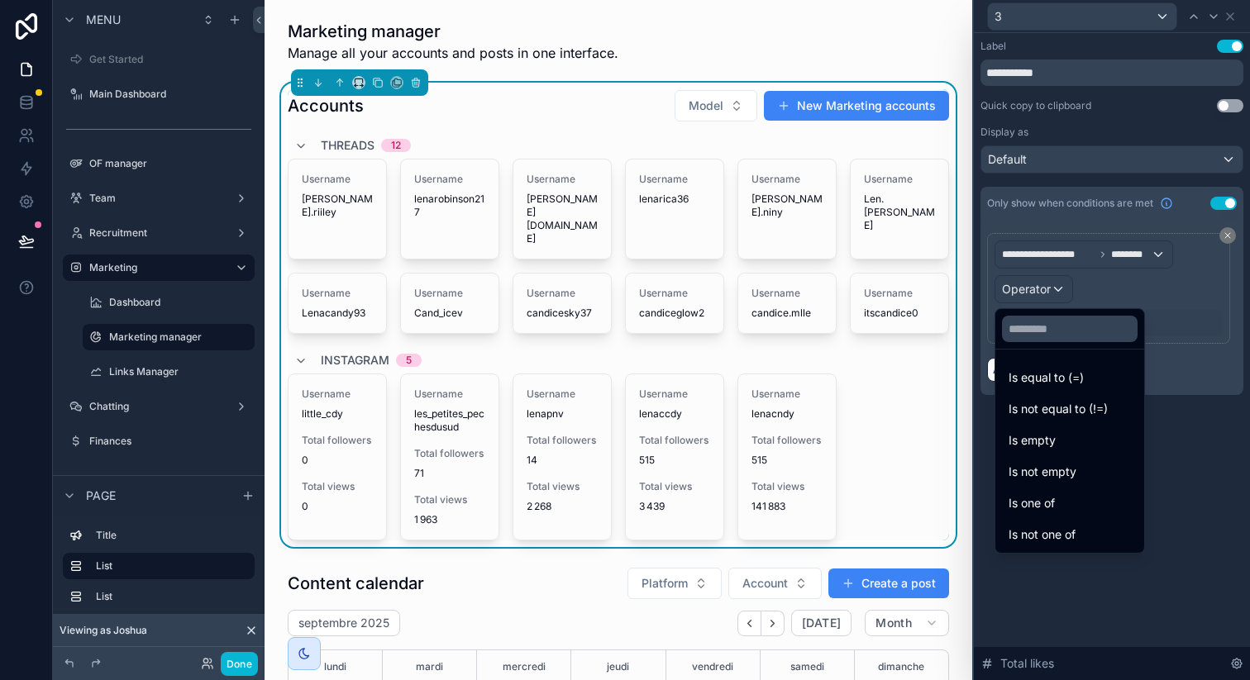
click at [1026, 375] on span "Is equal to (=)" at bounding box center [1046, 378] width 75 height 20
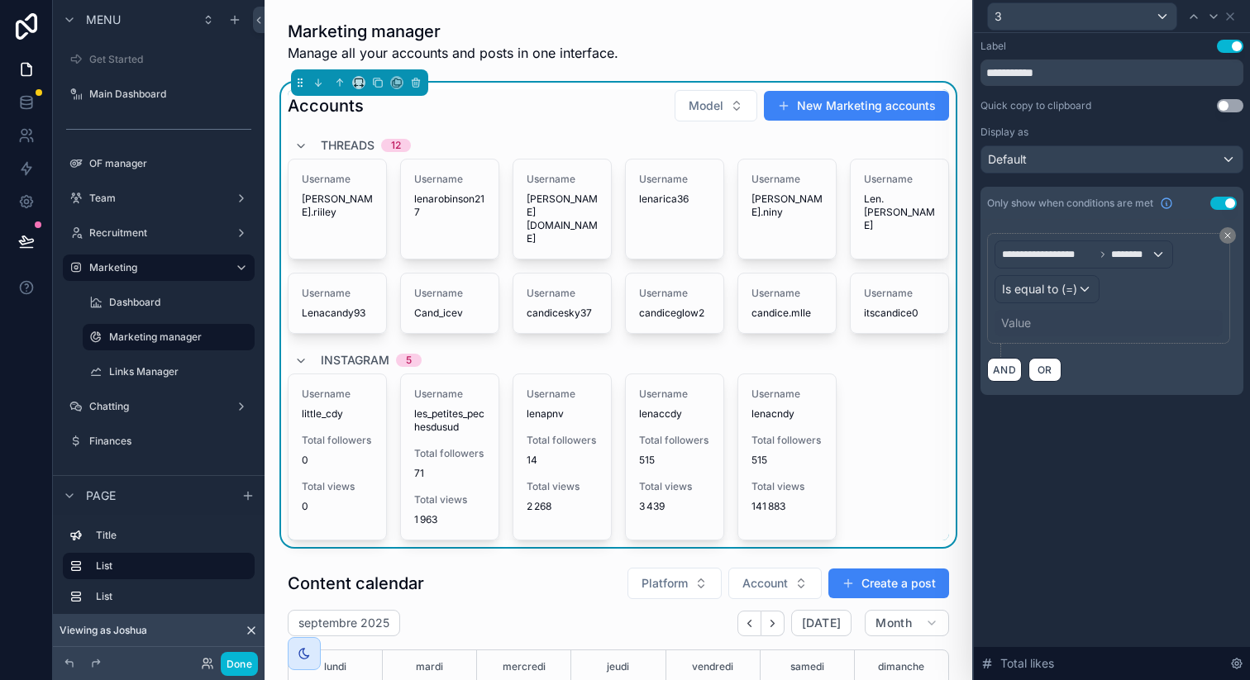
click at [1024, 316] on div "Value" at bounding box center [1016, 323] width 30 height 17
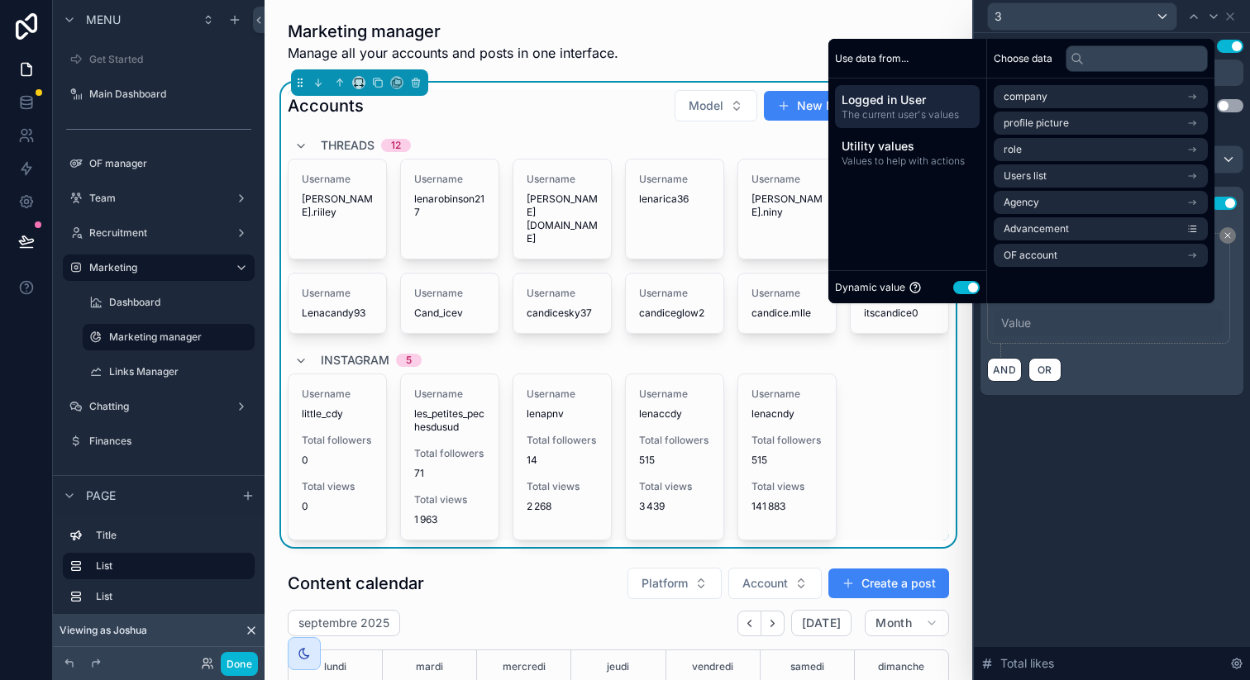
click at [958, 288] on button "Use setting" at bounding box center [966, 287] width 26 height 13
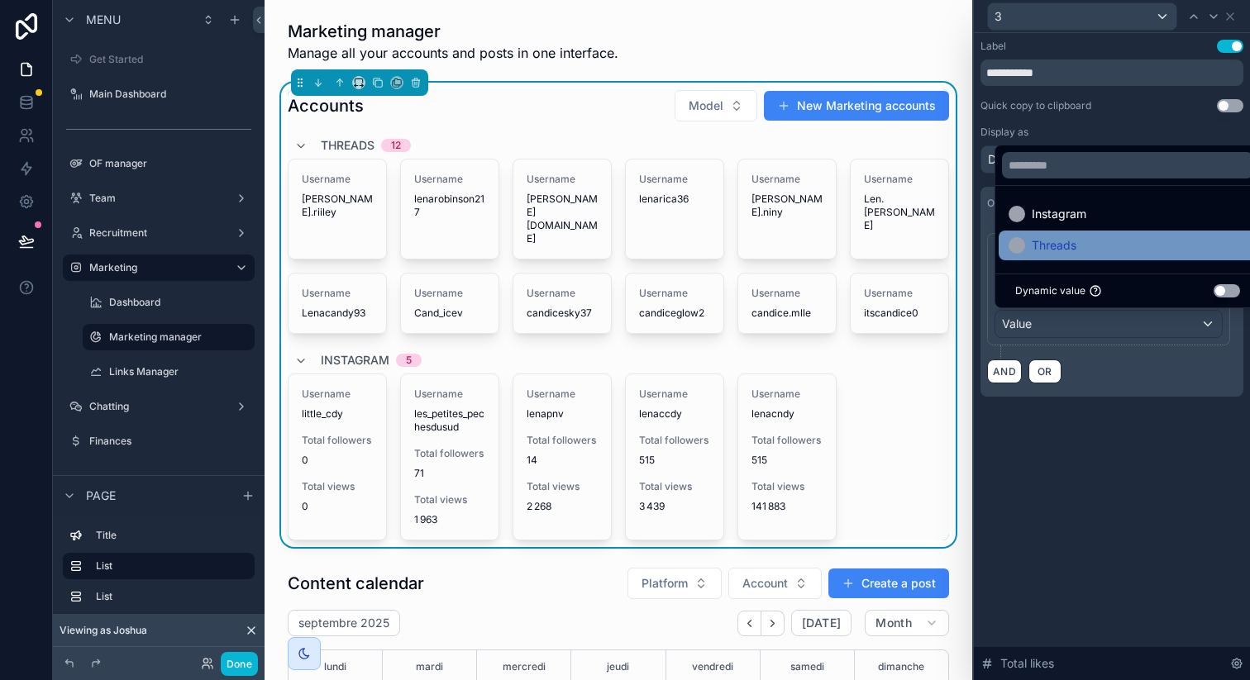
click at [1029, 253] on div "Threads" at bounding box center [1043, 246] width 68 height 20
click at [1073, 469] on div "**********" at bounding box center [1112, 356] width 276 height 647
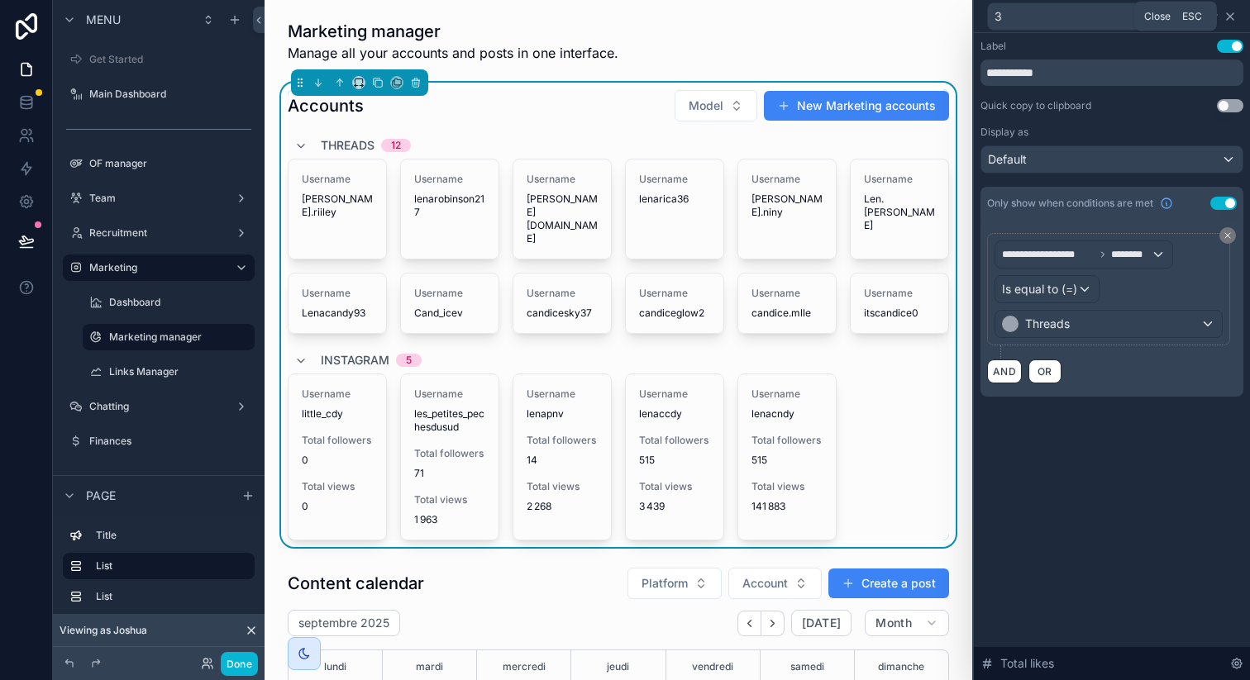
click at [1232, 17] on icon at bounding box center [1229, 16] width 13 height 13
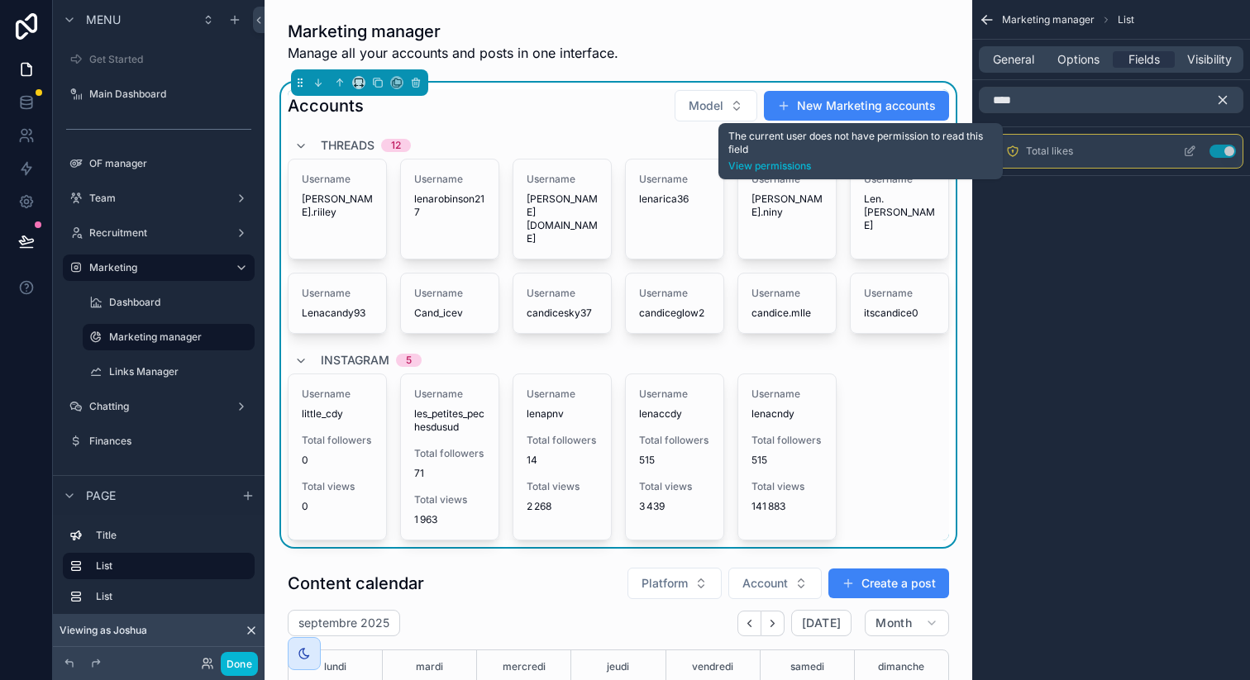
click at [1009, 152] on icon "scrollable content" at bounding box center [1012, 151] width 13 height 13
click at [1012, 151] on icon "scrollable content" at bounding box center [1012, 151] width 13 height 13
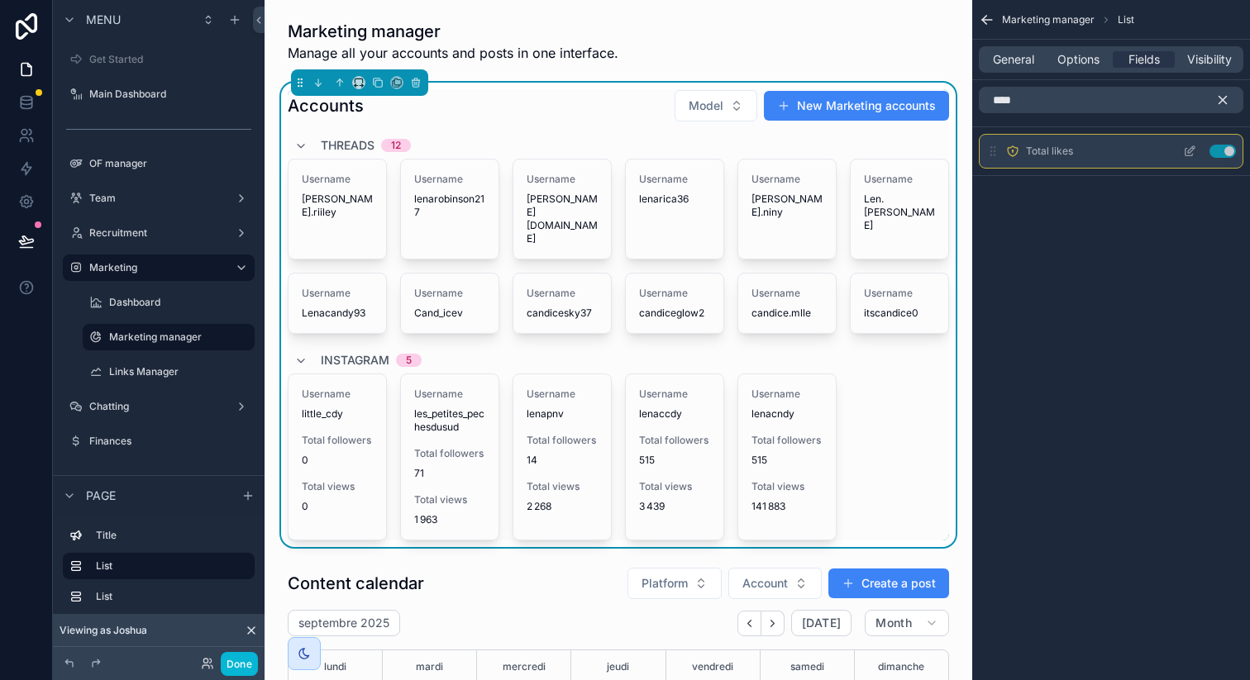
click at [1038, 153] on span "Total likes" at bounding box center [1049, 151] width 47 height 13
click at [14, 112] on link at bounding box center [26, 102] width 52 height 33
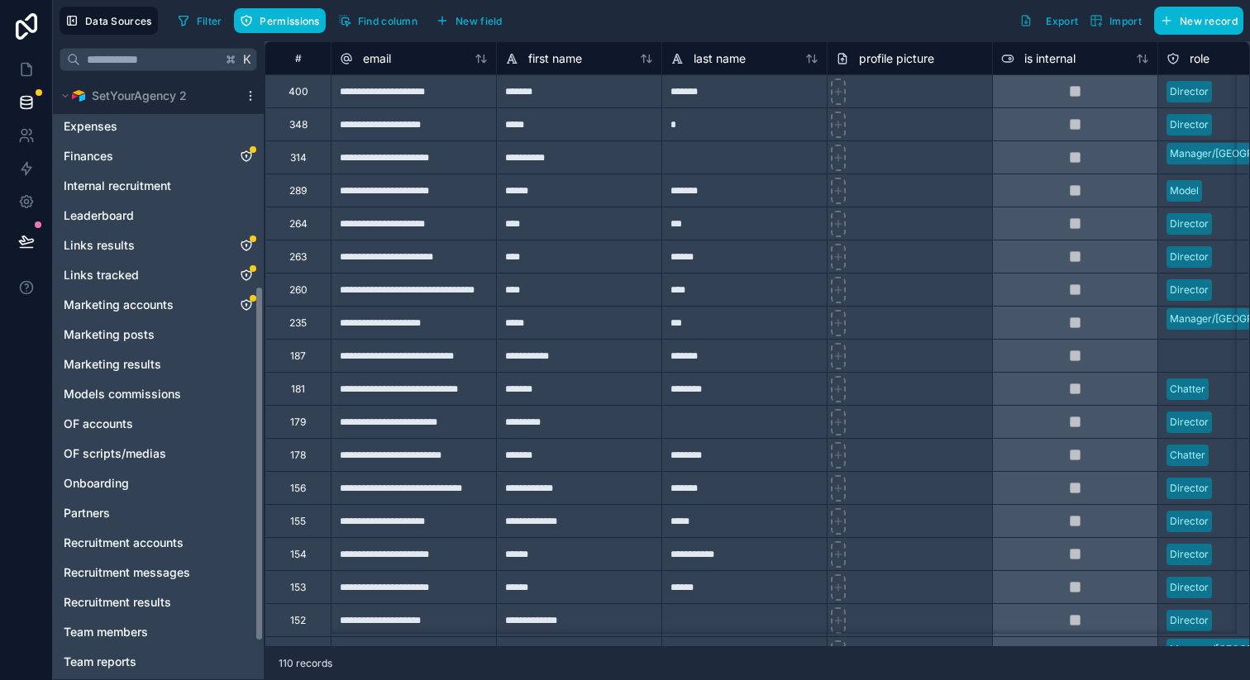
scroll to position [390, 0]
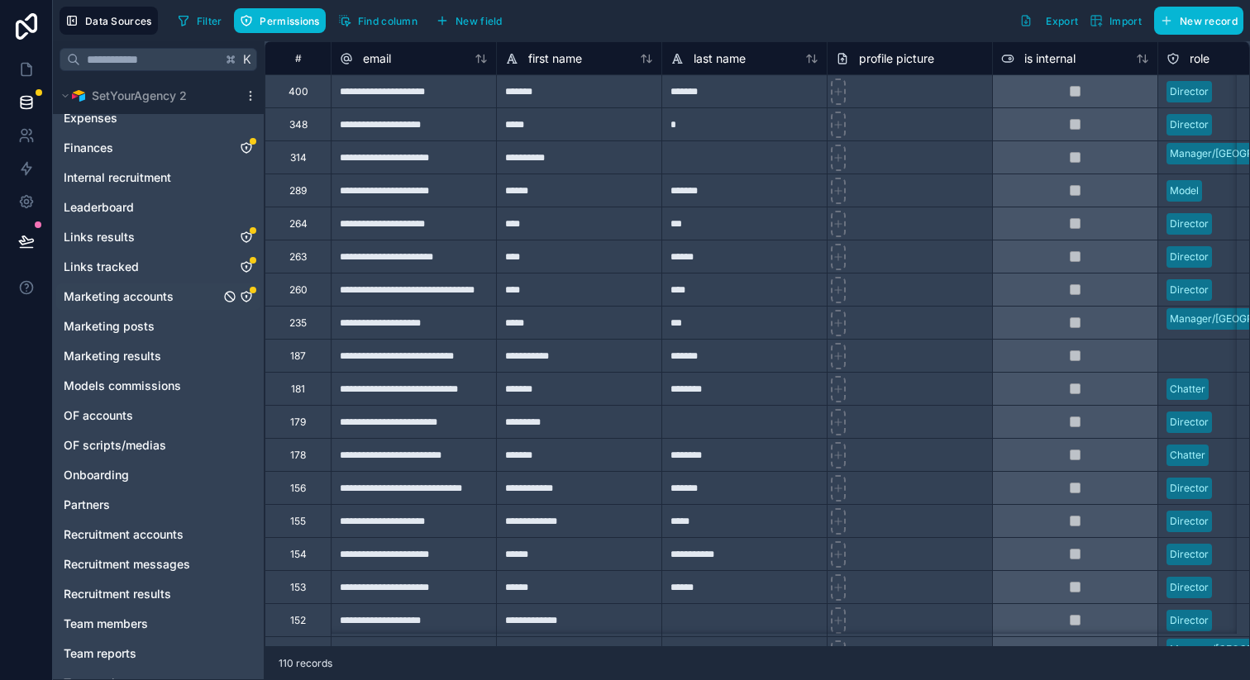
click at [246, 297] on icon "Marketing accounts" at bounding box center [246, 298] width 0 height 2
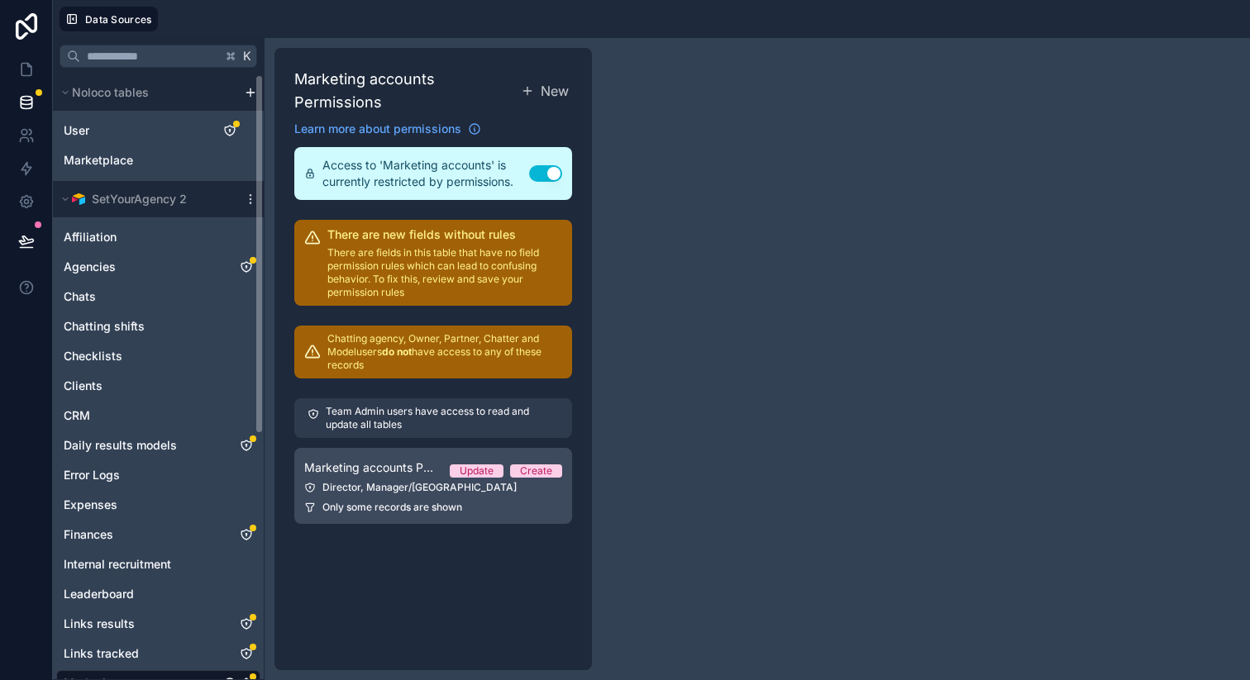
click at [370, 502] on span "Only some records are shown" at bounding box center [392, 507] width 140 height 13
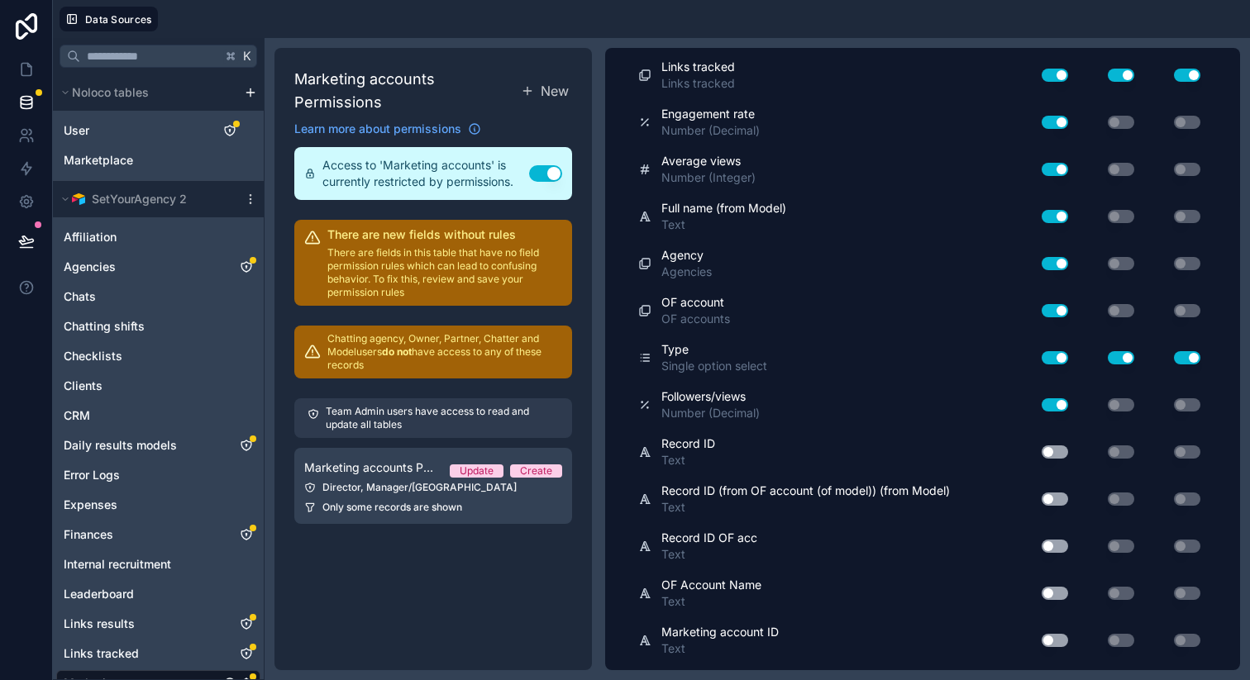
scroll to position [1278, 0]
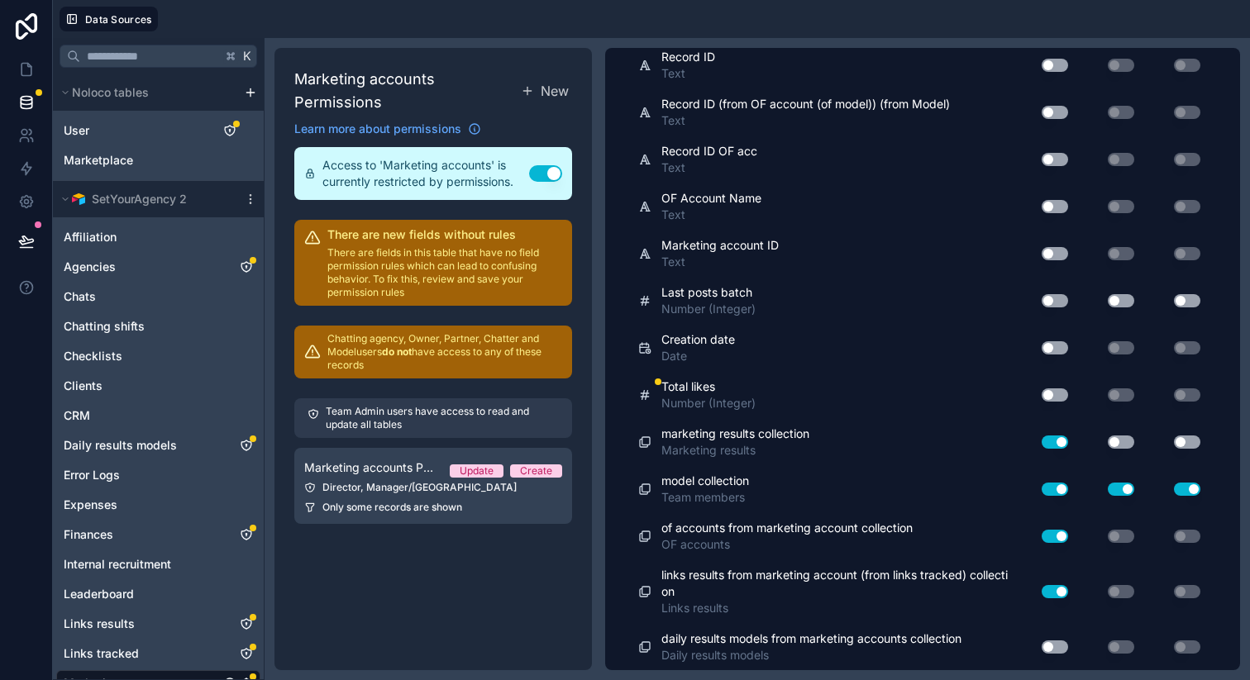
click at [1045, 389] on button "Use setting" at bounding box center [1055, 395] width 26 height 13
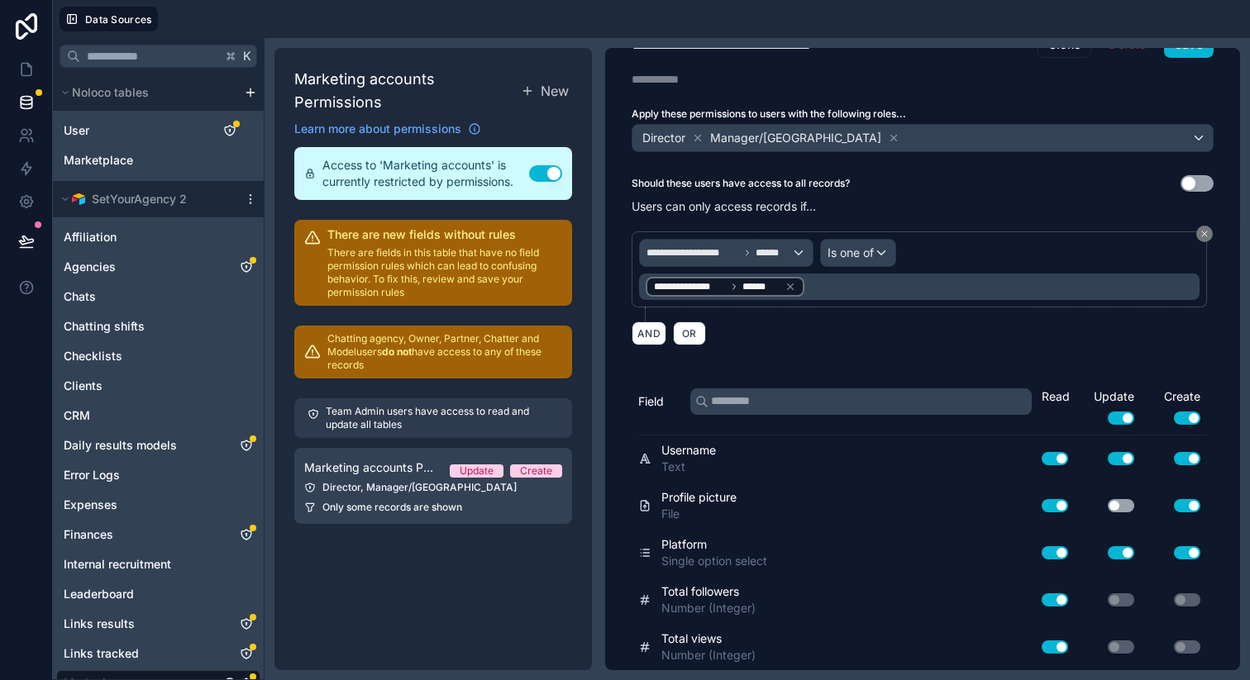
scroll to position [0, 0]
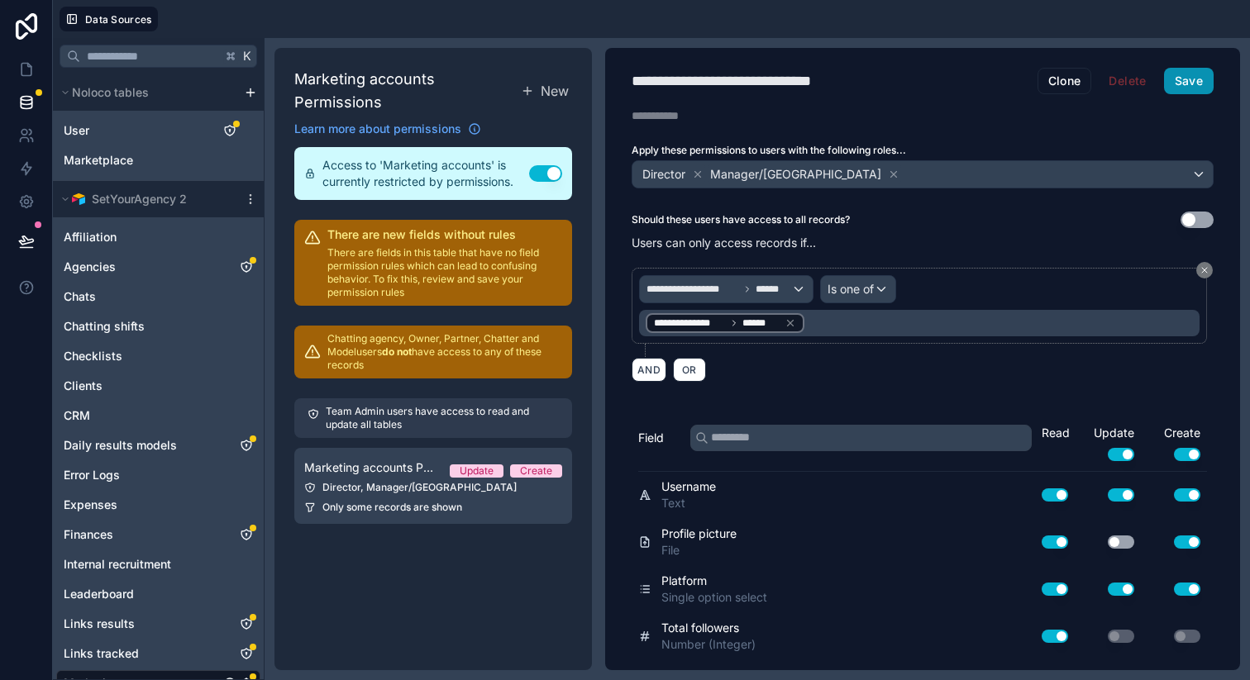
click at [1180, 89] on button "Save" at bounding box center [1189, 81] width 50 height 26
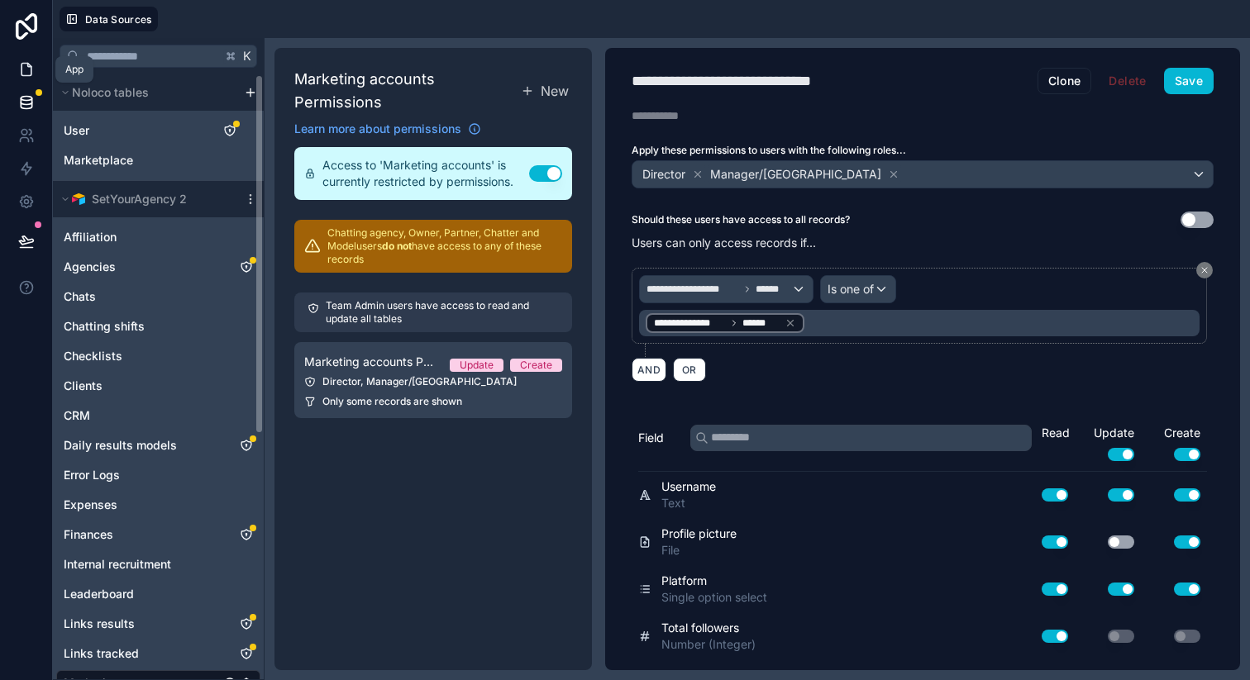
click at [29, 62] on icon at bounding box center [26, 69] width 17 height 17
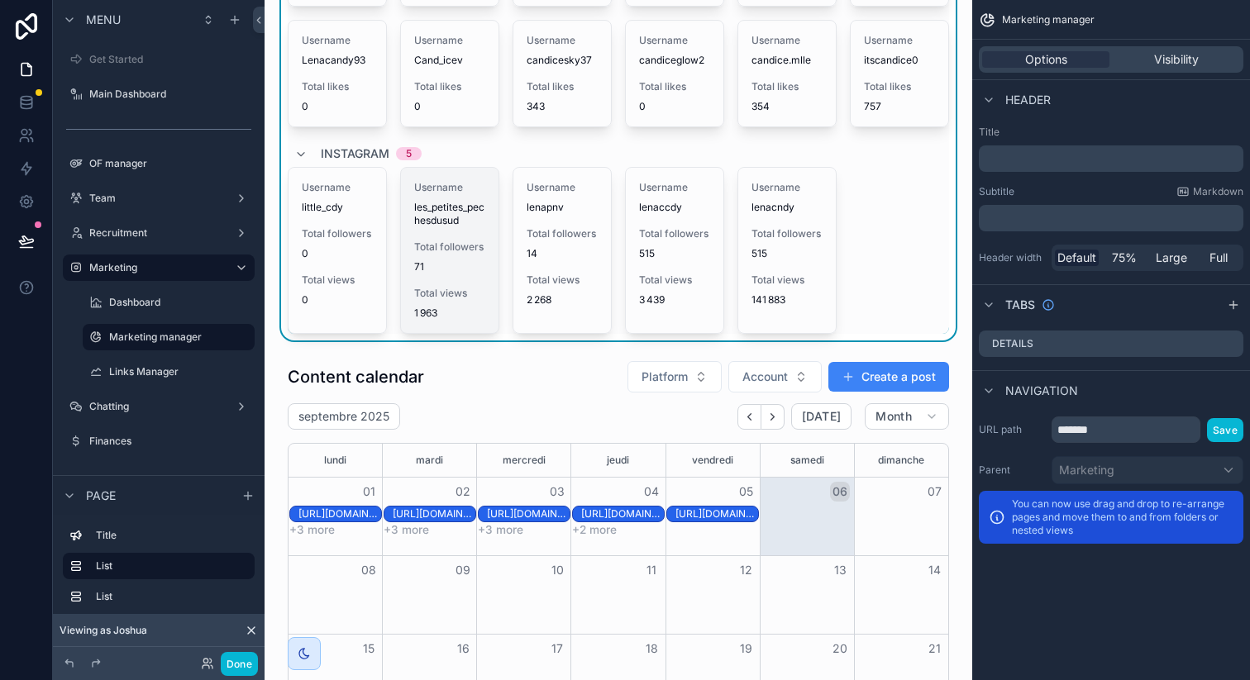
scroll to position [427, 0]
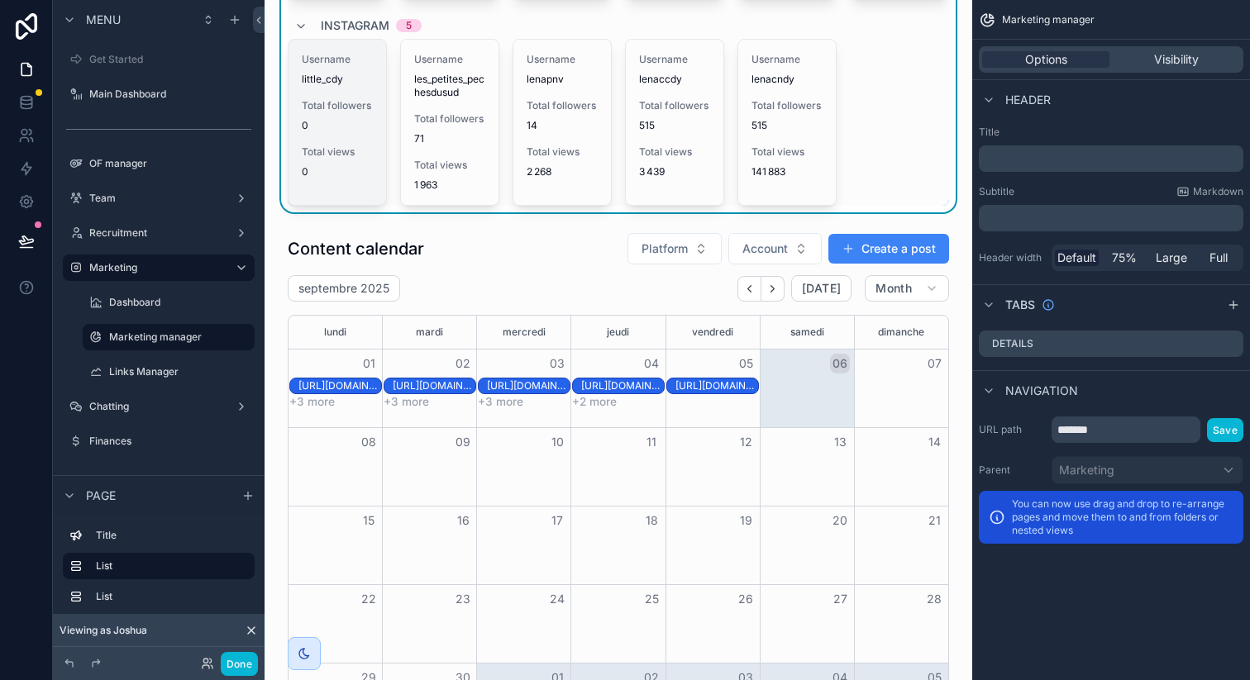
click at [357, 130] on div "Username little_cdy Total followers 0 Total views 0" at bounding box center [337, 116] width 98 height 152
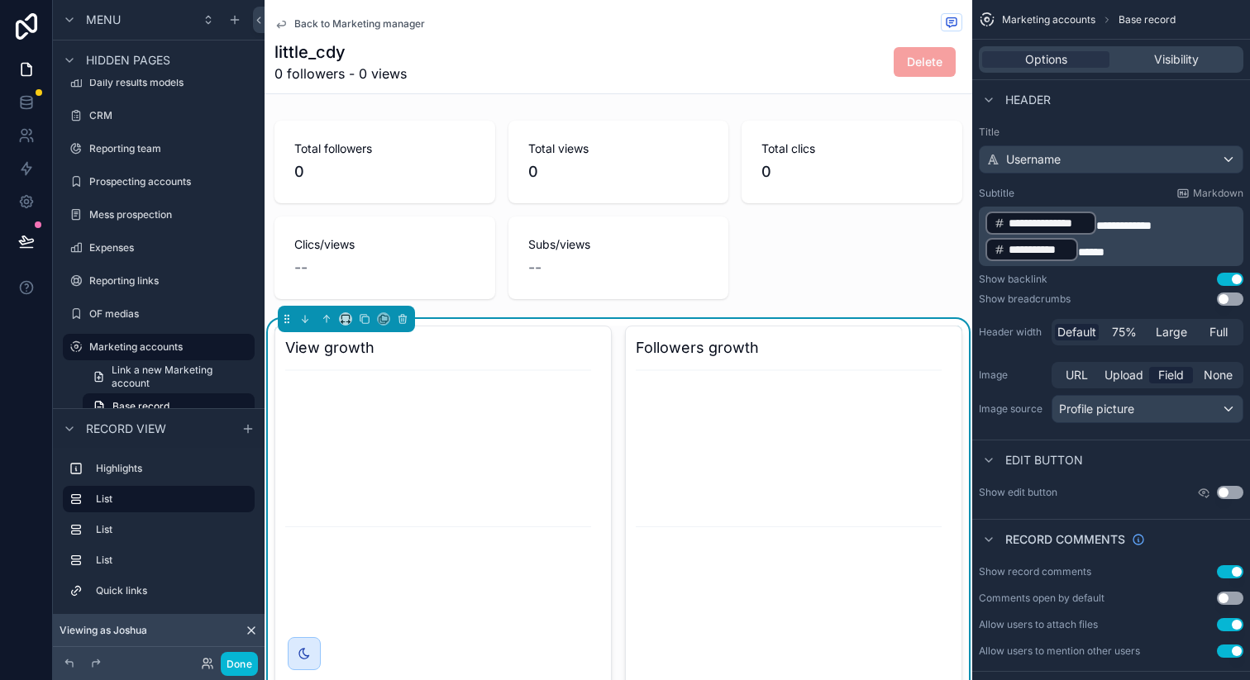
click at [353, 21] on span "Back to Marketing manager" at bounding box center [359, 23] width 131 height 13
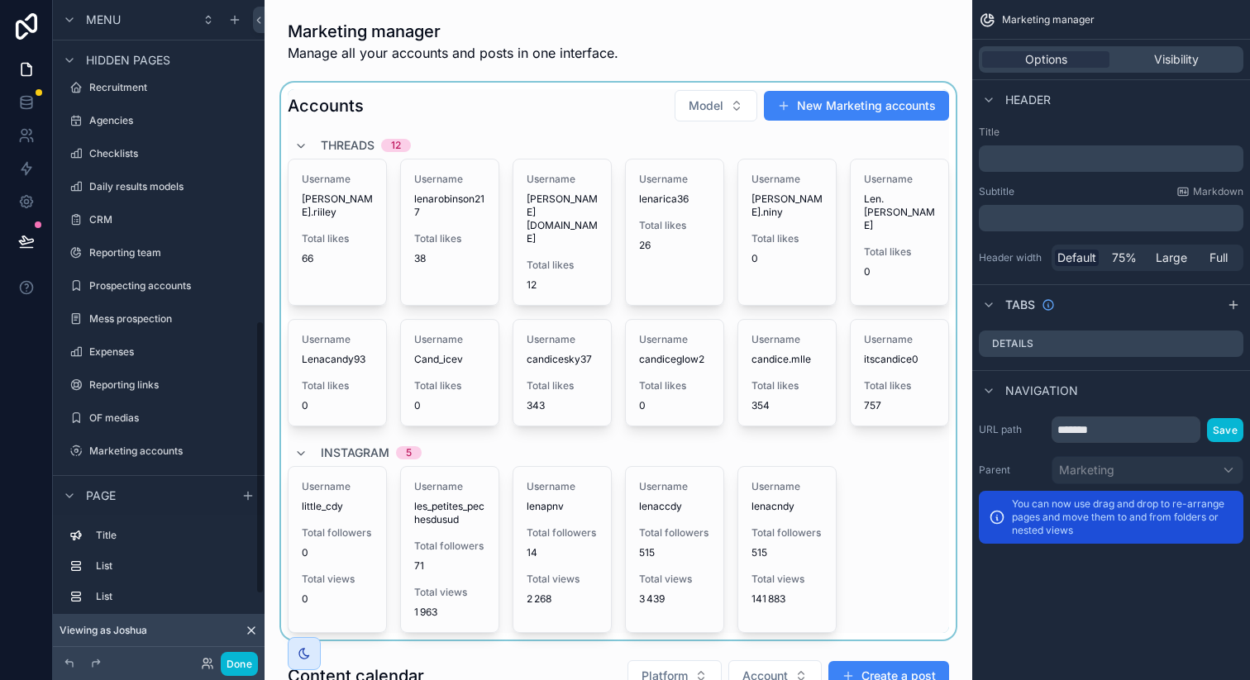
scroll to position [772, 0]
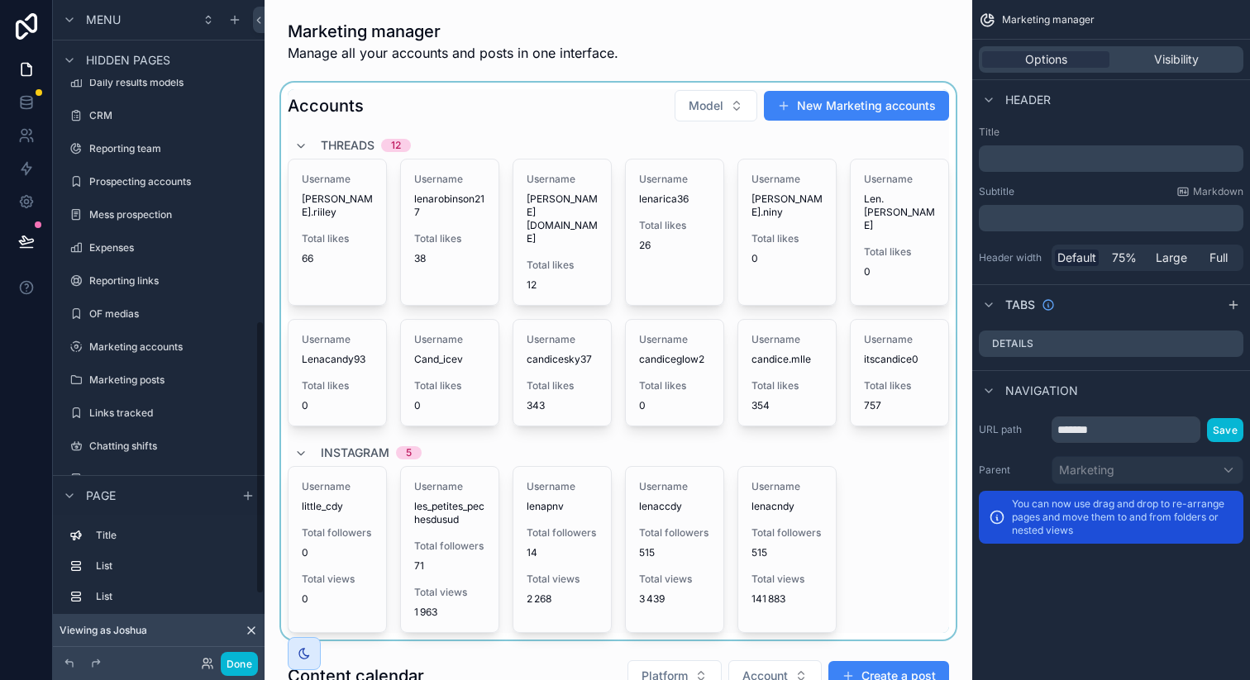
click at [451, 551] on div "scrollable content" at bounding box center [618, 361] width 681 height 557
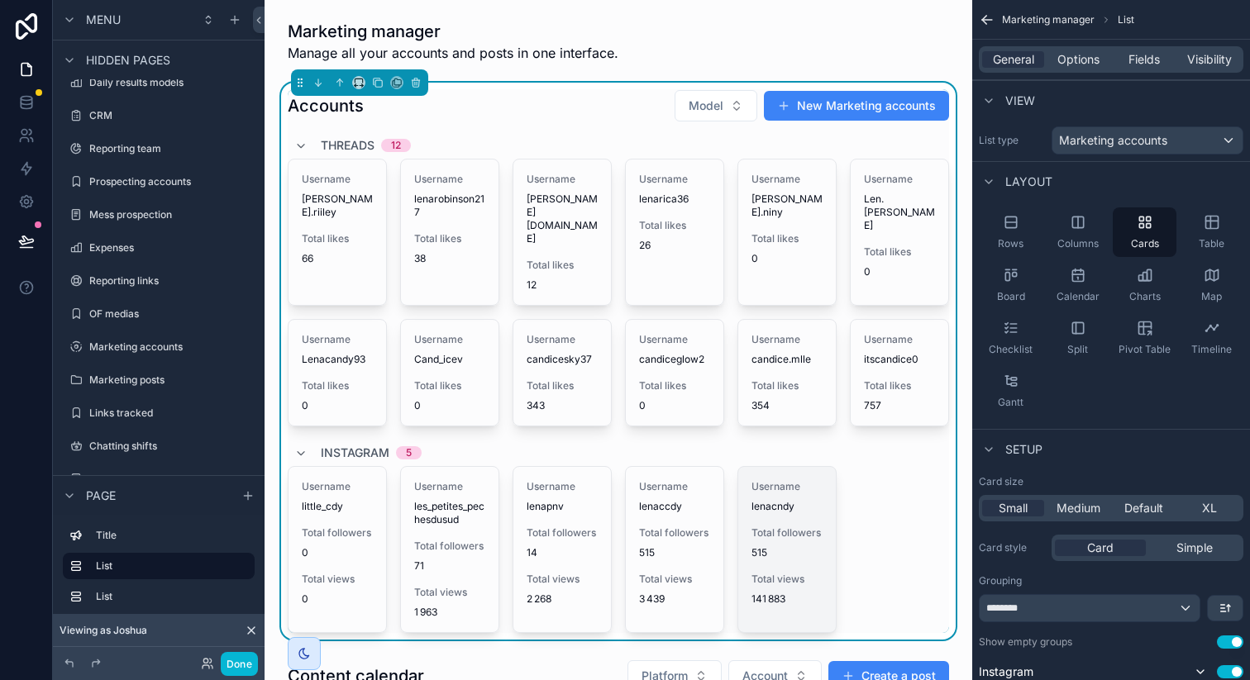
click at [777, 532] on div "Total followers 515" at bounding box center [786, 543] width 71 height 33
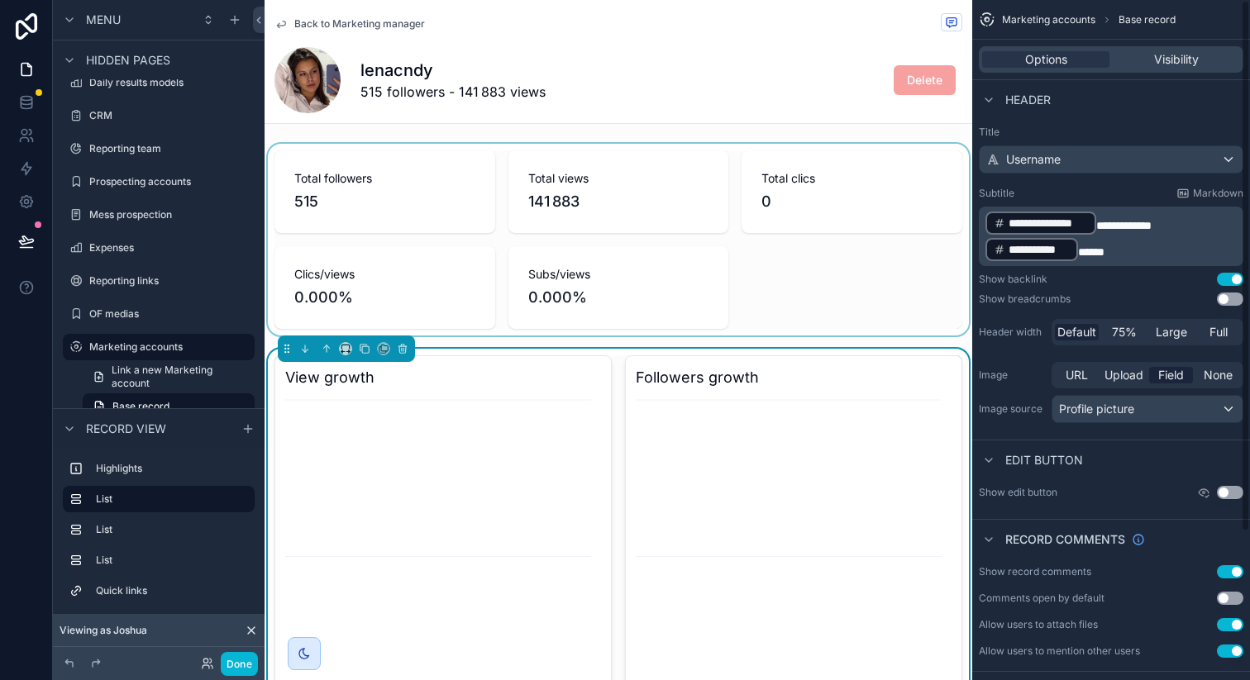
click at [553, 217] on div "scrollable content" at bounding box center [619, 240] width 708 height 192
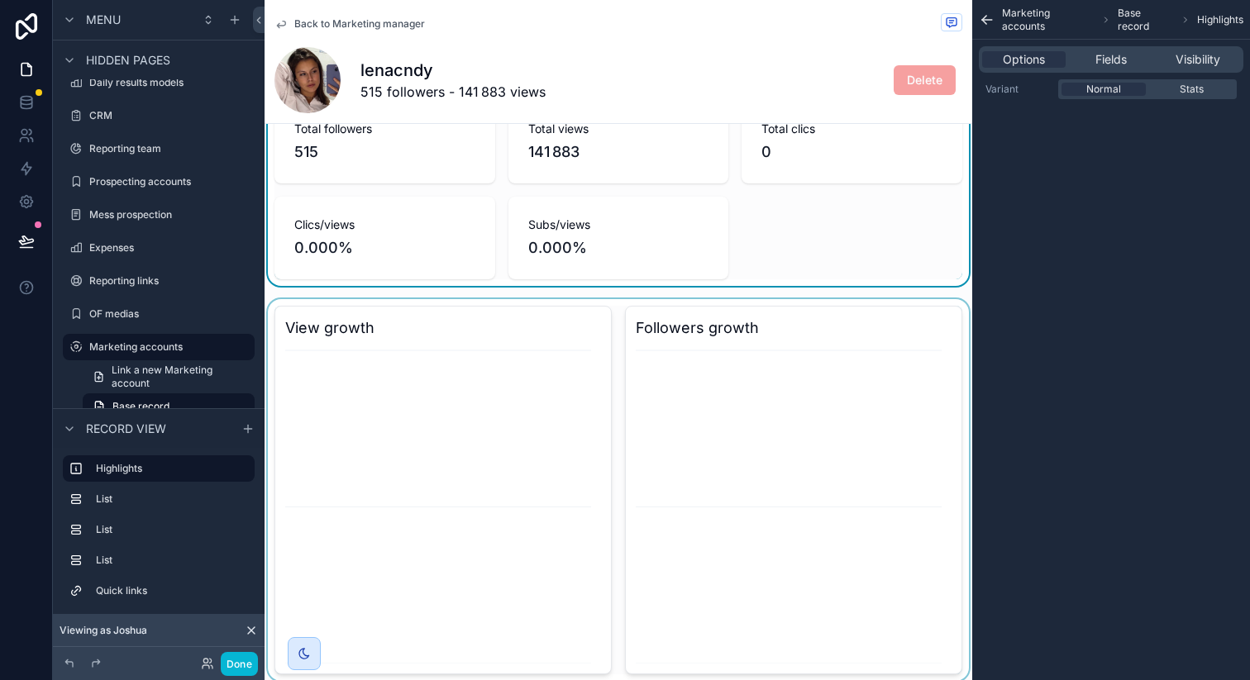
scroll to position [58, 0]
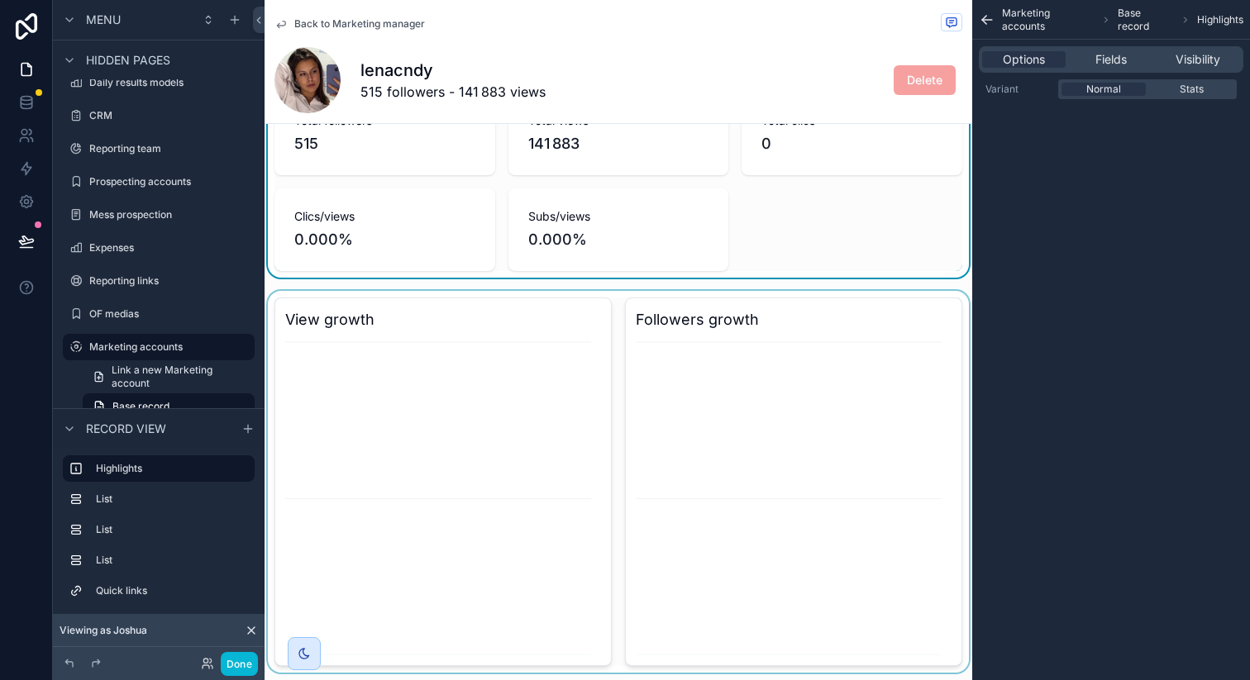
click at [593, 378] on div "scrollable content" at bounding box center [619, 482] width 708 height 382
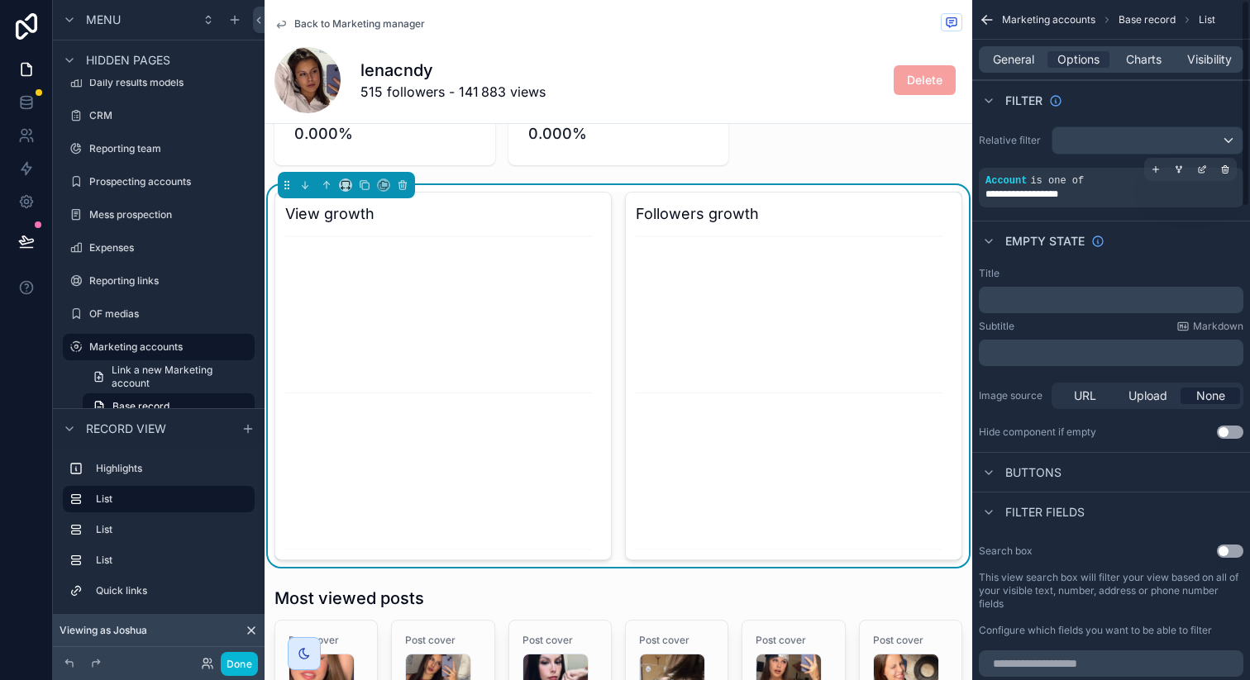
scroll to position [188, 0]
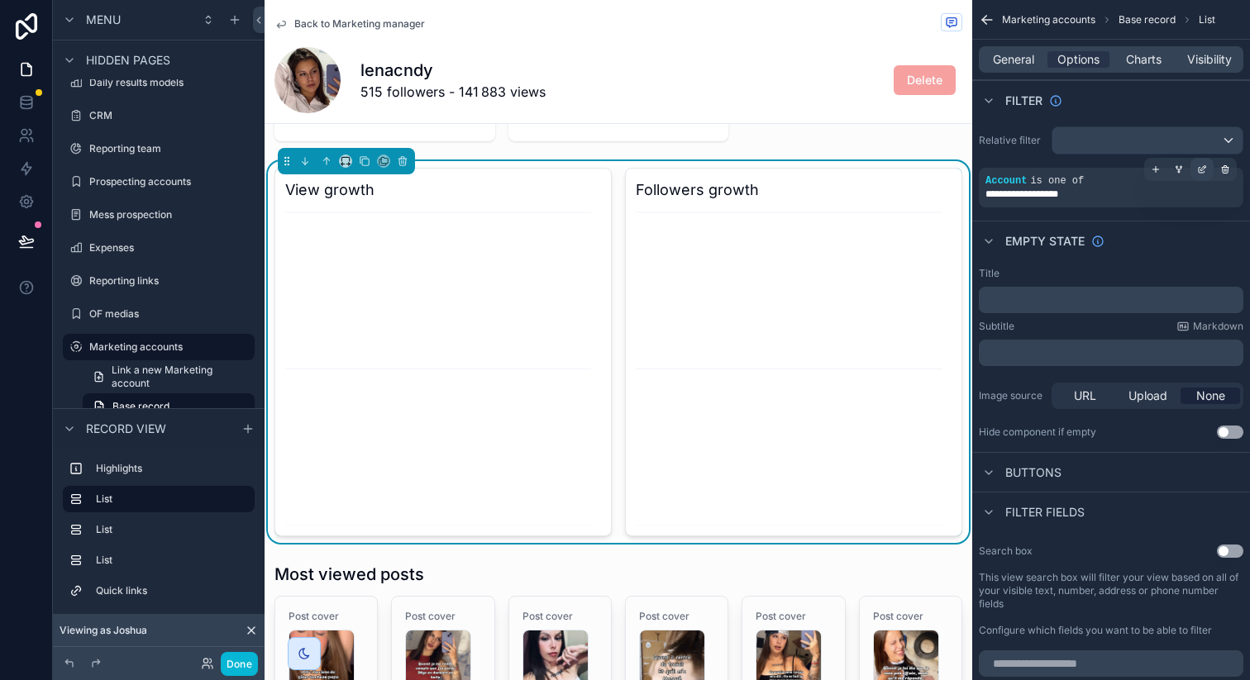
click at [1203, 171] on icon "scrollable content" at bounding box center [1202, 170] width 10 height 10
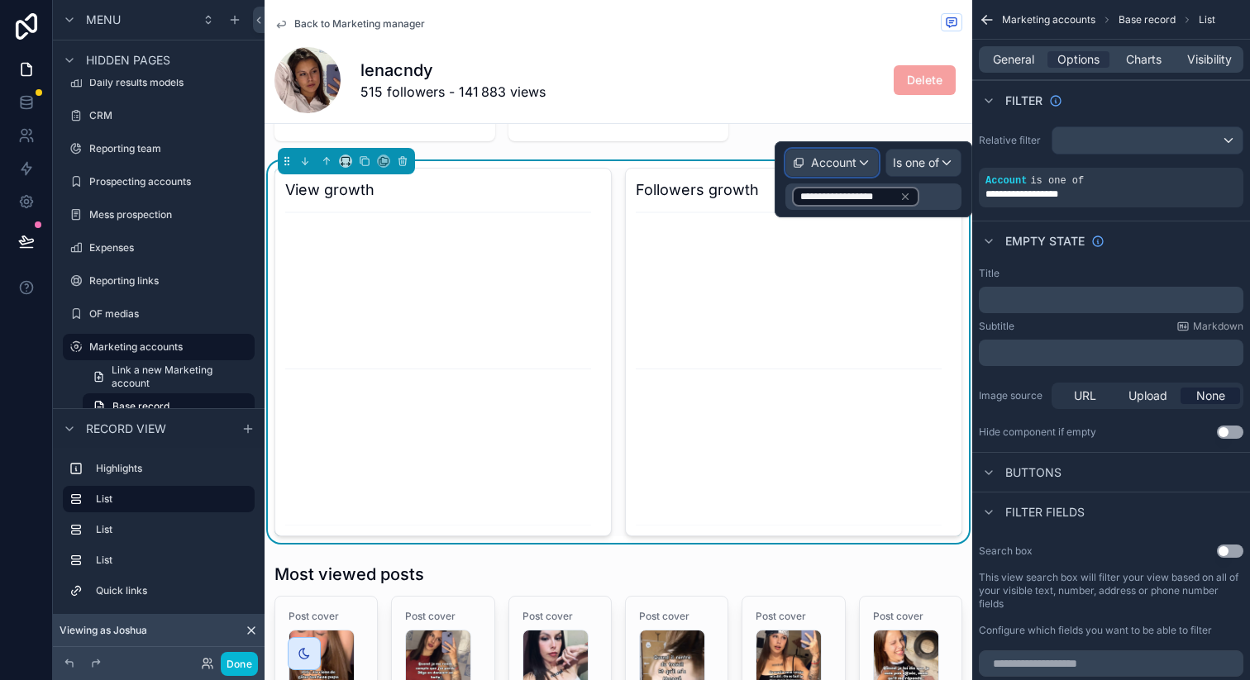
click at [842, 170] on span "Account" at bounding box center [833, 163] width 45 height 17
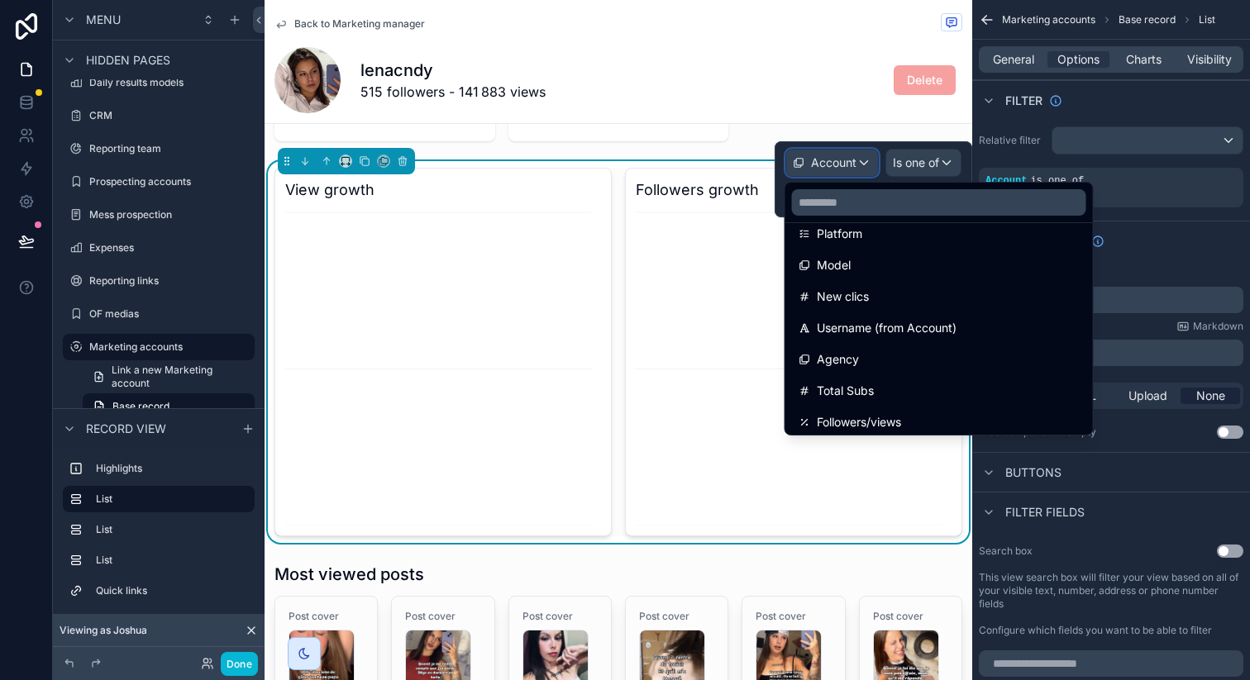
scroll to position [342, 0]
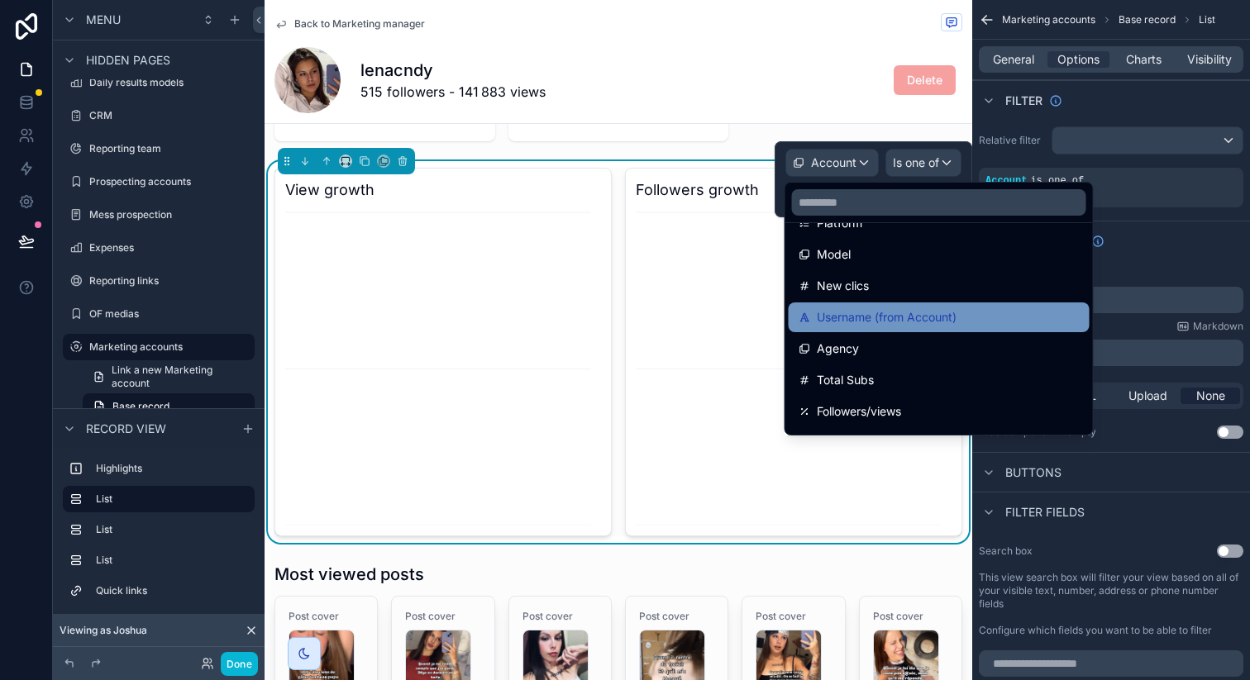
click at [914, 310] on span "Username (from Account)" at bounding box center [887, 318] width 140 height 20
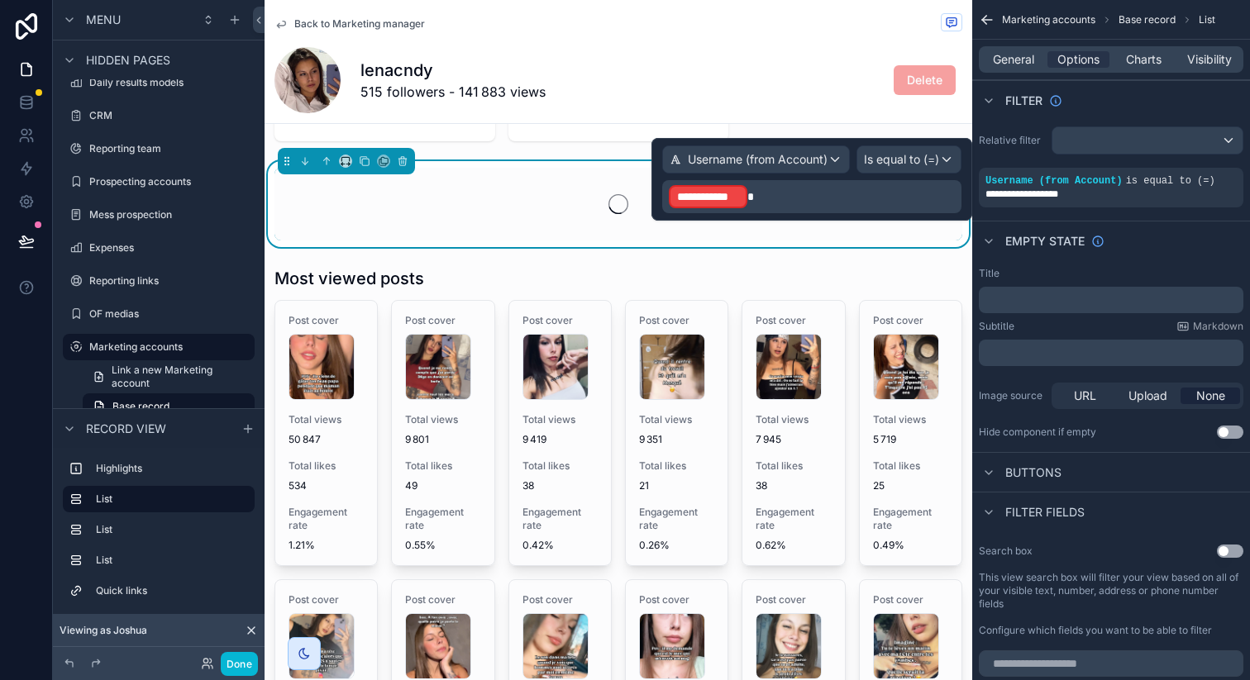
click at [884, 201] on p "**********" at bounding box center [813, 197] width 289 height 26
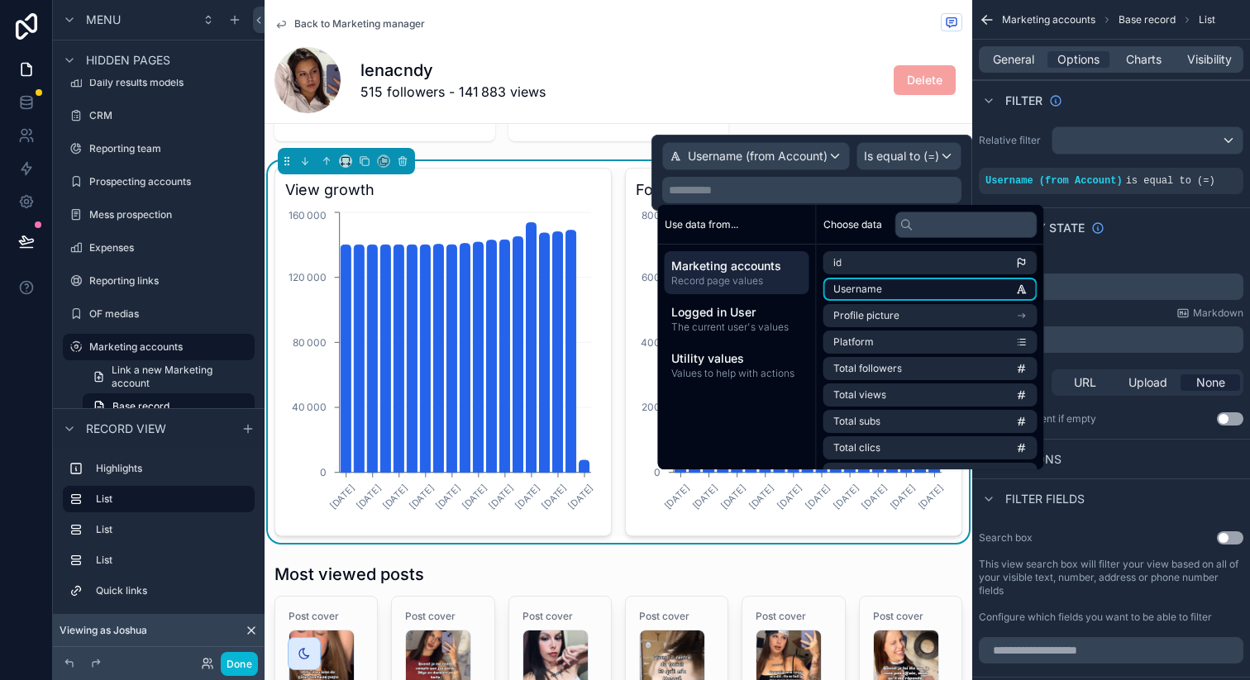
click at [875, 292] on span "Username" at bounding box center [857, 289] width 49 height 13
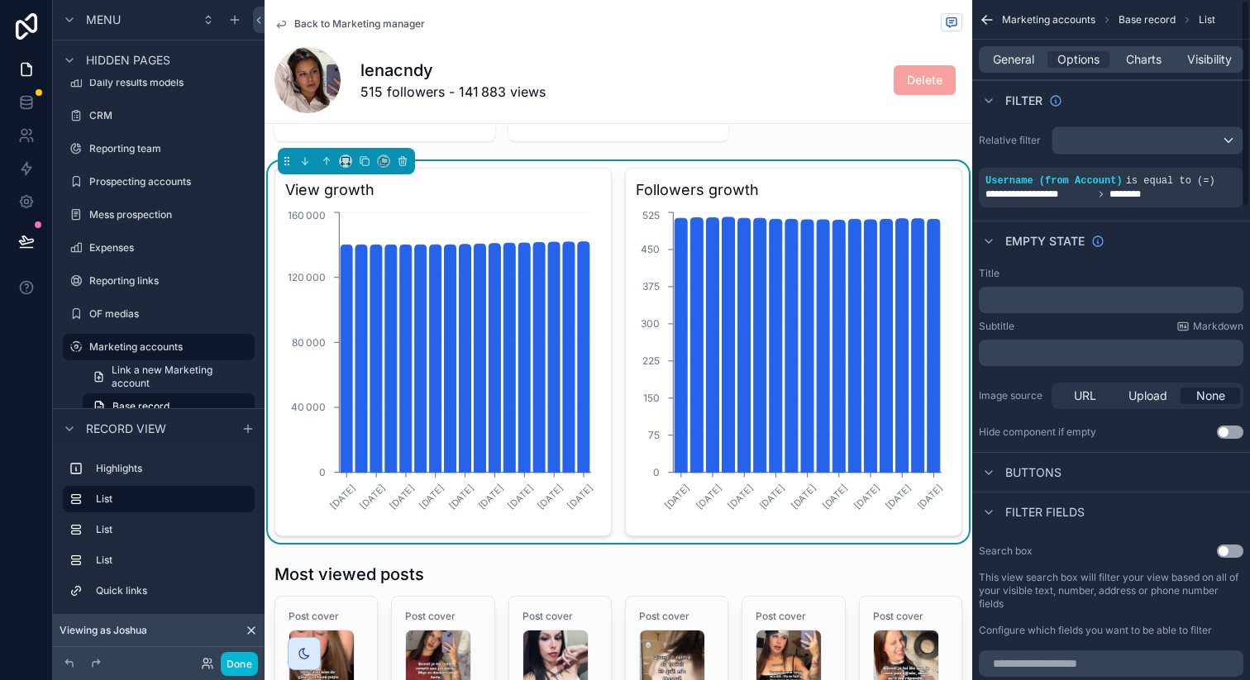
click at [1153, 223] on div "Empty state" at bounding box center [1111, 241] width 278 height 40
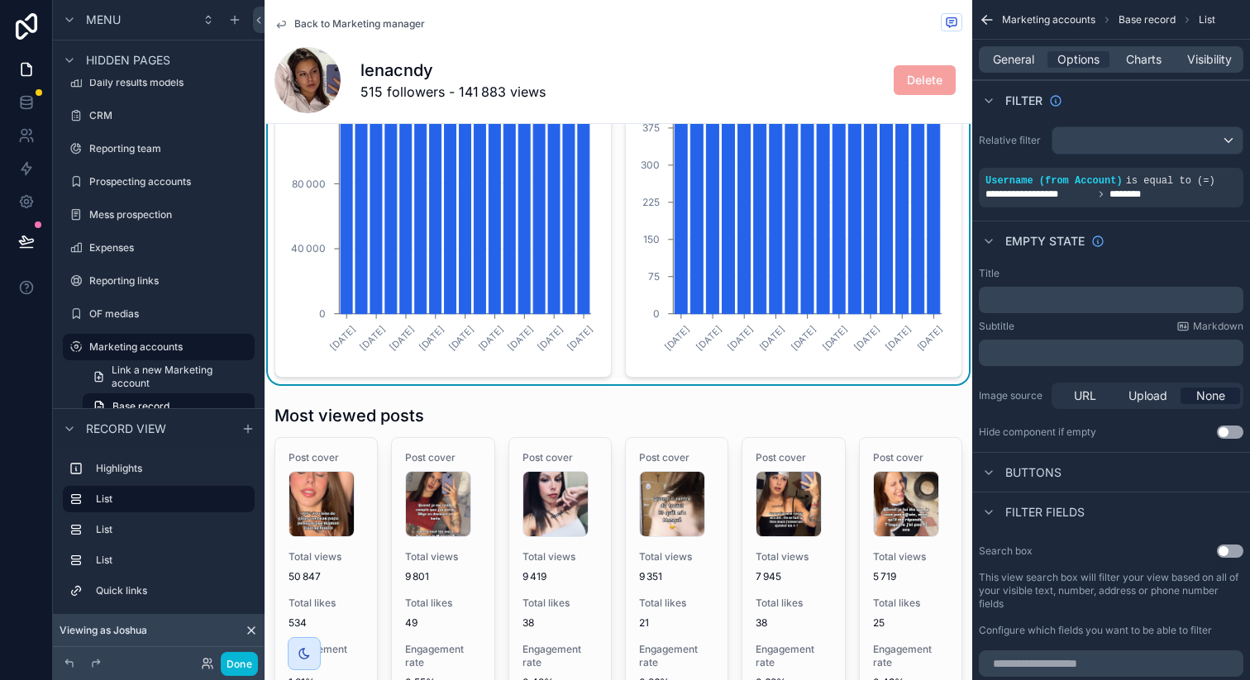
scroll to position [365, 0]
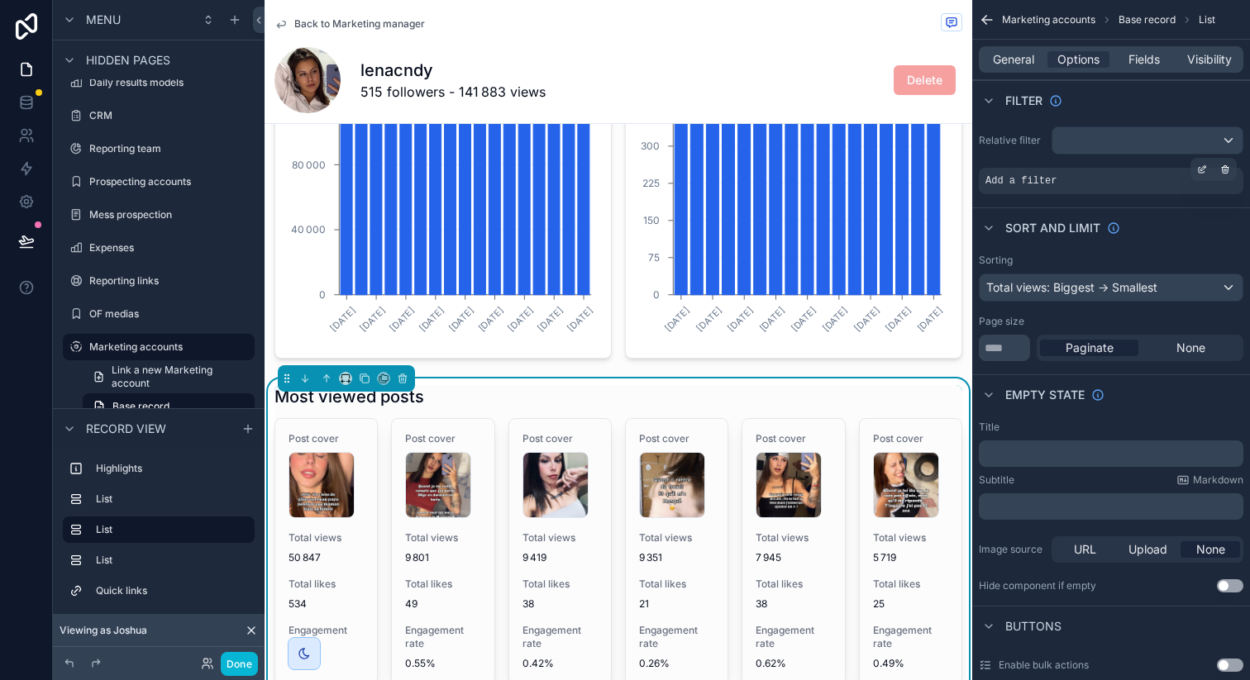
click at [1190, 169] on div "Add a filter" at bounding box center [1111, 181] width 265 height 26
click at [1195, 169] on div "scrollable content" at bounding box center [1201, 169] width 23 height 23
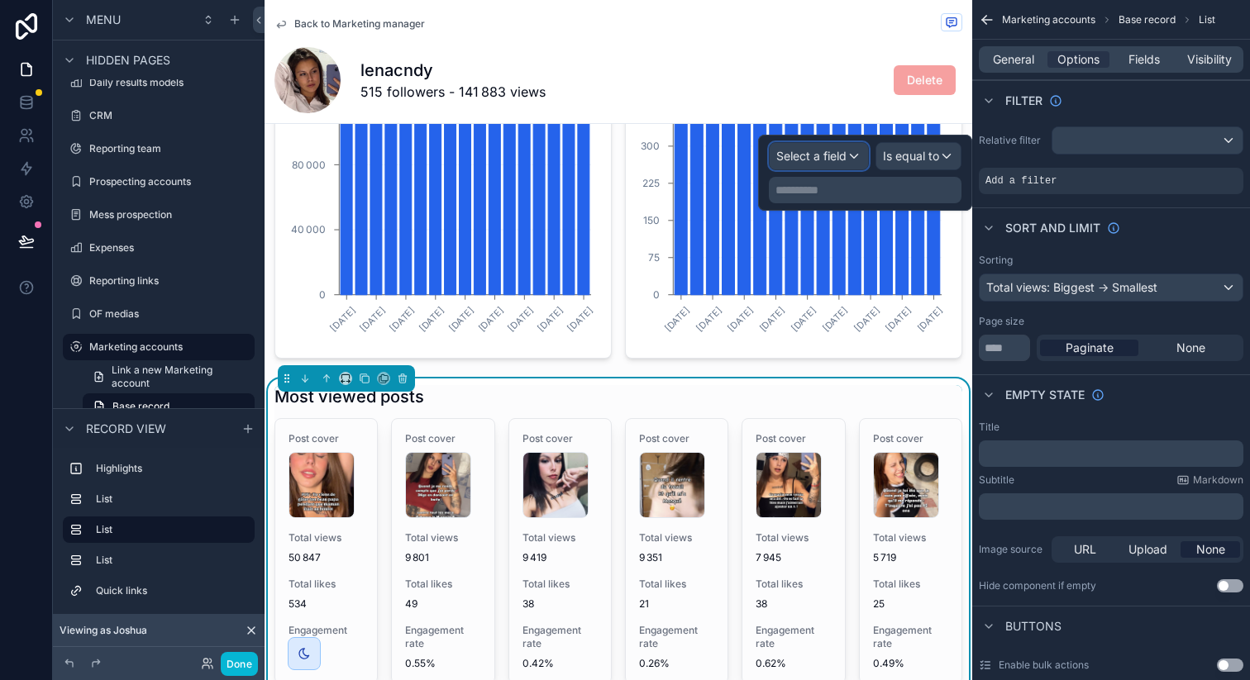
click at [823, 165] on div "Select a field" at bounding box center [819, 156] width 98 height 26
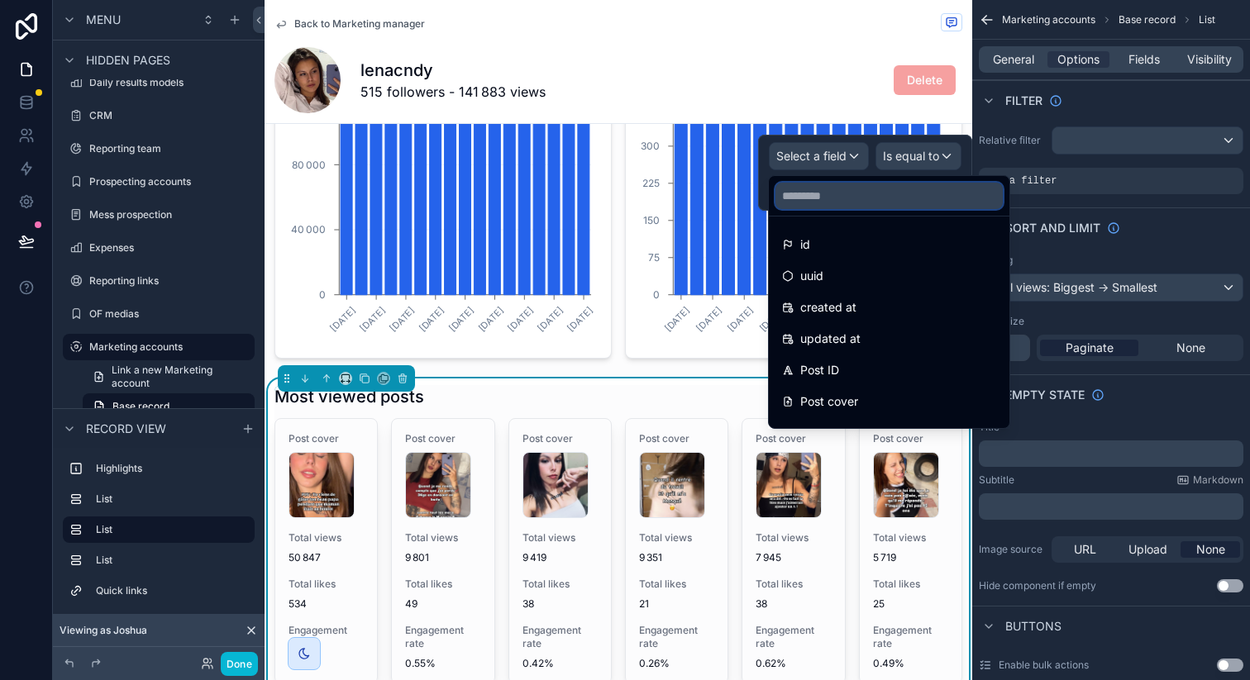
click at [823, 199] on input "text" at bounding box center [888, 196] width 227 height 26
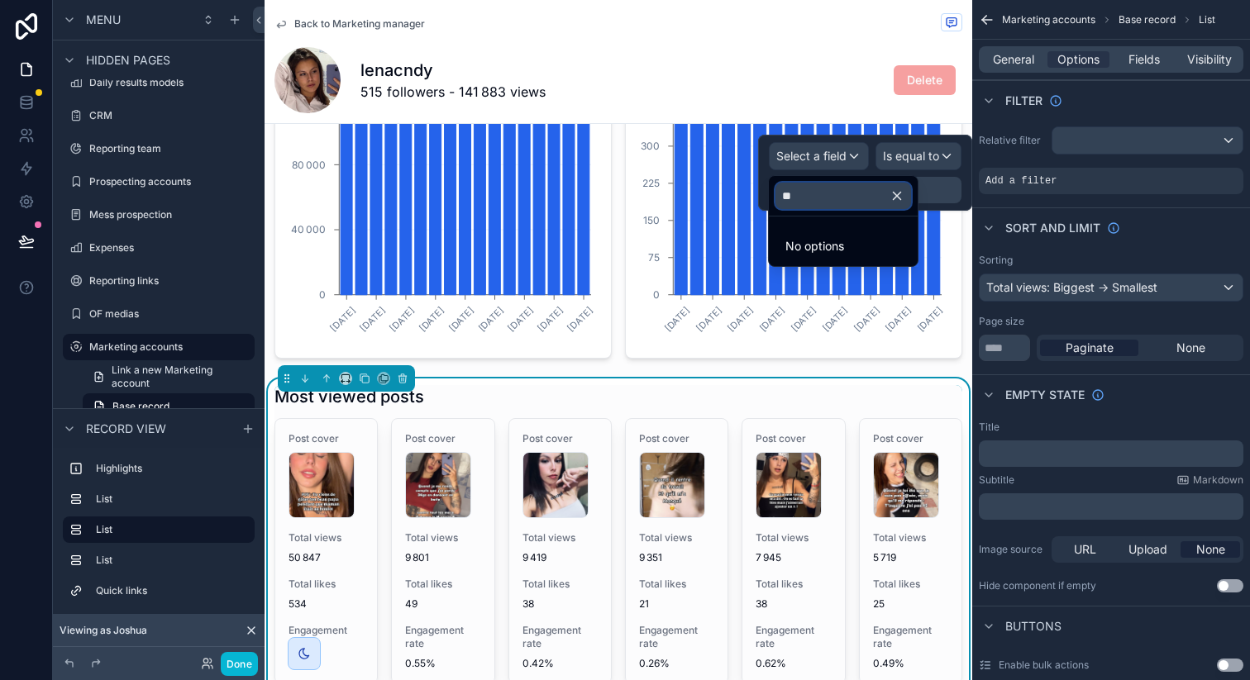
type input "*"
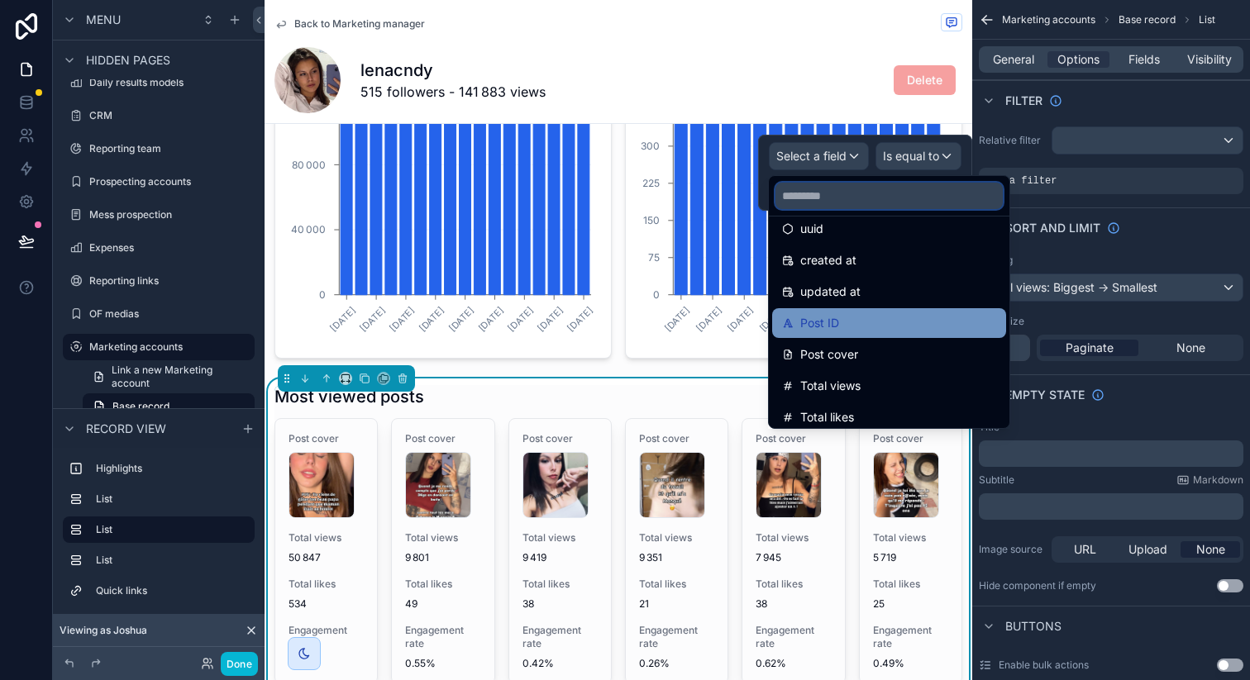
scroll to position [0, 0]
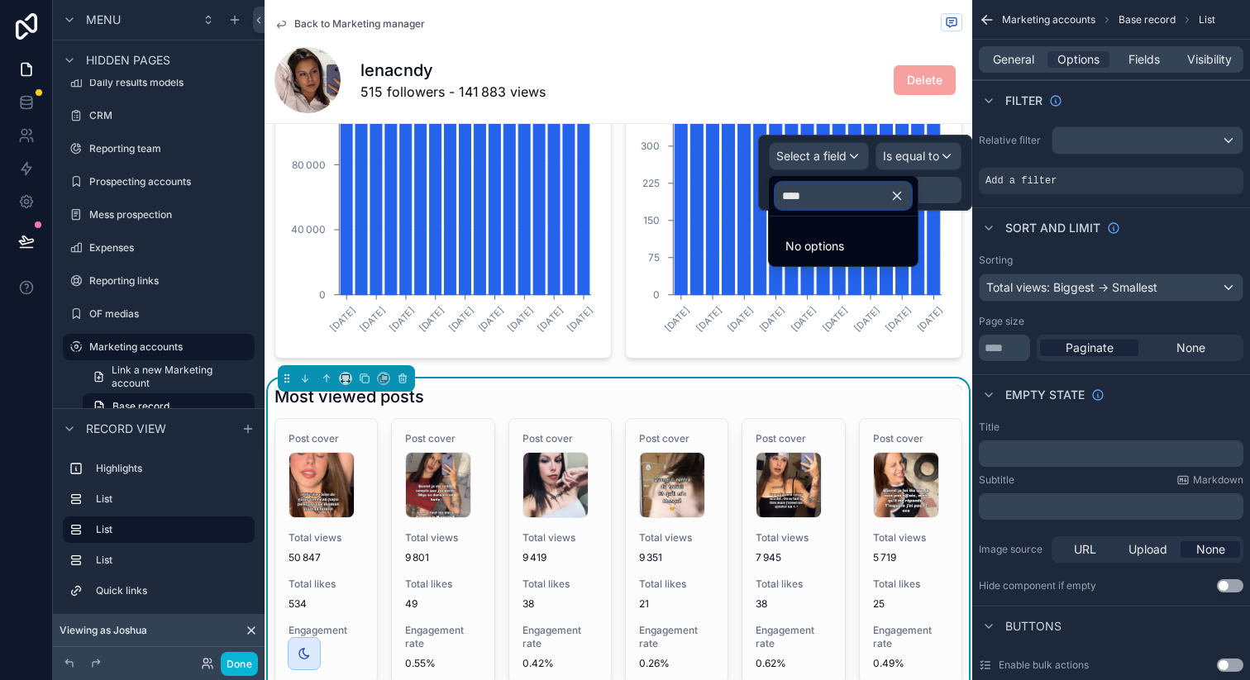
type input "*****"
click at [1151, 213] on div "Sort And Limit" at bounding box center [1111, 227] width 278 height 40
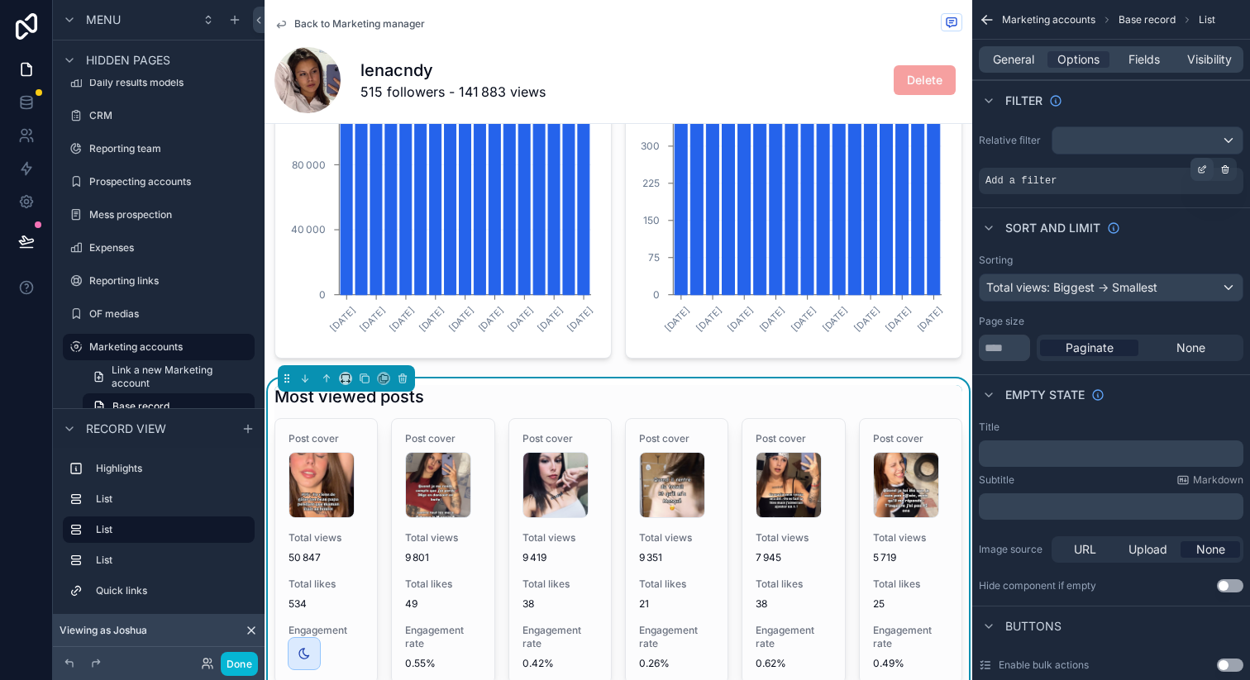
click at [1199, 166] on icon "scrollable content" at bounding box center [1202, 170] width 10 height 10
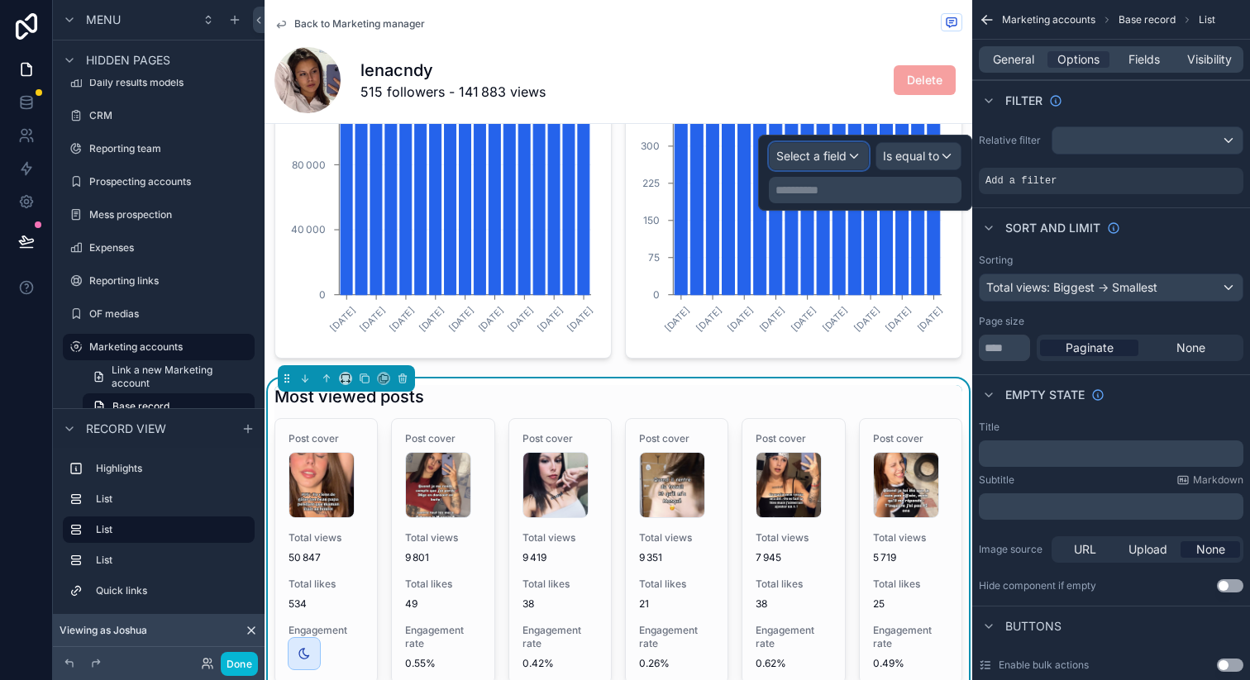
click at [824, 150] on span "Select a field" at bounding box center [811, 156] width 70 height 14
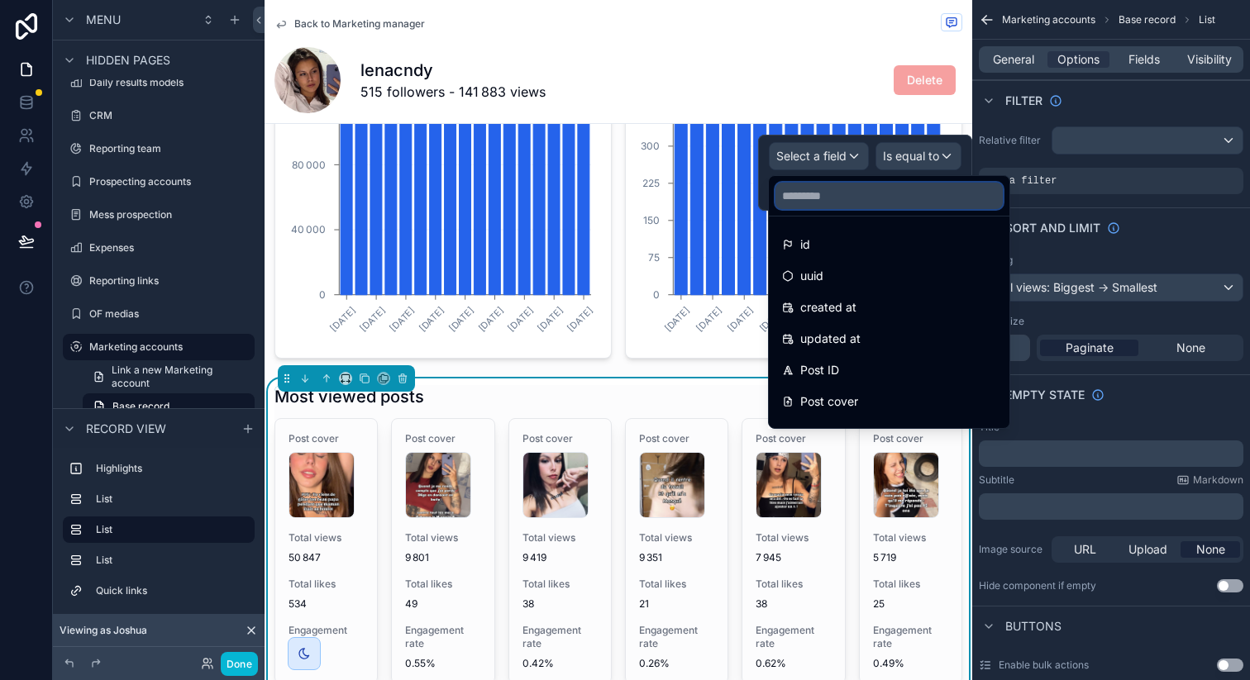
click at [821, 202] on input "text" at bounding box center [888, 196] width 227 height 26
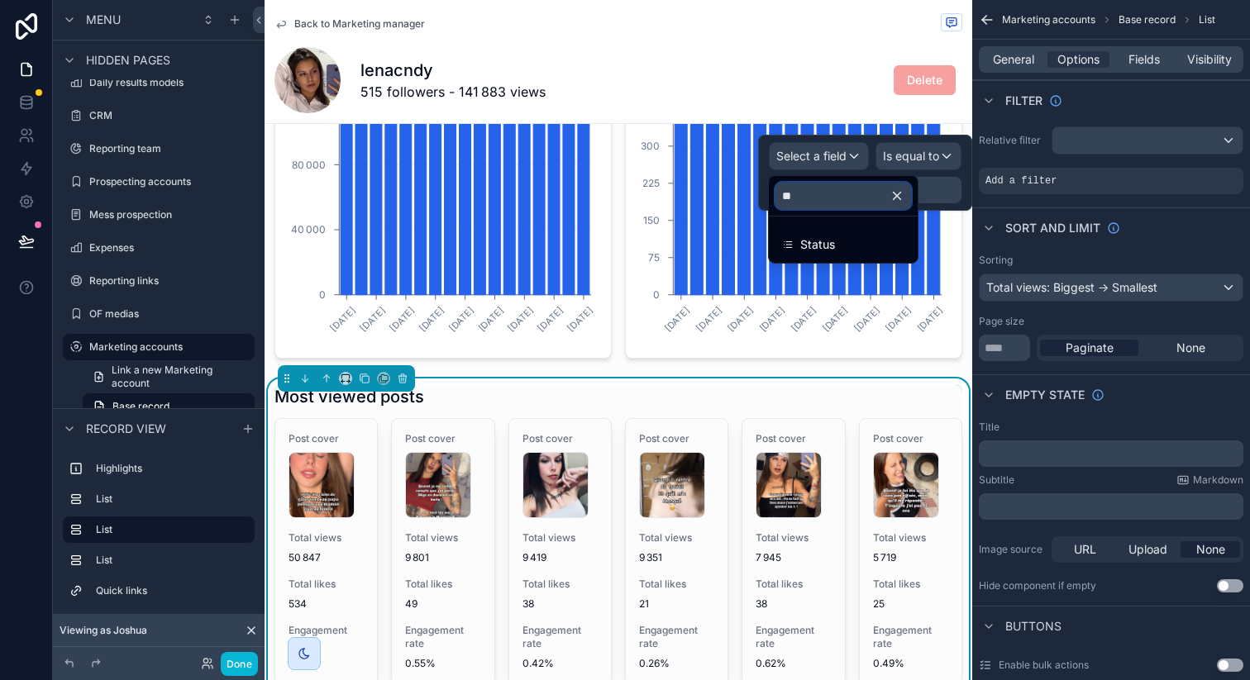
type input "**"
click at [1125, 210] on div "Sort And Limit" at bounding box center [1111, 227] width 278 height 40
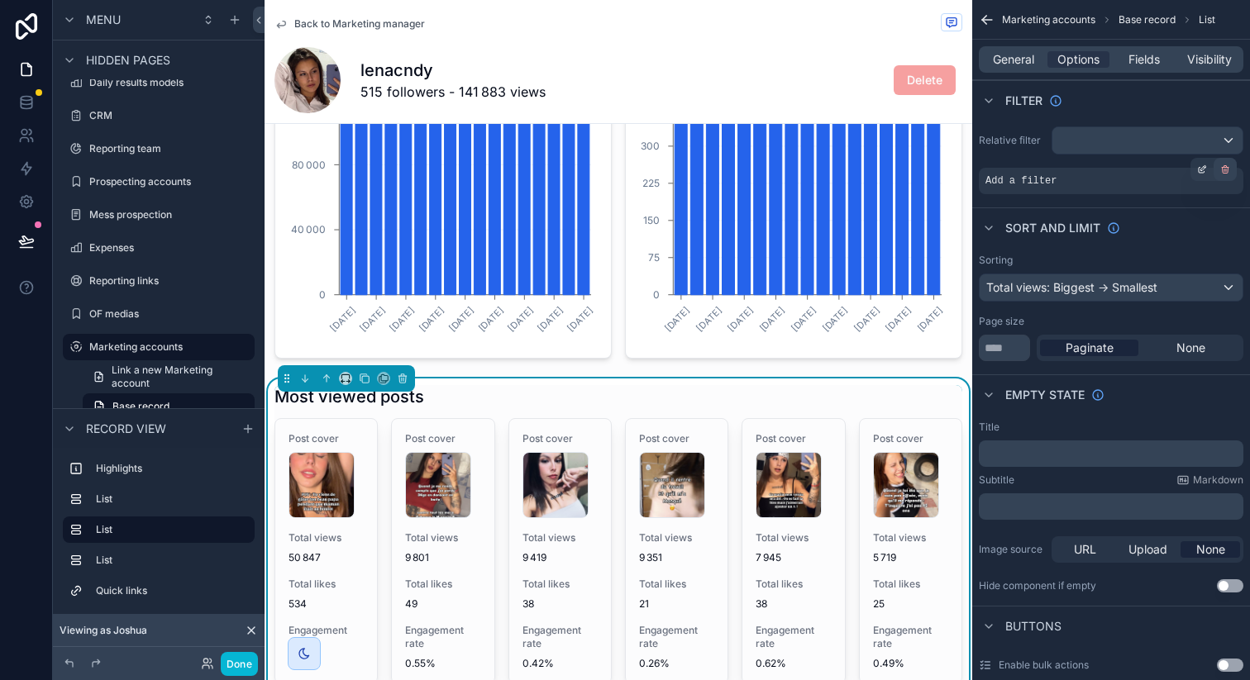
click at [1220, 171] on icon "scrollable content" at bounding box center [1225, 170] width 10 height 10
click at [1019, 183] on span "AND" at bounding box center [1014, 180] width 18 height 13
click at [1204, 170] on icon "scrollable content" at bounding box center [1202, 170] width 10 height 10
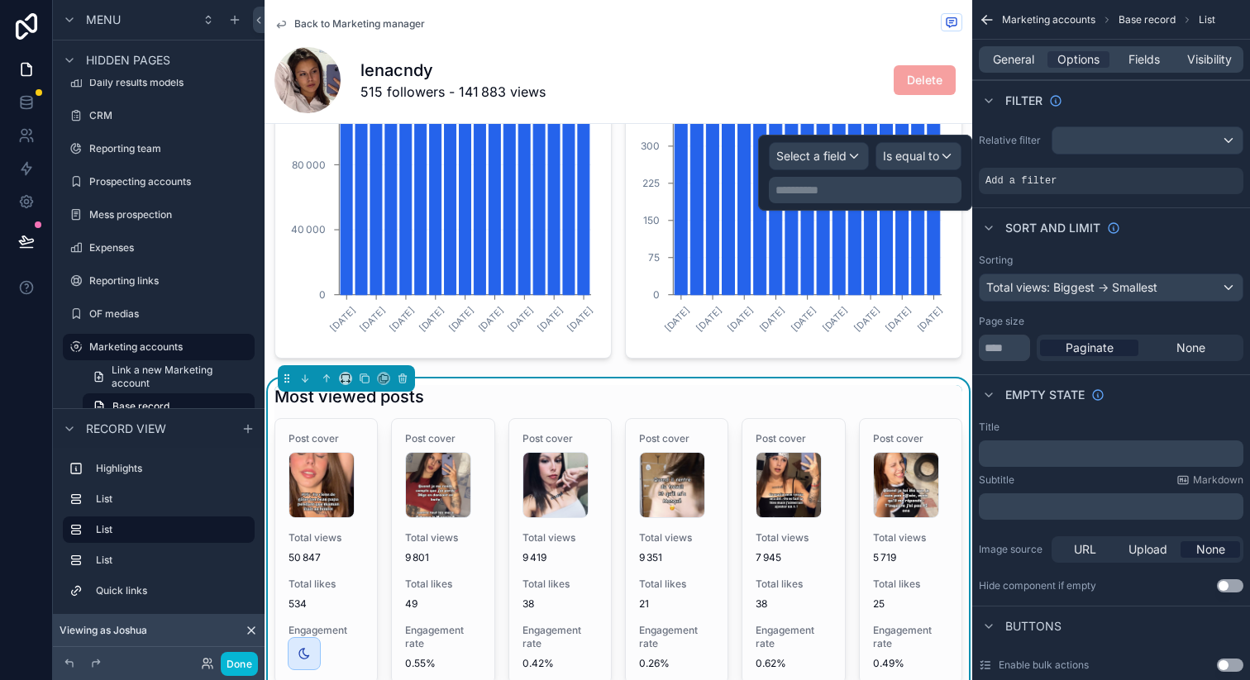
click at [811, 141] on div "**********" at bounding box center [865, 173] width 214 height 76
click at [811, 145] on div "Select a field" at bounding box center [819, 156] width 98 height 26
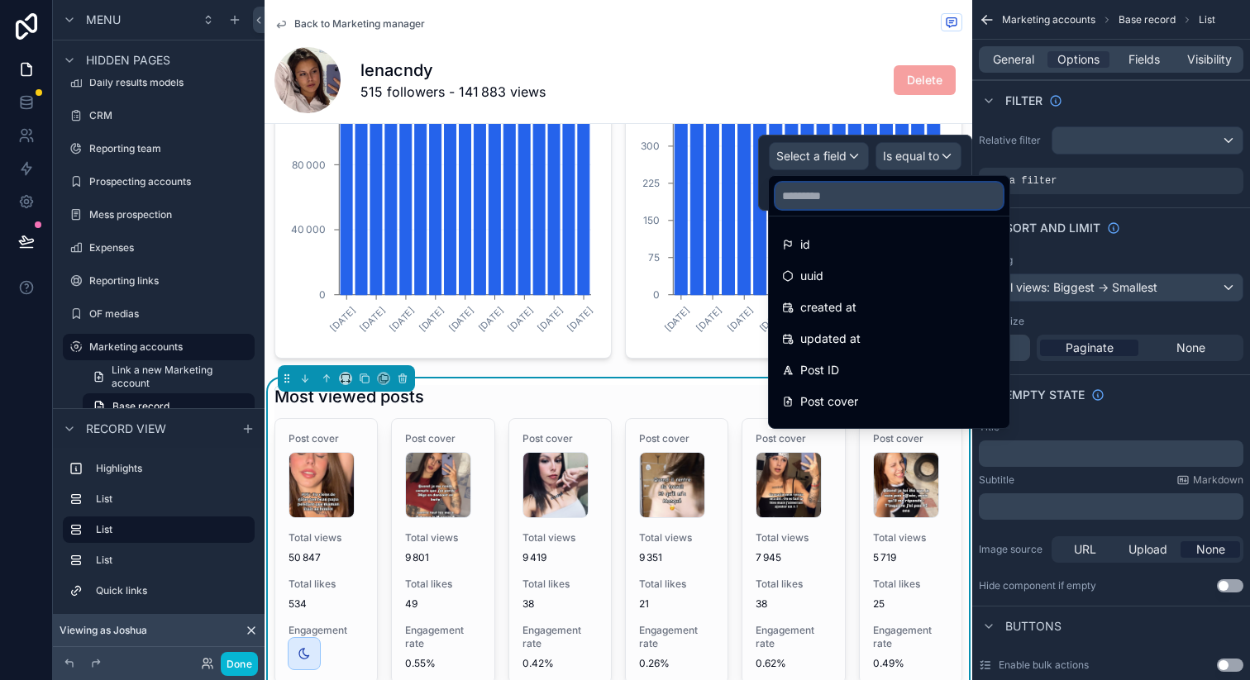
click at [809, 199] on input "text" at bounding box center [888, 196] width 227 height 26
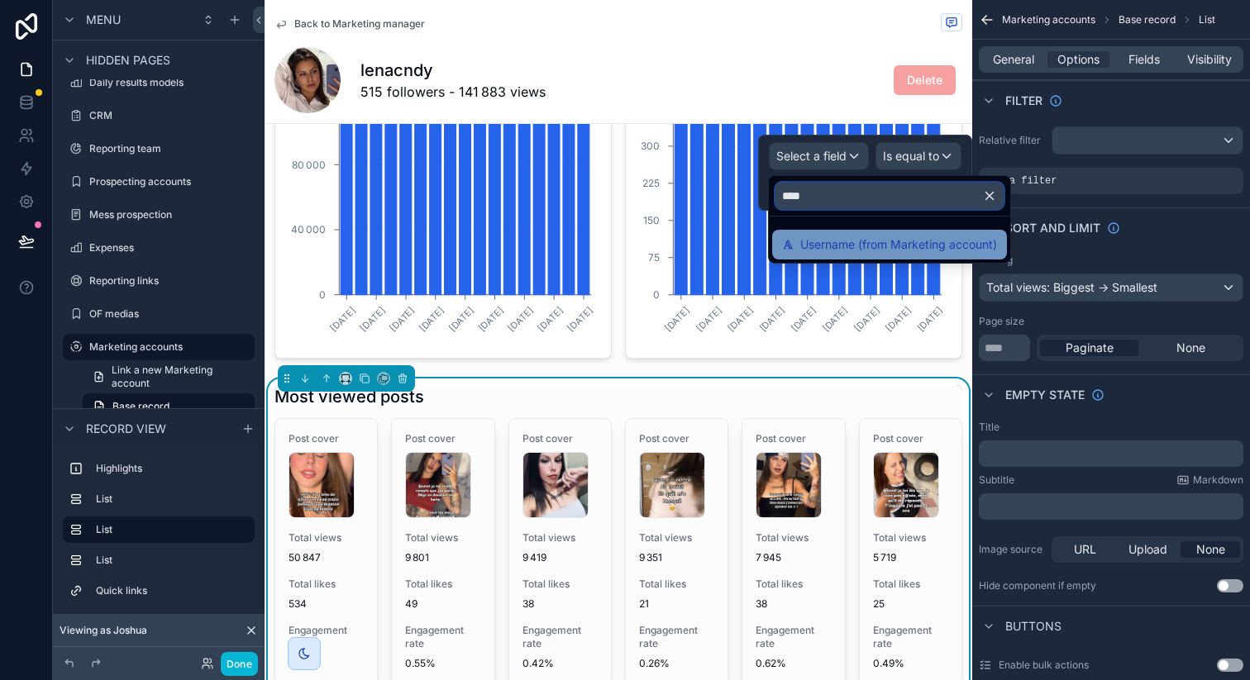
type input "****"
click at [844, 250] on span "Username (from Marketing account)" at bounding box center [898, 245] width 197 height 20
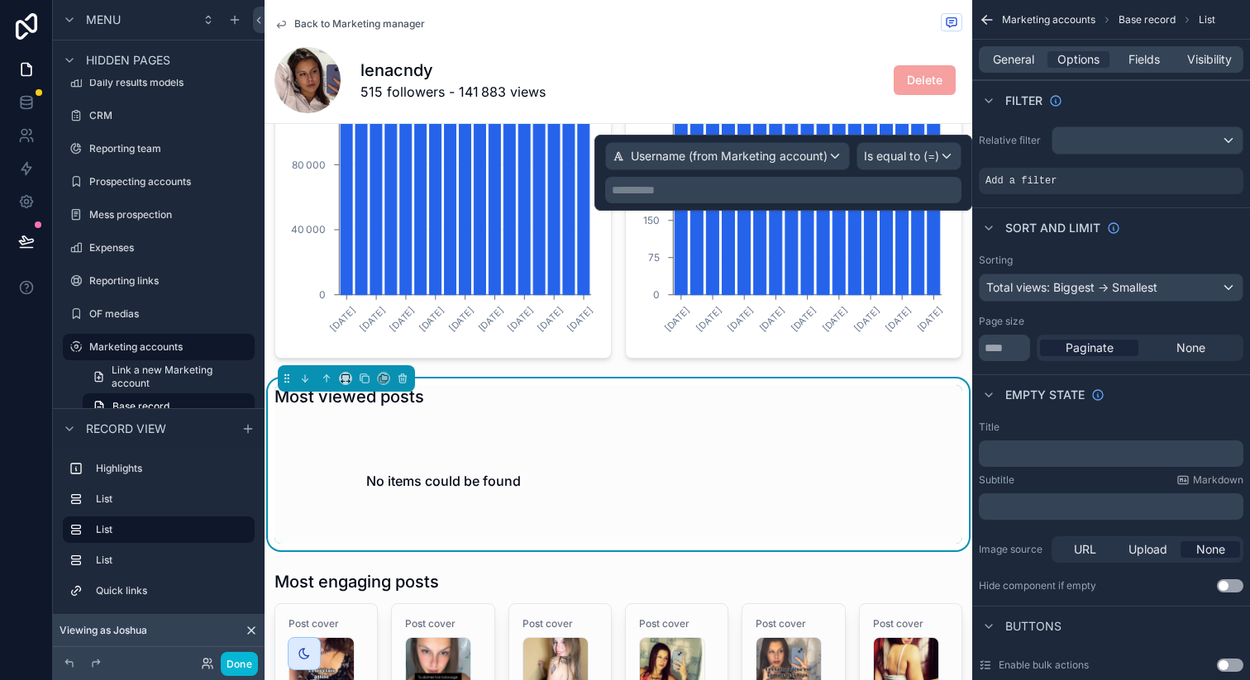
click at [879, 191] on p "**********" at bounding box center [785, 190] width 346 height 17
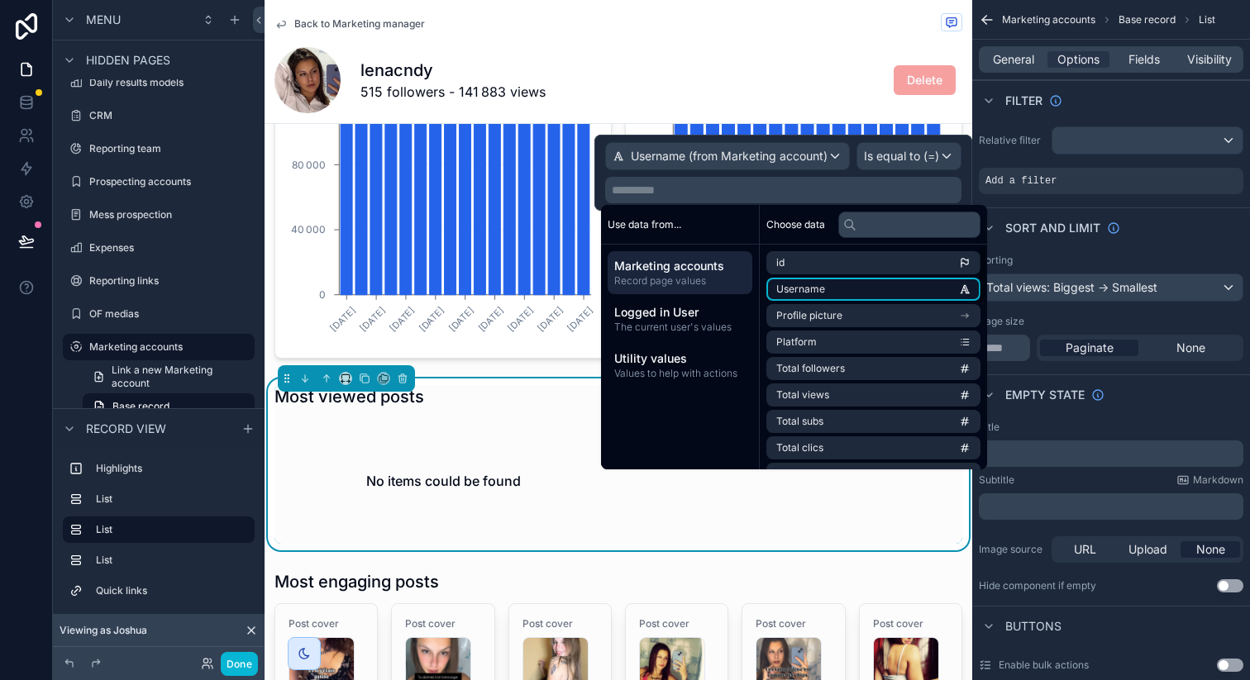
click at [839, 297] on li "Username" at bounding box center [873, 289] width 214 height 23
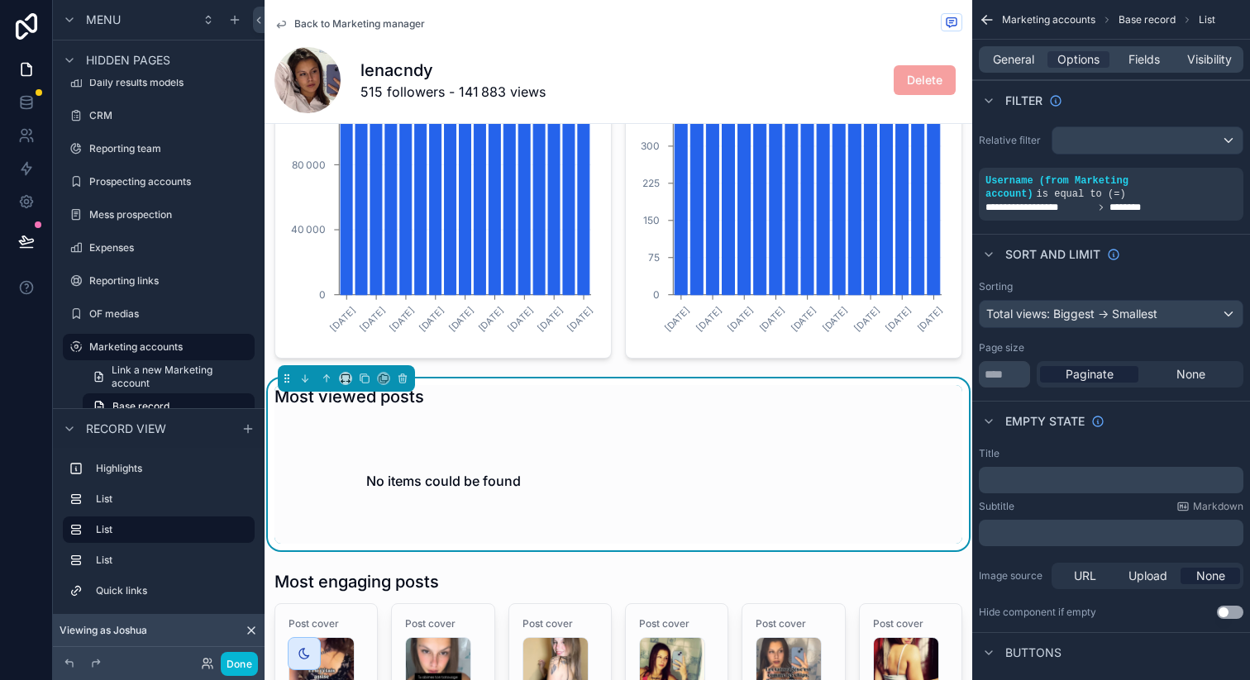
click at [1170, 253] on div "Sort And Limit" at bounding box center [1111, 254] width 278 height 40
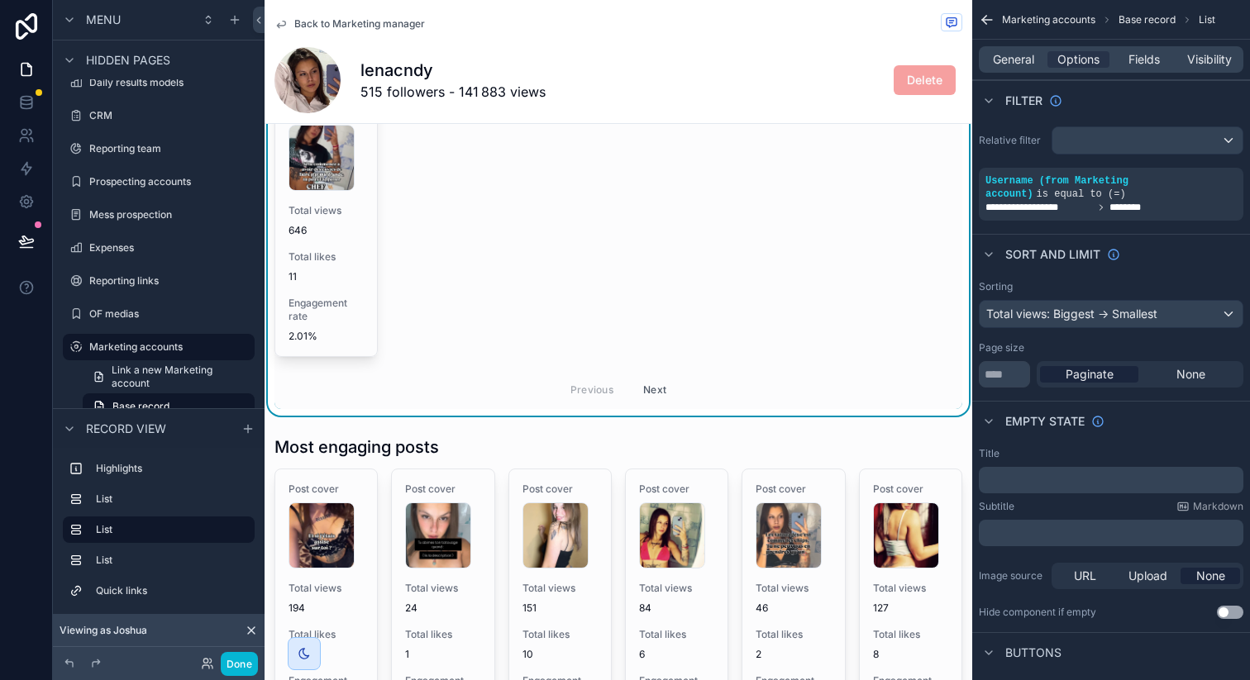
scroll to position [1889, 0]
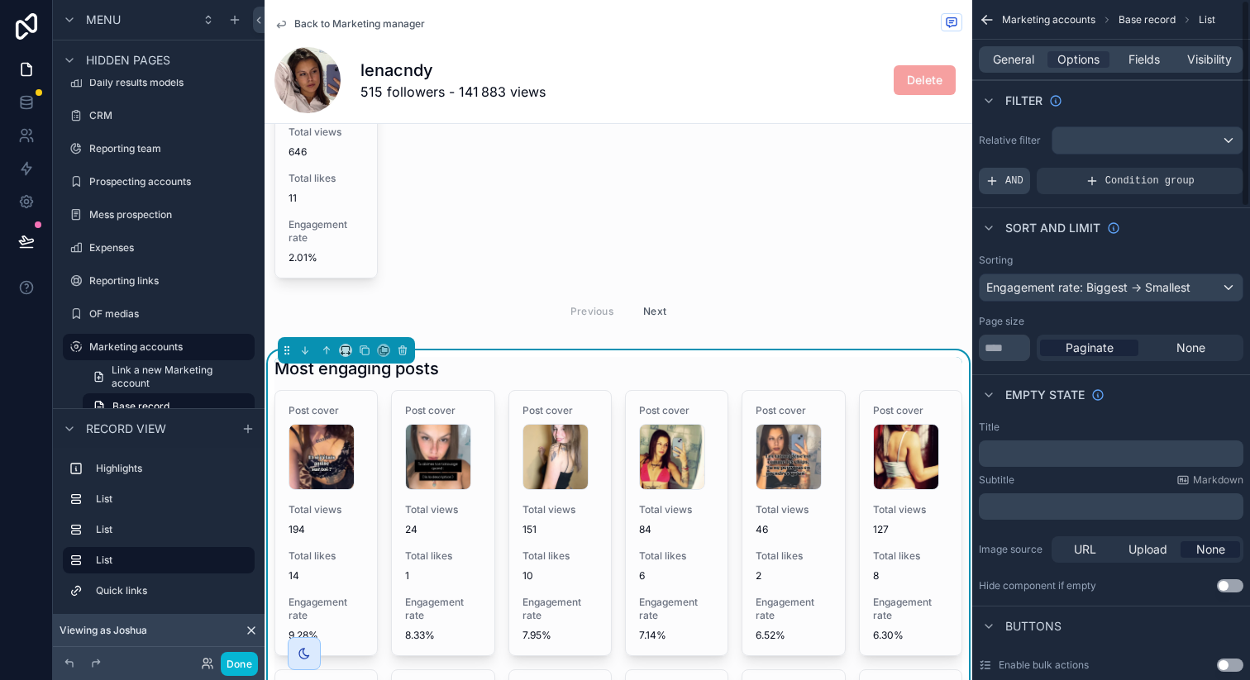
click at [1009, 183] on span "AND" at bounding box center [1014, 180] width 18 height 13
click at [1202, 170] on icon "scrollable content" at bounding box center [1203, 167] width 5 height 5
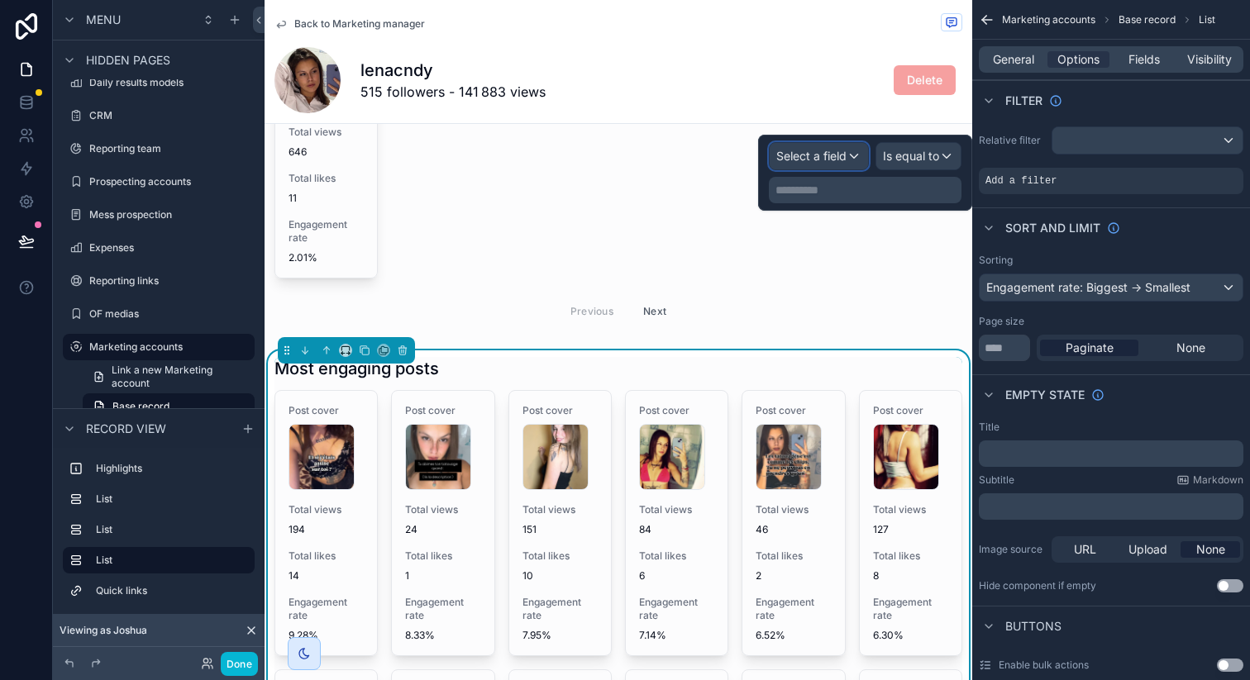
click at [858, 159] on div "Select a field" at bounding box center [819, 156] width 98 height 26
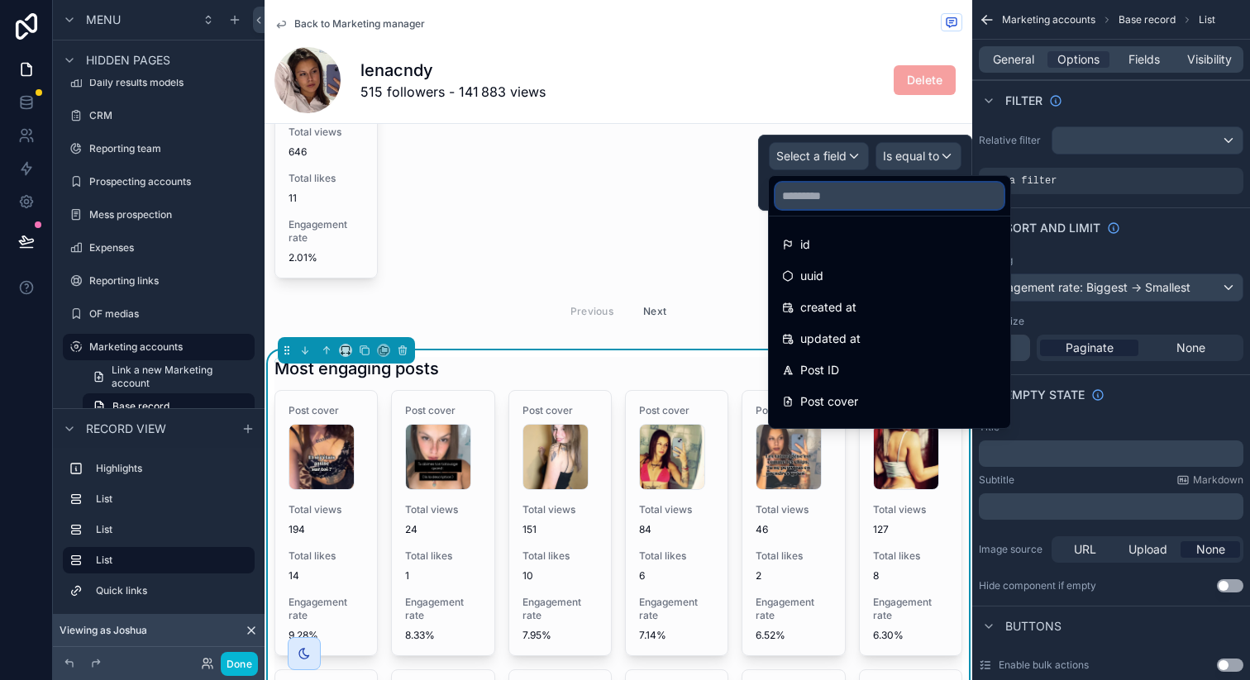
click at [832, 201] on input "text" at bounding box center [889, 196] width 228 height 26
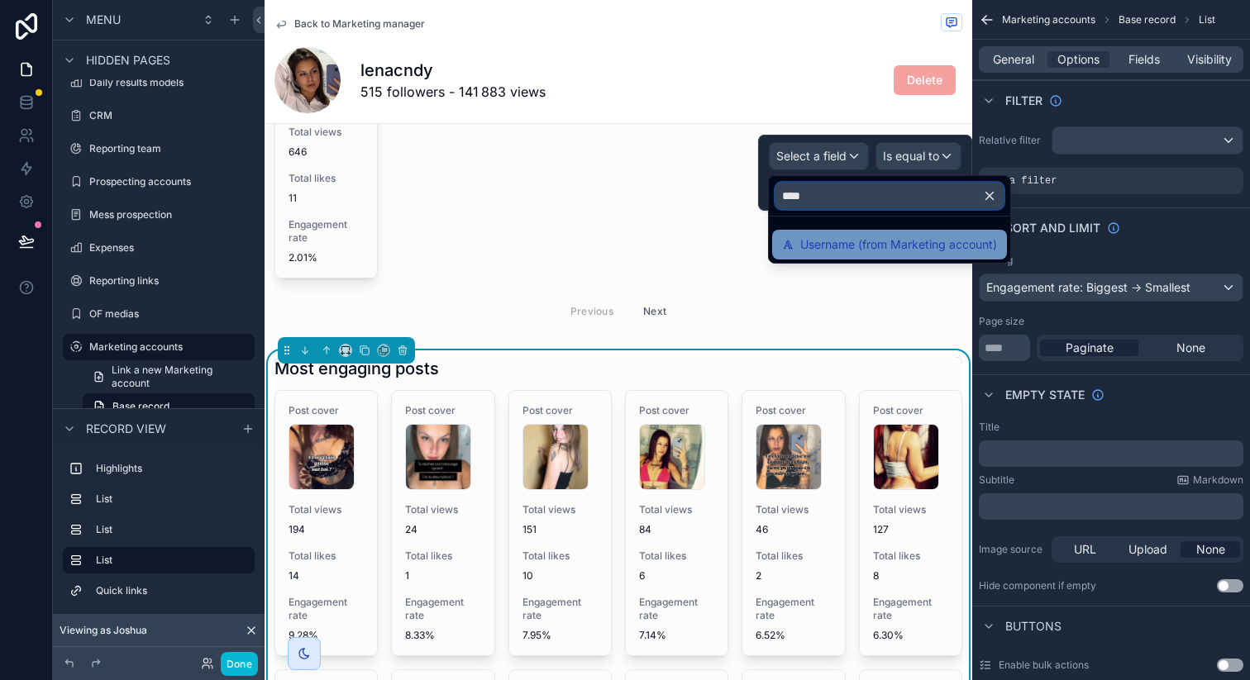
type input "****"
click at [833, 248] on span "Username (from Marketing account)" at bounding box center [898, 245] width 197 height 20
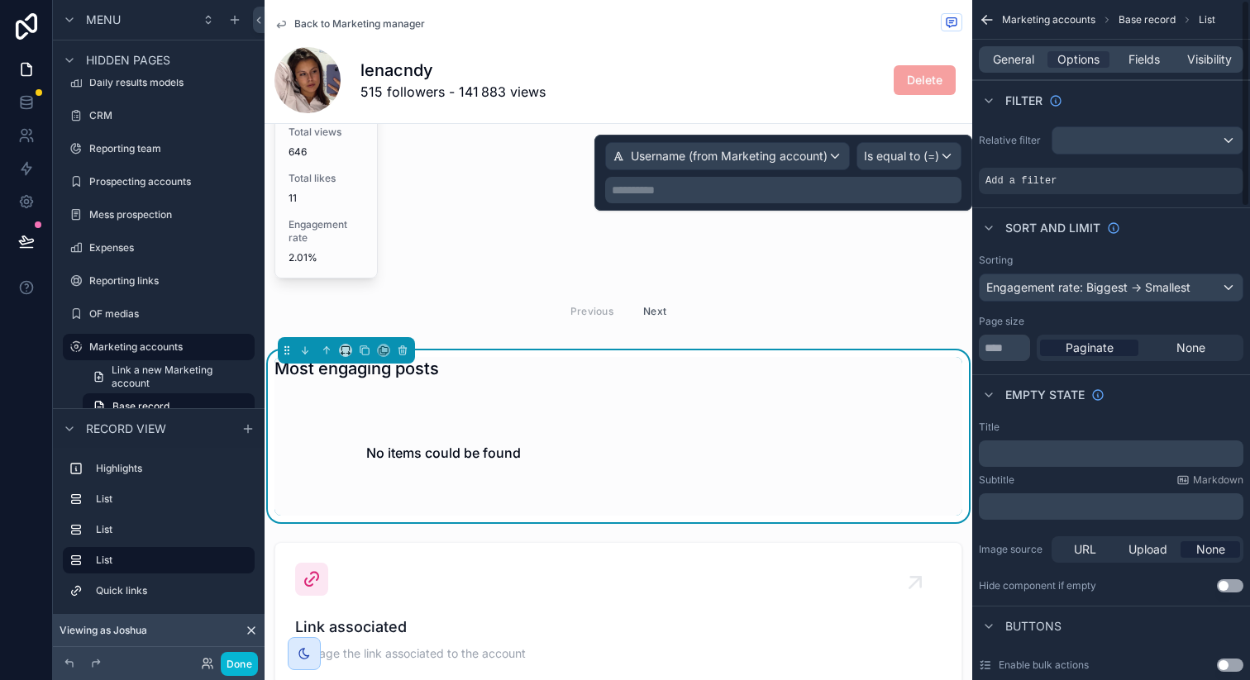
click at [890, 184] on p "**********" at bounding box center [785, 190] width 346 height 17
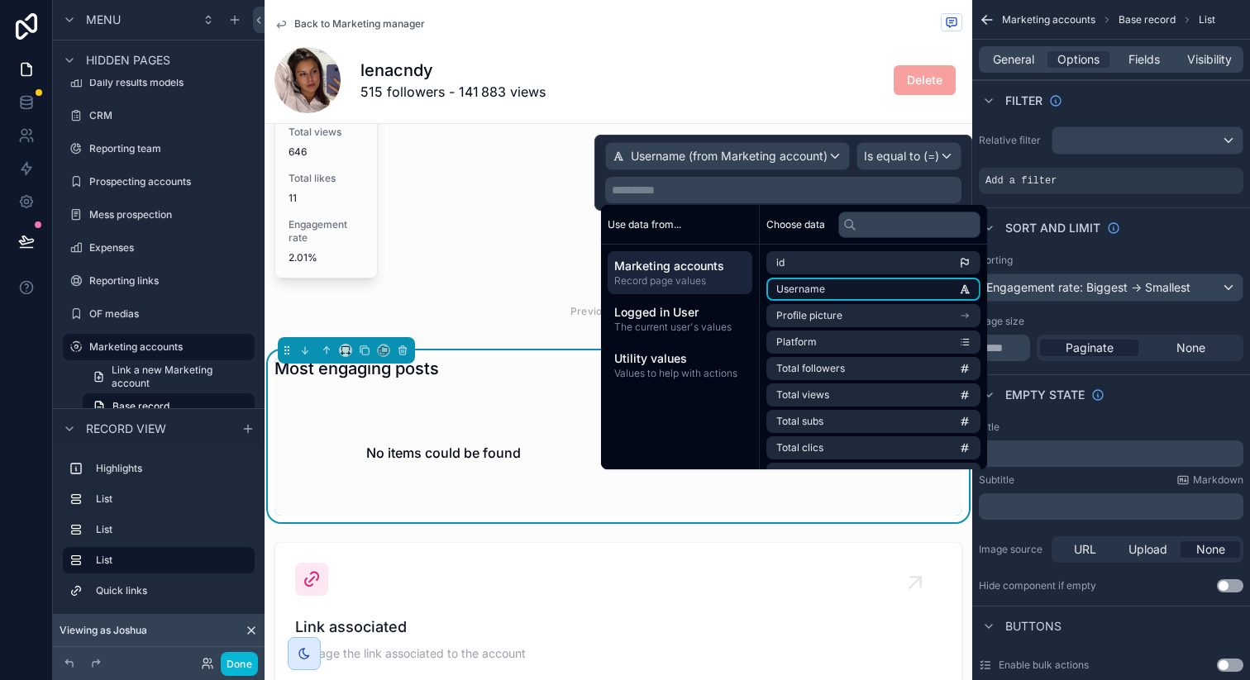
click at [818, 297] on li "Username" at bounding box center [873, 289] width 214 height 23
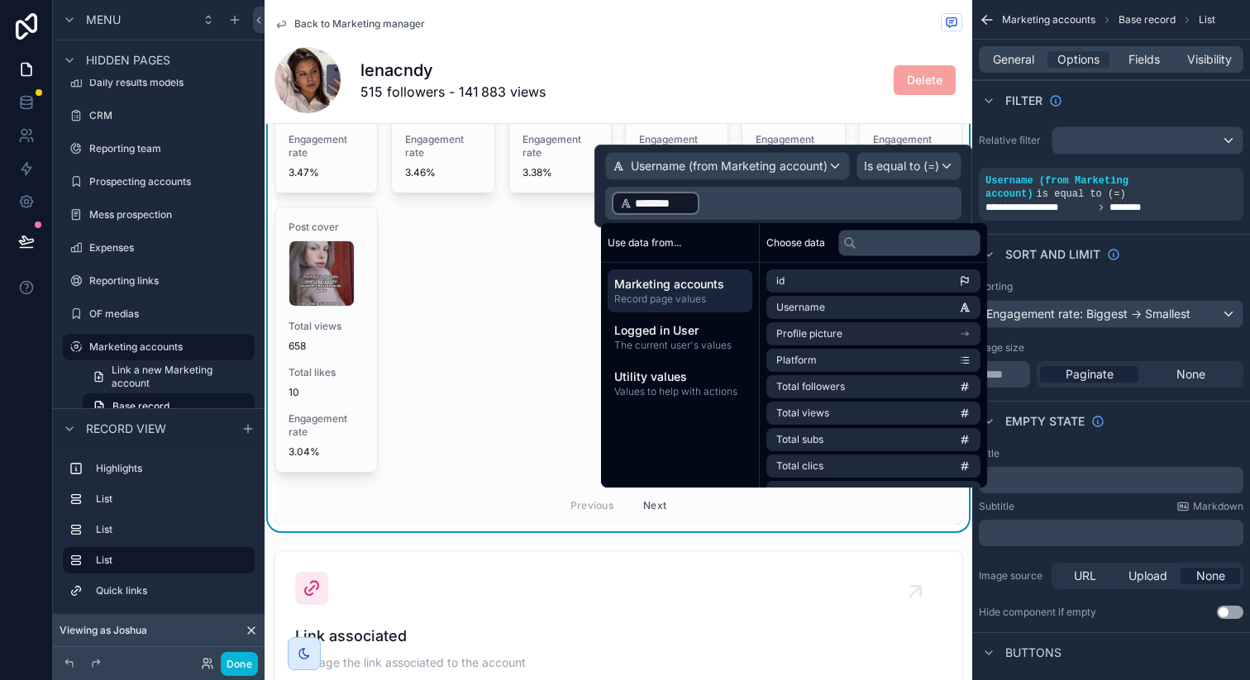
scroll to position [3241, 0]
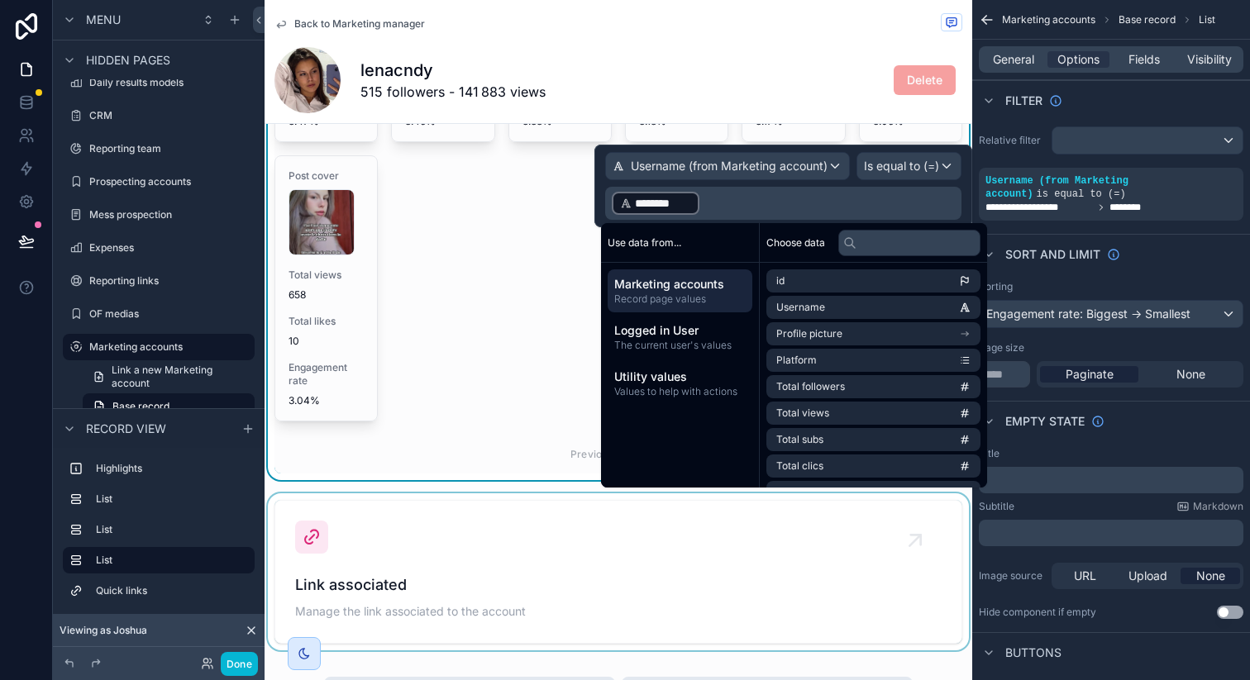
click at [465, 556] on div "scrollable content" at bounding box center [619, 572] width 708 height 157
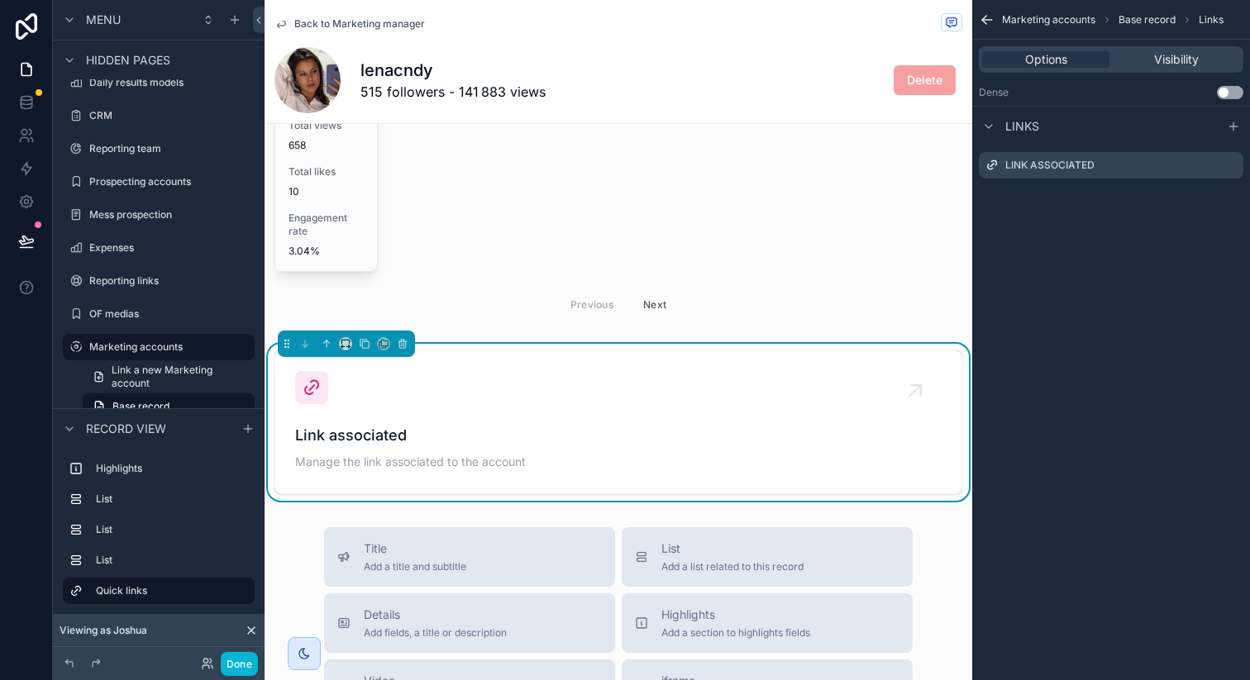
scroll to position [3477, 0]
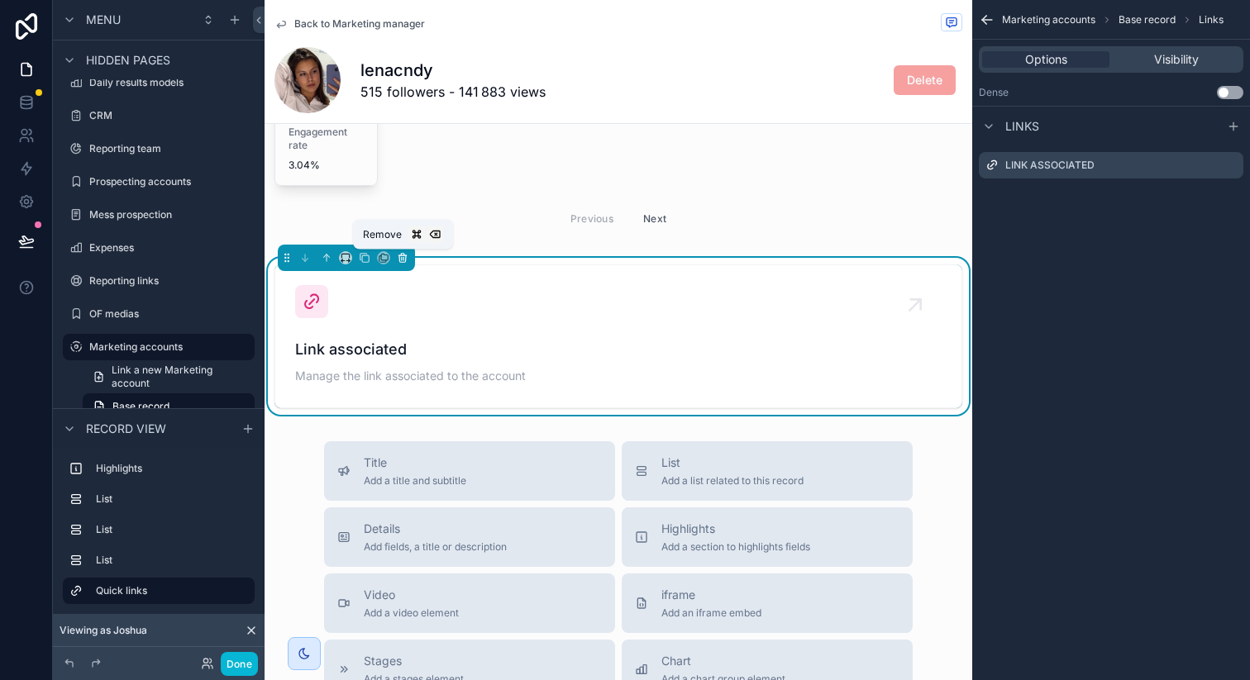
click at [403, 258] on icon "scrollable content" at bounding box center [403, 258] width 12 height 12
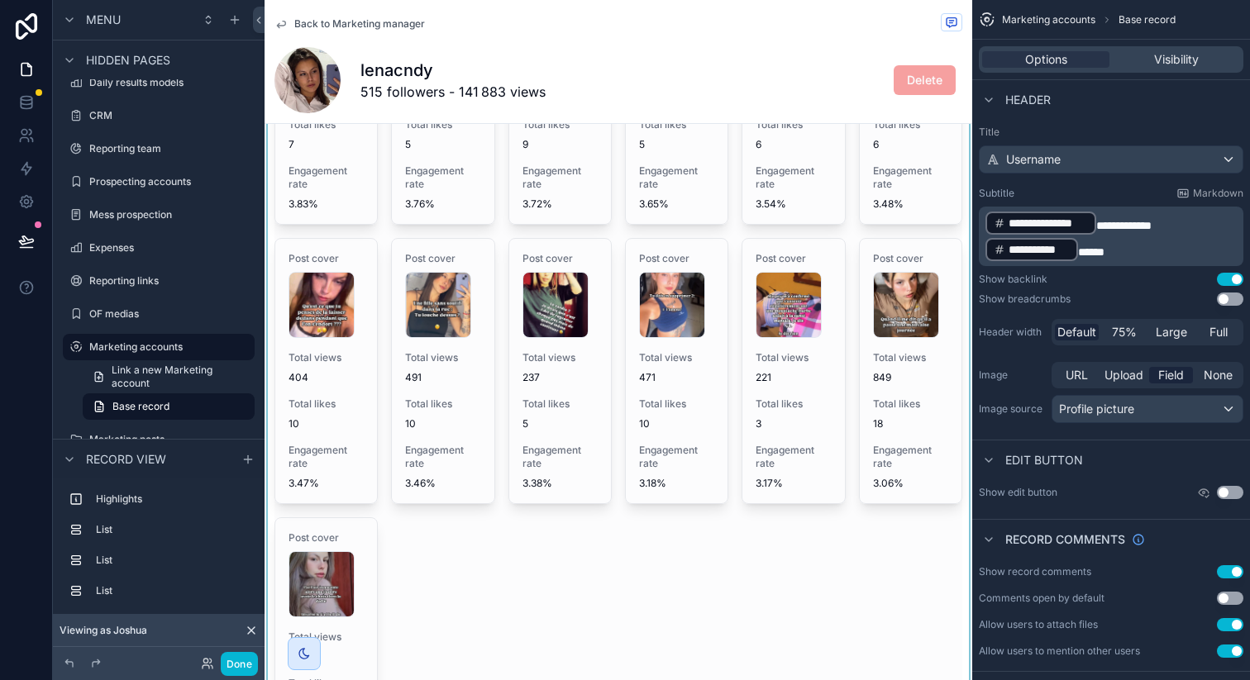
scroll to position [2816, 0]
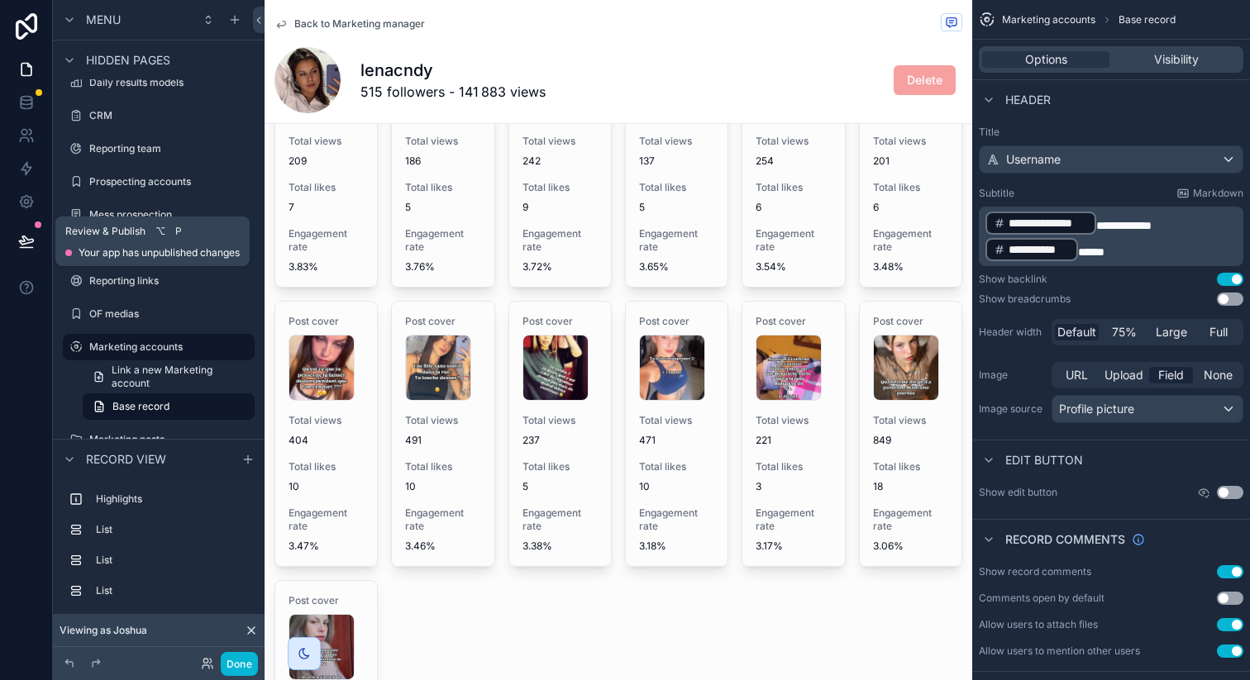
click at [30, 241] on icon at bounding box center [26, 240] width 14 height 8
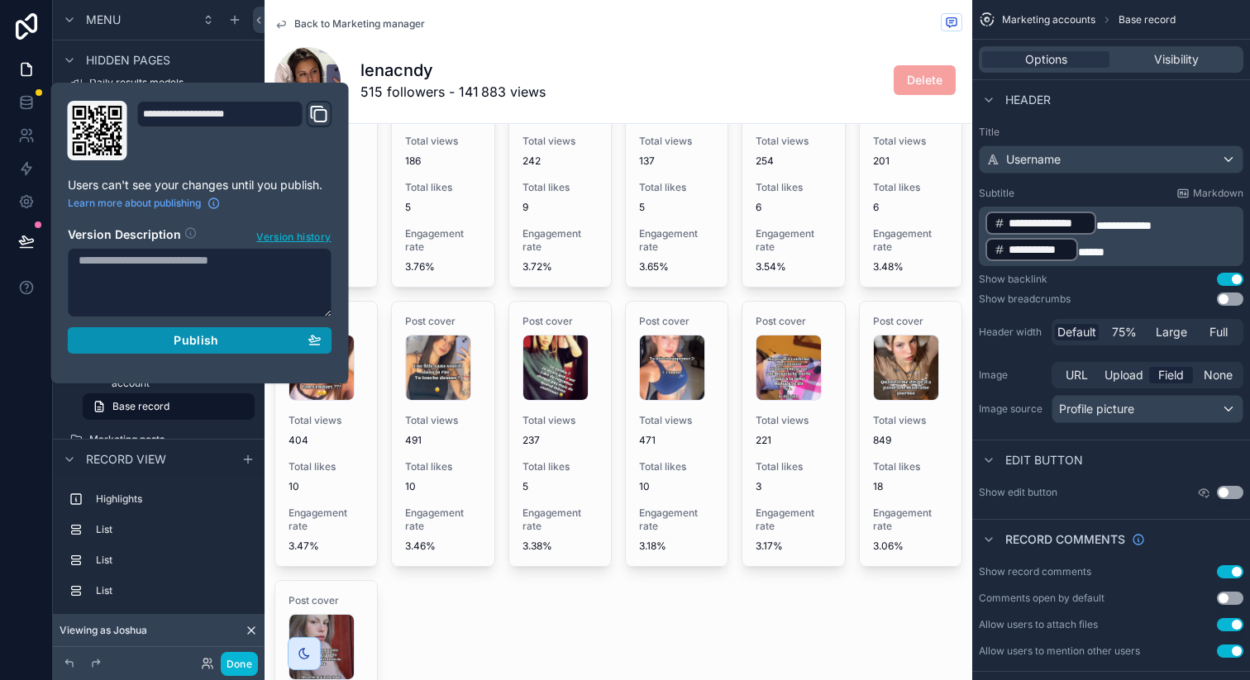
click at [148, 332] on button "Publish" at bounding box center [200, 340] width 265 height 26
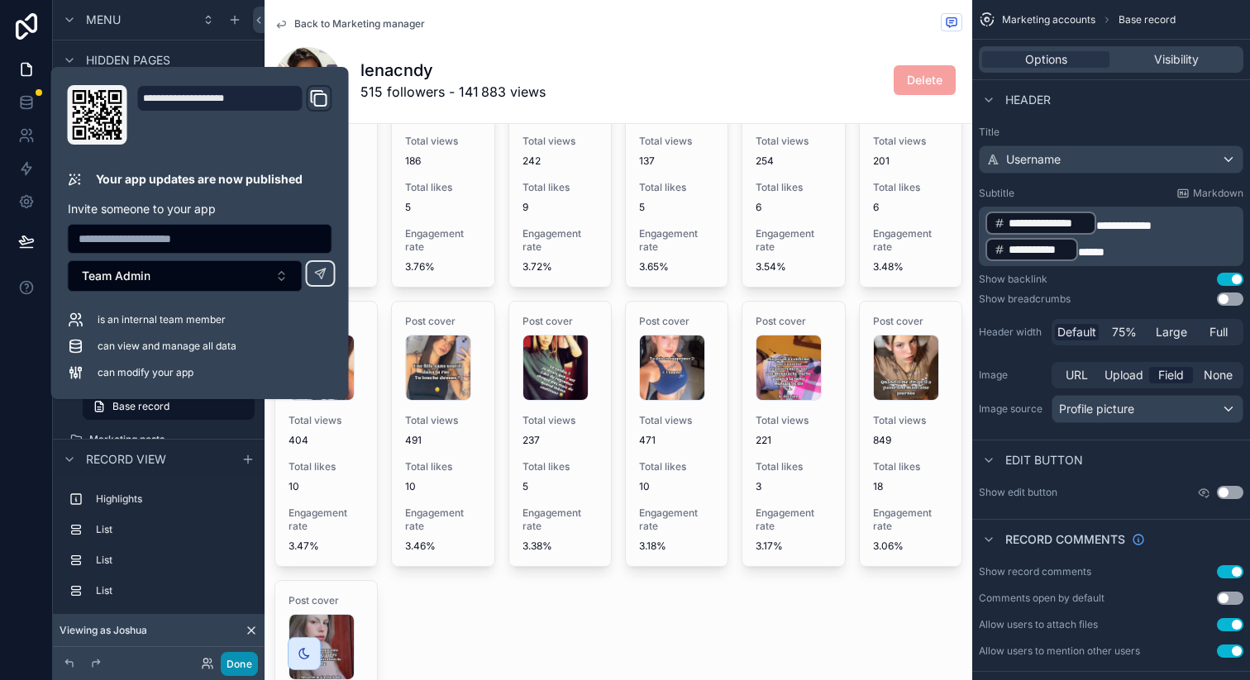
click at [230, 666] on button "Done" at bounding box center [239, 664] width 37 height 24
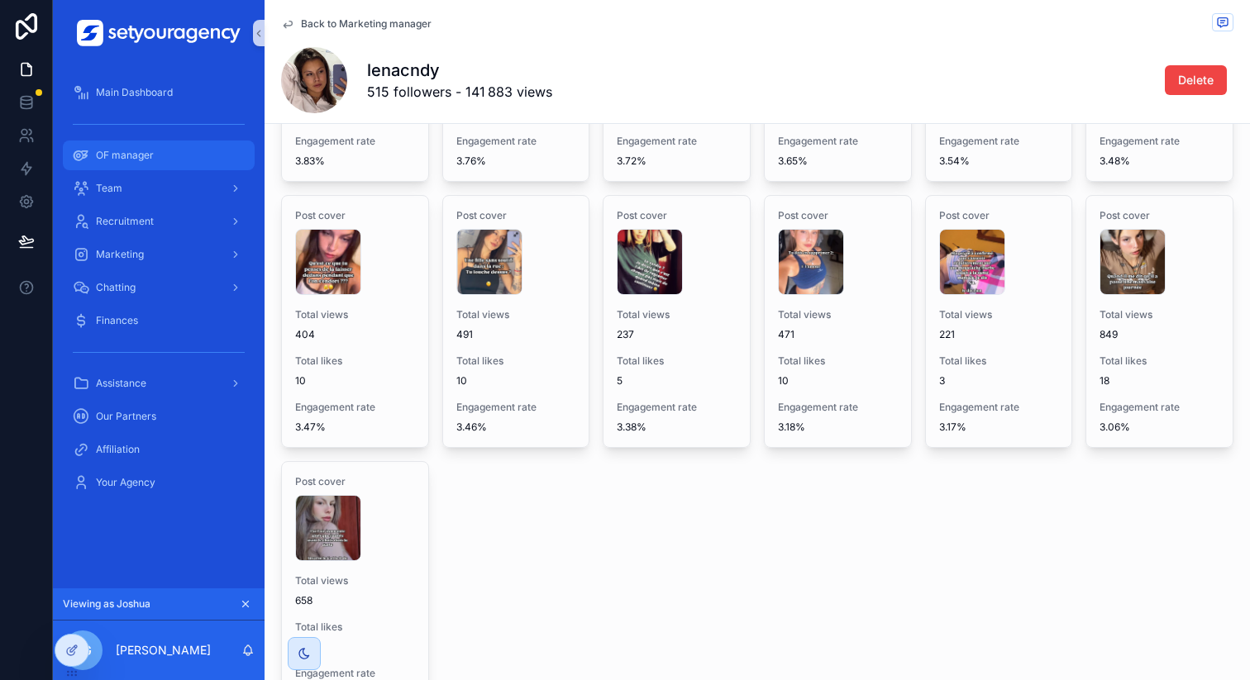
click at [169, 166] on div "OF manager" at bounding box center [159, 155] width 172 height 26
